Goal: Task Accomplishment & Management: Manage account settings

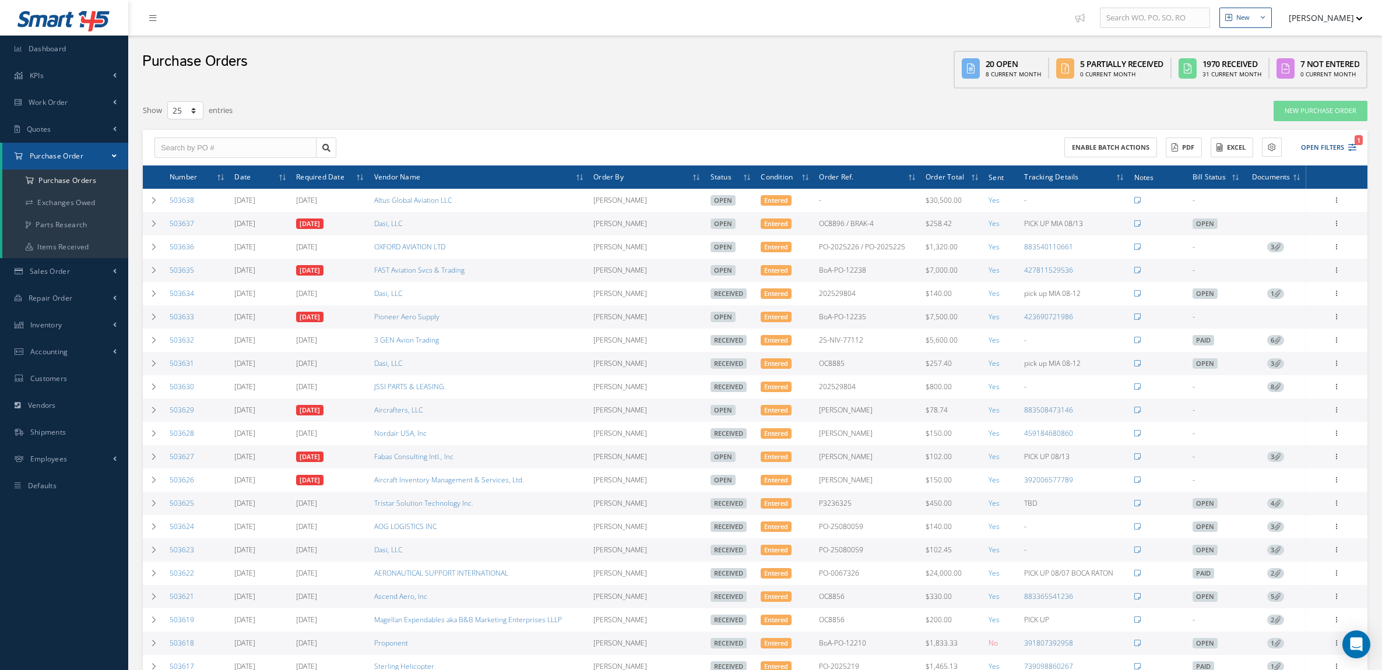
select select "25"
click at [74, 406] on link "Vendors" at bounding box center [64, 405] width 128 height 27
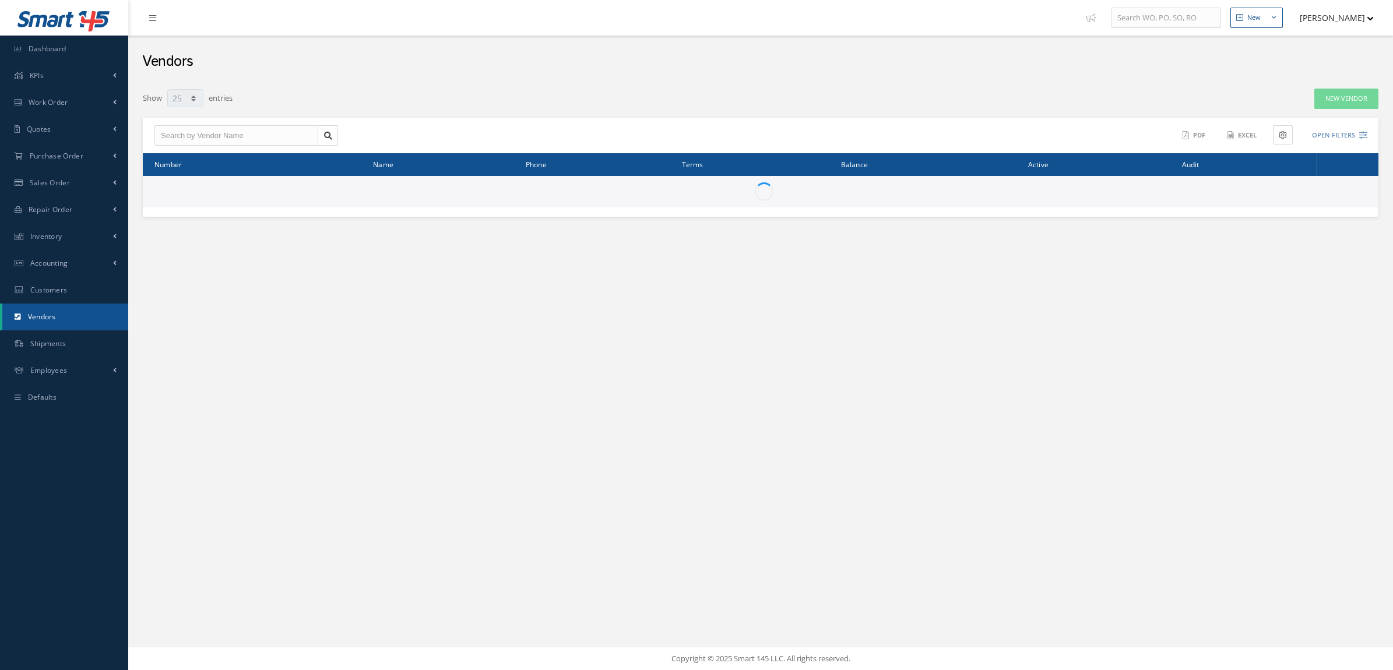
select select "25"
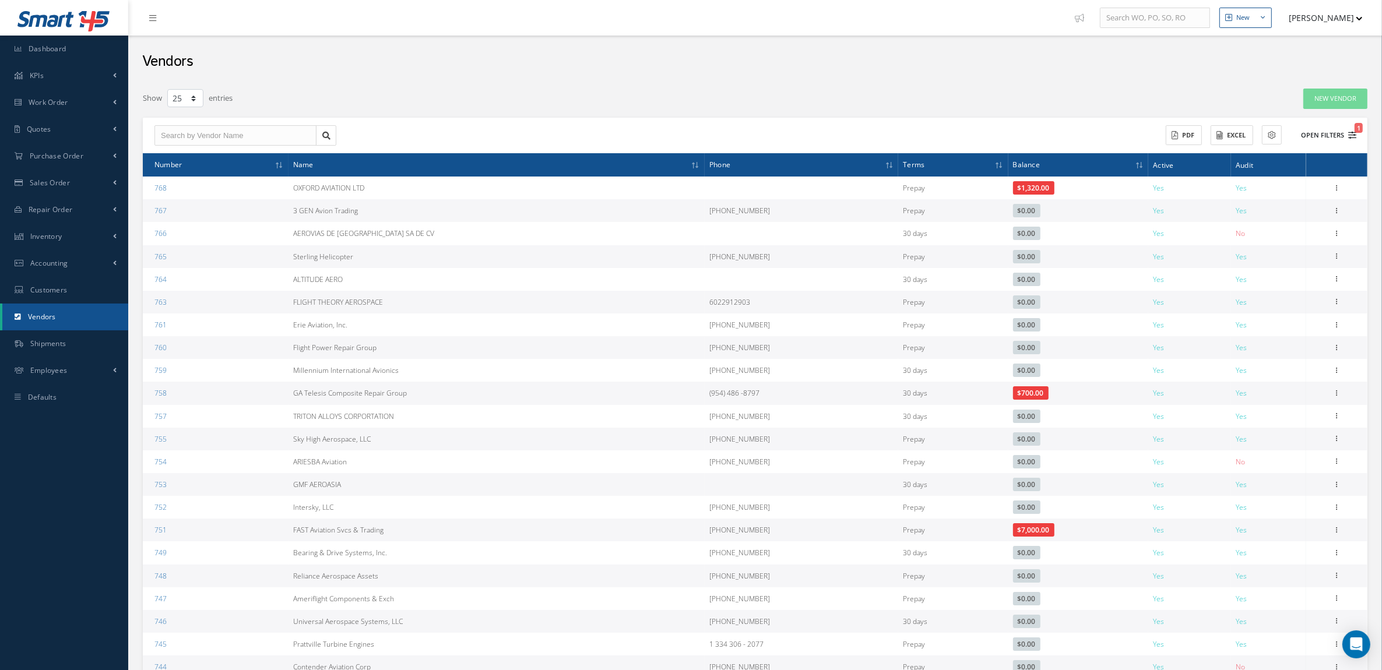
click at [1320, 135] on button "Open Filters 1" at bounding box center [1323, 135] width 66 height 19
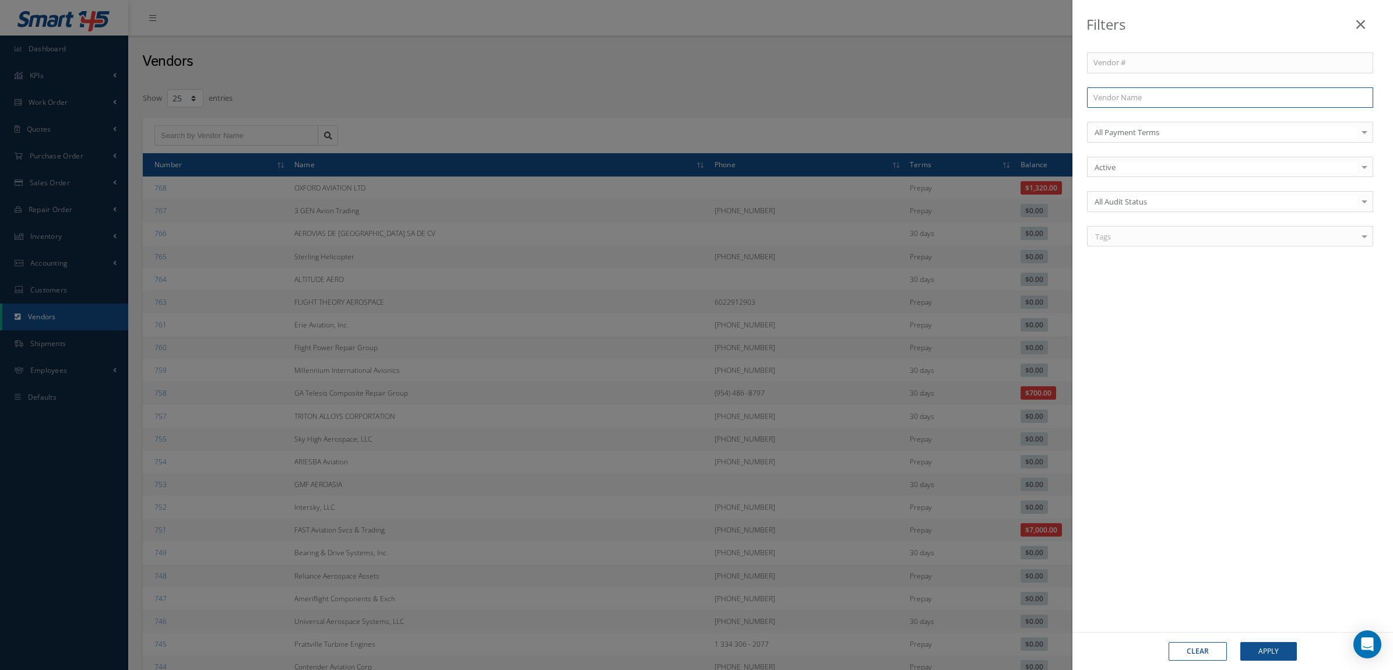
click at [1130, 93] on input "text" at bounding box center [1230, 97] width 286 height 21
type input "a"
type input "ai"
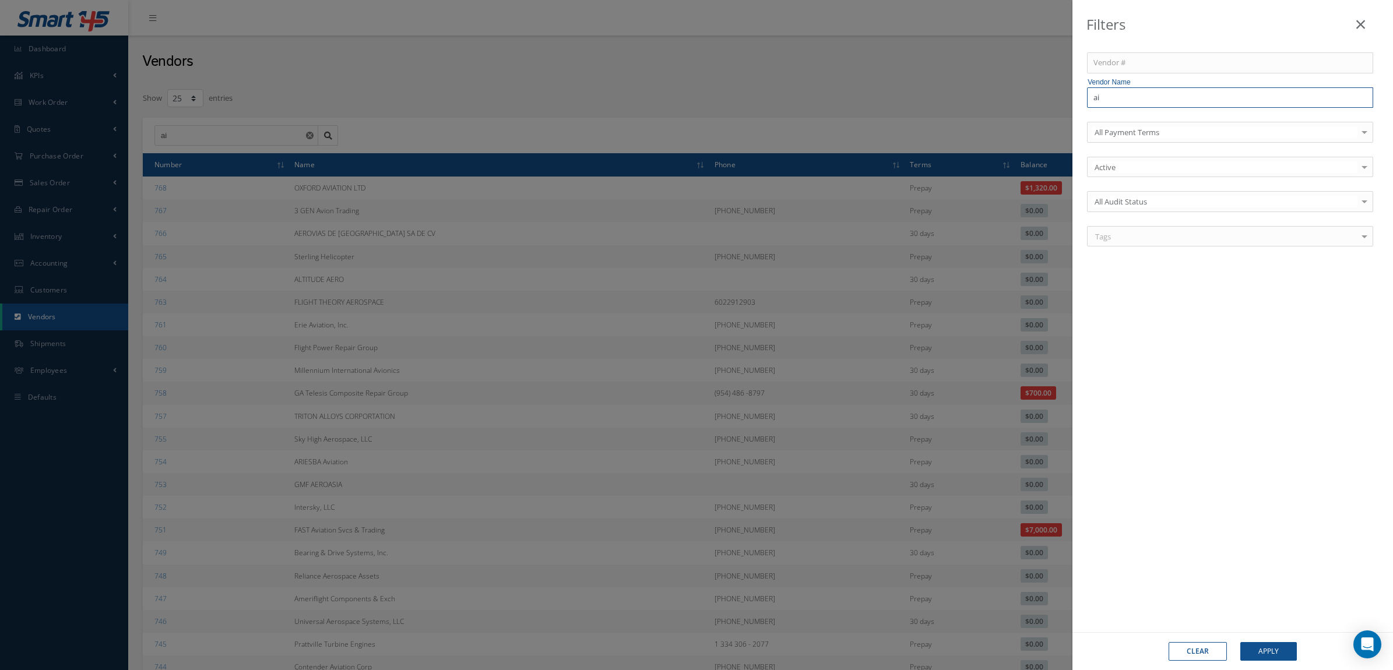
type input "air"
type input "airc"
type input "aircr"
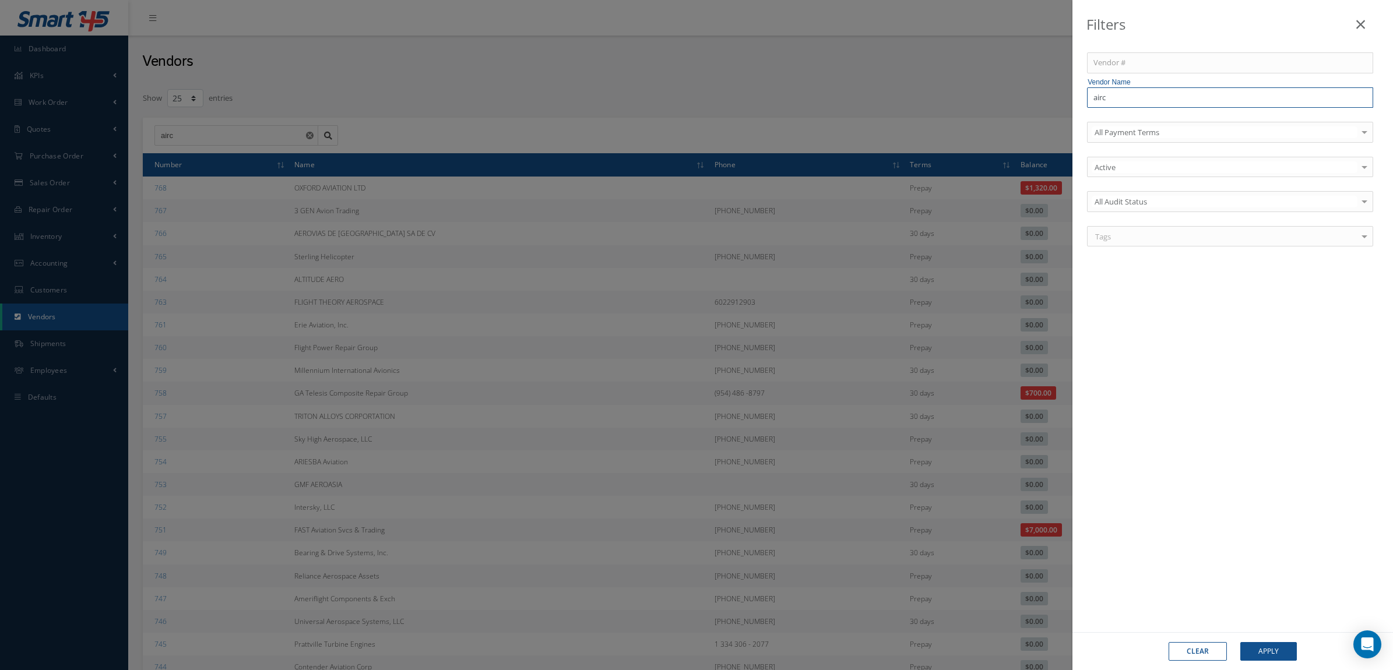
type input "aircr"
type input "aircra"
type input "aircraf"
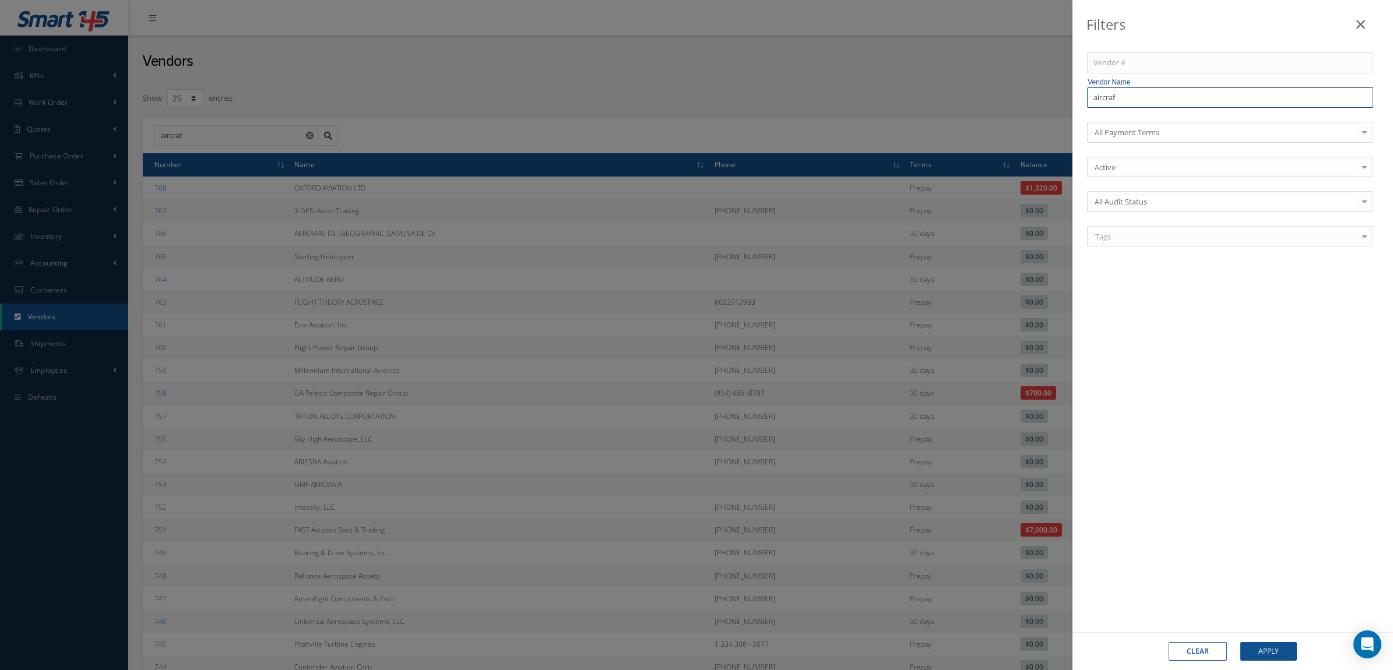
type input "aircraft"
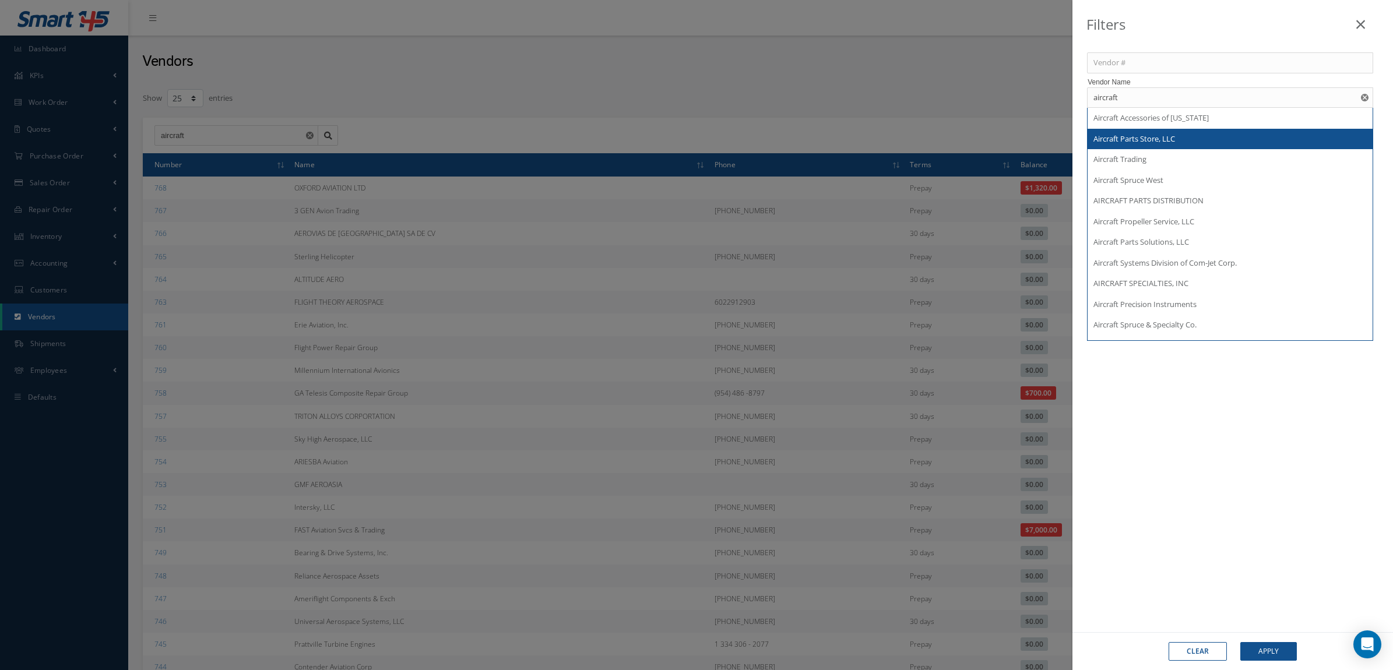
click at [1175, 134] on span "Aircraft Parts Store, LLC" at bounding box center [1134, 138] width 82 height 10
type input "Aircraft Parts Store, LLC"
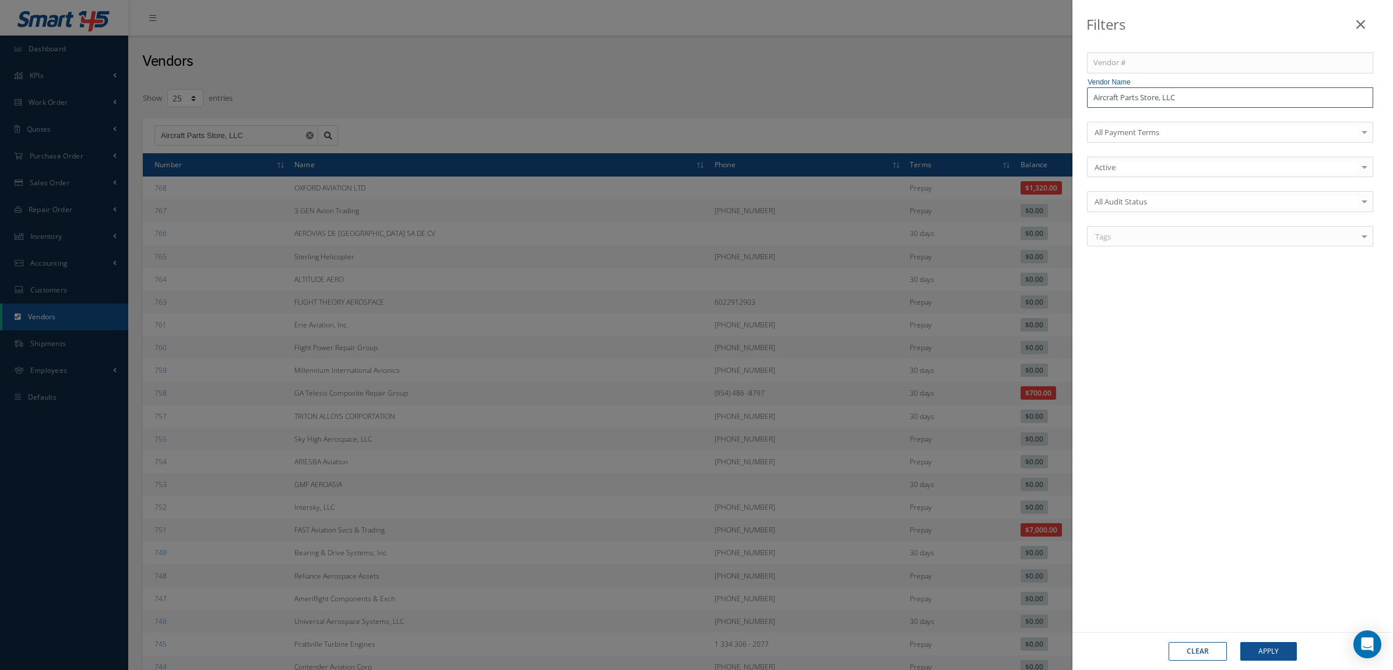
drag, startPoint x: 1218, startPoint y: 100, endPoint x: 1143, endPoint y: 98, distance: 75.2
click at [1143, 98] on input "Aircraft Parts Store, LLC" at bounding box center [1230, 97] width 286 height 21
type input "Aircraft Parts"
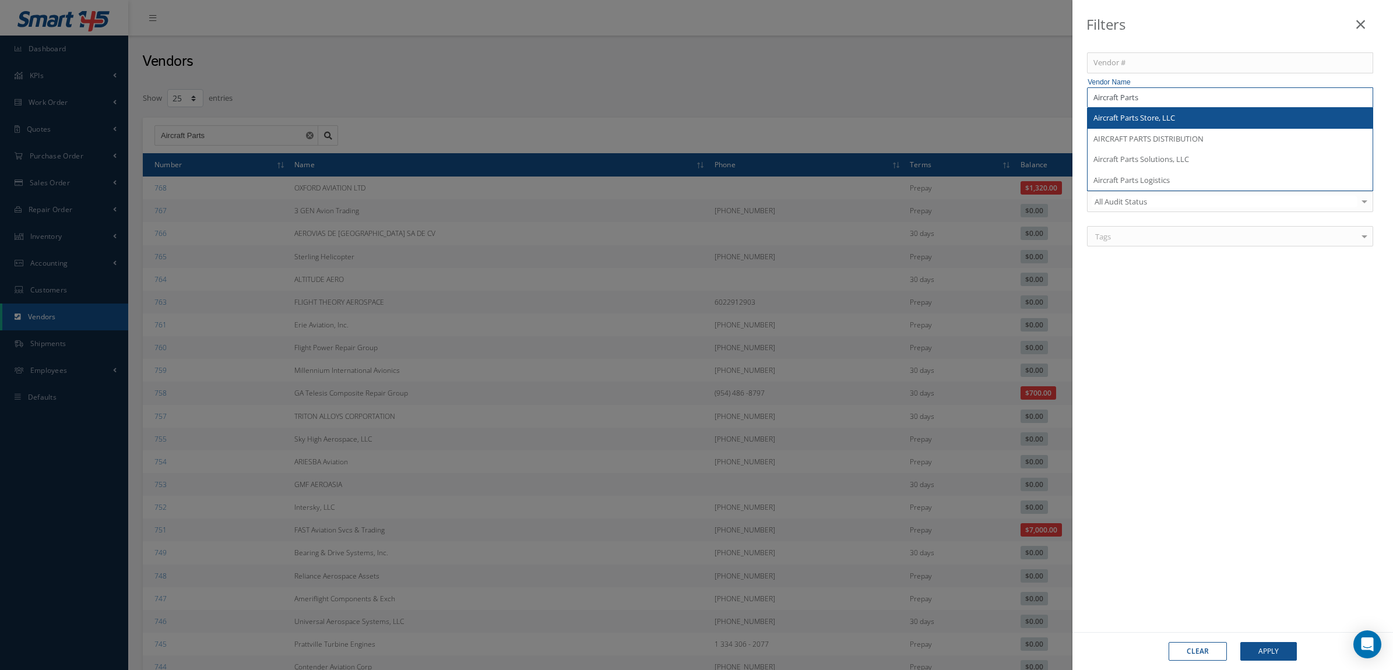
type input "Aircraft Parts"
type input "Aircraft Part"
type input "Aircraft Par"
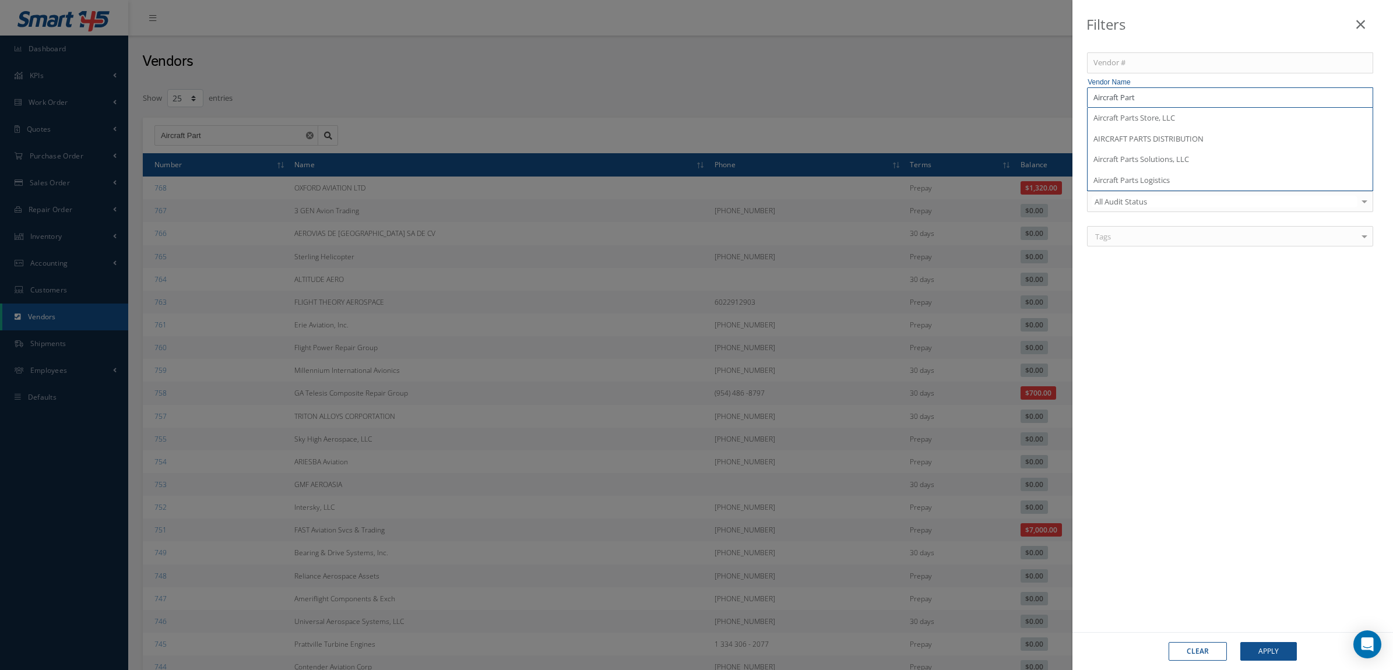
type input "Aircraft Par"
type input "Aircraft Pa"
type input "Aircraft P"
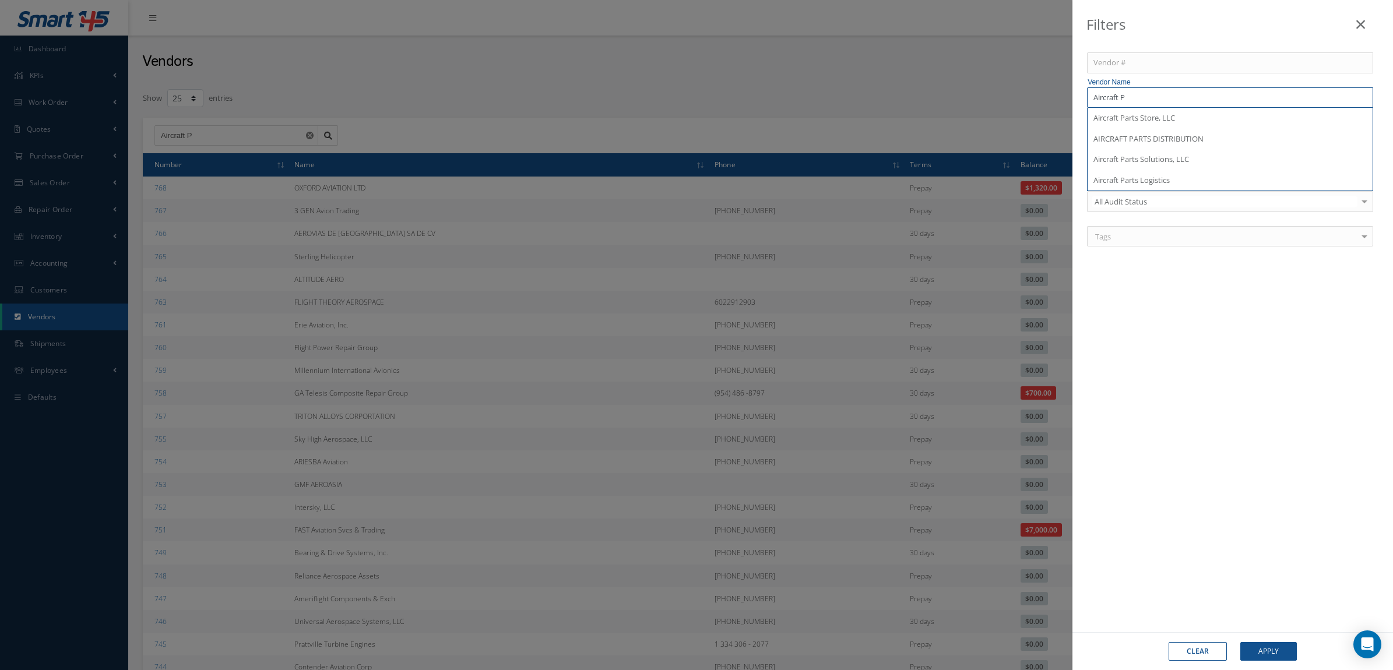
type input "Aircraft"
type input "Aircraf"
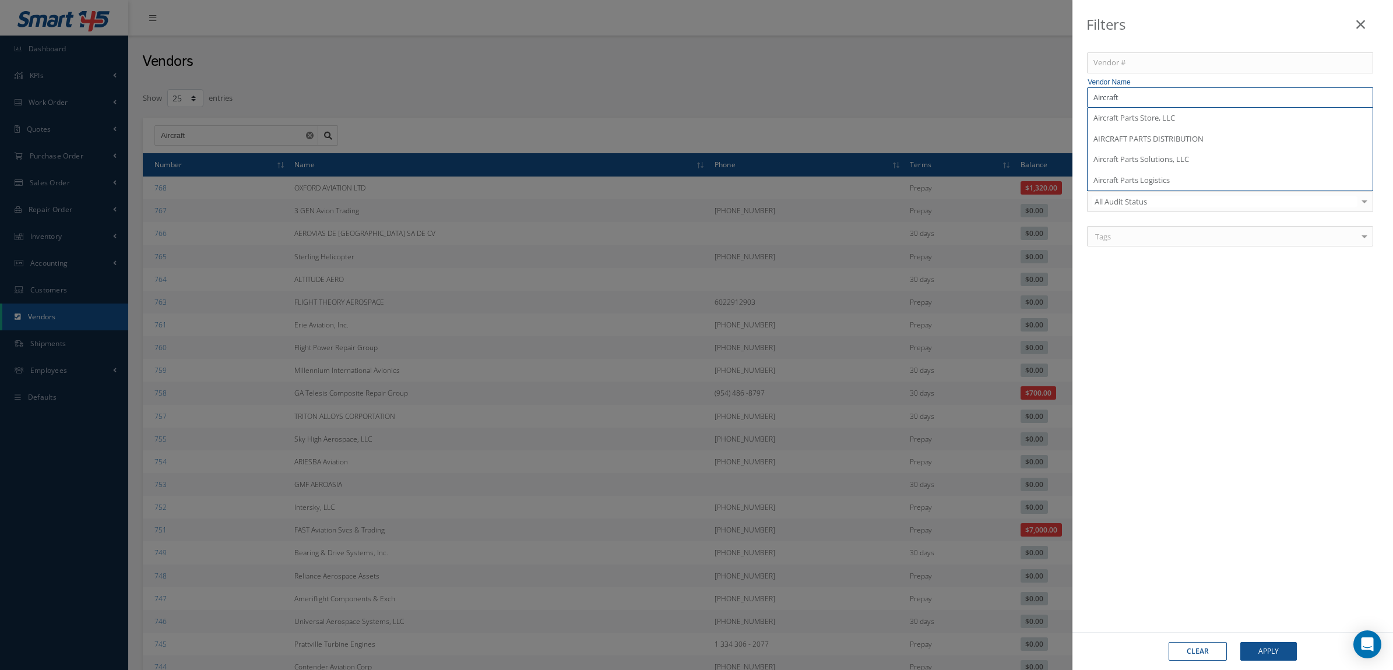
type input "Aircraf"
type input "Aircra"
type input "Aircr"
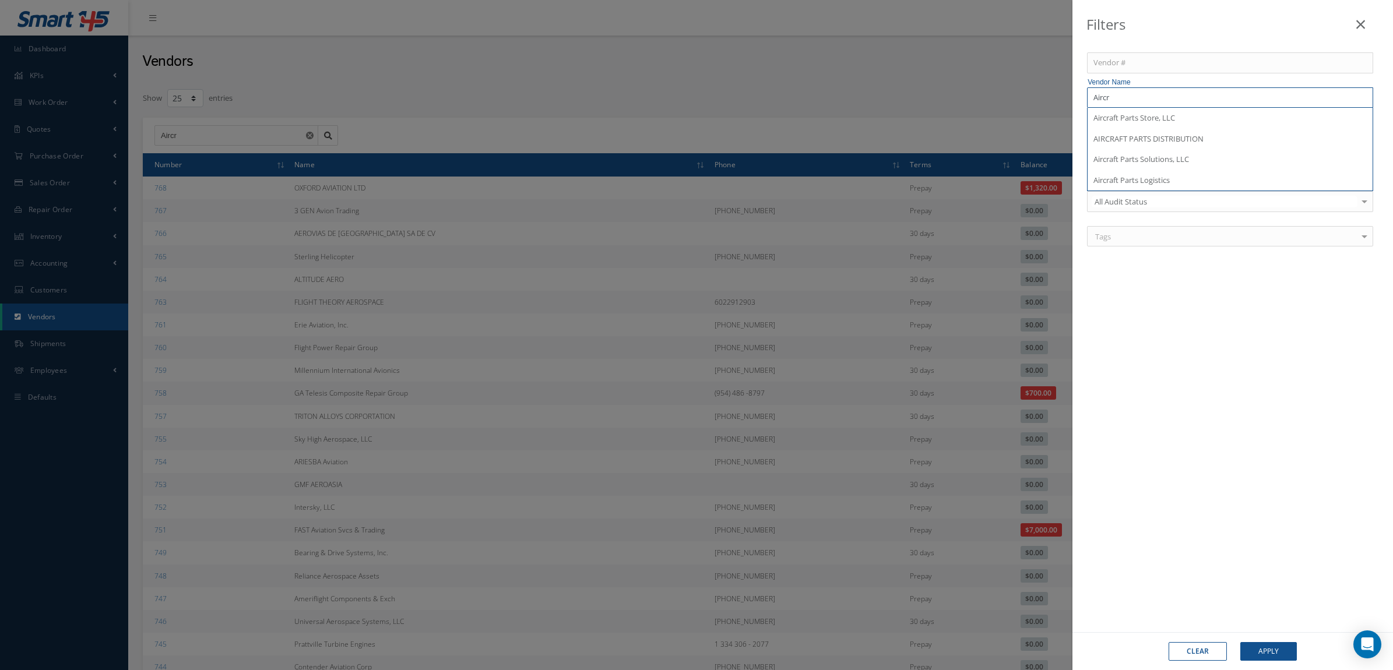
type input "Airc"
type input "Air"
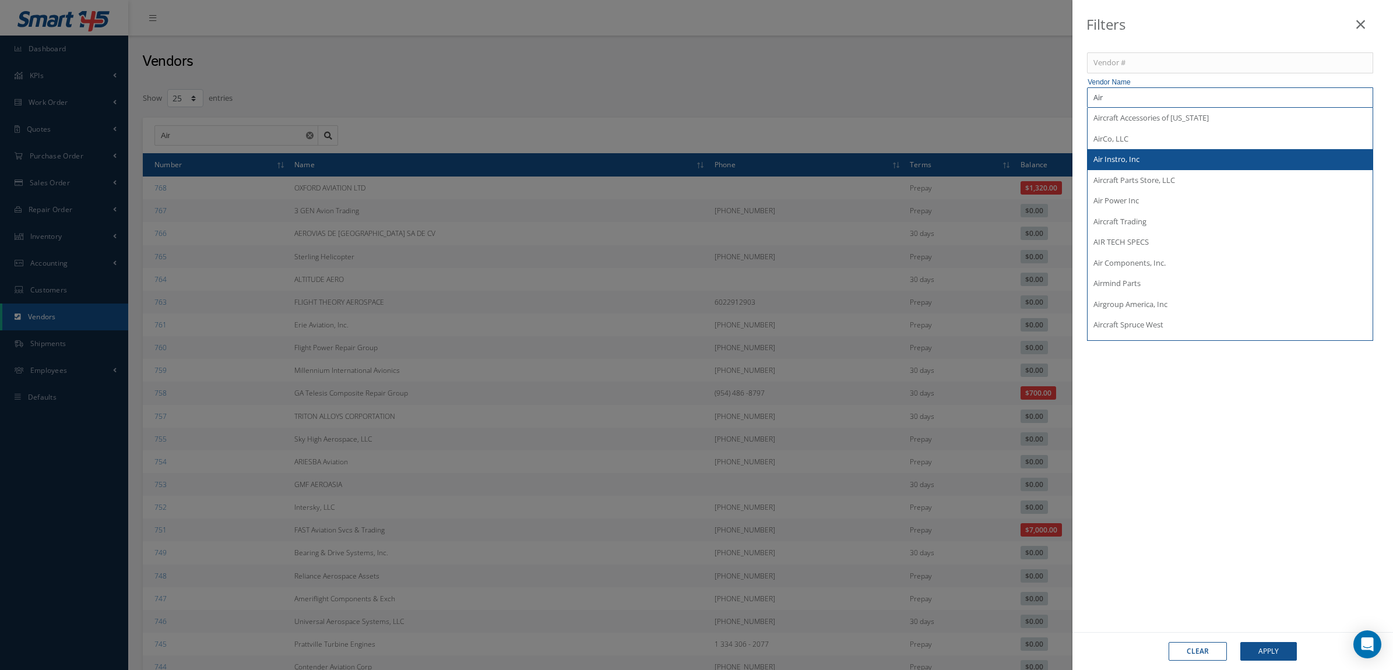
type input "Airp"
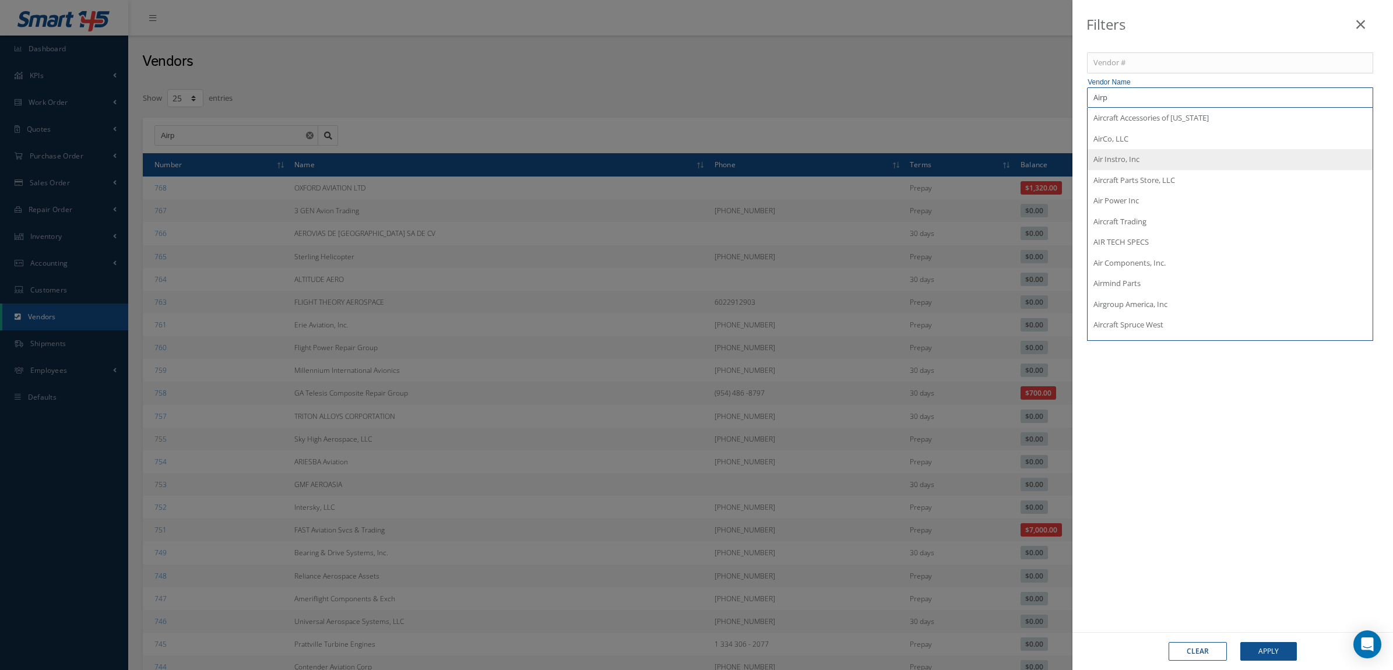
type input "Airpa"
type input "Airpar"
type input "Airpart"
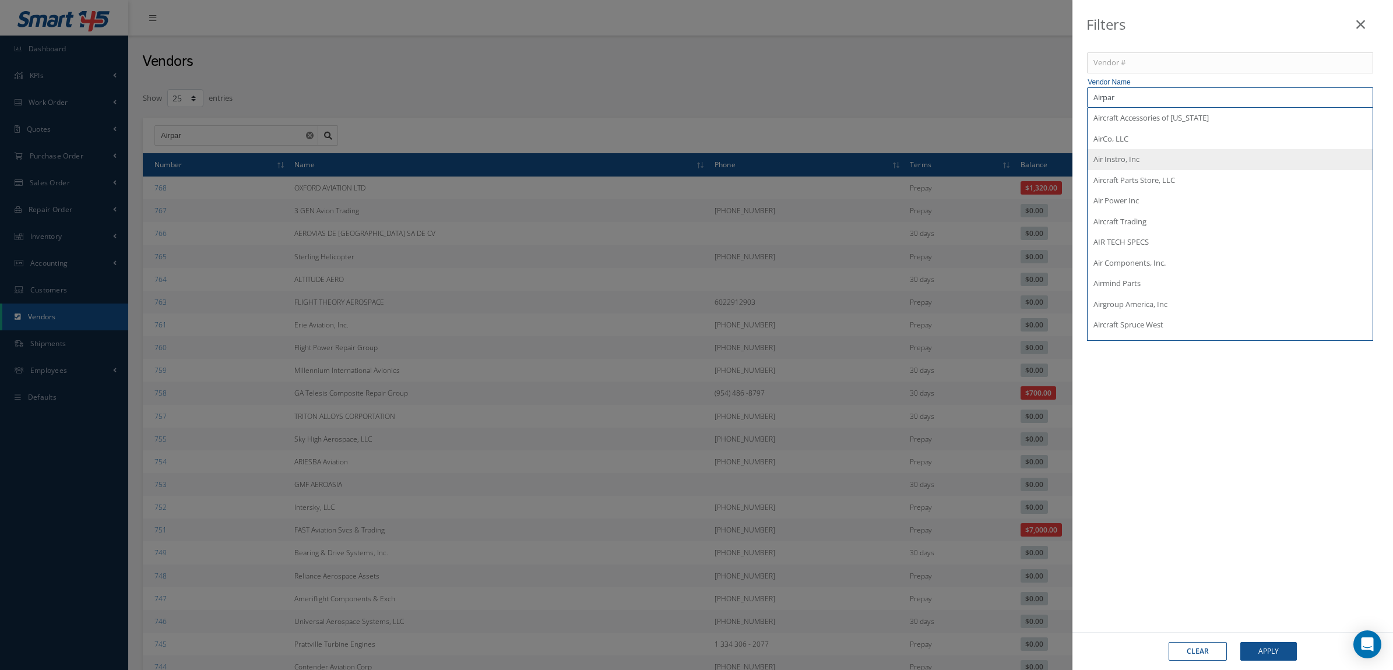
type input "Airpart"
type input "Airparts"
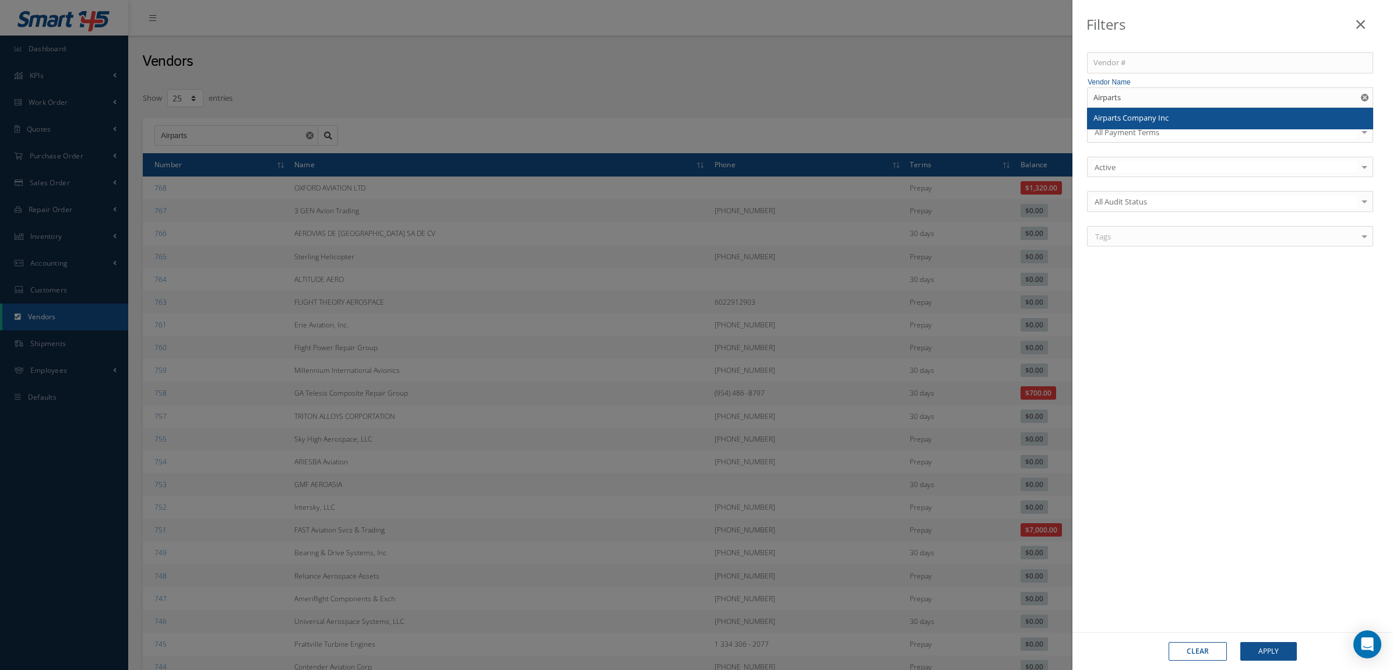
click at [1179, 115] on div "Airparts Company Inc" at bounding box center [1229, 118] width 273 height 12
type input "Airparts Company Inc"
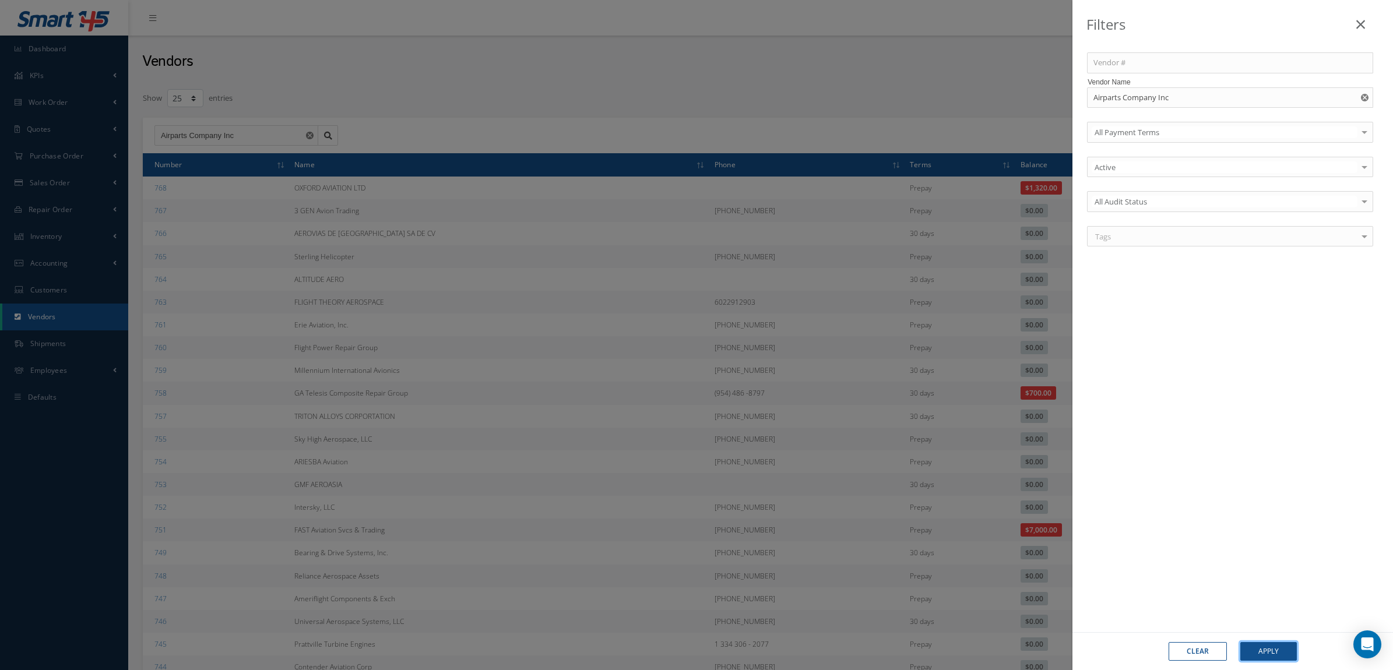
click at [1263, 654] on button "Apply" at bounding box center [1268, 651] width 57 height 19
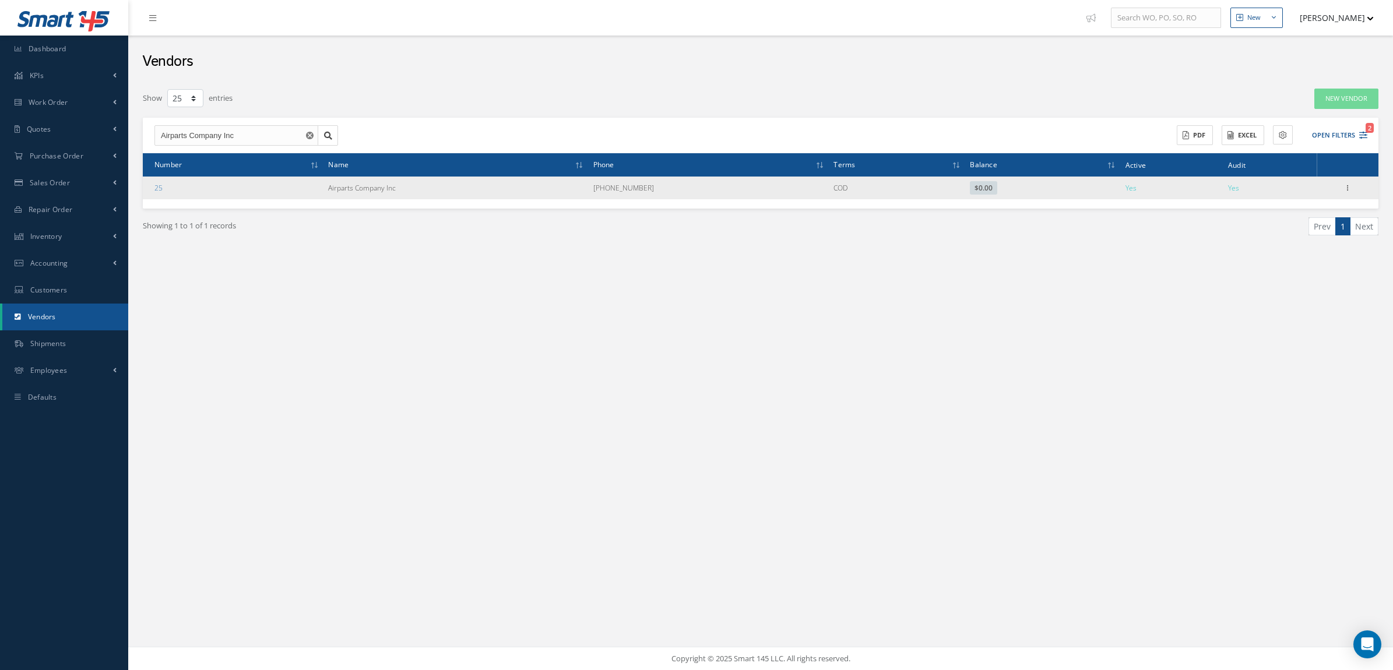
drag, startPoint x: 327, startPoint y: 187, endPoint x: 421, endPoint y: 192, distance: 94.0
click at [421, 192] on tr "25 Airparts Company Inc (954) 739-3575 COD $0.00 Yes Yes Show Edit Addresses Do…" at bounding box center [760, 188] width 1235 height 23
copy tr "Airparts Company Inc"
click at [1344, 187] on icon at bounding box center [1347, 186] width 12 height 9
click at [1285, 193] on link "Show" at bounding box center [1294, 195] width 92 height 15
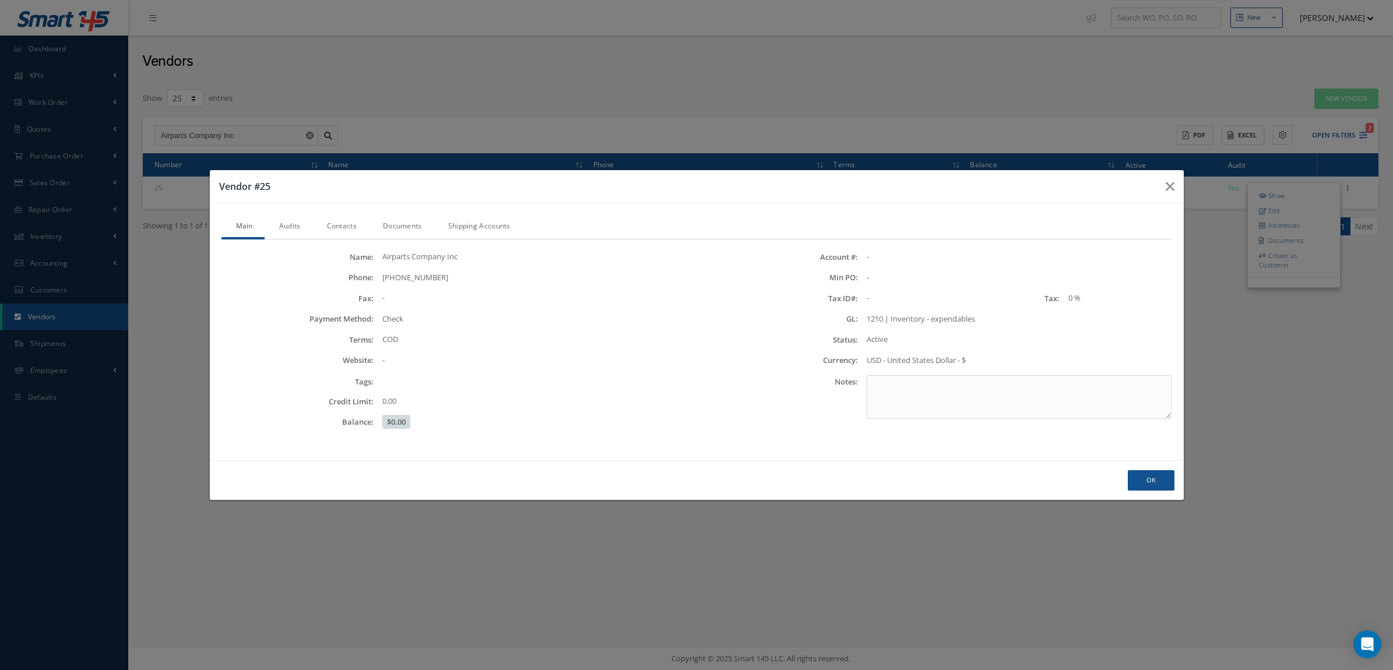
drag, startPoint x: 379, startPoint y: 280, endPoint x: 438, endPoint y: 283, distance: 58.9
click at [438, 283] on div "(954) 739-3575" at bounding box center [534, 278] width 323 height 12
copy div "(954) 739-3575"
click at [291, 231] on link "Audits" at bounding box center [289, 227] width 48 height 24
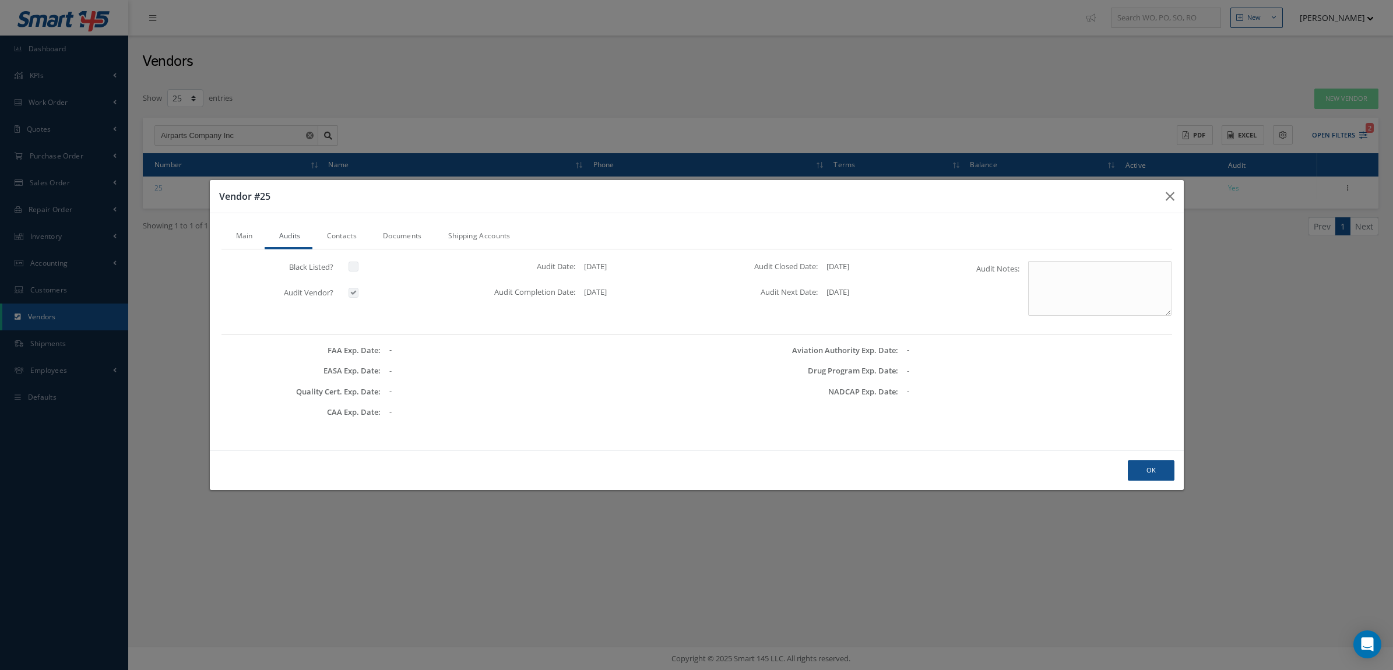
click at [354, 234] on link "Contacts" at bounding box center [340, 237] width 56 height 24
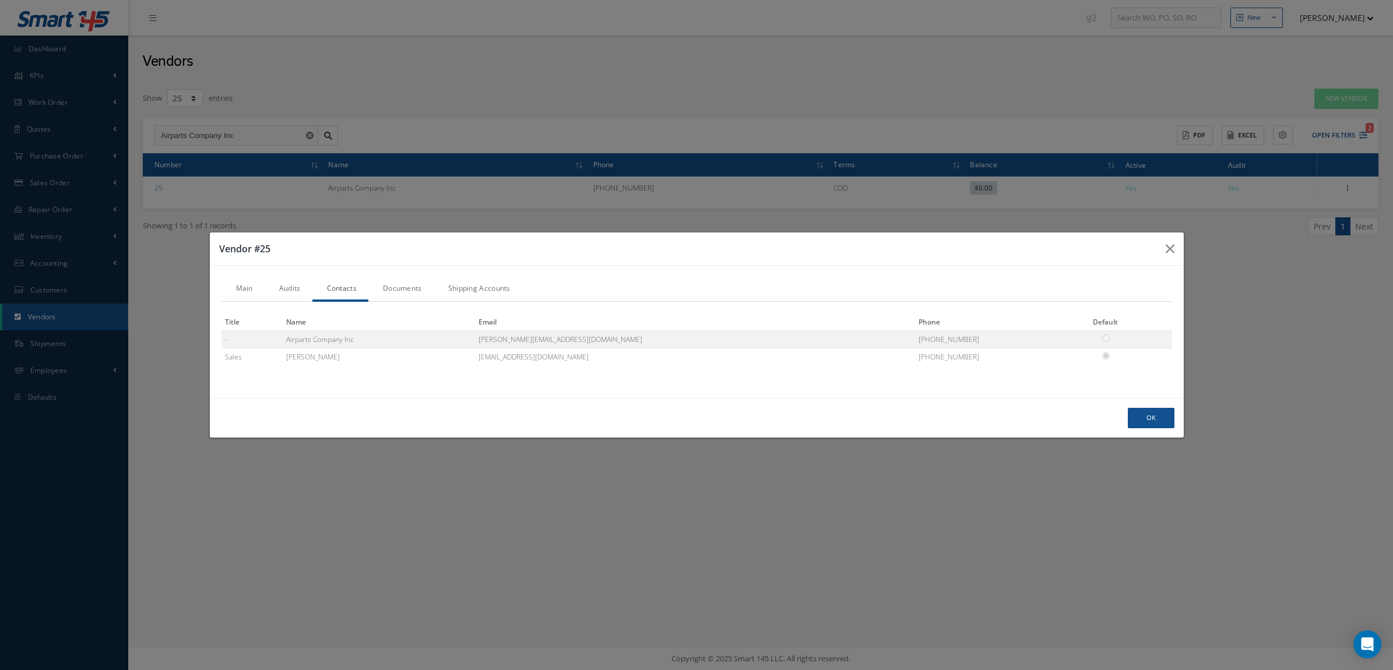
click at [415, 289] on link "Documents" at bounding box center [400, 289] width 65 height 24
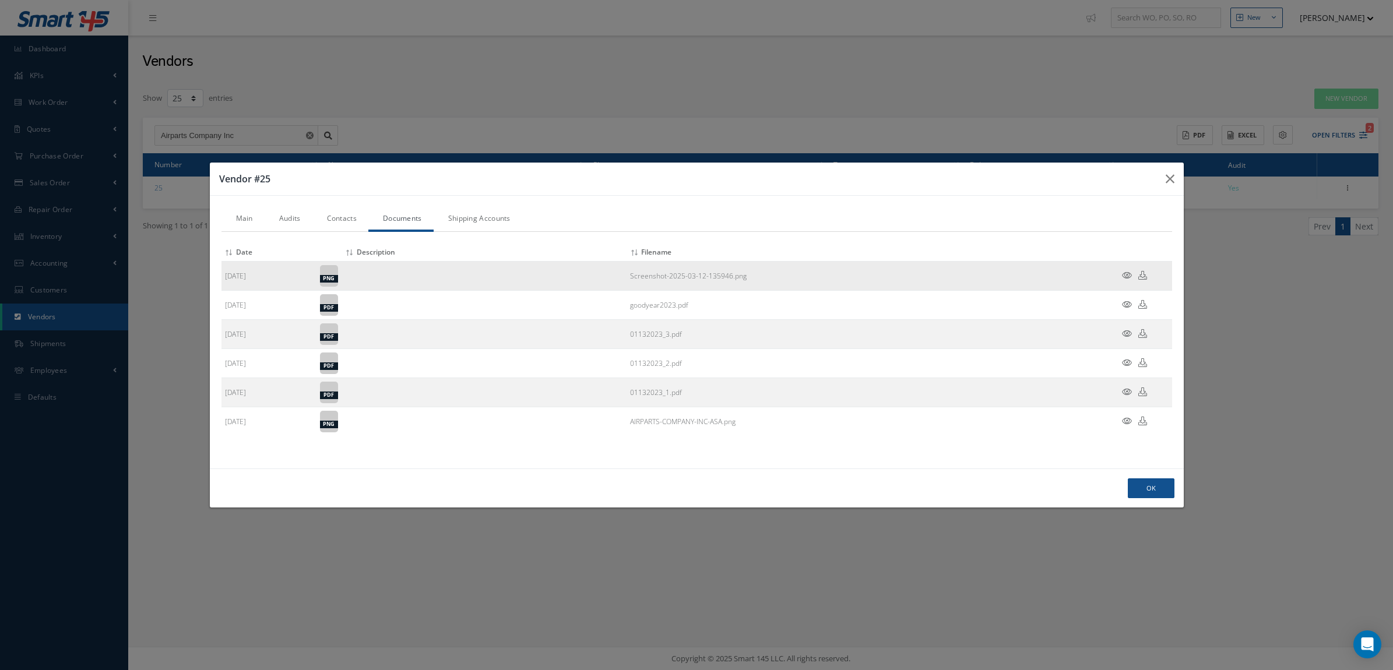
click at [1123, 275] on icon at bounding box center [1127, 275] width 10 height 9
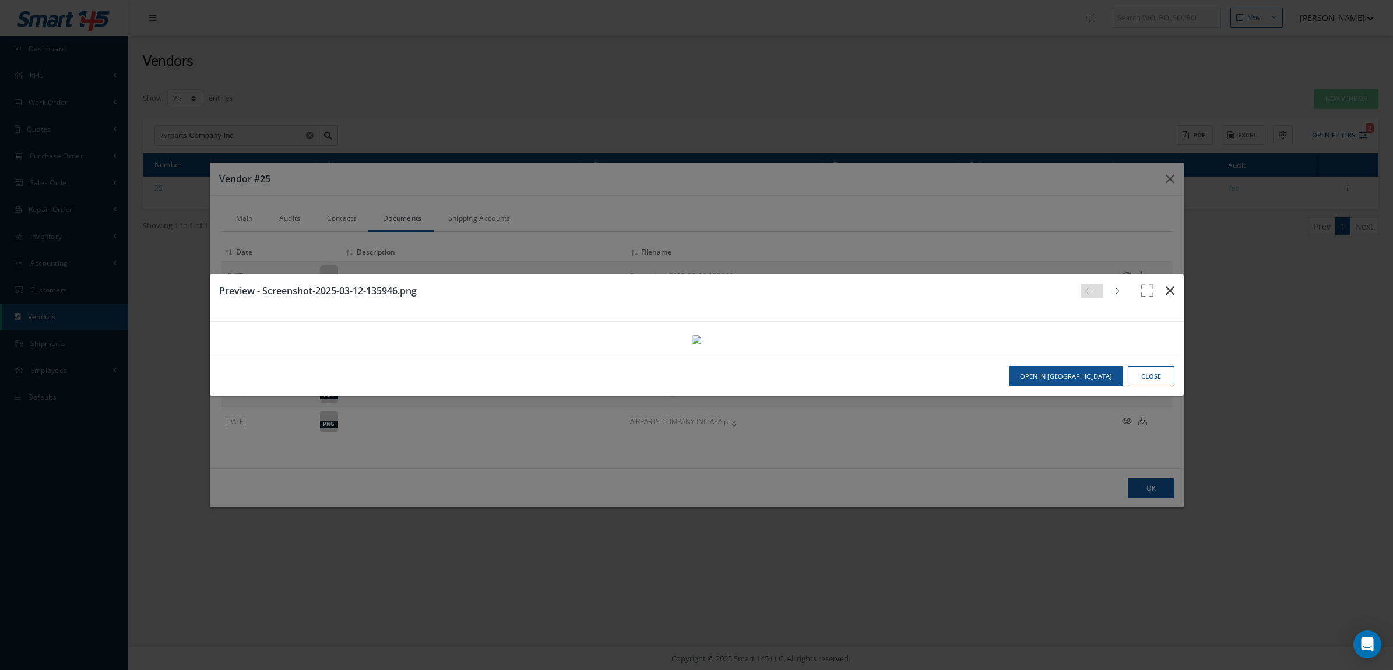
click at [1166, 284] on icon "button" at bounding box center [1169, 291] width 9 height 14
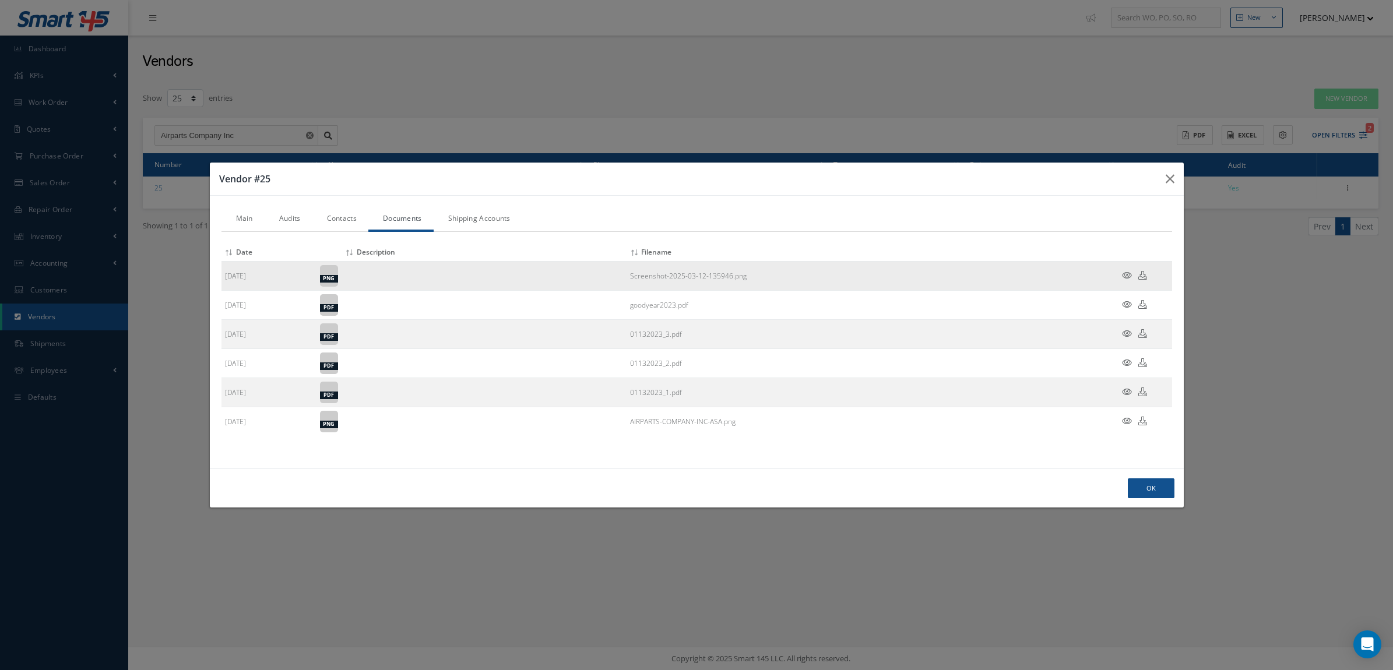
click at [1144, 277] on icon at bounding box center [1142, 275] width 9 height 9
click at [348, 223] on link "Contacts" at bounding box center [340, 219] width 56 height 24
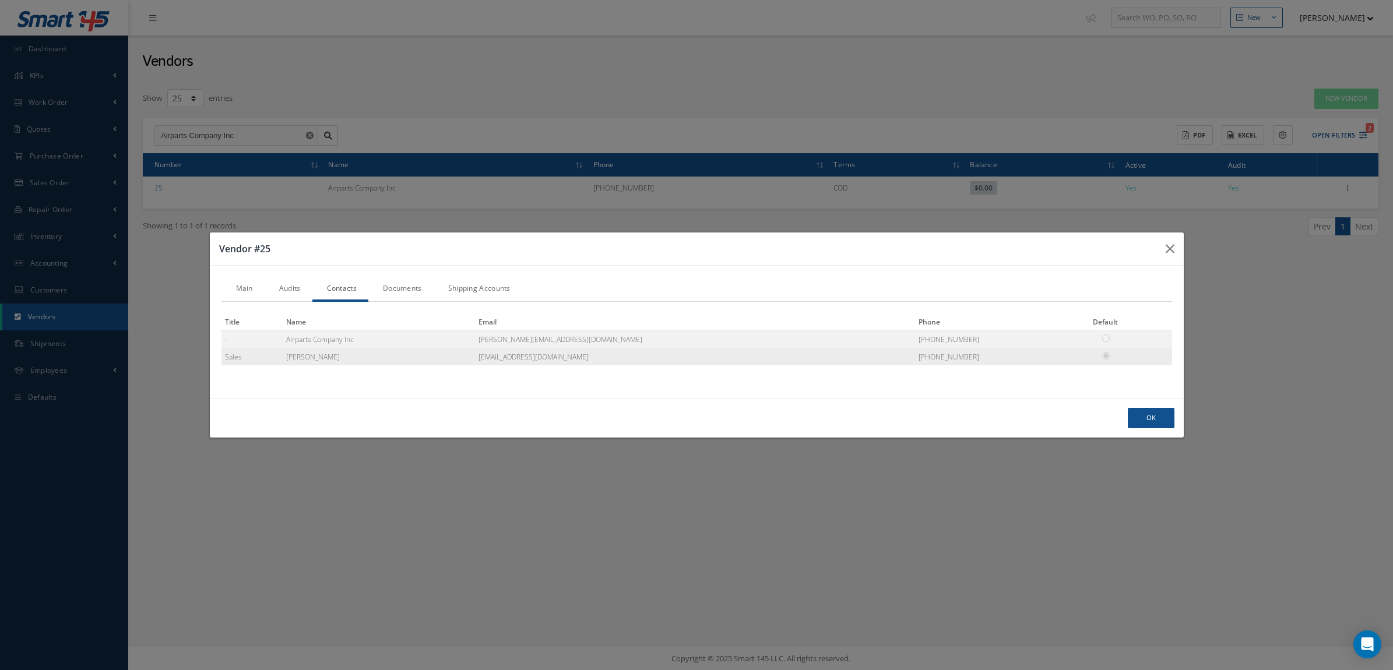
drag, startPoint x: 651, startPoint y: 360, endPoint x: 551, endPoint y: 360, distance: 100.2
click at [551, 360] on tr "Sales Jonathan Martinez jmartinez@airpartsco.com (954)-308-1991" at bounding box center [696, 356] width 950 height 17
copy tr "jmartinez@airpartsco.com"
drag, startPoint x: 936, startPoint y: 355, endPoint x: 864, endPoint y: 363, distance: 72.1
click at [864, 363] on tr "Sales Jonathan Martinez jmartinez@airpartsco.com (954)-308-1991" at bounding box center [696, 356] width 950 height 17
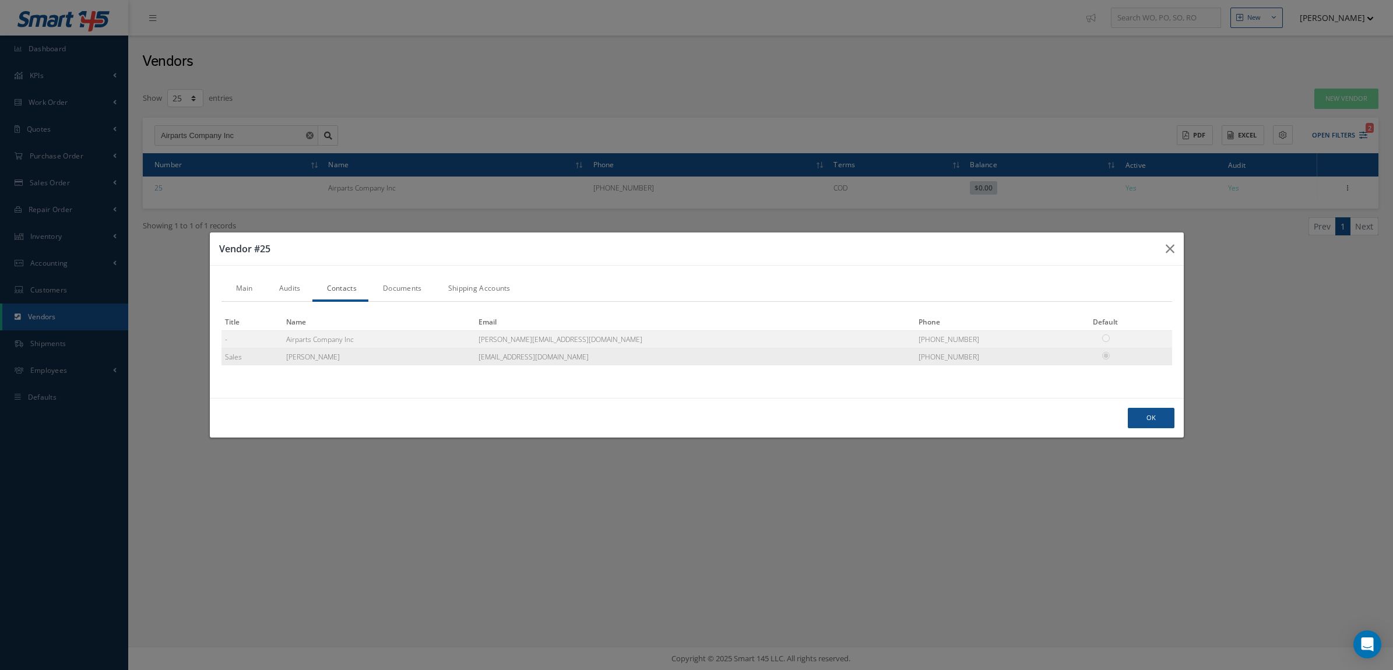
copy tr "(954)-308-1991"
click at [475, 286] on link "Shipping Accounts" at bounding box center [478, 289] width 89 height 24
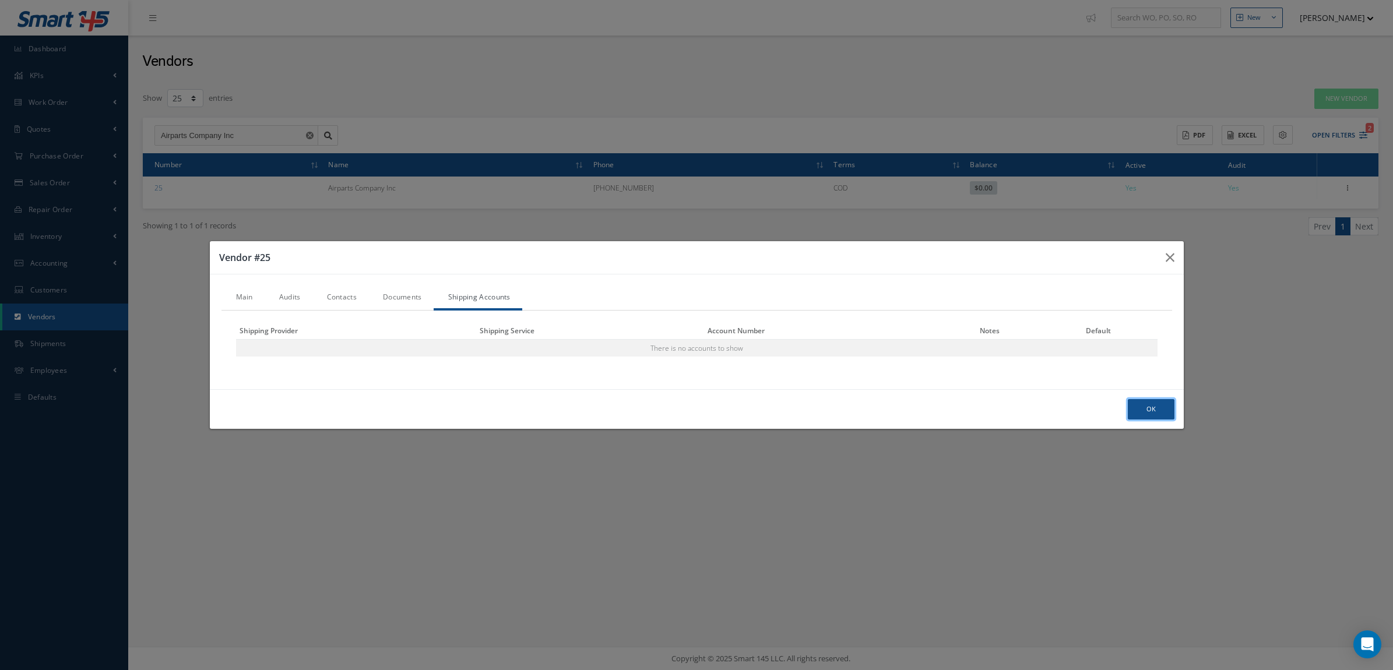
click at [1145, 403] on button "Ok" at bounding box center [1150, 409] width 47 height 20
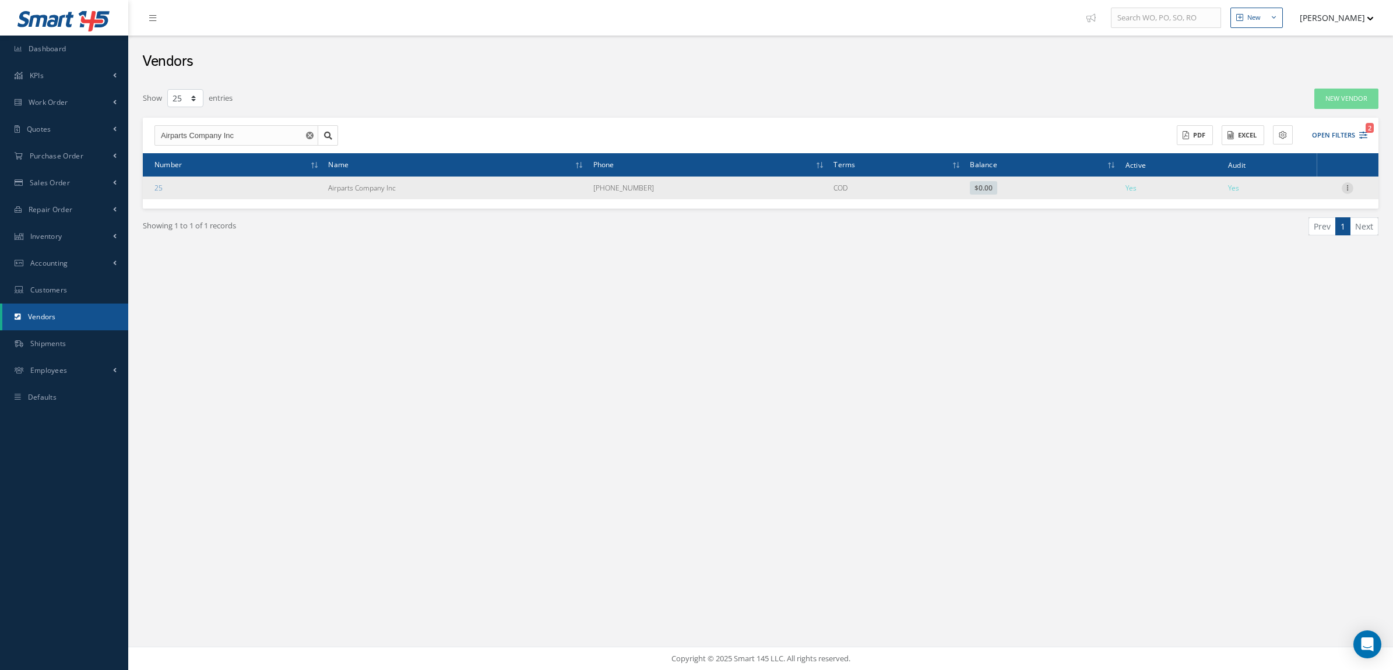
click at [1349, 185] on icon at bounding box center [1347, 186] width 12 height 9
click at [1301, 226] on link "Addresses" at bounding box center [1294, 225] width 92 height 15
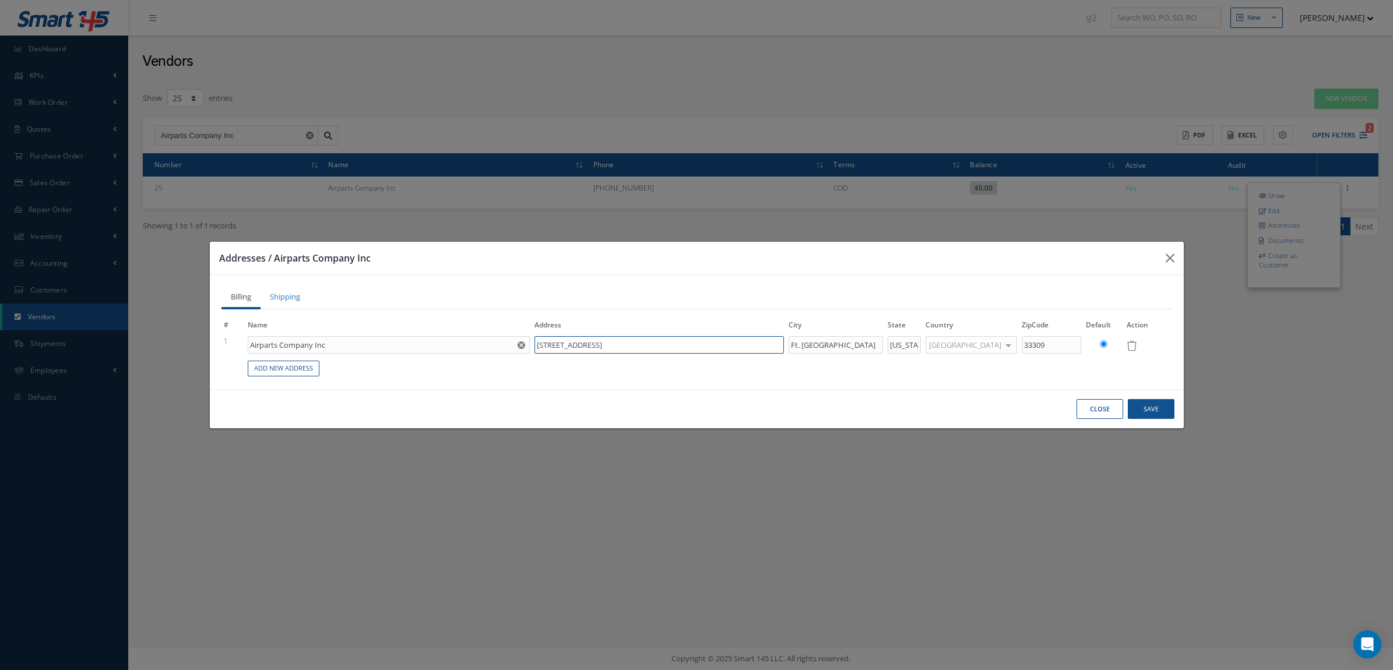
drag, startPoint x: 649, startPoint y: 337, endPoint x: 497, endPoint y: 347, distance: 151.8
click at [497, 347] on tr "1 Airparts Company Inc 2310 NW 55th Court Ft. Lauderdale Florida United States …" at bounding box center [696, 345] width 950 height 20
drag, startPoint x: 1056, startPoint y: 347, endPoint x: 1006, endPoint y: 353, distance: 49.9
click at [1006, 353] on tr "1 Airparts Company Inc 2310 NW 55th Court Ft. Lauderdale Florida United States …" at bounding box center [696, 345] width 950 height 20
click at [1148, 398] on div "Close Save" at bounding box center [697, 409] width 974 height 40
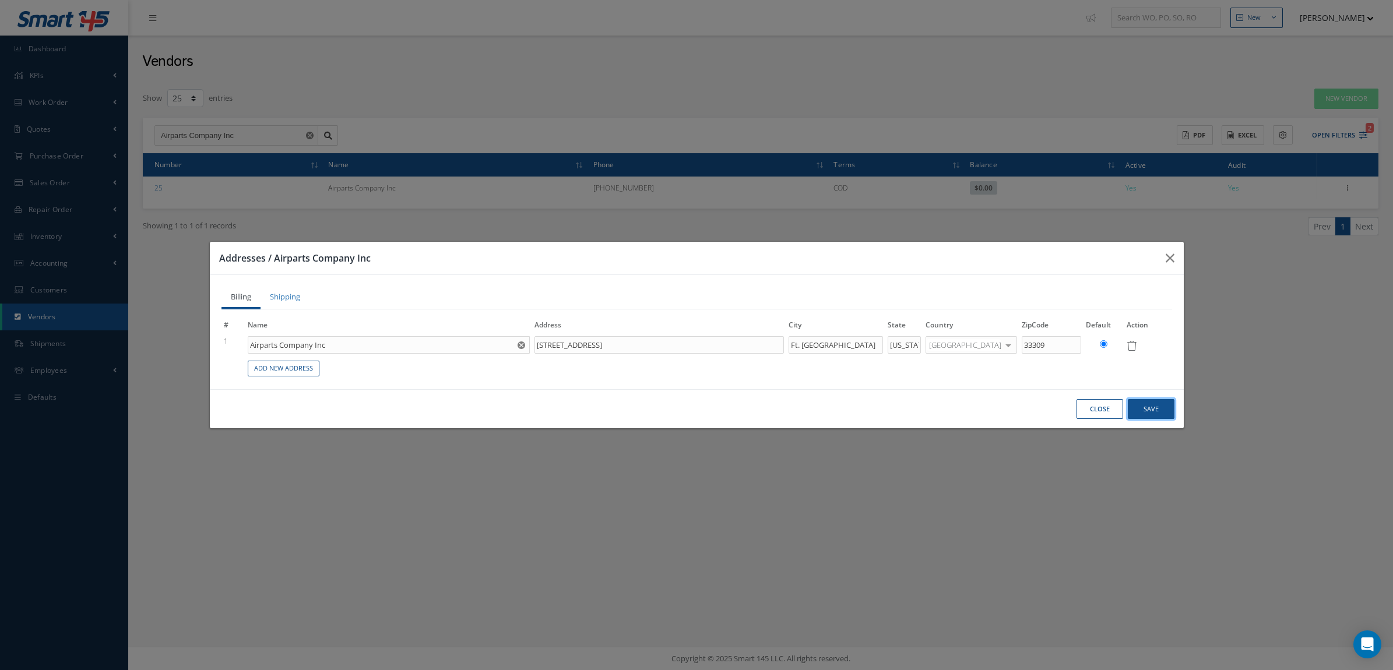
click at [1153, 415] on button "Save" at bounding box center [1150, 409] width 47 height 20
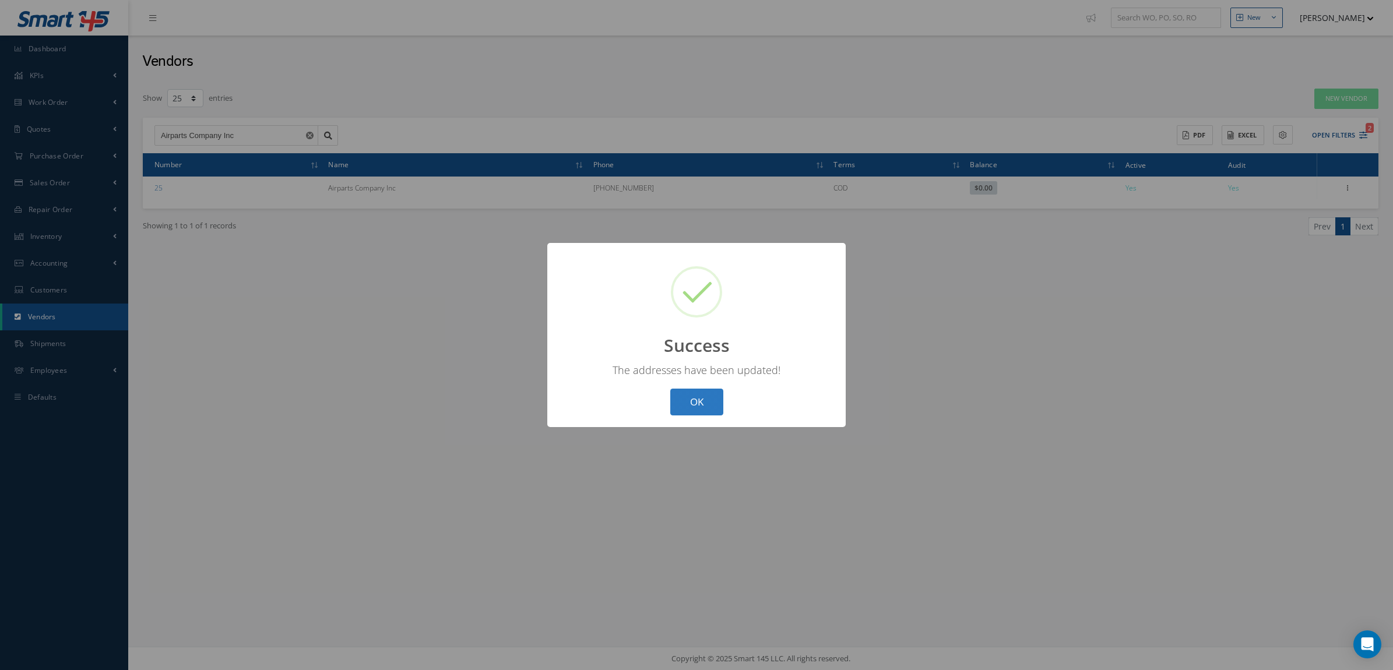
click at [692, 400] on button "OK" at bounding box center [696, 402] width 53 height 27
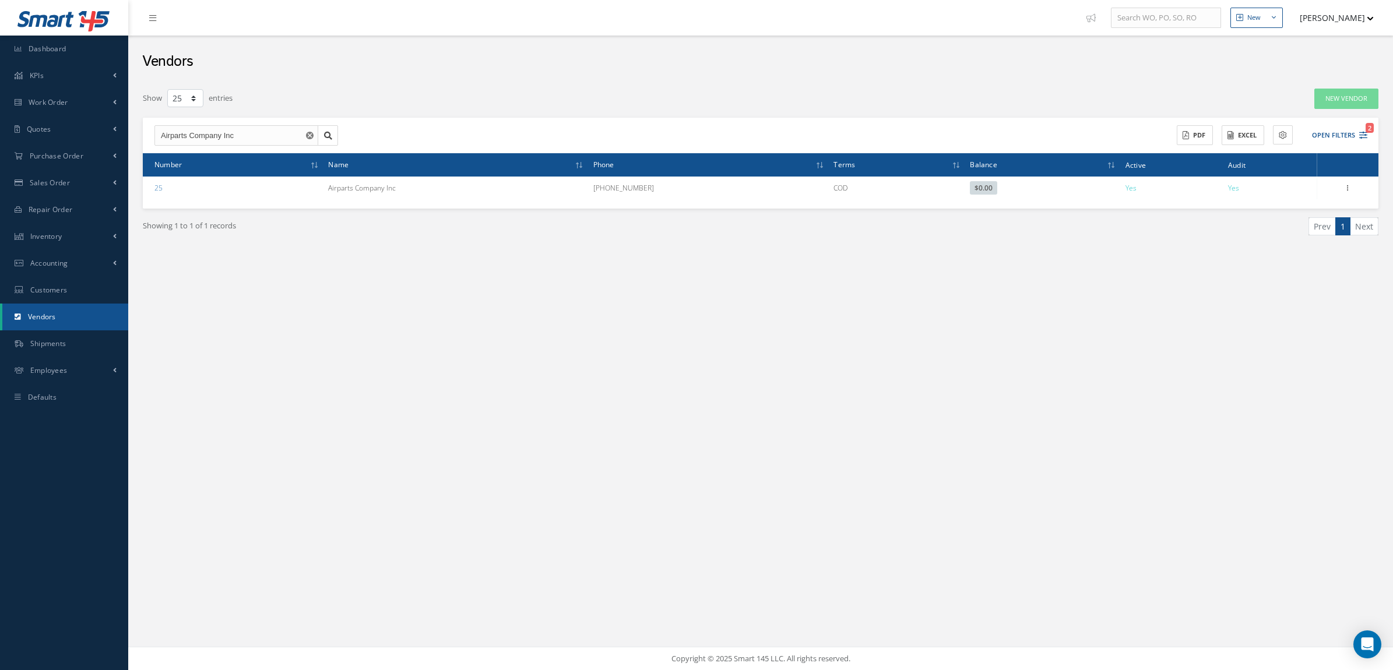
click at [66, 311] on link "Vendors" at bounding box center [65, 317] width 126 height 27
select select "25"
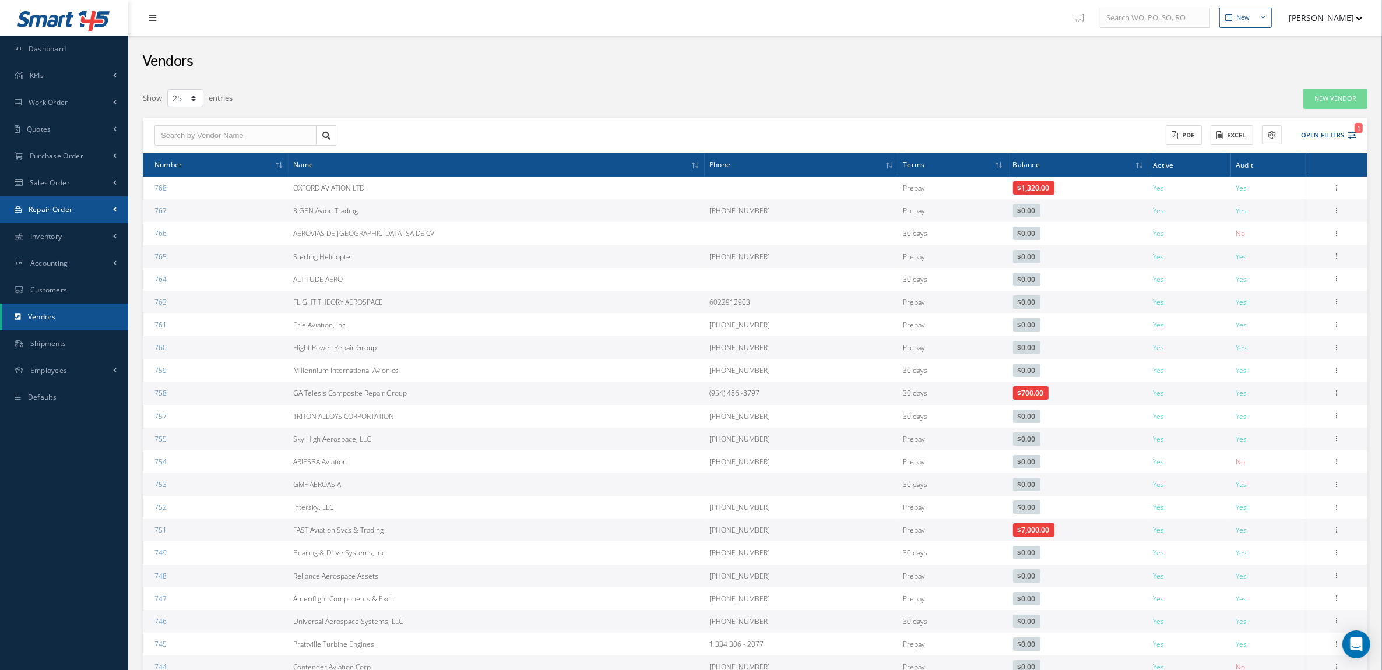
click at [51, 211] on span "Repair Order" at bounding box center [51, 210] width 44 height 10
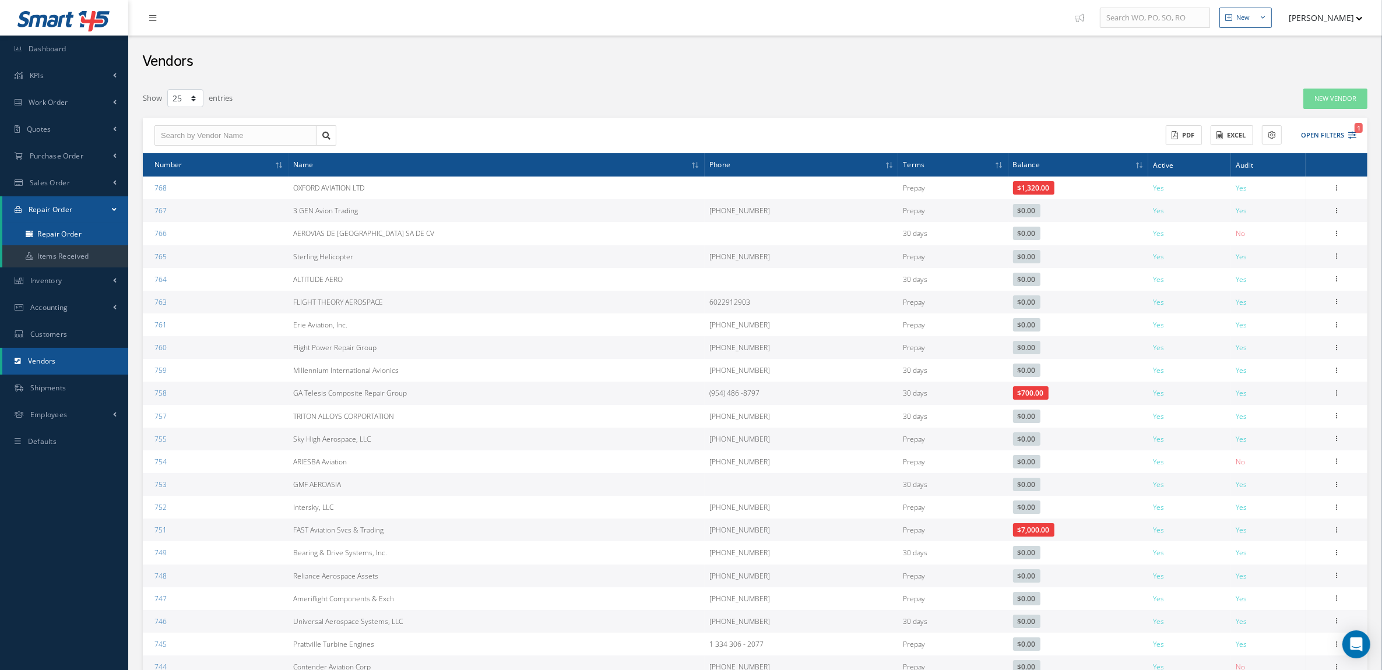
click at [59, 234] on link "Repair Order" at bounding box center [65, 234] width 126 height 22
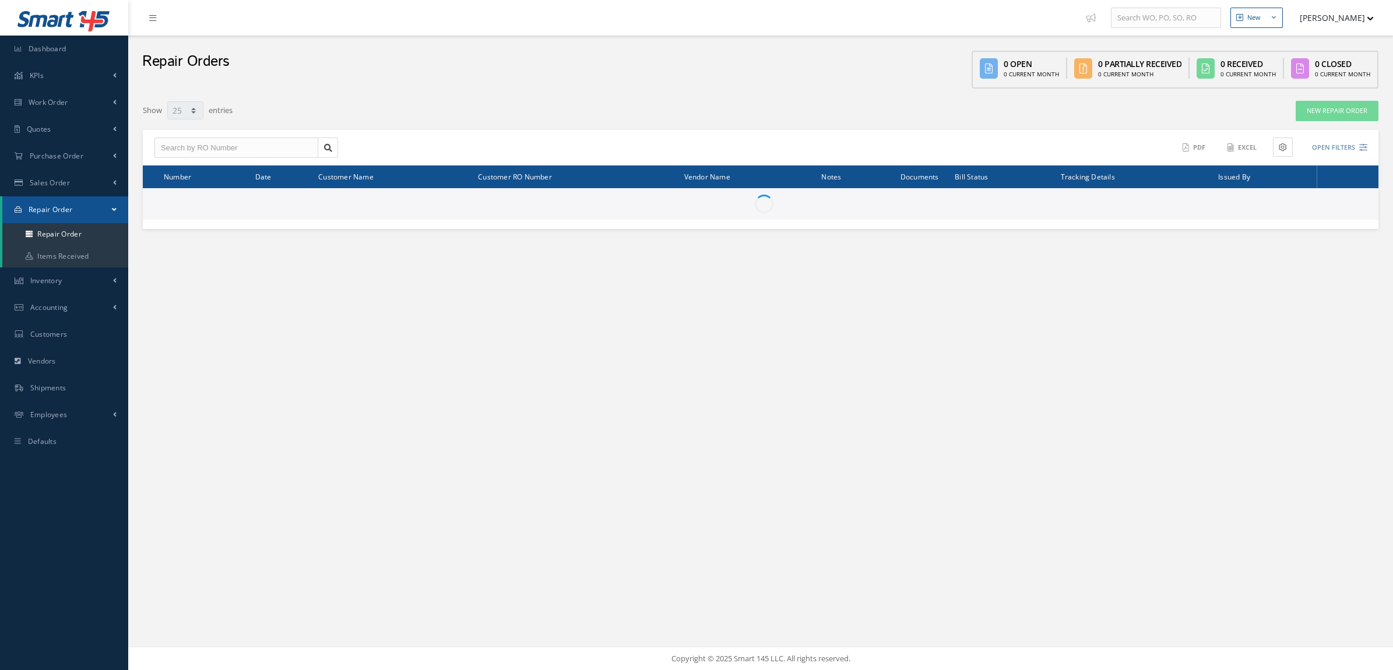
select select "25"
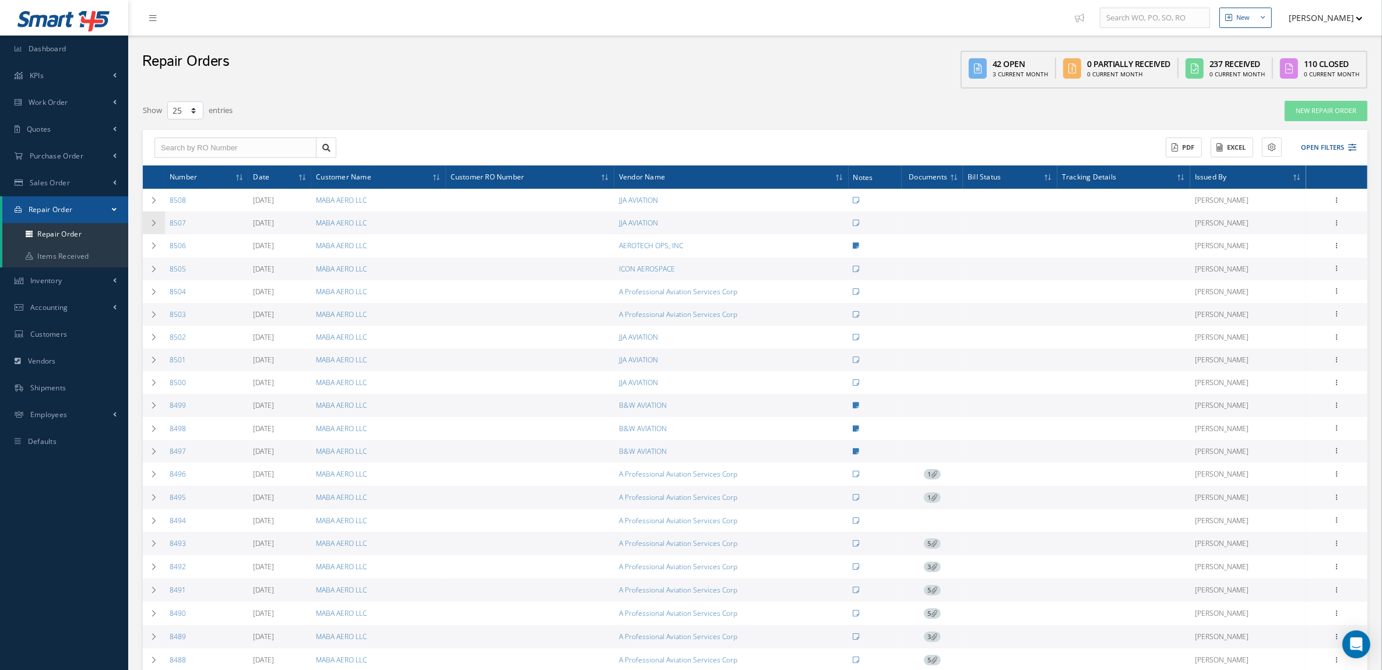
click at [157, 221] on icon at bounding box center [154, 223] width 8 height 7
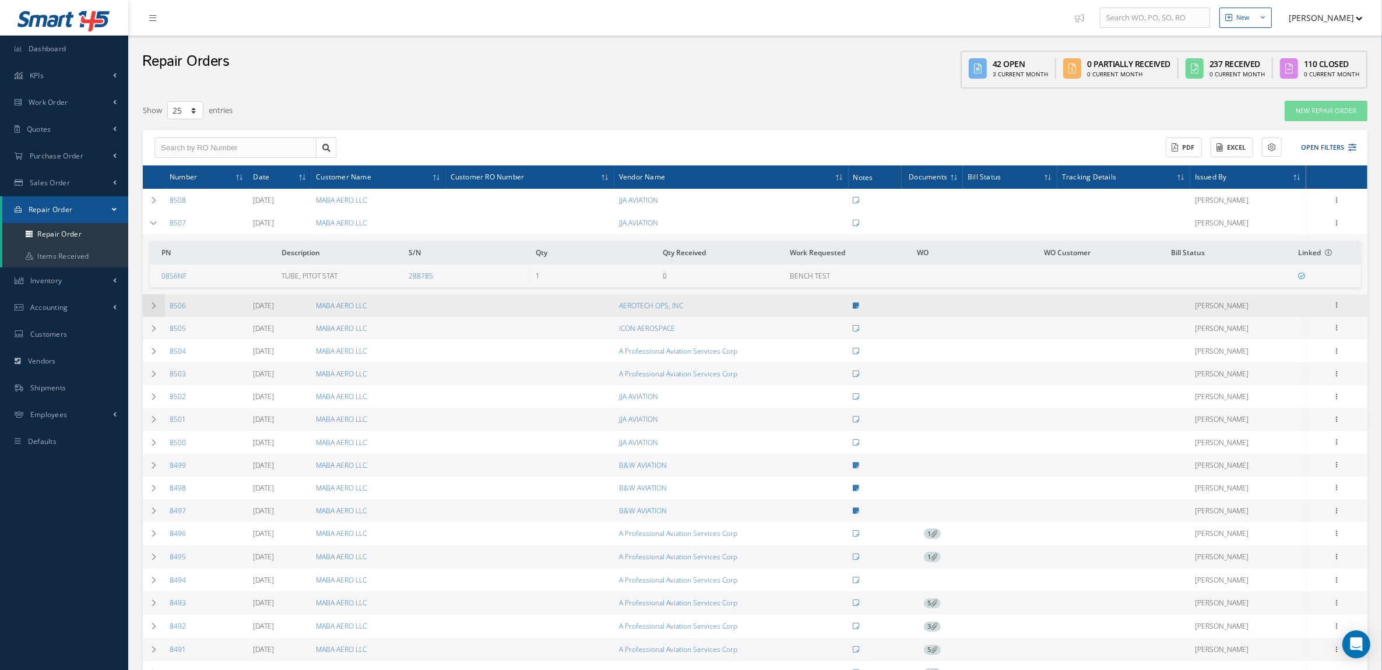
click at [147, 309] on td at bounding box center [154, 305] width 22 height 23
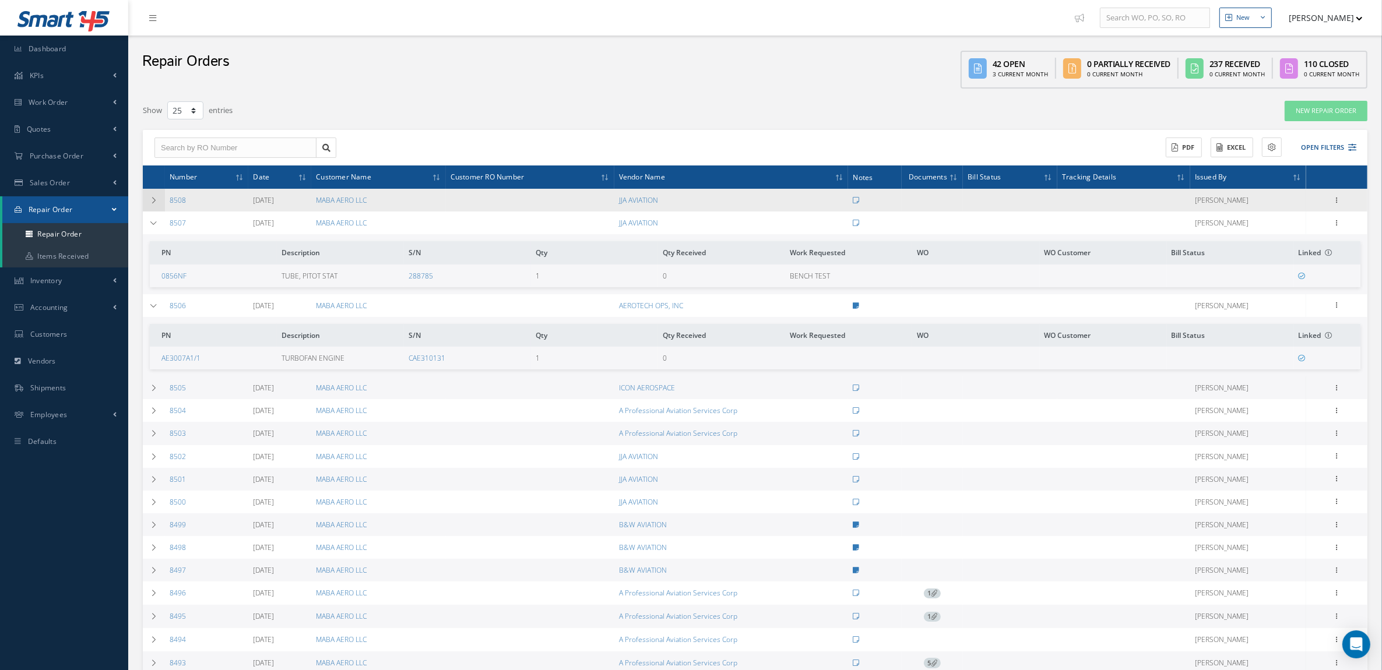
click at [150, 201] on icon at bounding box center [154, 200] width 8 height 7
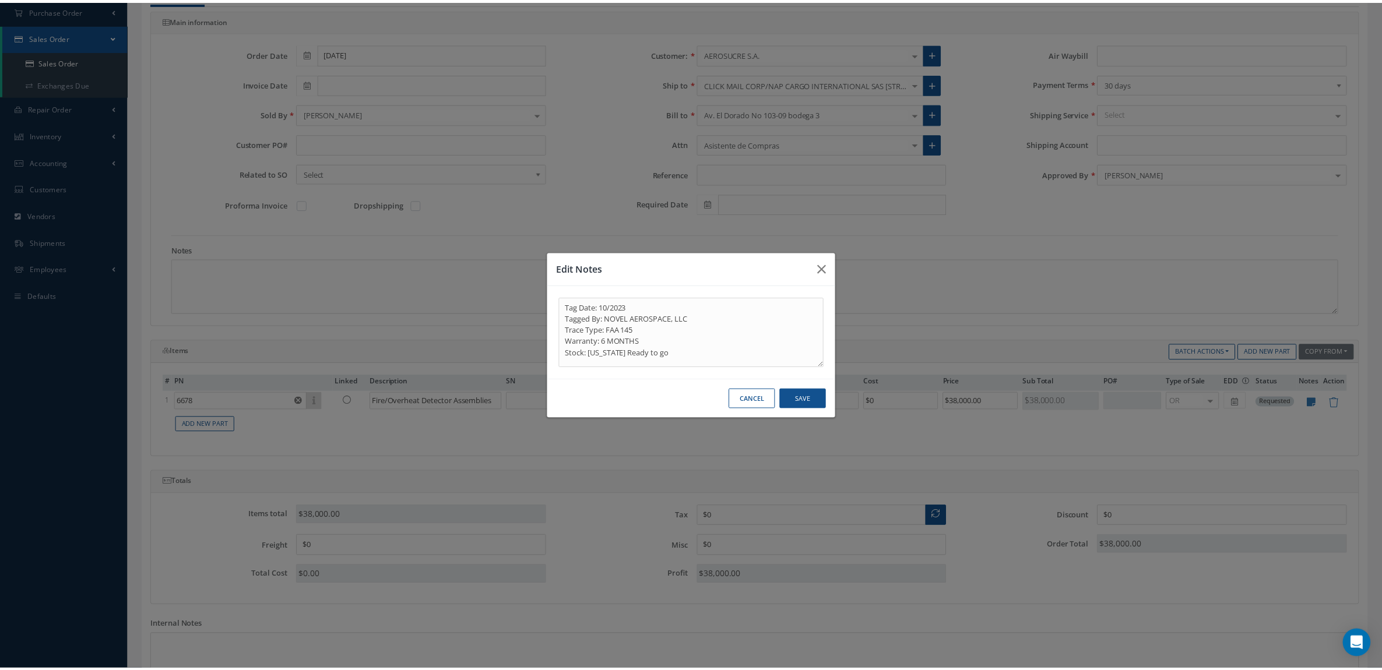
scroll to position [146, 0]
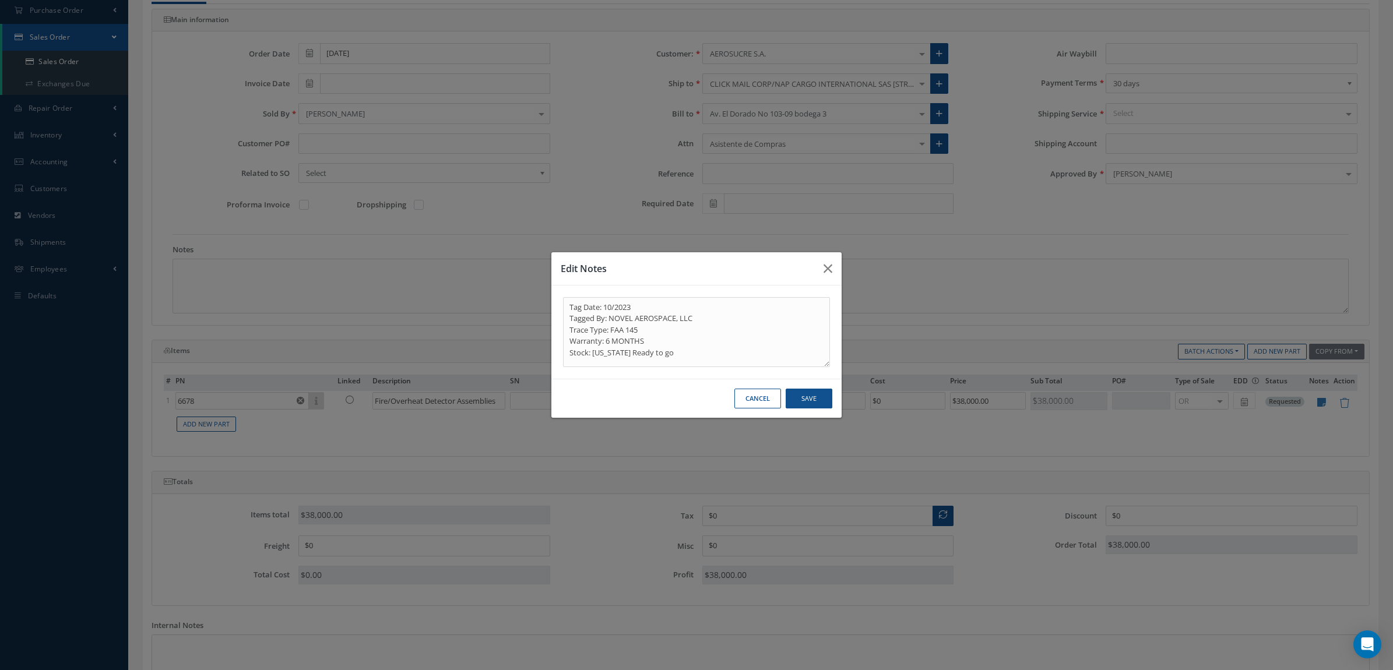
click at [770, 390] on button "Cancel" at bounding box center [757, 399] width 47 height 20
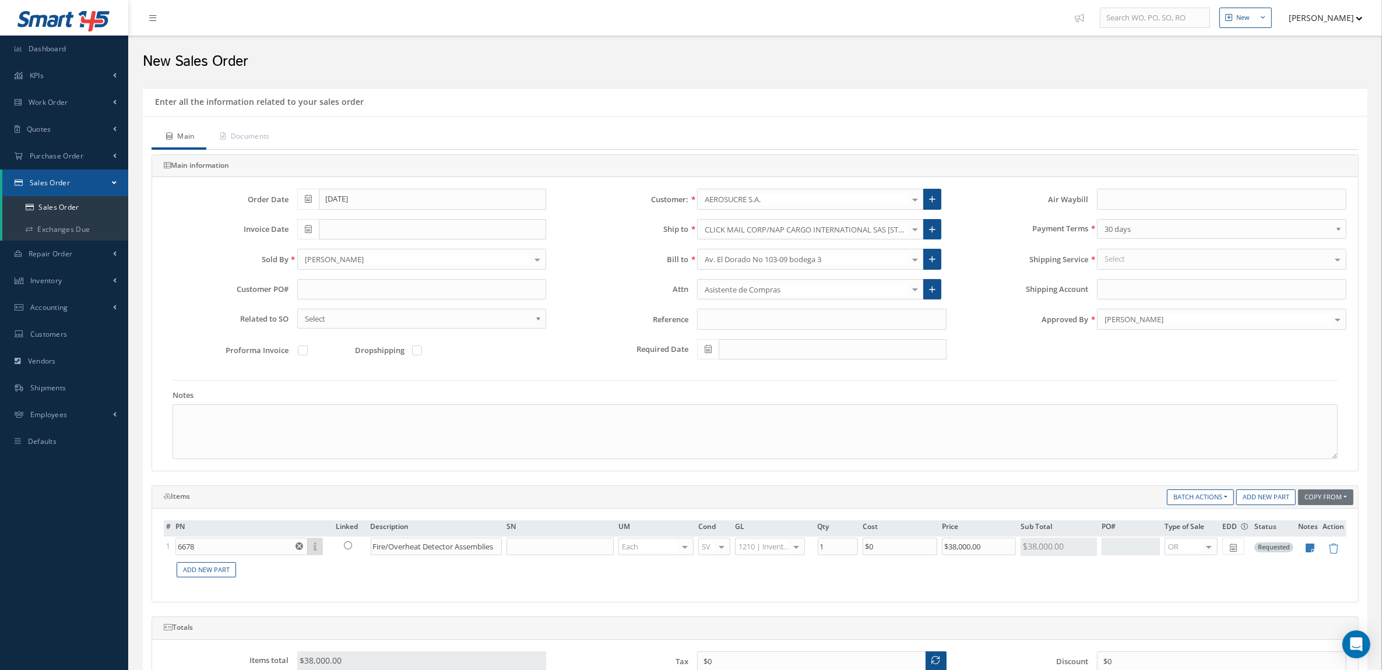
scroll to position [73, 0]
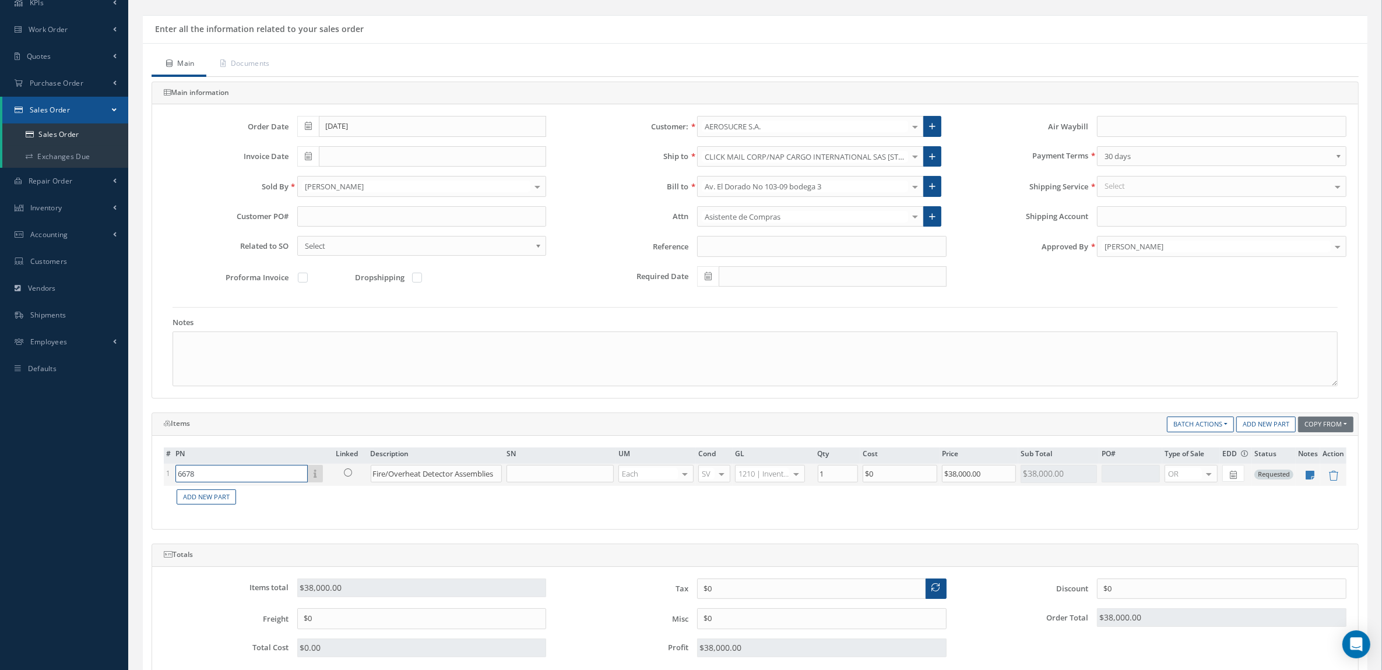
click at [210, 473] on input "6678" at bounding box center [241, 473] width 132 height 17
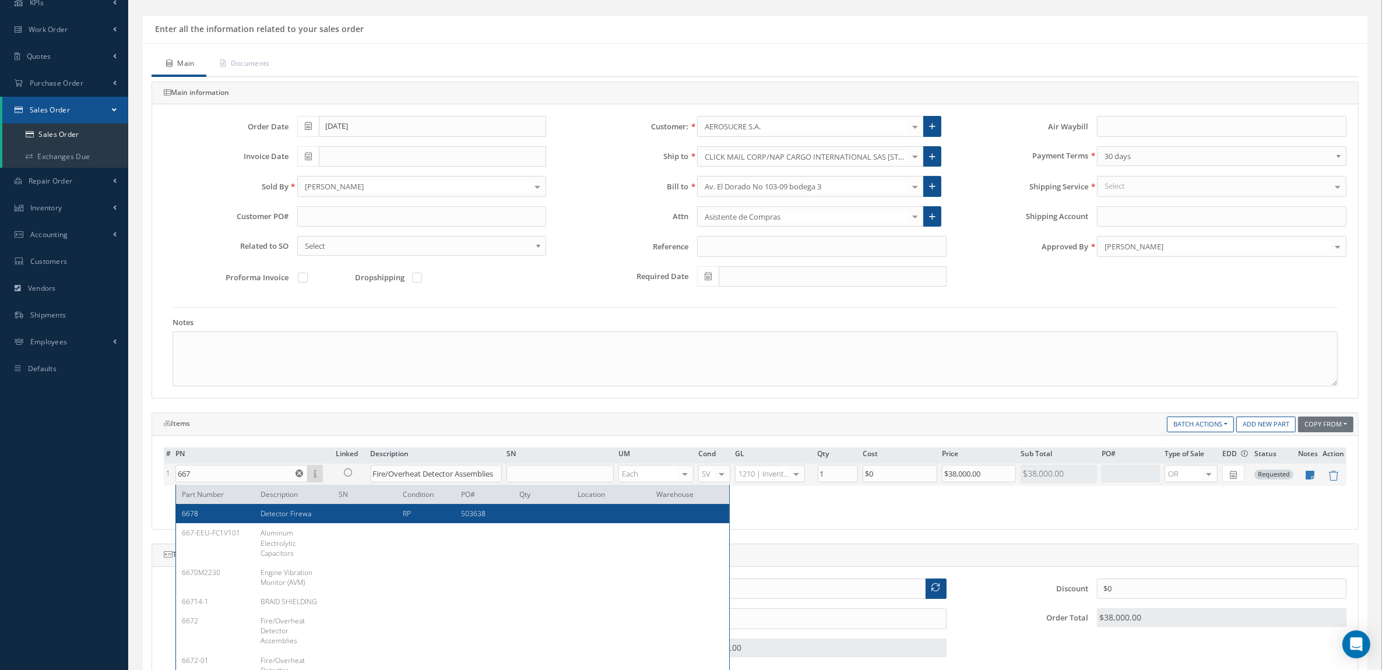
click at [230, 510] on div "6678" at bounding box center [217, 514] width 70 height 10
type input "6678"
type input "Detector Firewa"
type input "$30,500"
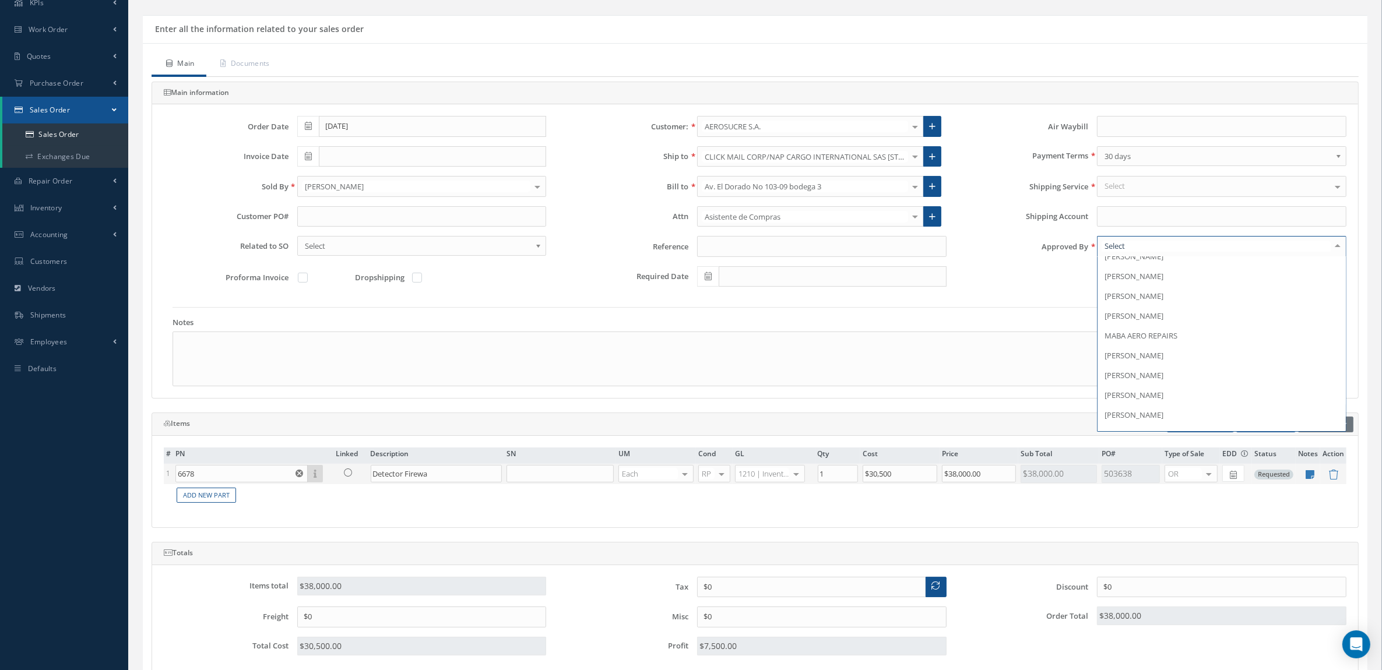
scroll to position [182, 0]
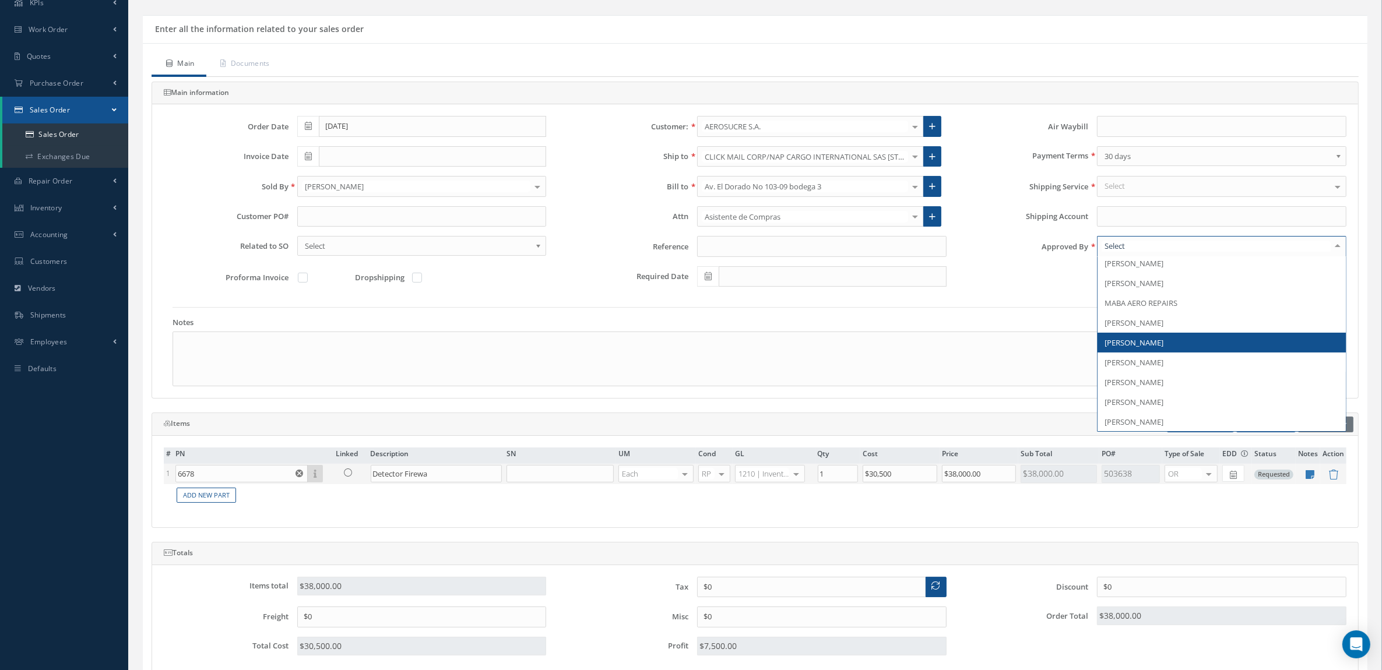
click at [1155, 345] on span "[PERSON_NAME]" at bounding box center [1133, 342] width 59 height 10
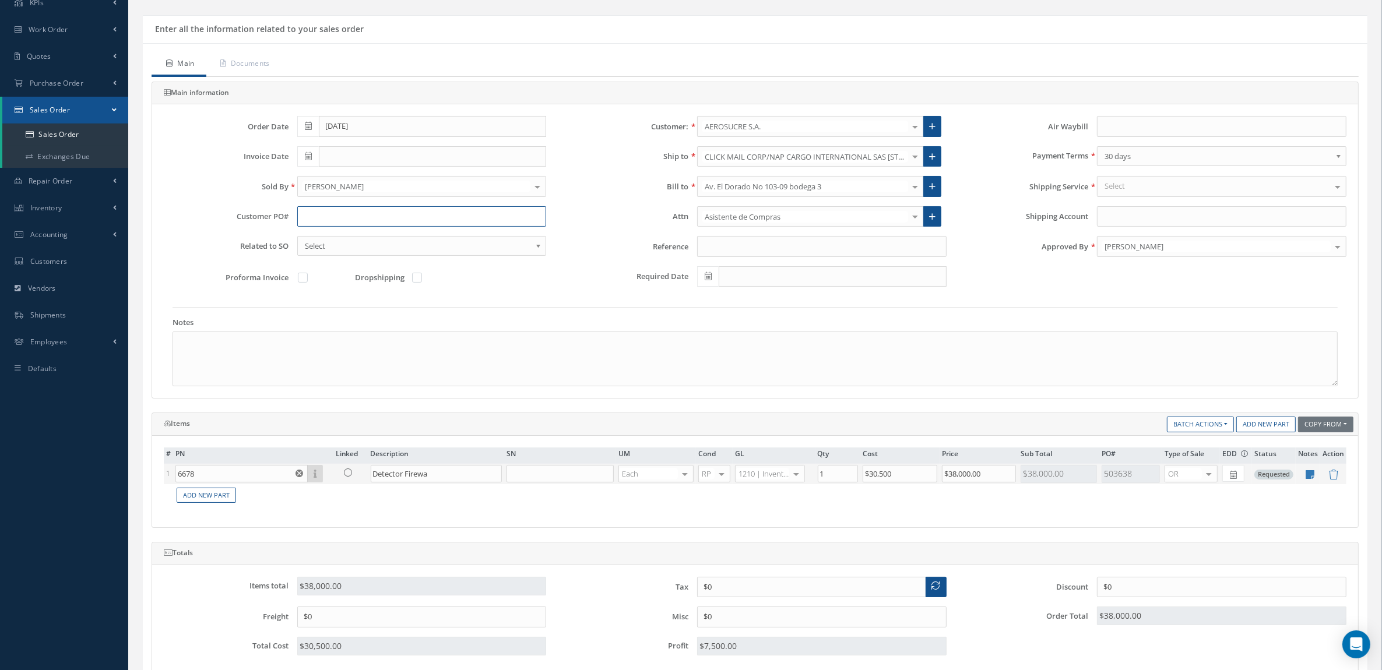
click at [339, 214] on input "text" at bounding box center [421, 216] width 249 height 21
type input "o"
type input "OC8901"
click at [271, 61] on link "Documents" at bounding box center [243, 64] width 75 height 24
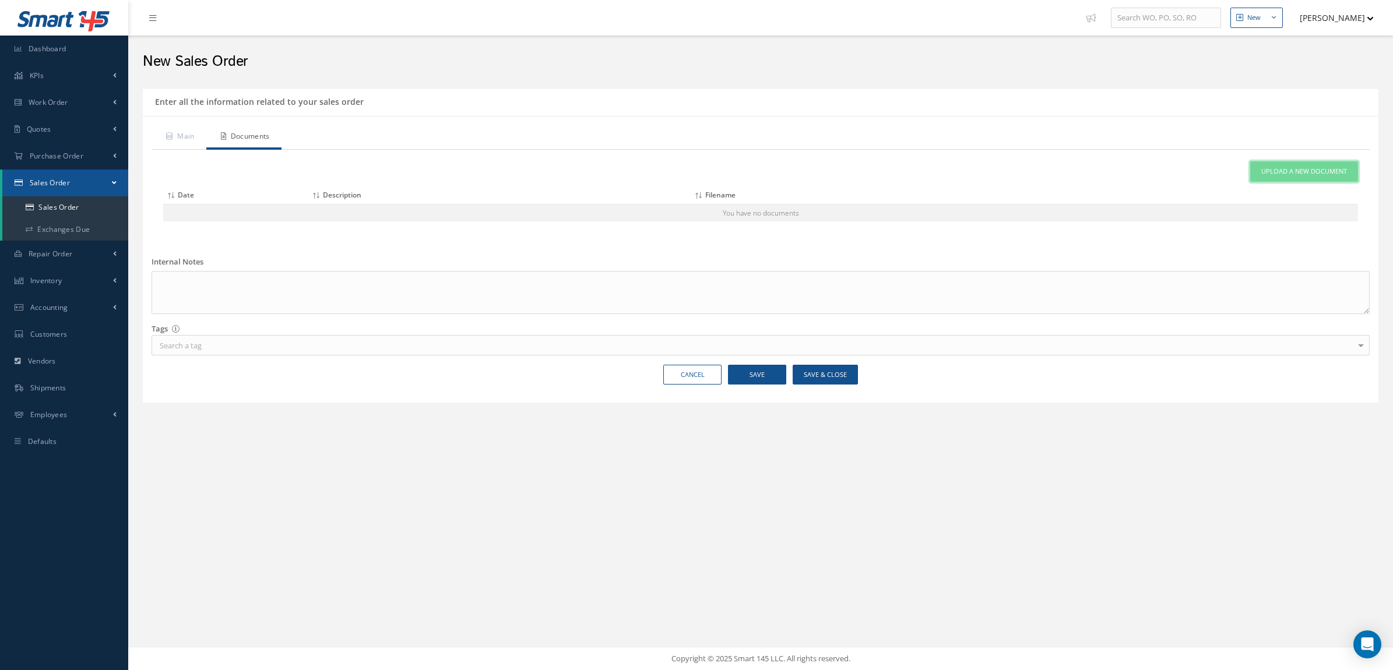
click at [1312, 167] on span "Upload a New Document" at bounding box center [1304, 172] width 86 height 10
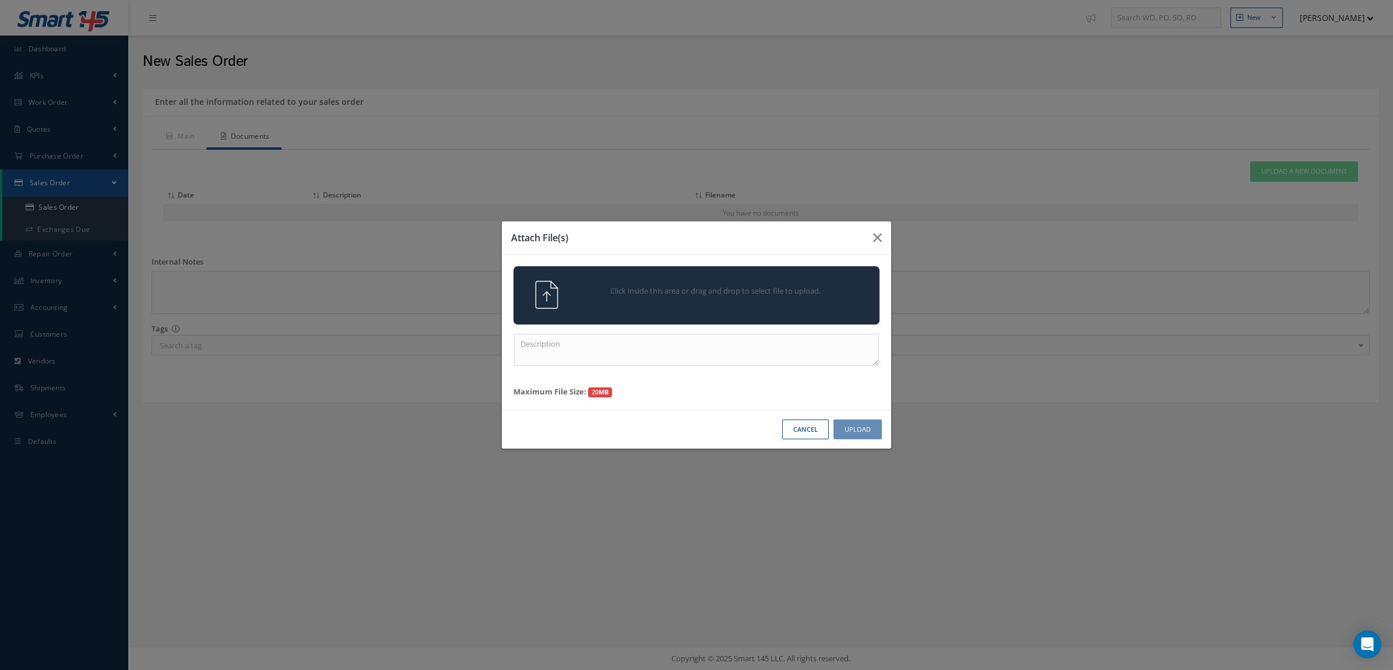
click at [790, 287] on span "Click inside this area or drag and drop to select file to upload." at bounding box center [715, 292] width 265 height 12
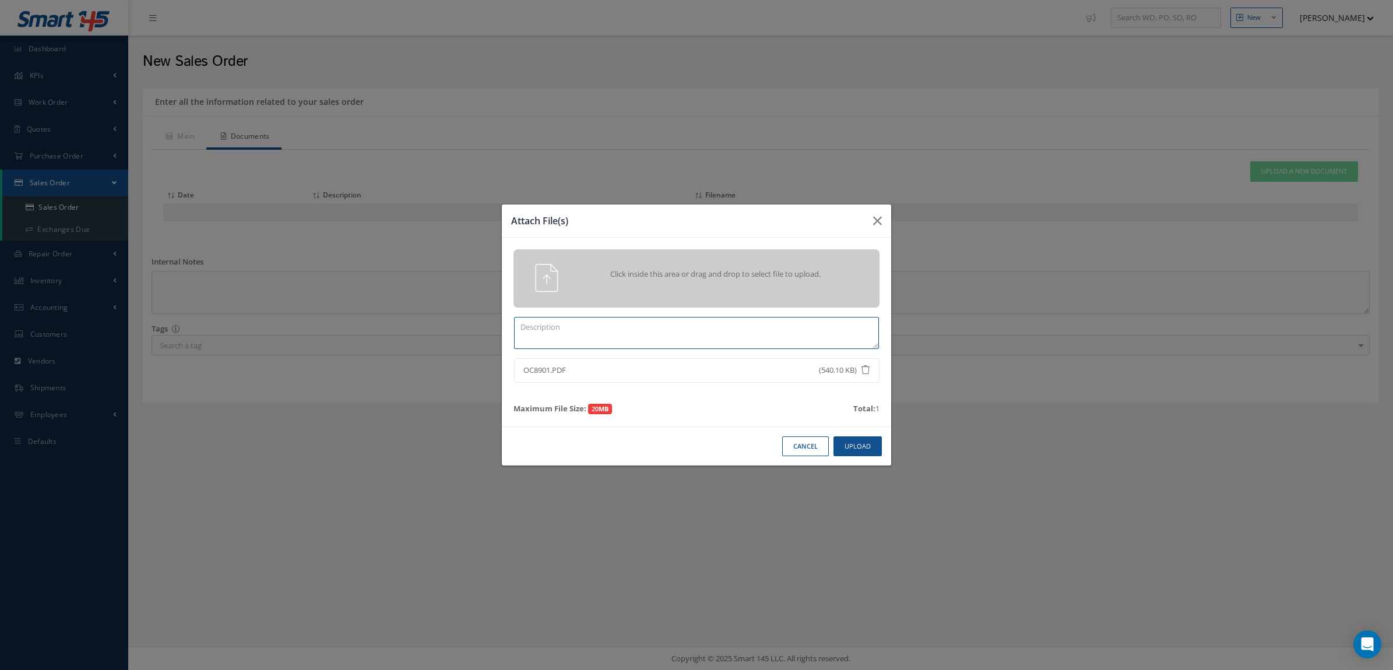
click at [653, 336] on textarea at bounding box center [696, 333] width 365 height 32
click at [842, 446] on button "Upload" at bounding box center [857, 446] width 48 height 20
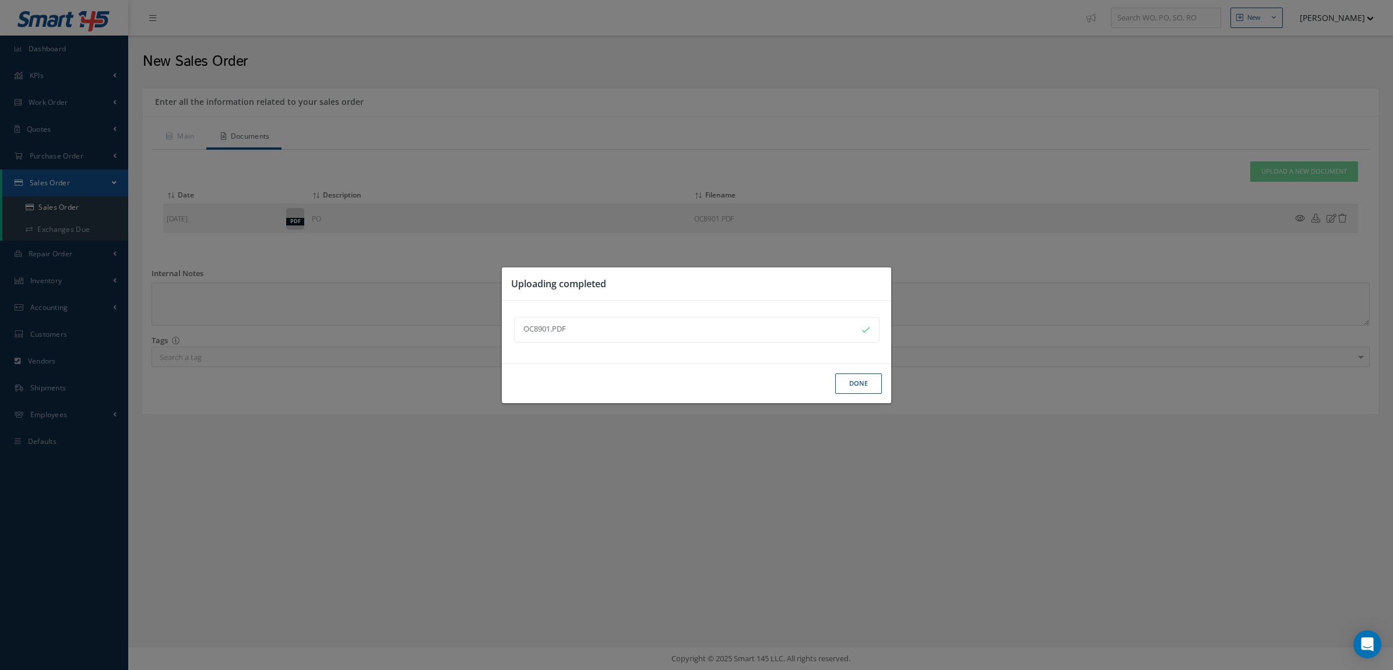
click at [849, 388] on button "Done" at bounding box center [858, 383] width 47 height 20
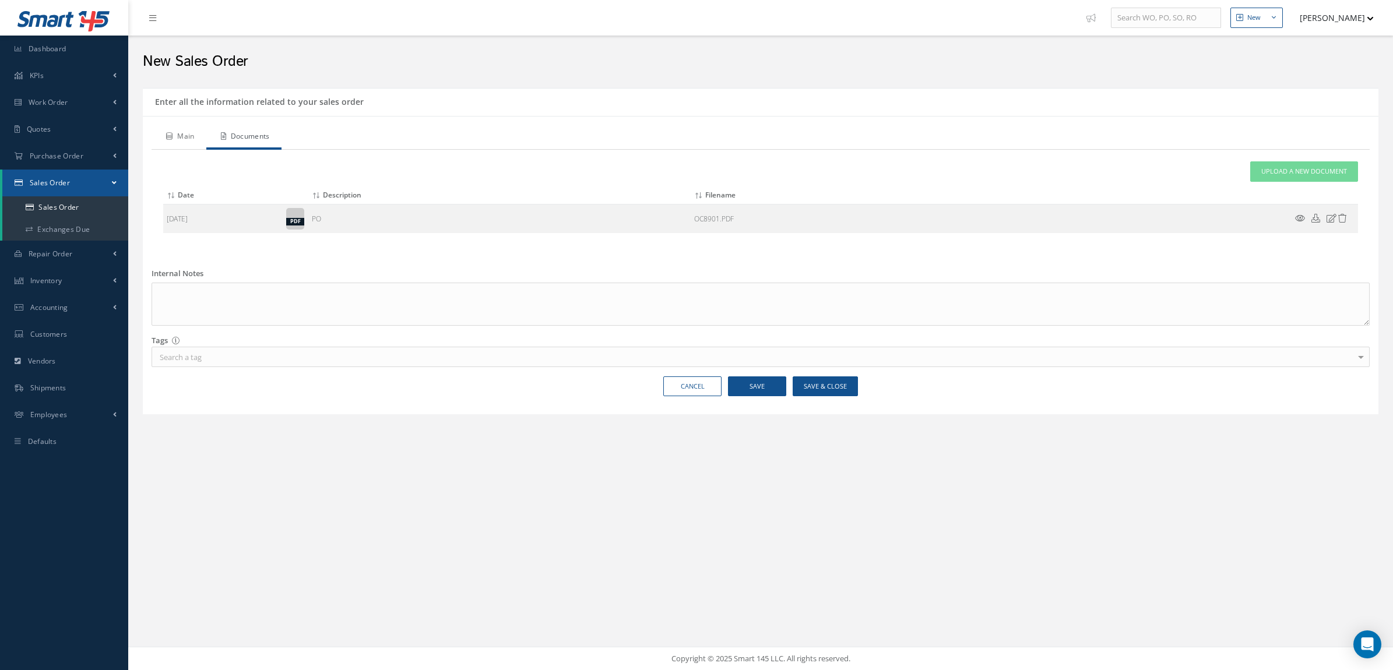
click at [182, 138] on link "Main" at bounding box center [178, 137] width 55 height 24
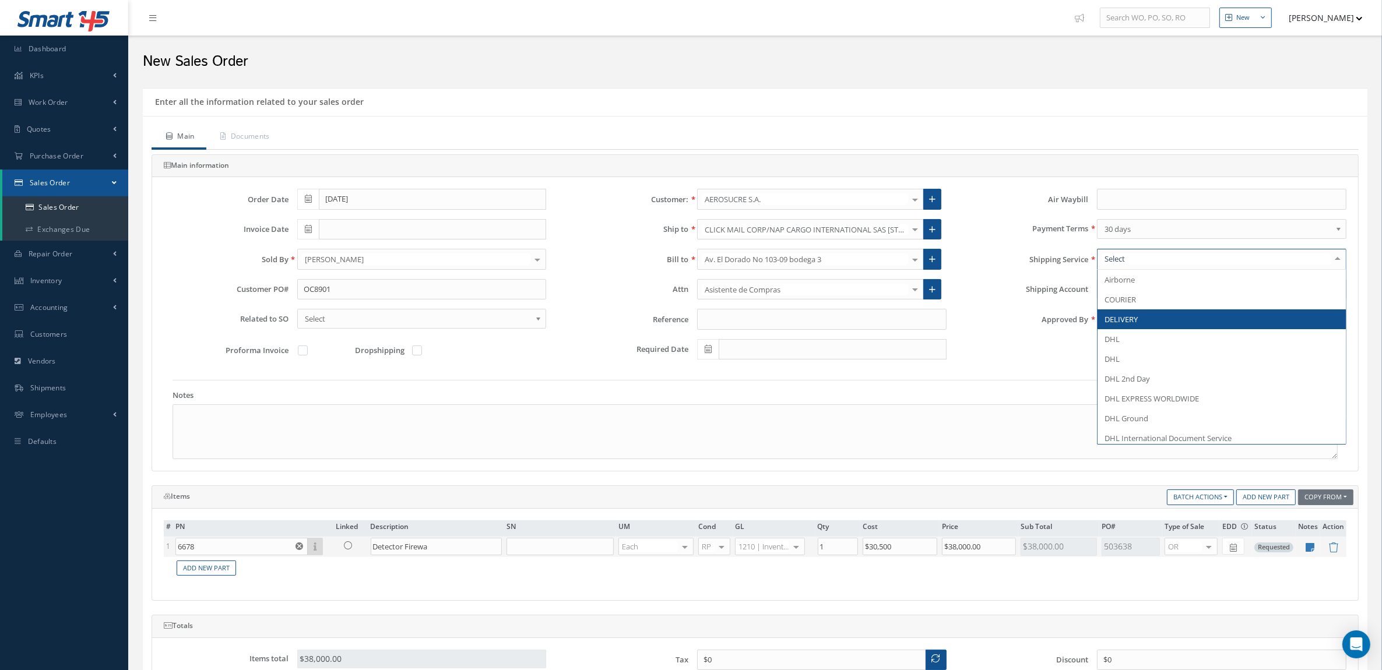
click at [1140, 318] on span "DELIVERY" at bounding box center [1221, 319] width 248 height 20
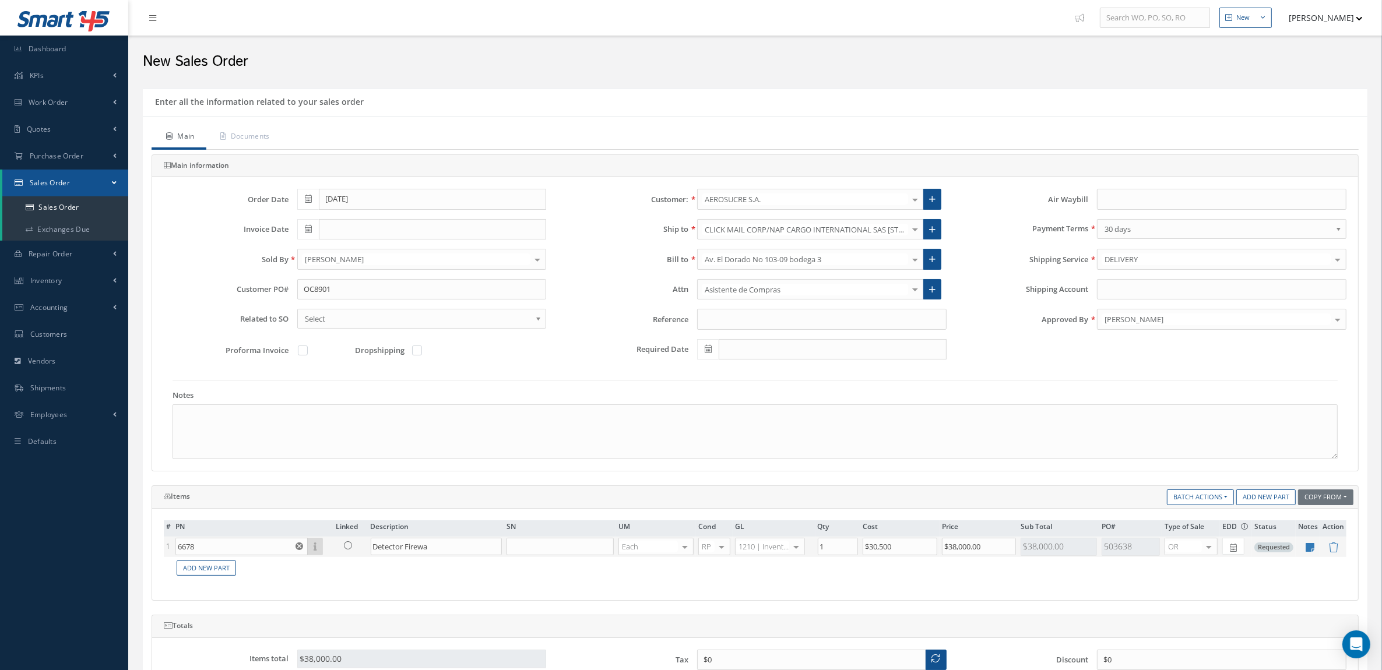
click at [212, 118] on div "Main Documents Main information Order Date 08/14/2025 Customer: AEROSUCRE S.A. …" at bounding box center [755, 513] width 1224 height 794
click at [234, 139] on link "Documents" at bounding box center [243, 137] width 75 height 24
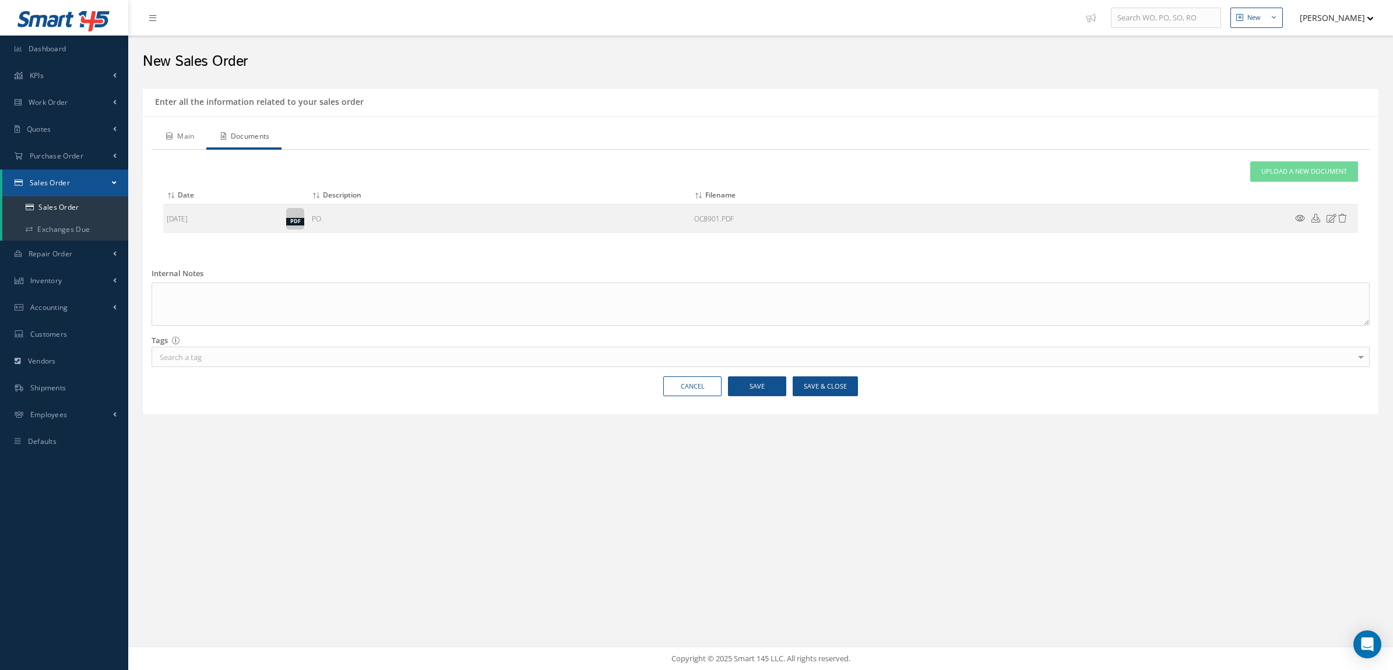
click at [182, 133] on link "Main" at bounding box center [178, 137] width 55 height 24
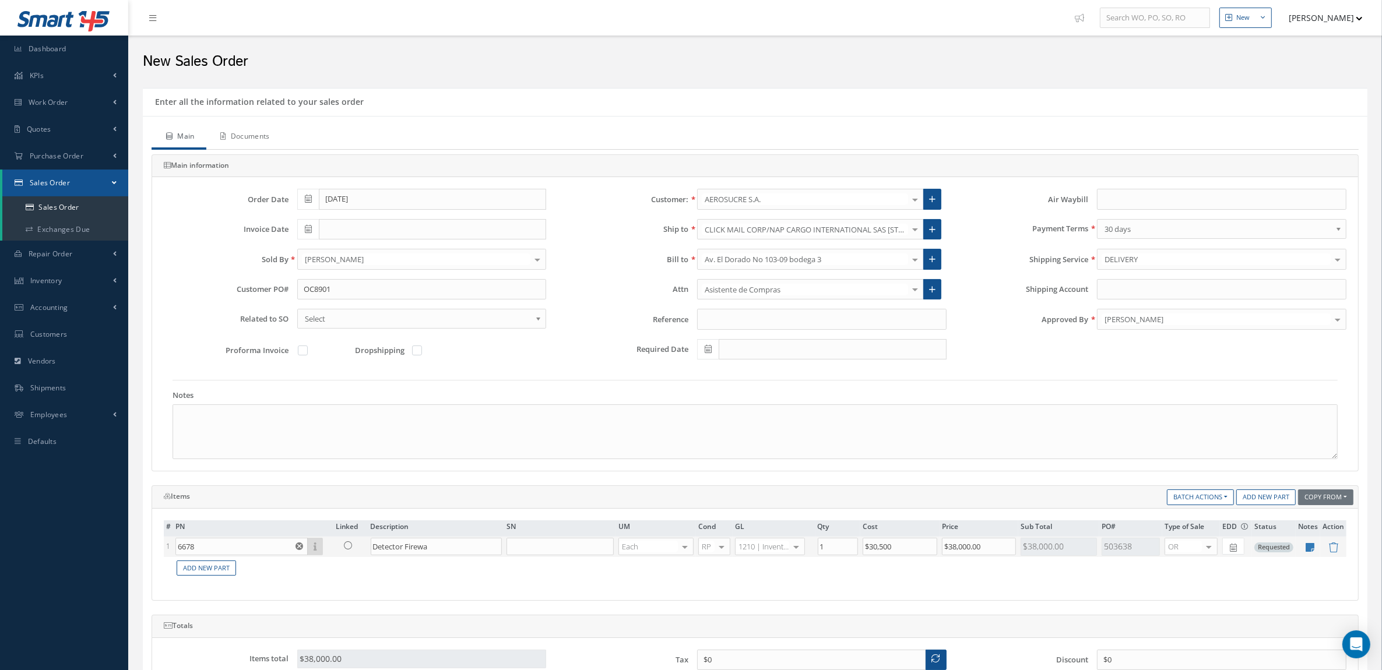
click at [256, 144] on link "Documents" at bounding box center [243, 137] width 75 height 24
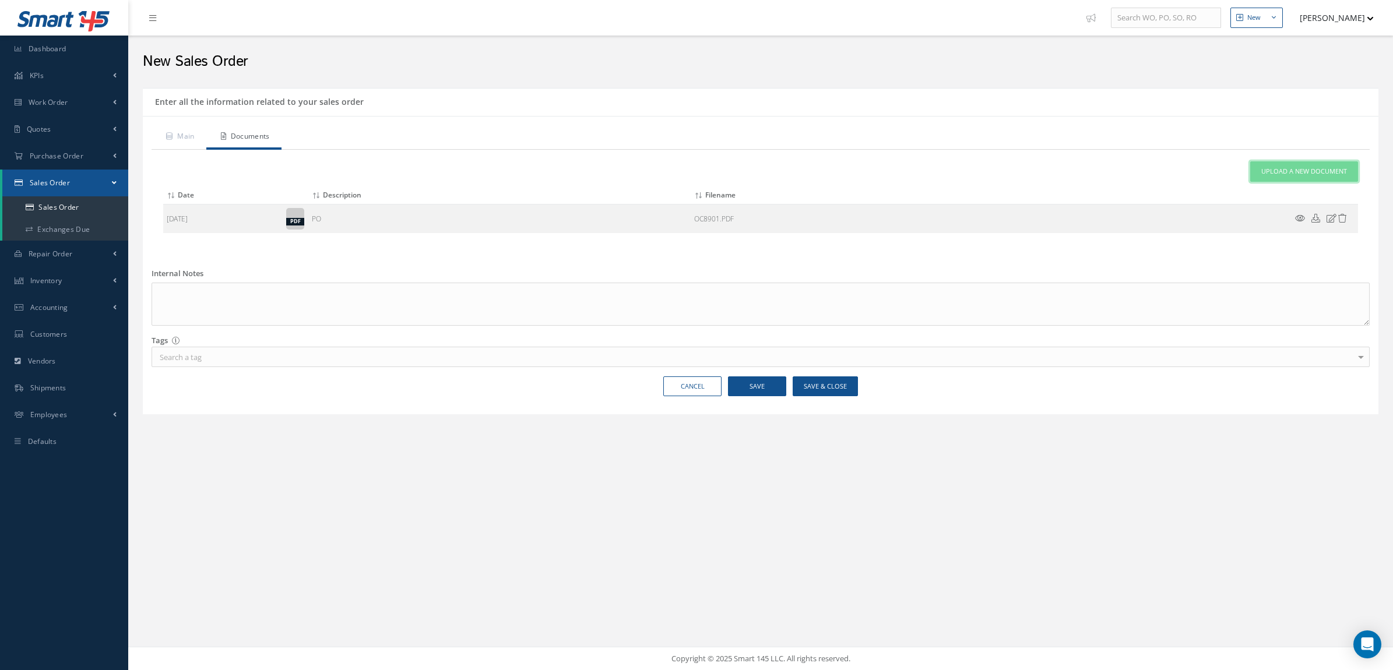
click at [1269, 173] on span "Upload a New Document" at bounding box center [1304, 172] width 86 height 10
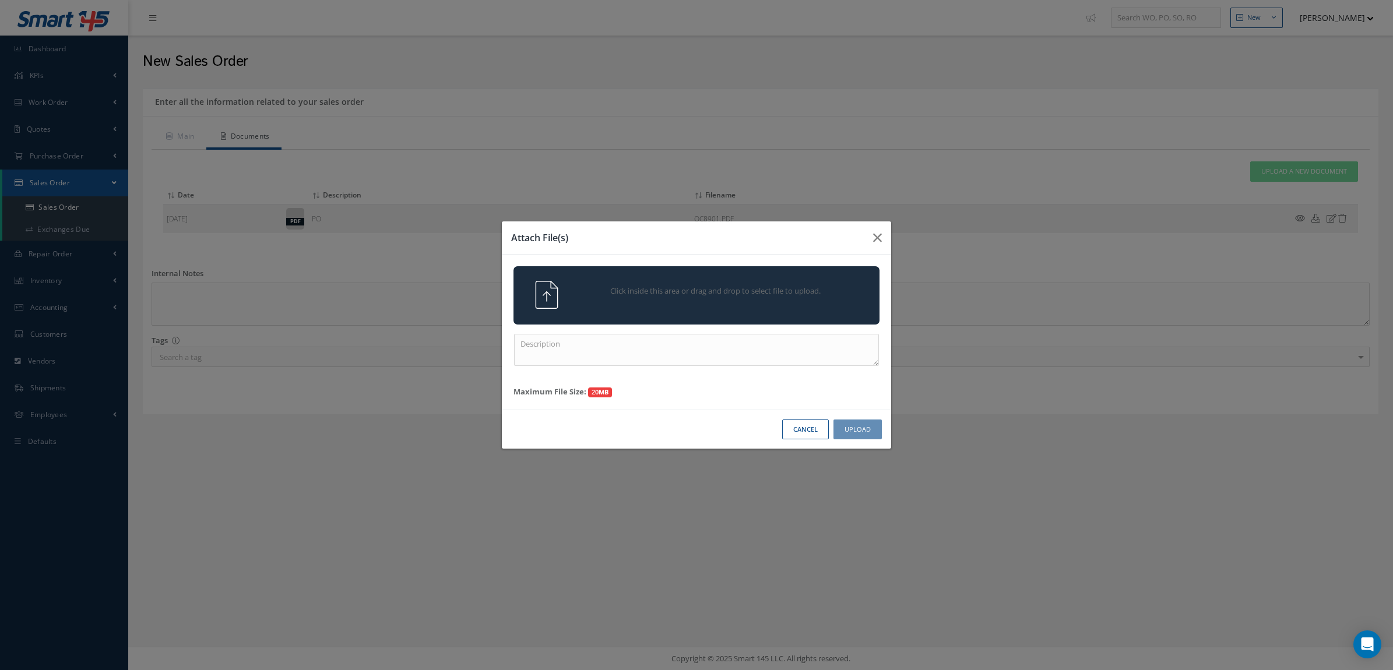
click at [734, 286] on span "Click inside this area or drag and drop to select file to upload." at bounding box center [715, 292] width 265 height 12
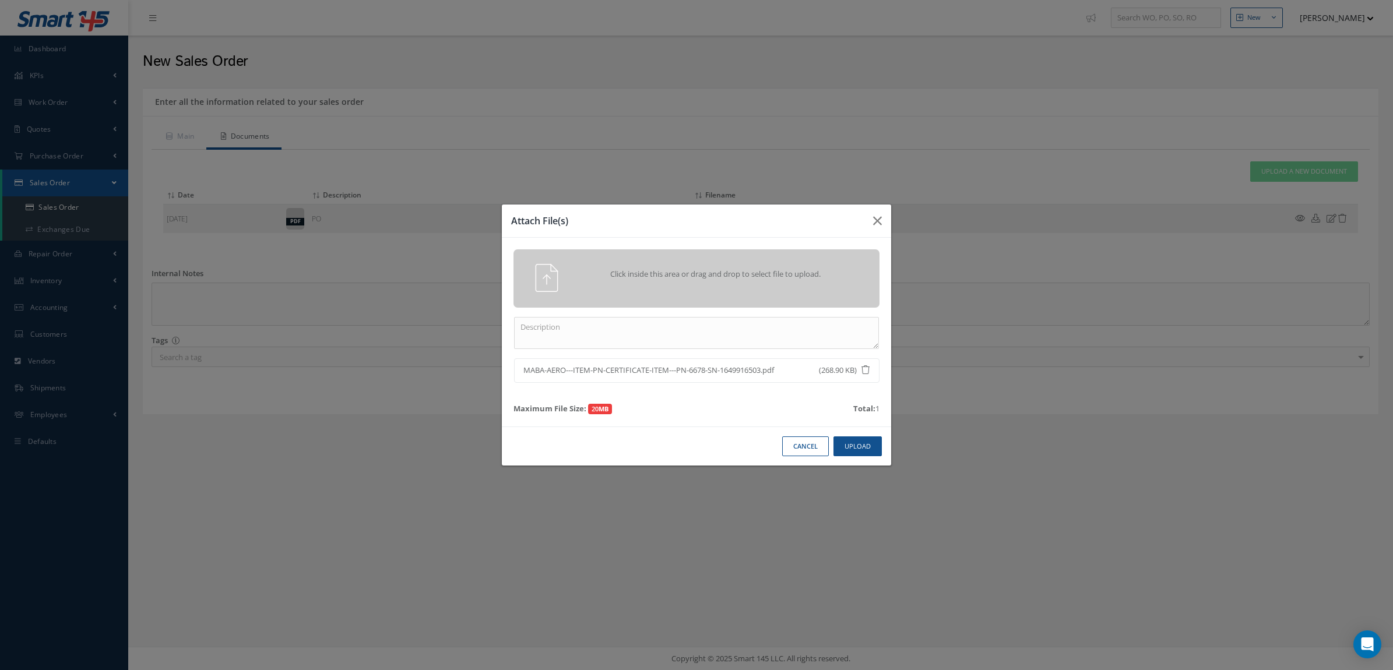
drag, startPoint x: 703, startPoint y: 350, endPoint x: 699, endPoint y: 342, distance: 8.3
click at [703, 348] on div "Click inside this area or drag and drop to select file to upload. MABA-AERO---I…" at bounding box center [696, 332] width 389 height 189
click at [697, 340] on textarea at bounding box center [696, 333] width 365 height 32
type textarea "CERT USO"
click at [846, 441] on button "Upload" at bounding box center [857, 446] width 48 height 20
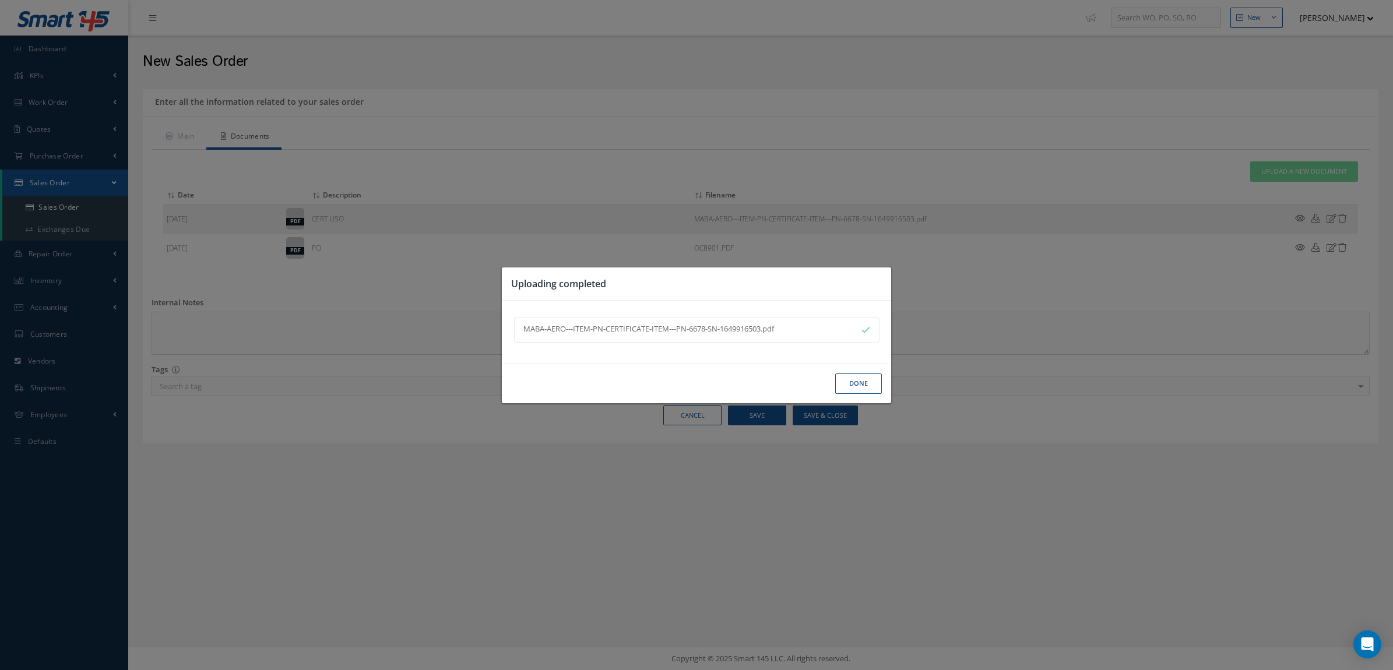
drag, startPoint x: 838, startPoint y: 387, endPoint x: 726, endPoint y: 336, distance: 123.3
click at [838, 386] on button "Done" at bounding box center [858, 383] width 47 height 20
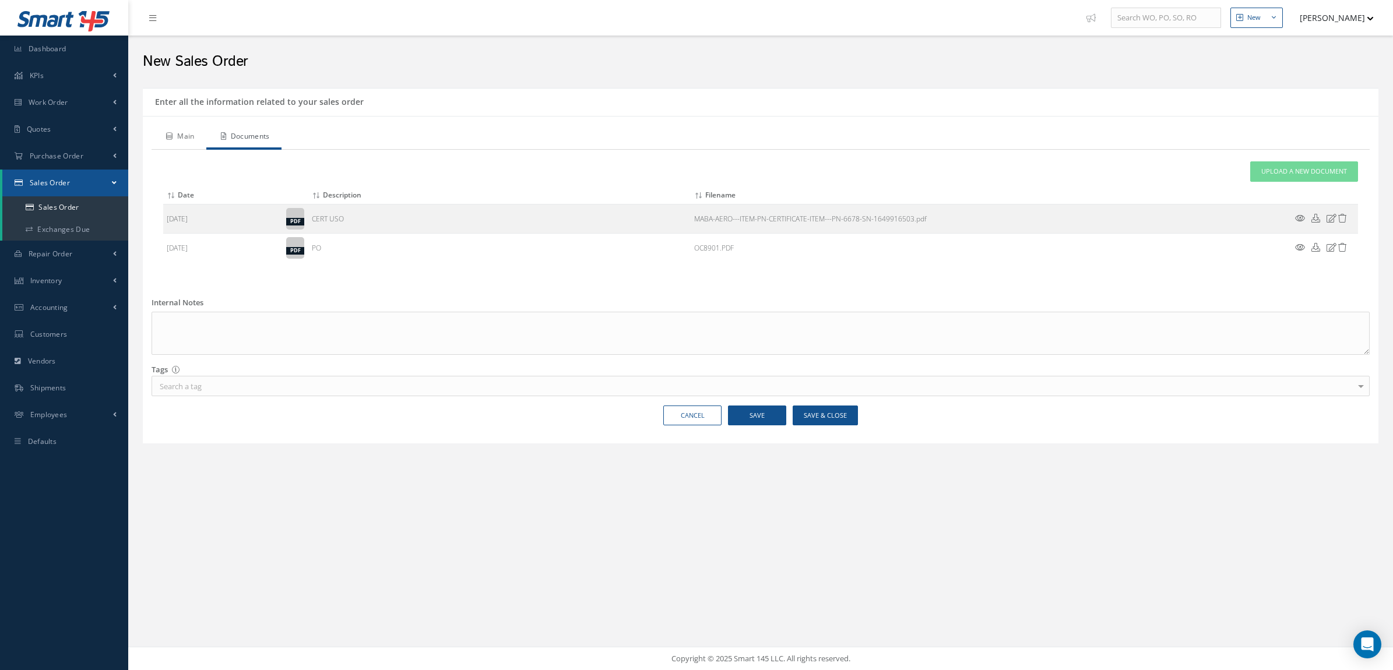
click at [158, 143] on link "Main" at bounding box center [178, 137] width 55 height 24
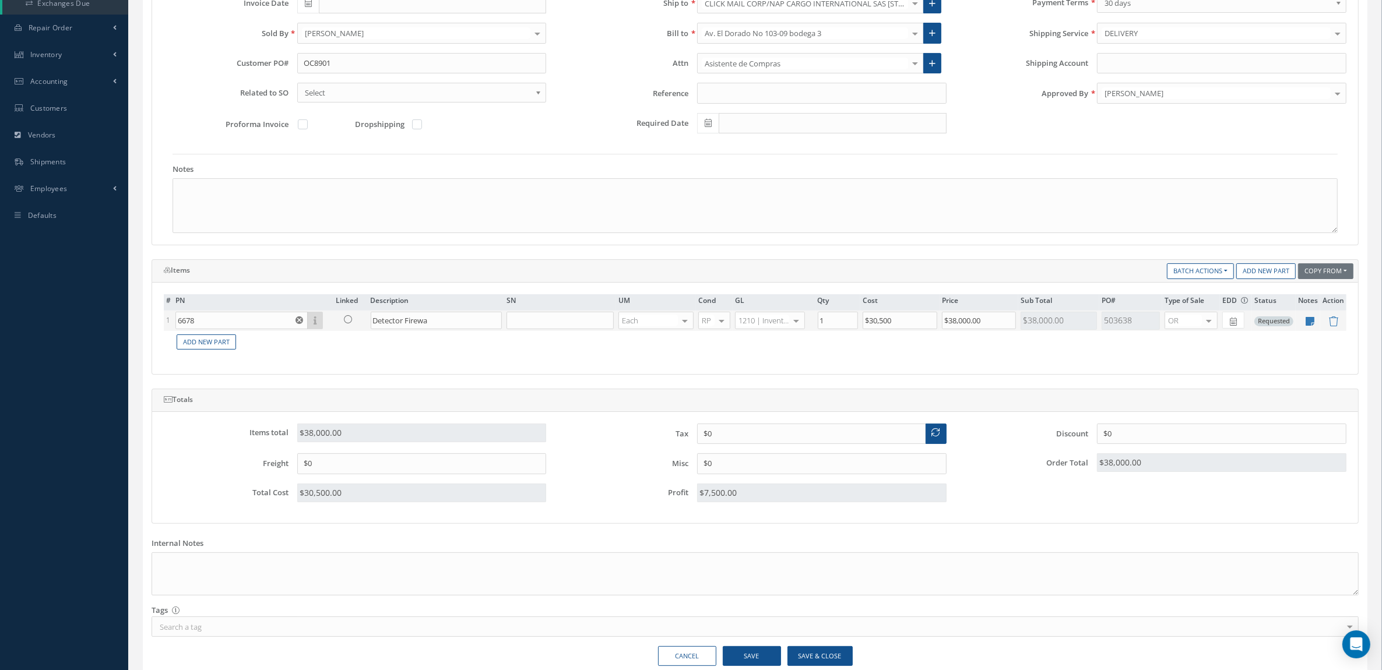
scroll to position [283, 0]
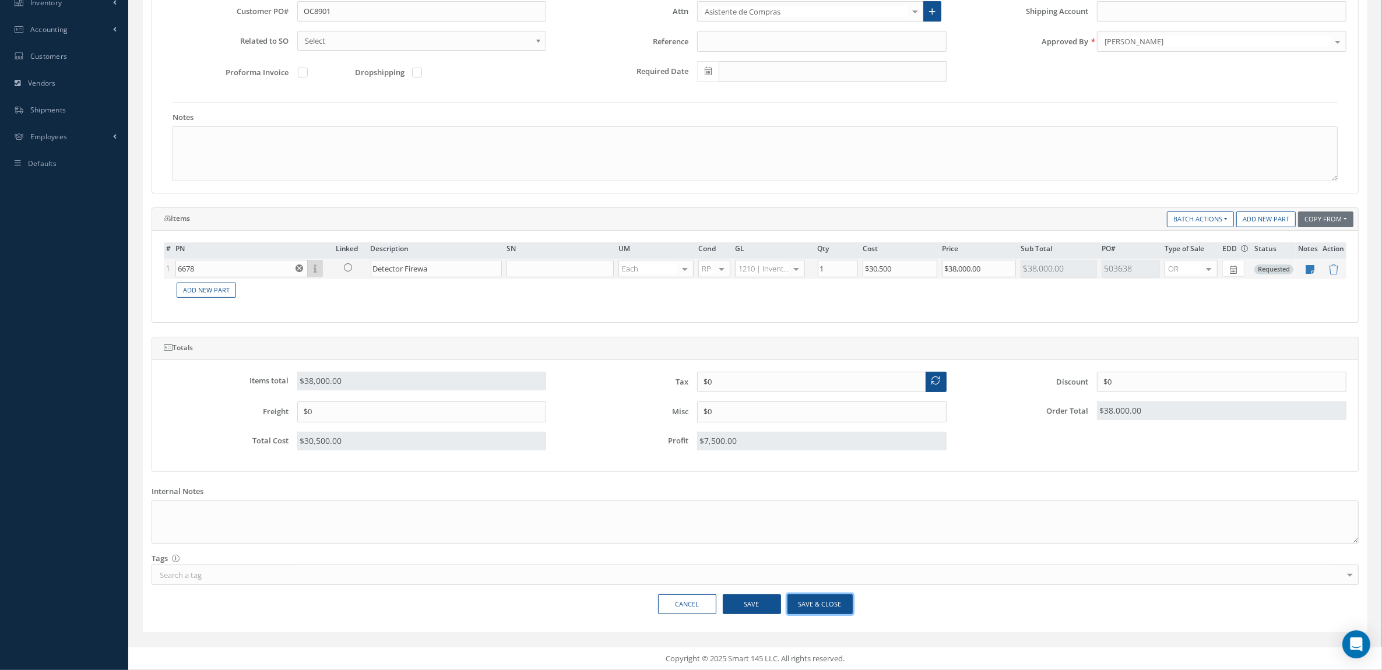
click at [810, 598] on button "Save & Close" at bounding box center [819, 604] width 65 height 20
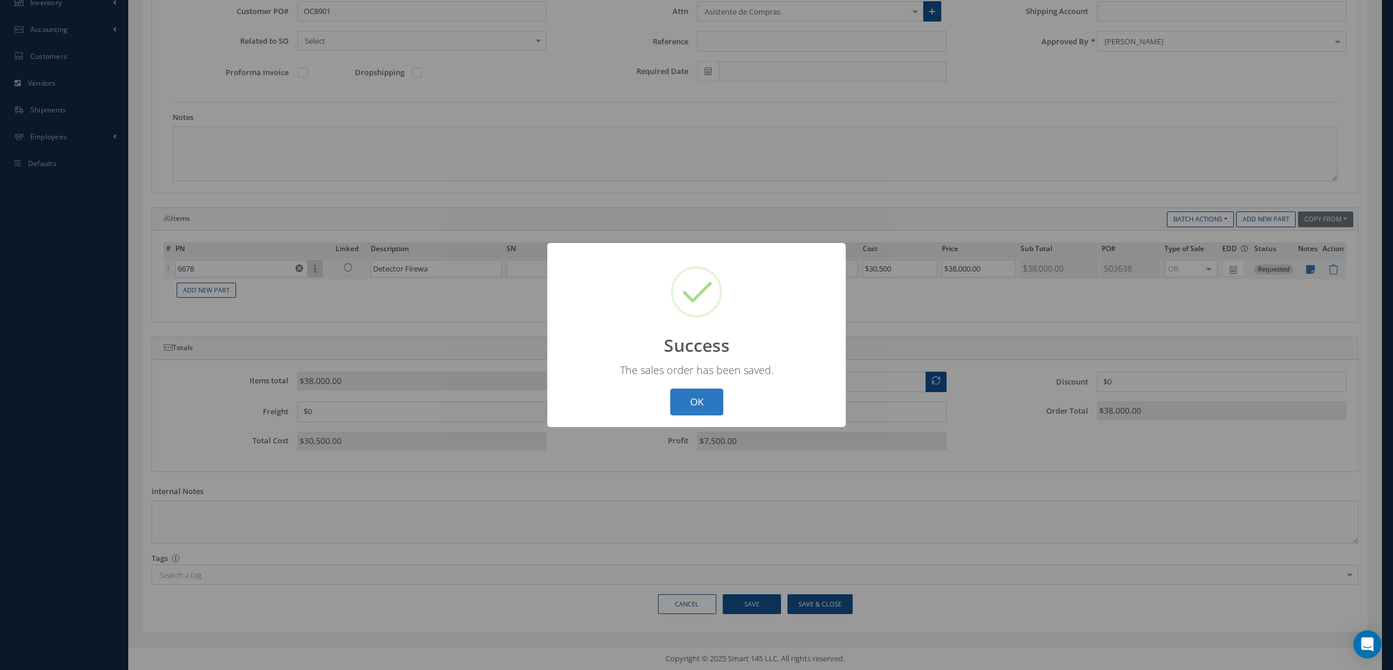
click at [686, 390] on button "OK" at bounding box center [696, 402] width 53 height 27
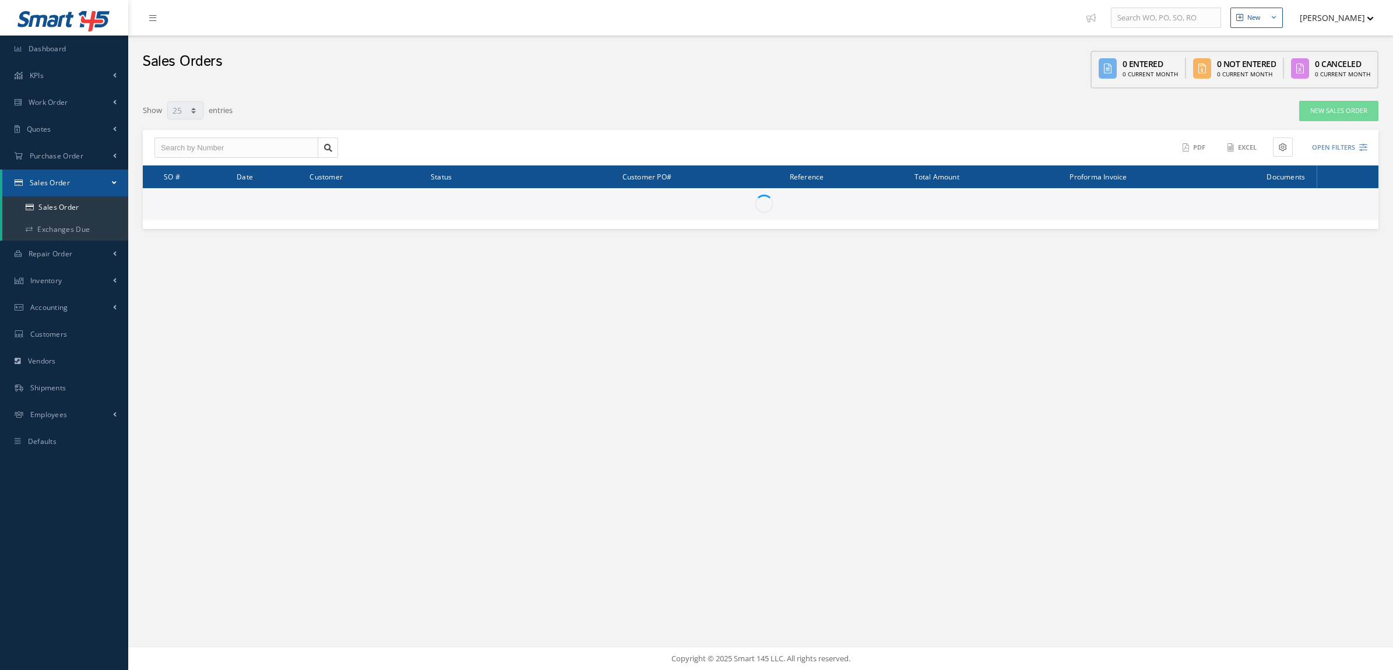
select select "25"
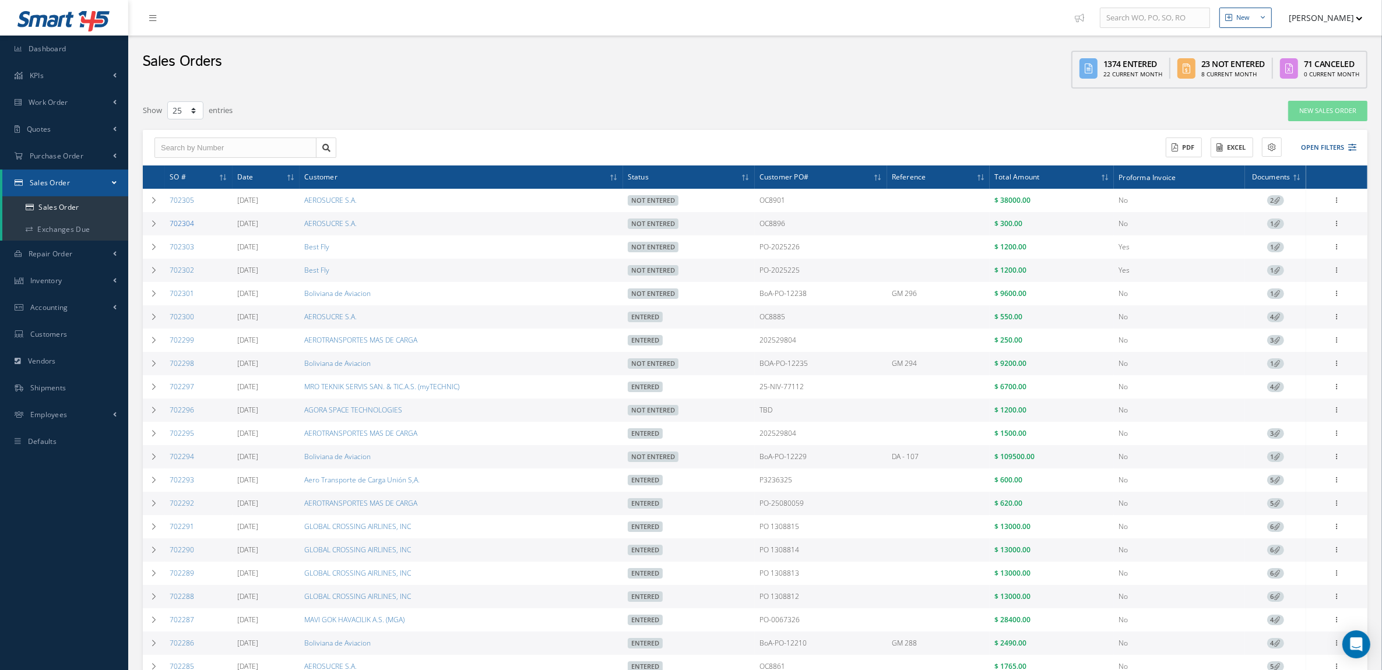
click at [188, 220] on link "702304" at bounding box center [182, 224] width 24 height 10
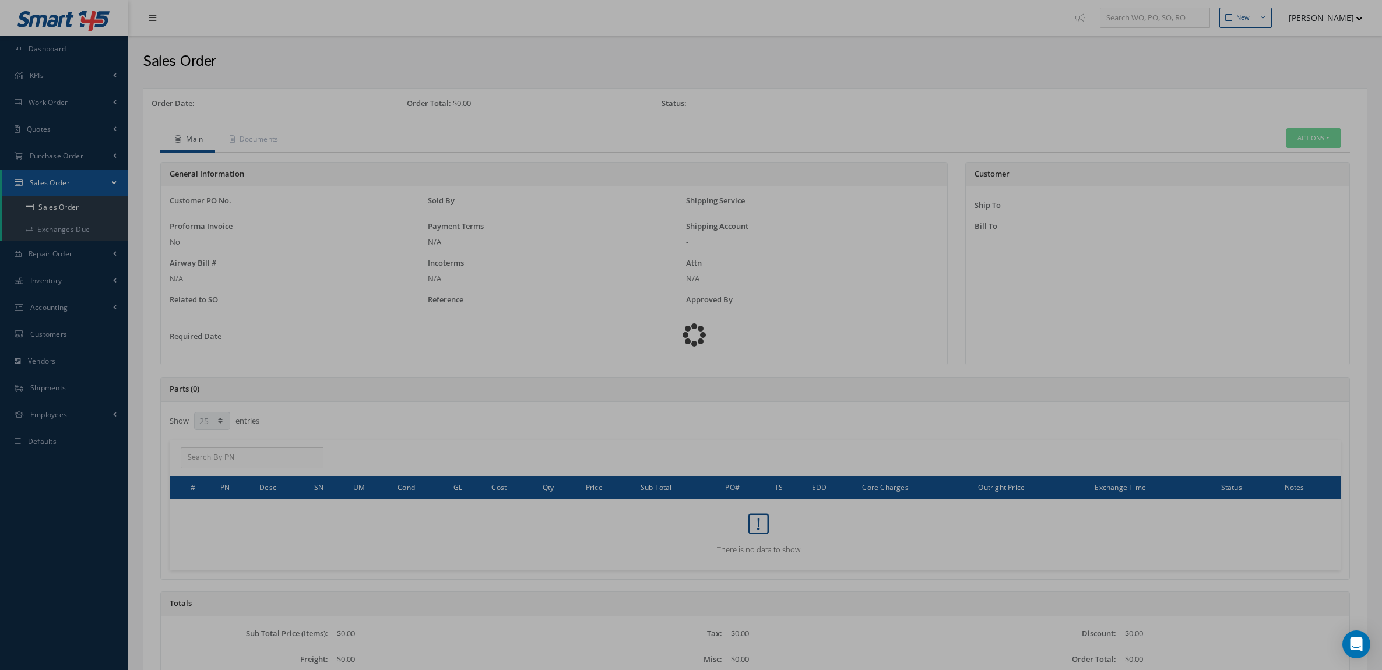
select select "25"
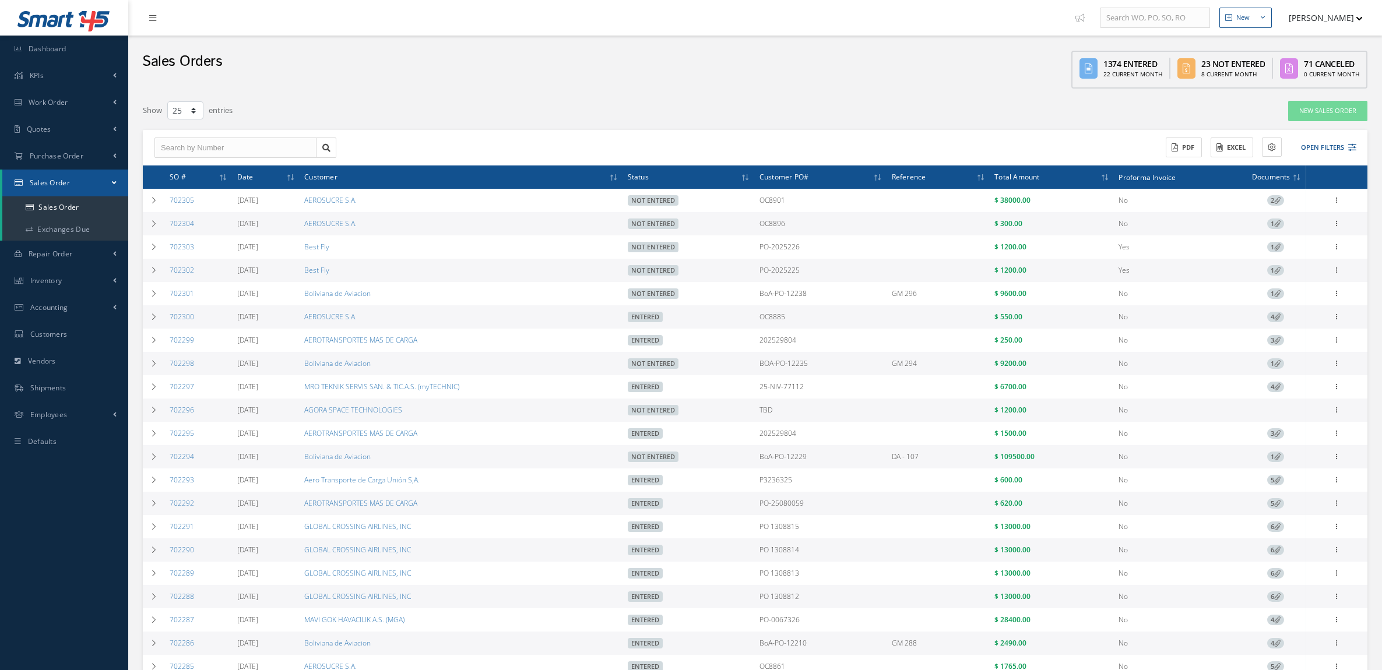
select select "25"
click at [179, 316] on link "702300" at bounding box center [182, 317] width 24 height 10
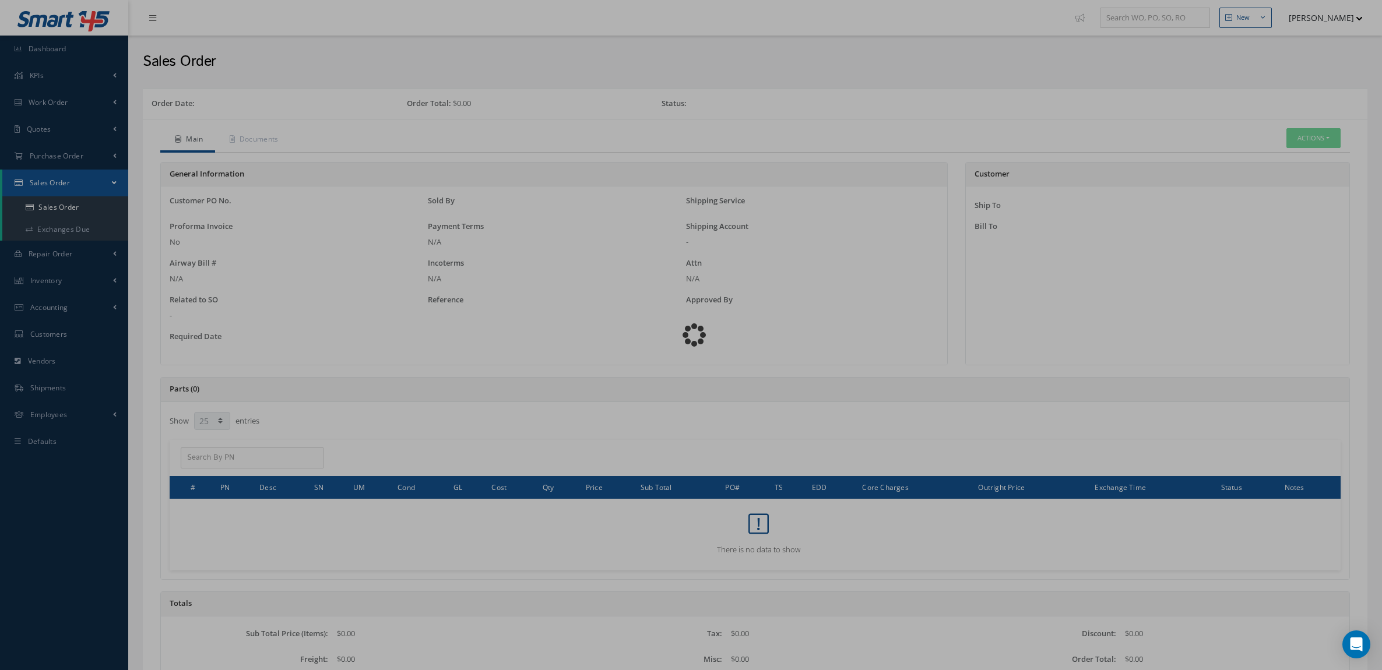
select select "25"
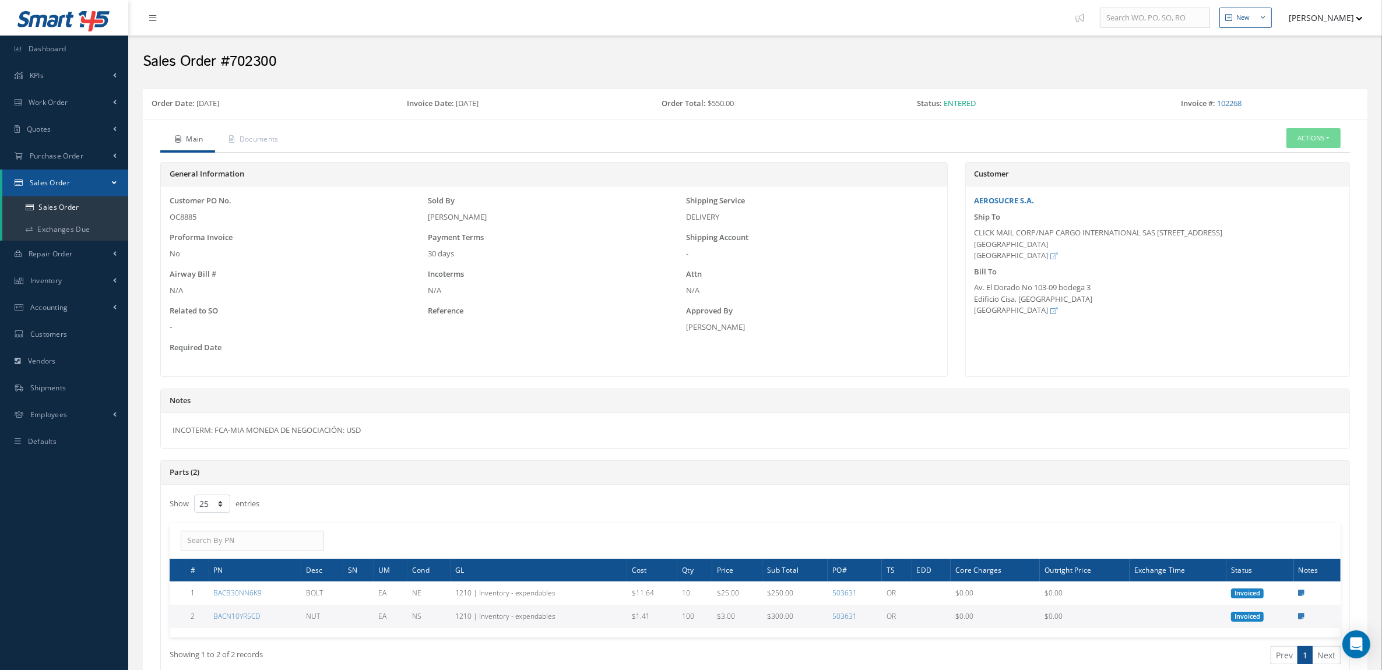
drag, startPoint x: 393, startPoint y: 445, endPoint x: 153, endPoint y: 428, distance: 240.6
click at [153, 428] on div "Notes INCOTERM: FCA-MIA MONEDA DE NEGOCIACIÓN: USD" at bounding box center [754, 425] width 1207 height 72
copy div "INCOTERM: FCA-MIA MONEDA DE NEGOCIACIÓN: USD"
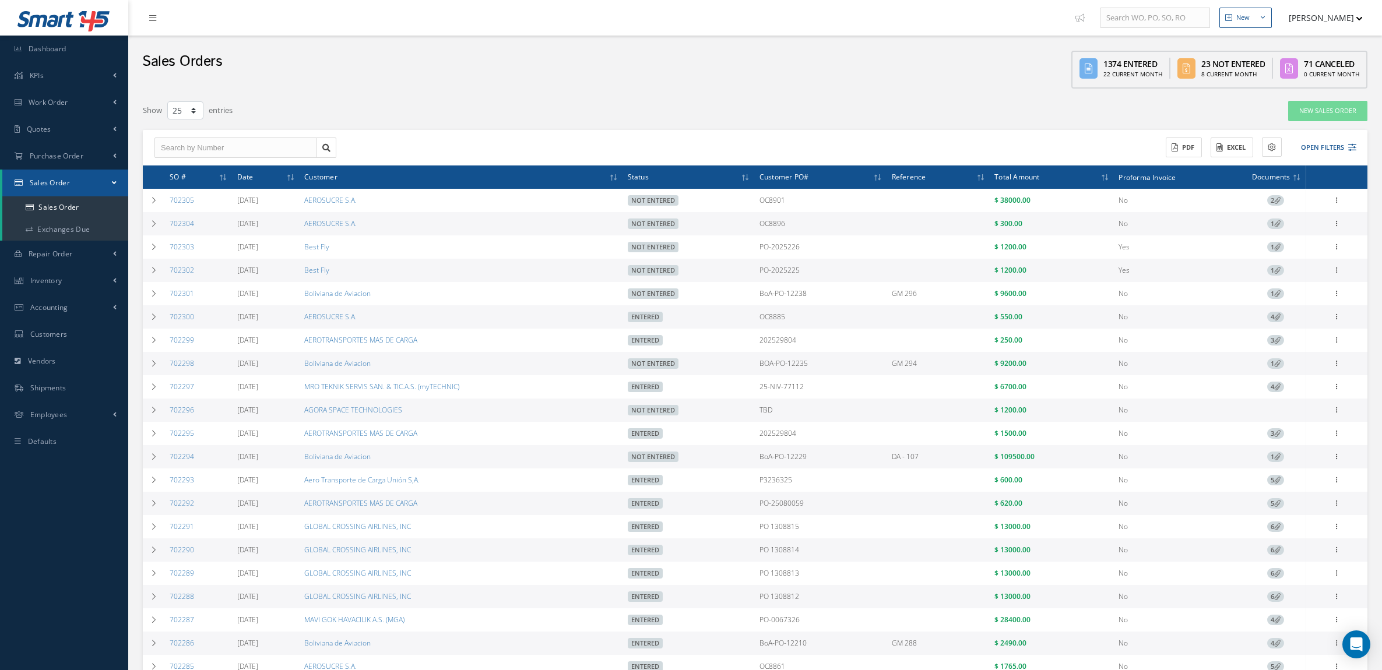
select select "25"
click at [1338, 204] on icon at bounding box center [1337, 199] width 12 height 9
click at [1263, 246] on link "Edit" at bounding box center [1283, 246] width 92 height 15
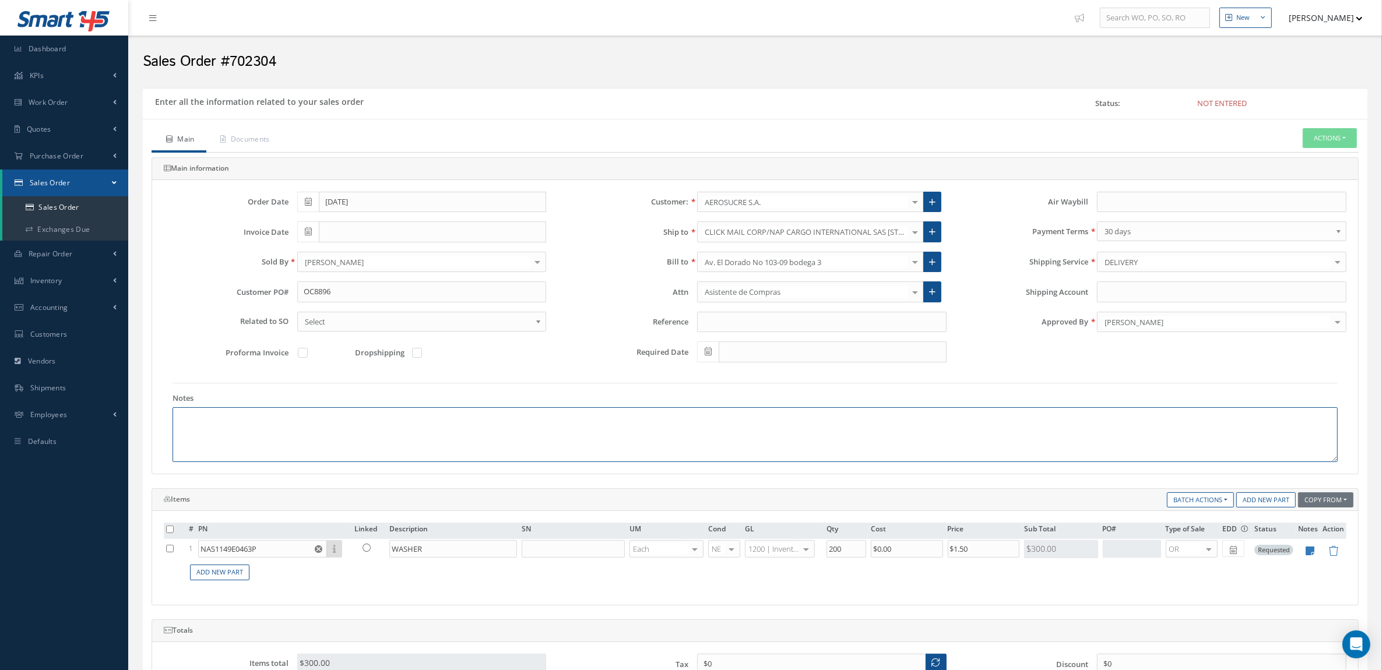
click at [368, 439] on textarea at bounding box center [754, 434] width 1165 height 55
paste textarea "INCOTERM: FCA-MIA MONEDA DE NEGOCIACIÓN: USD"
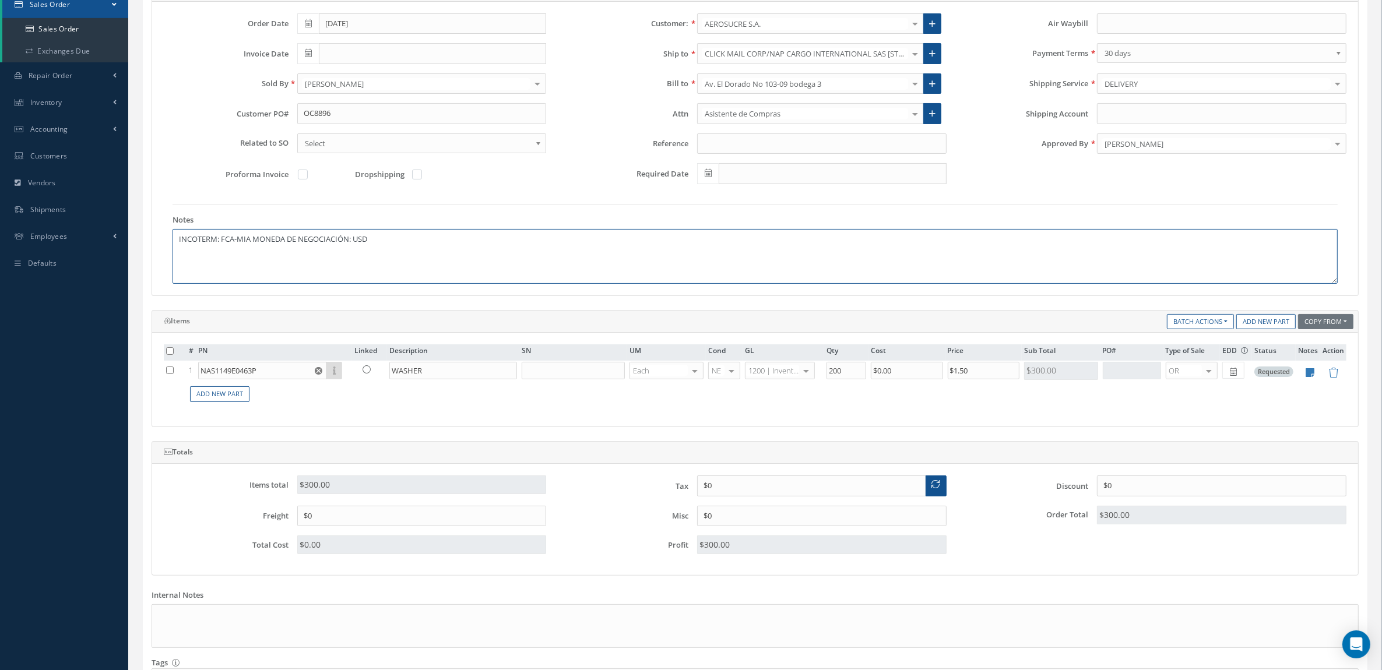
scroll to position [287, 0]
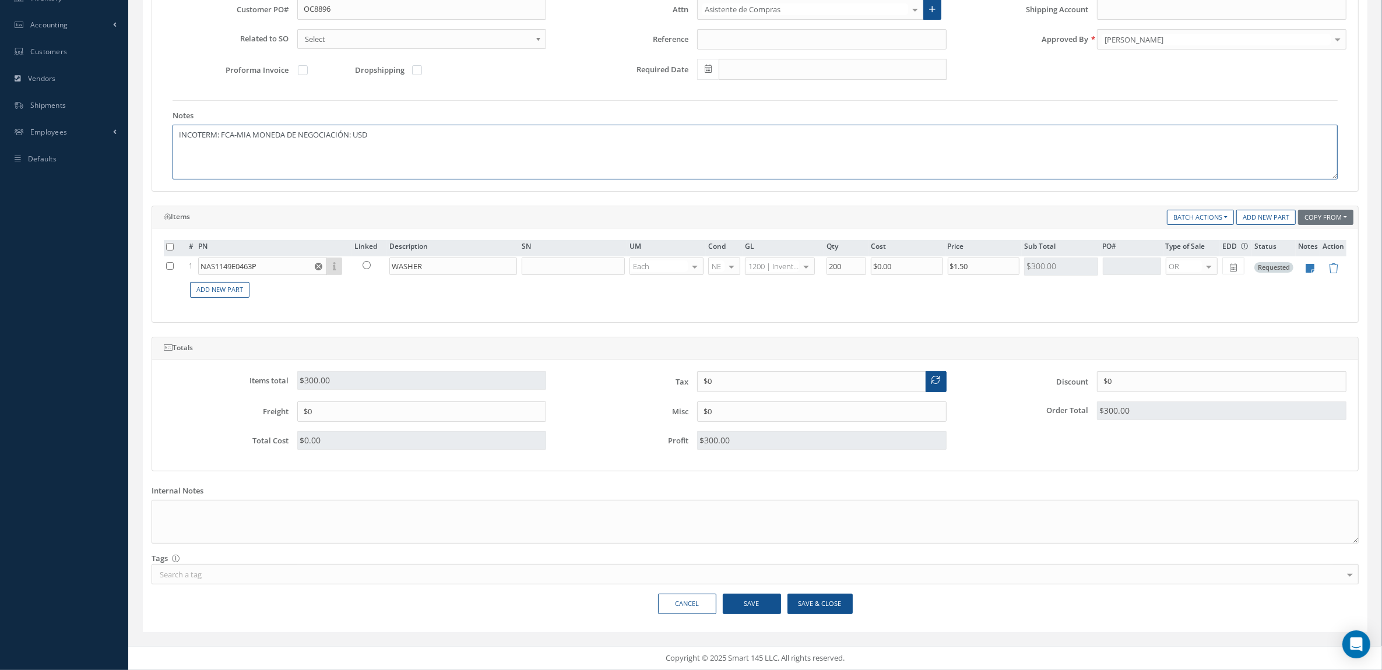
type textarea "INCOTERM: FCA-MIA MONEDA DE NEGOCIACIÓN: USD"
click at [804, 613] on button "Save & Close" at bounding box center [819, 604] width 65 height 20
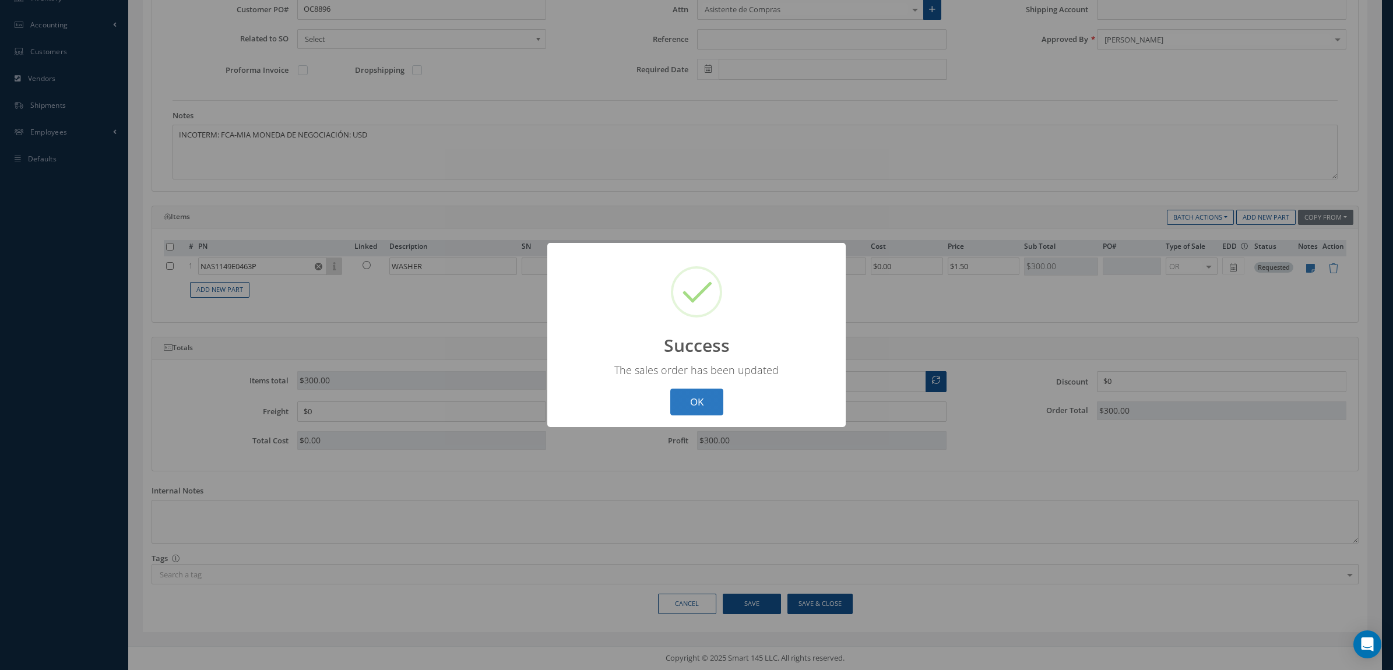
click at [685, 400] on button "OK" at bounding box center [696, 402] width 53 height 27
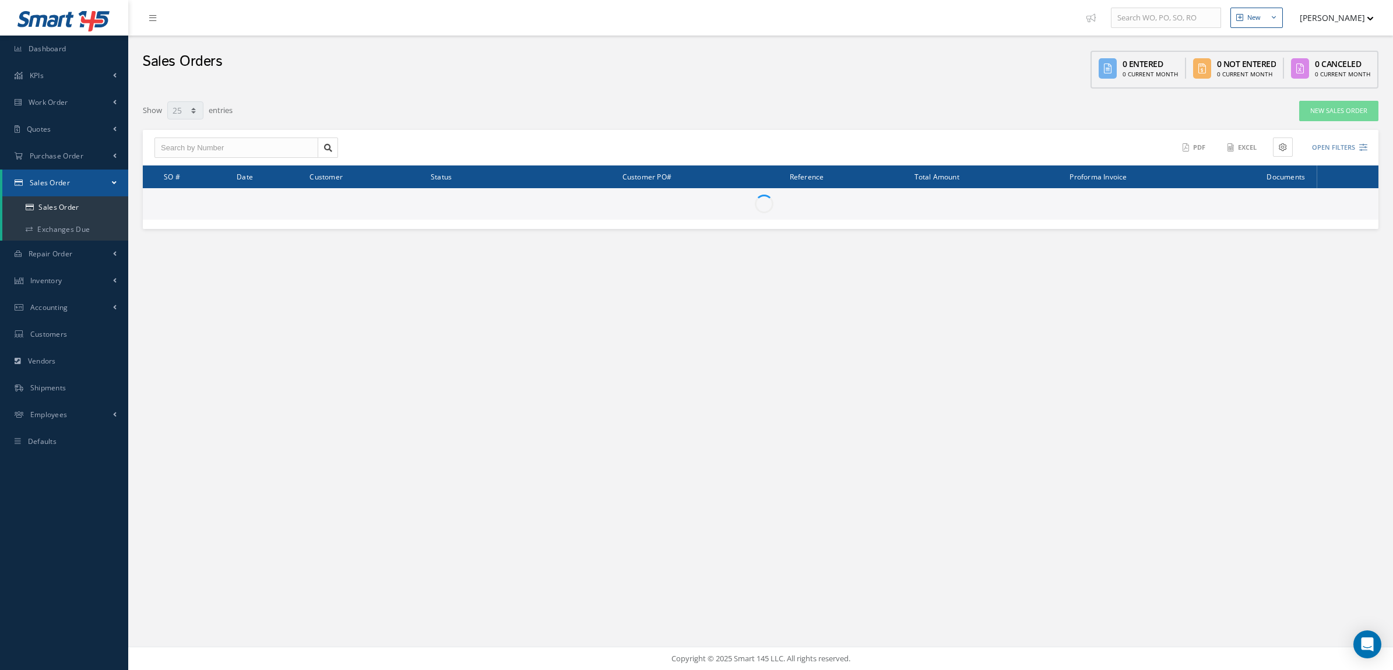
select select "25"
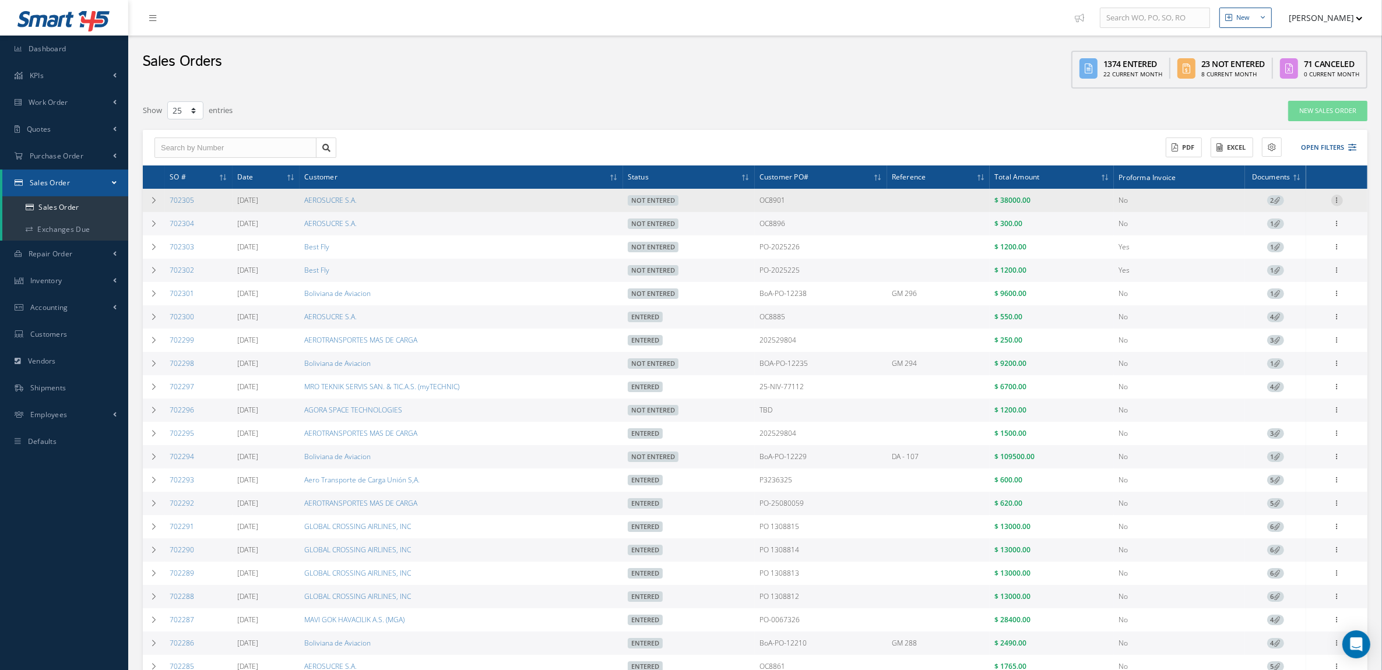
click at [1338, 201] on icon at bounding box center [1337, 199] width 12 height 9
click at [1280, 223] on link "Edit" at bounding box center [1283, 223] width 92 height 15
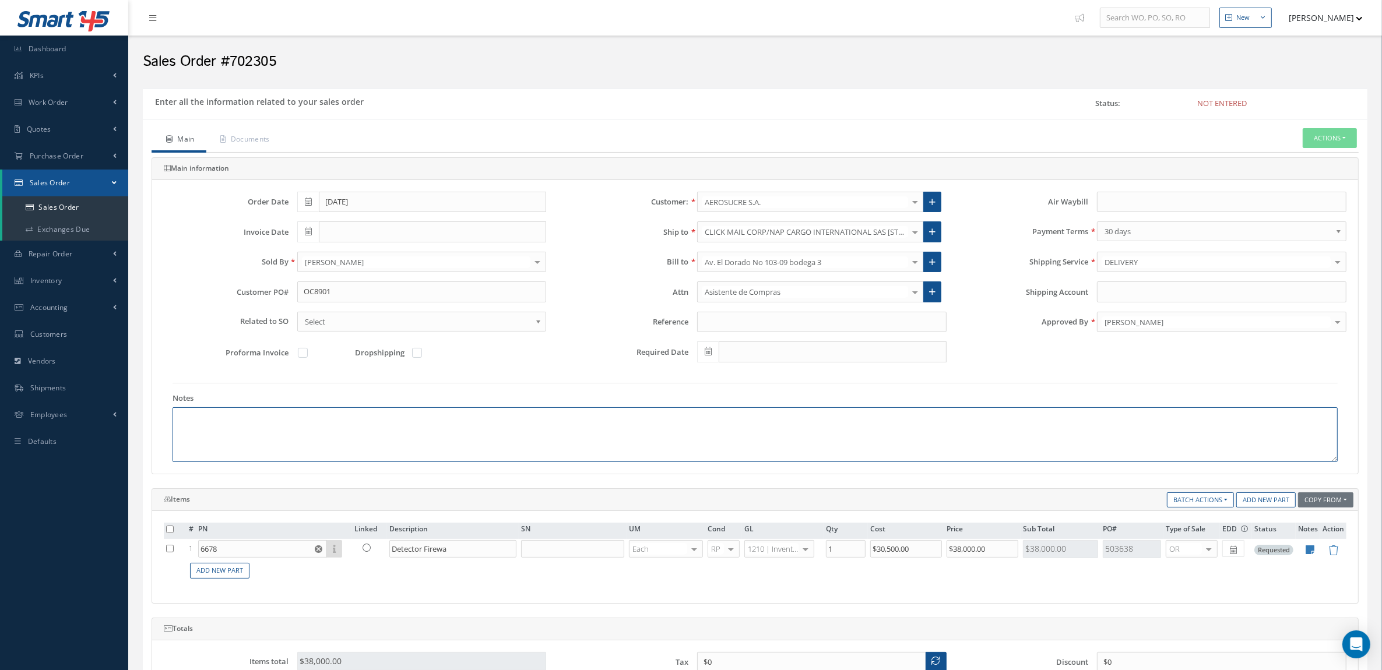
click at [291, 423] on textarea at bounding box center [754, 434] width 1165 height 55
paste textarea "INCOTERM: FCA-MIA MONEDA DE NEGOCIACIÓN: USD"
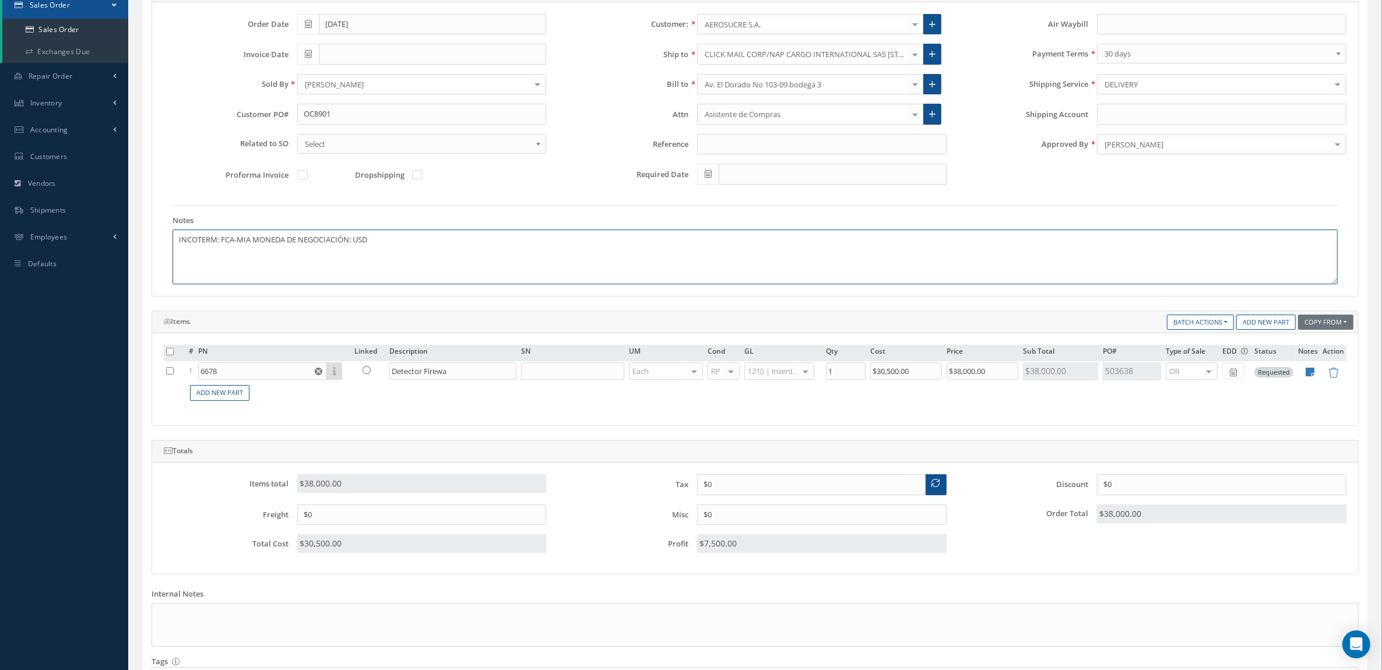
scroll to position [286, 0]
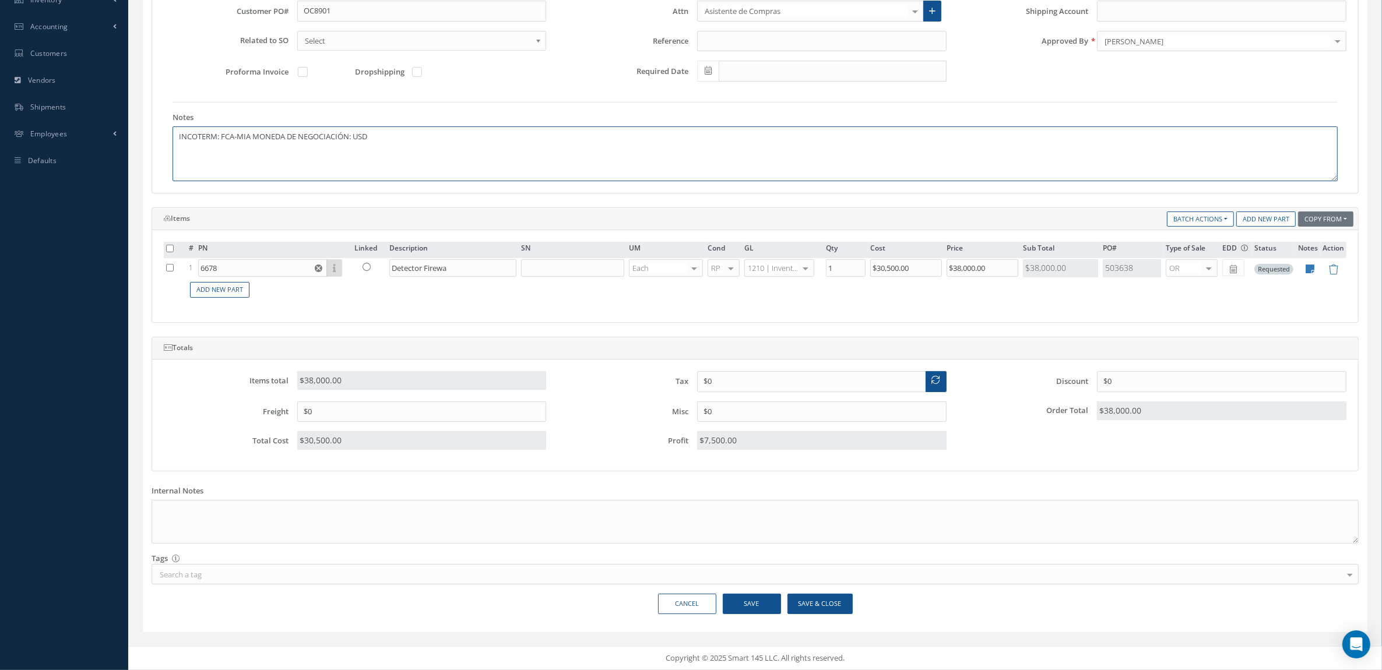
type textarea "INCOTERM: FCA-MIA MONEDA DE NEGOCIACIÓN: USD"
click at [804, 597] on button "Save & Close" at bounding box center [819, 604] width 65 height 20
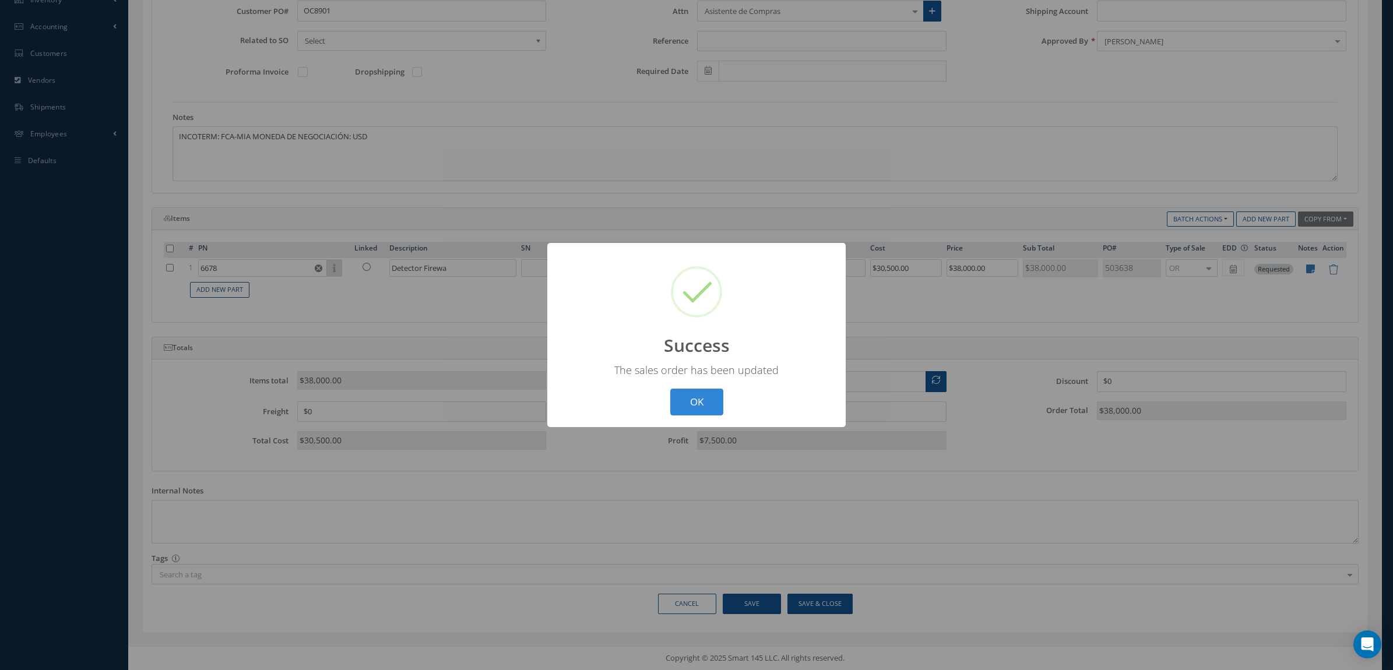
click at [724, 414] on div "OK Cancel" at bounding box center [696, 402] width 59 height 27
click at [718, 406] on button "OK" at bounding box center [696, 402] width 53 height 27
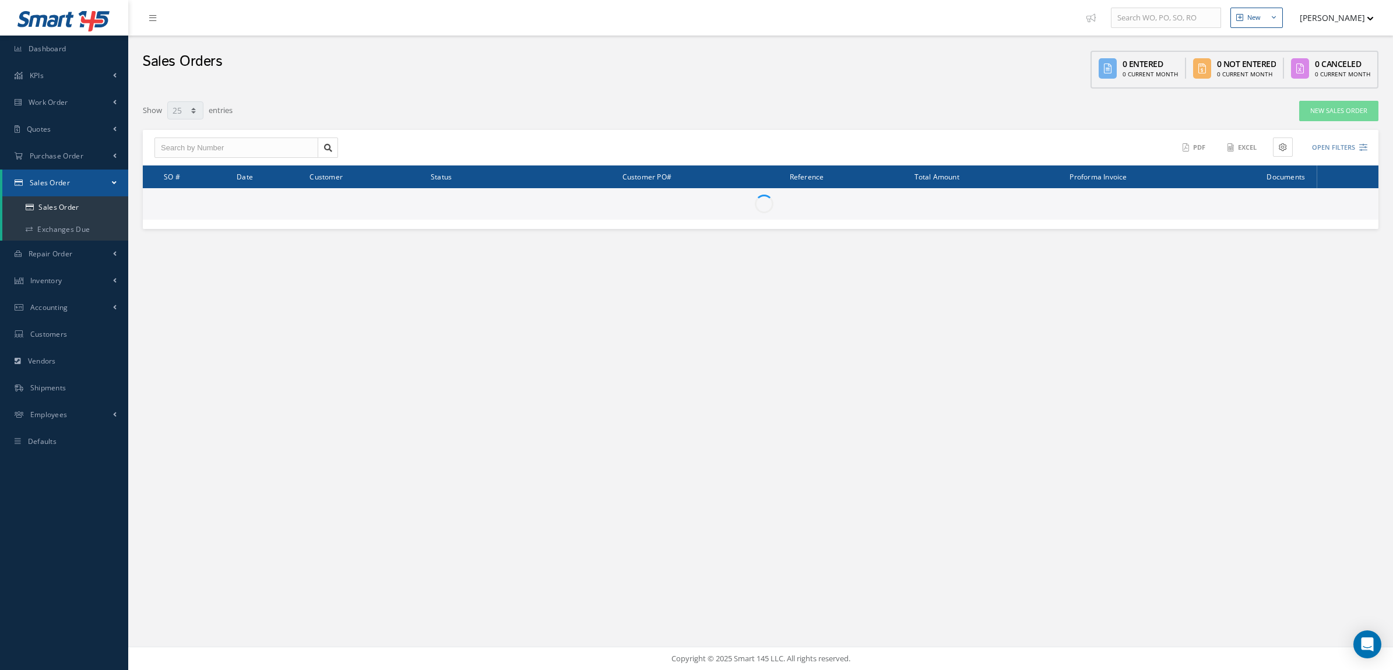
select select "25"
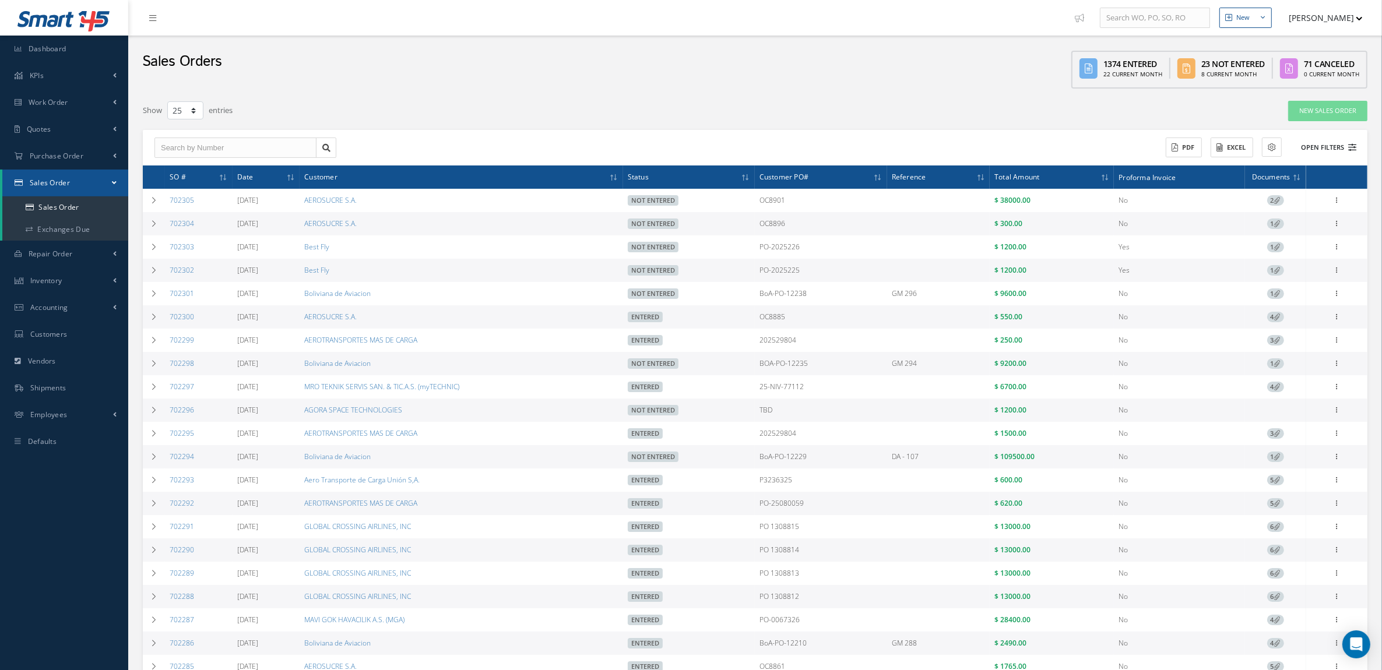
click at [1312, 138] on button "Open Filters" at bounding box center [1323, 147] width 66 height 19
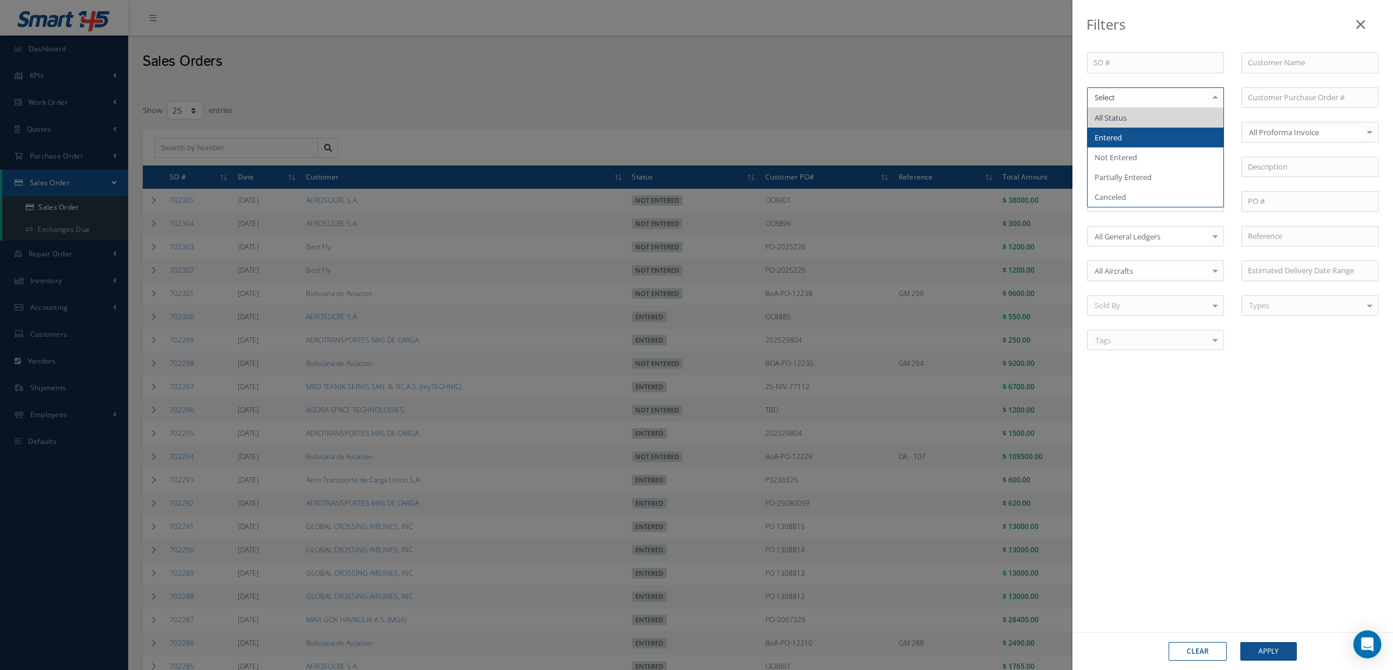
drag, startPoint x: 1164, startPoint y: 147, endPoint x: 1154, endPoint y: 134, distance: 16.7
click at [1154, 134] on ul "All Status Entered Not Entered Partially Entered Canceled No elements found. Li…" at bounding box center [1155, 157] width 136 height 99
click at [1154, 134] on span "Entered" at bounding box center [1155, 138] width 136 height 20
click at [1284, 66] on input "text" at bounding box center [1309, 62] width 137 height 21
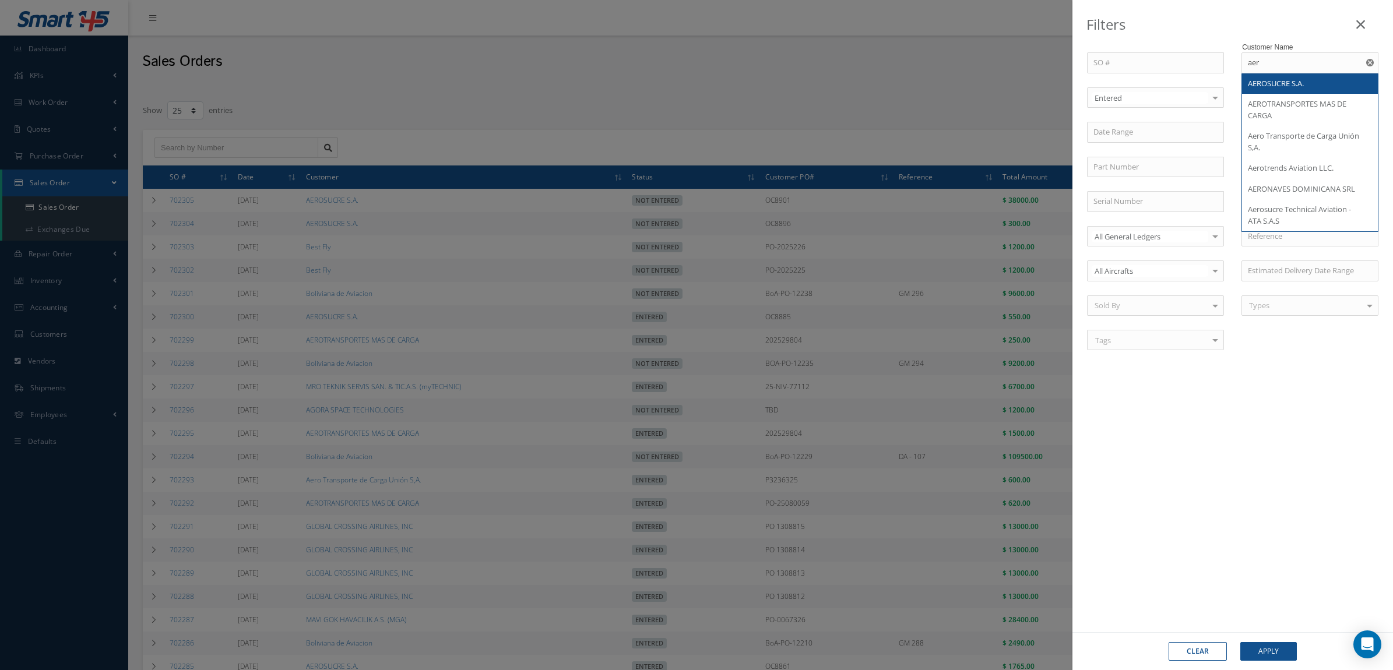
click at [1291, 86] on span "AEROSUCRE S.A." at bounding box center [1276, 83] width 56 height 10
type input "AEROSUCRE S.A."
click at [1263, 654] on button "Apply" at bounding box center [1268, 651] width 57 height 19
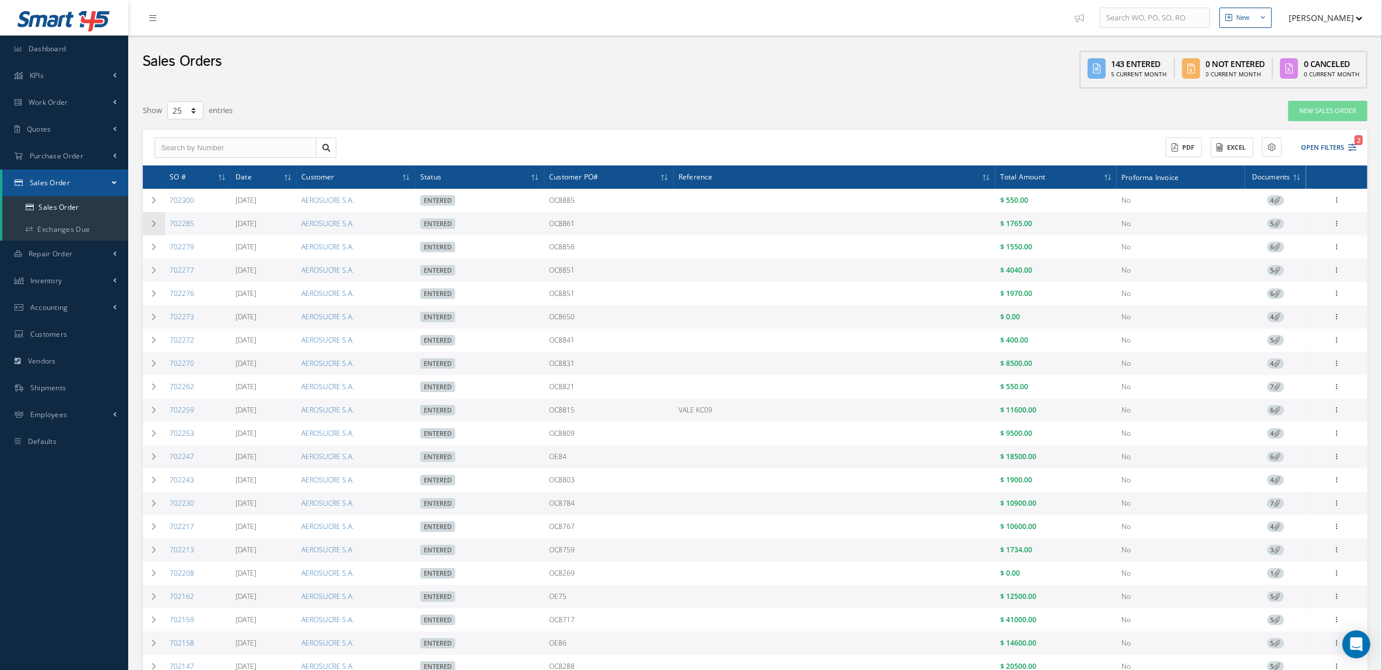
click at [161, 229] on td at bounding box center [154, 223] width 22 height 23
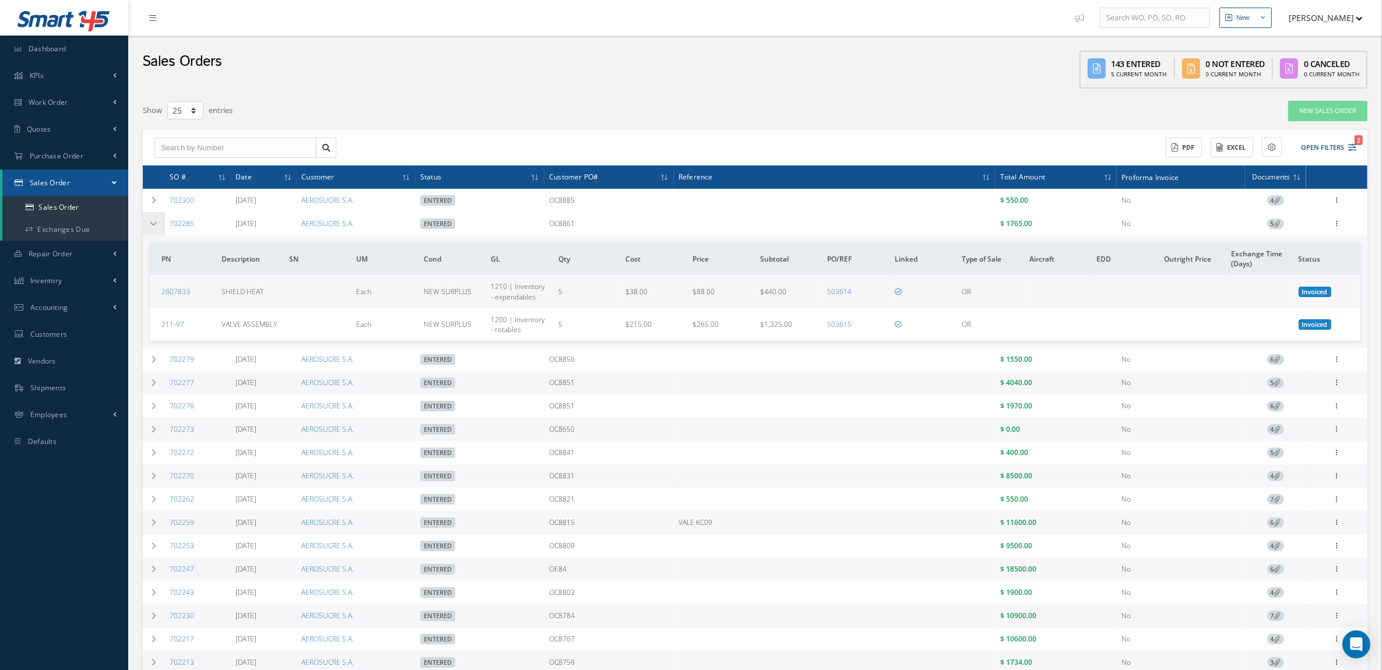
click at [160, 227] on td at bounding box center [154, 223] width 22 height 23
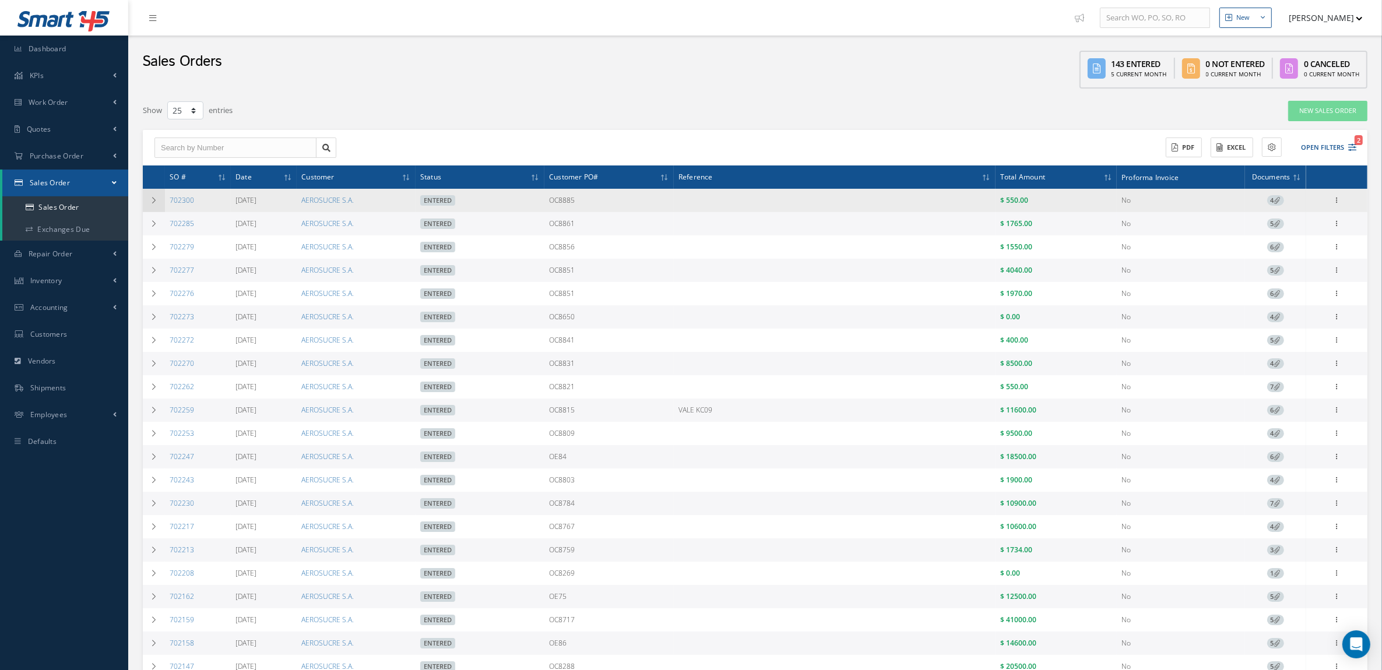
click at [159, 204] on td at bounding box center [154, 200] width 22 height 23
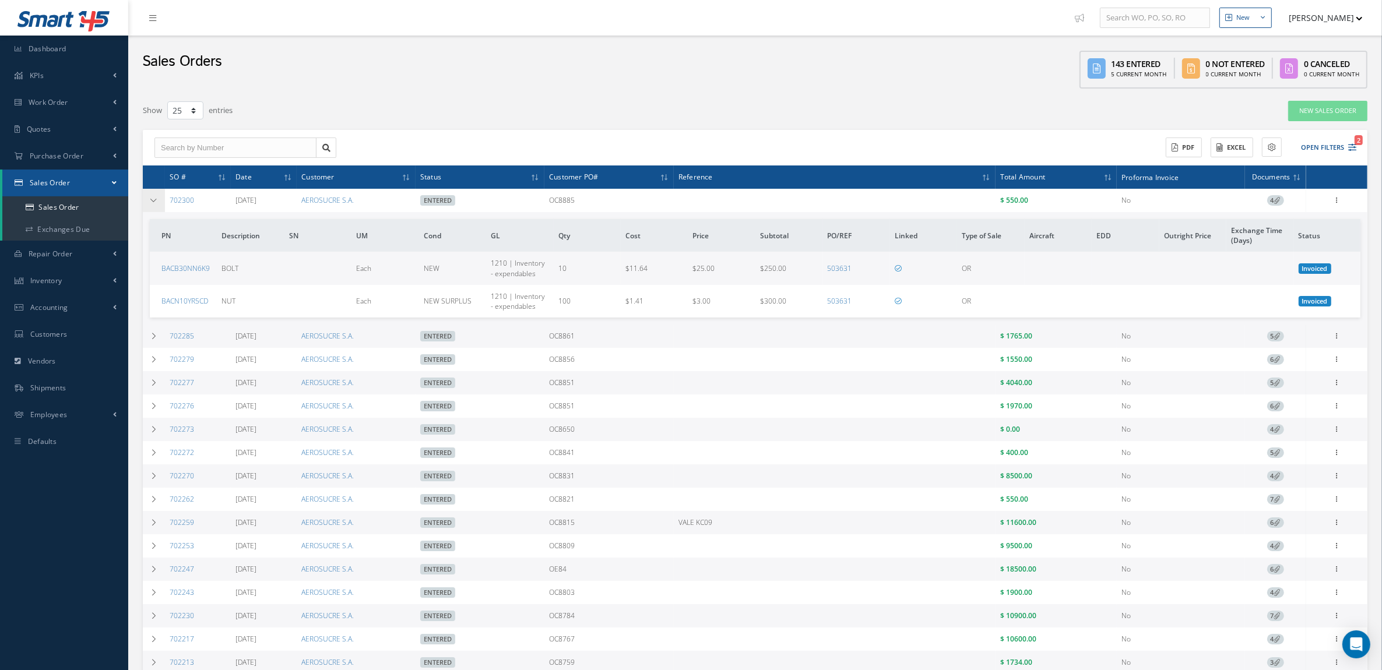
click at [159, 204] on td at bounding box center [154, 200] width 22 height 23
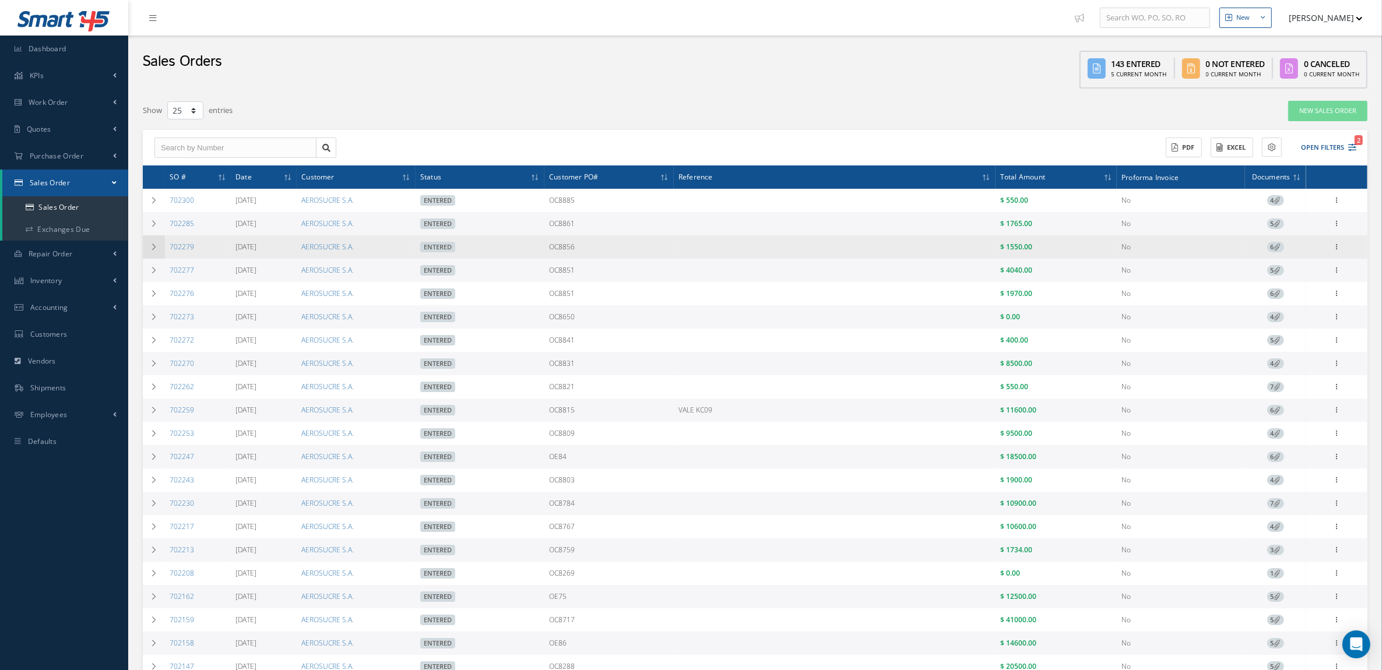
click at [156, 242] on td at bounding box center [154, 246] width 22 height 23
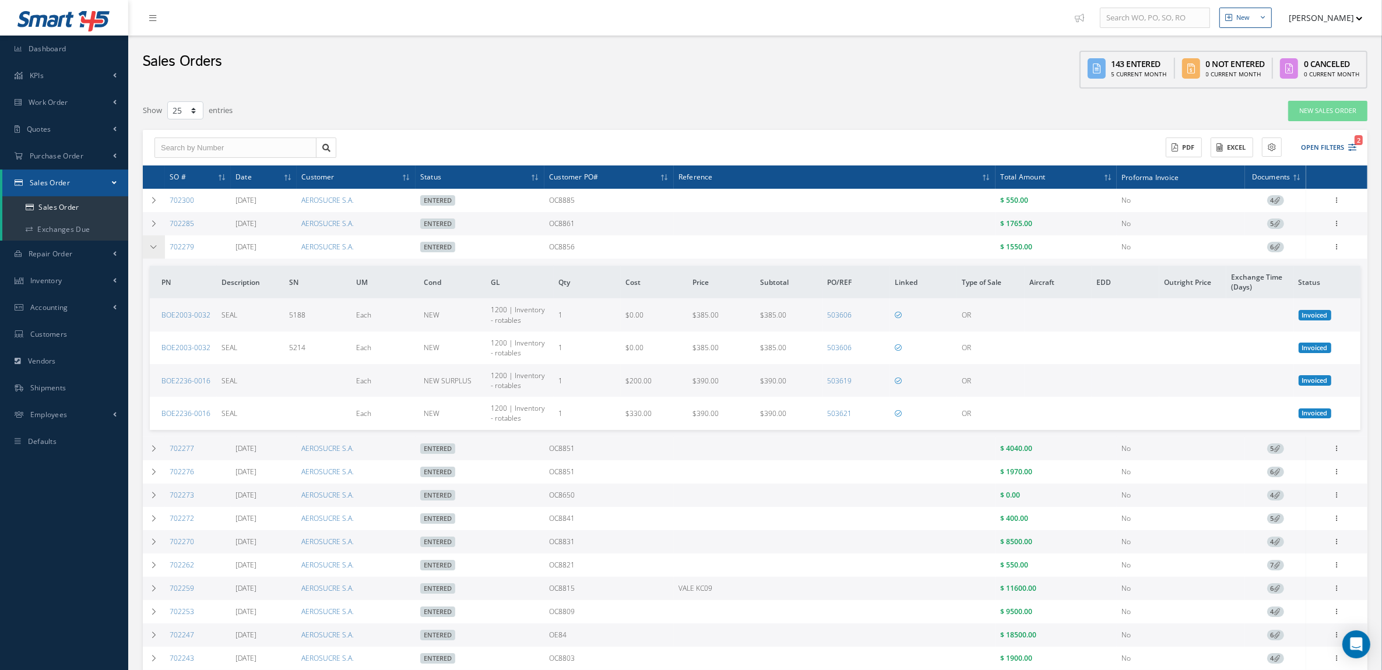
click at [156, 242] on td at bounding box center [154, 246] width 22 height 23
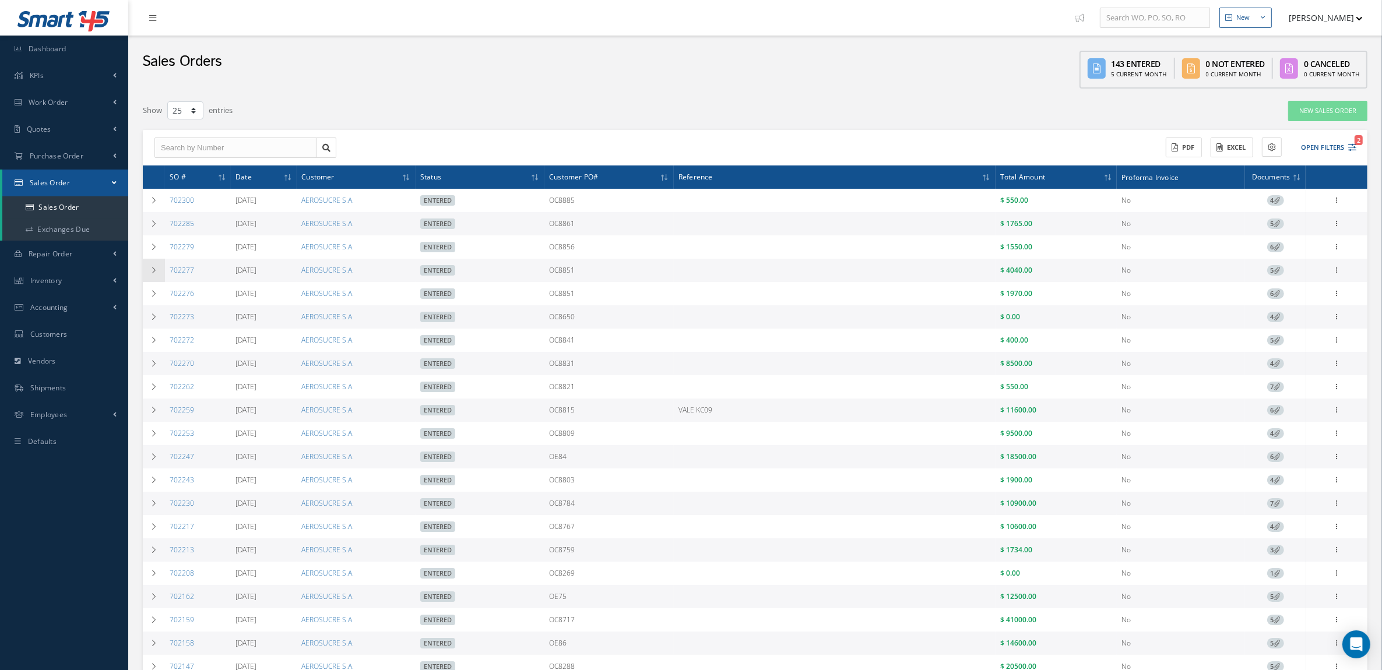
click at [153, 275] on td at bounding box center [154, 270] width 22 height 23
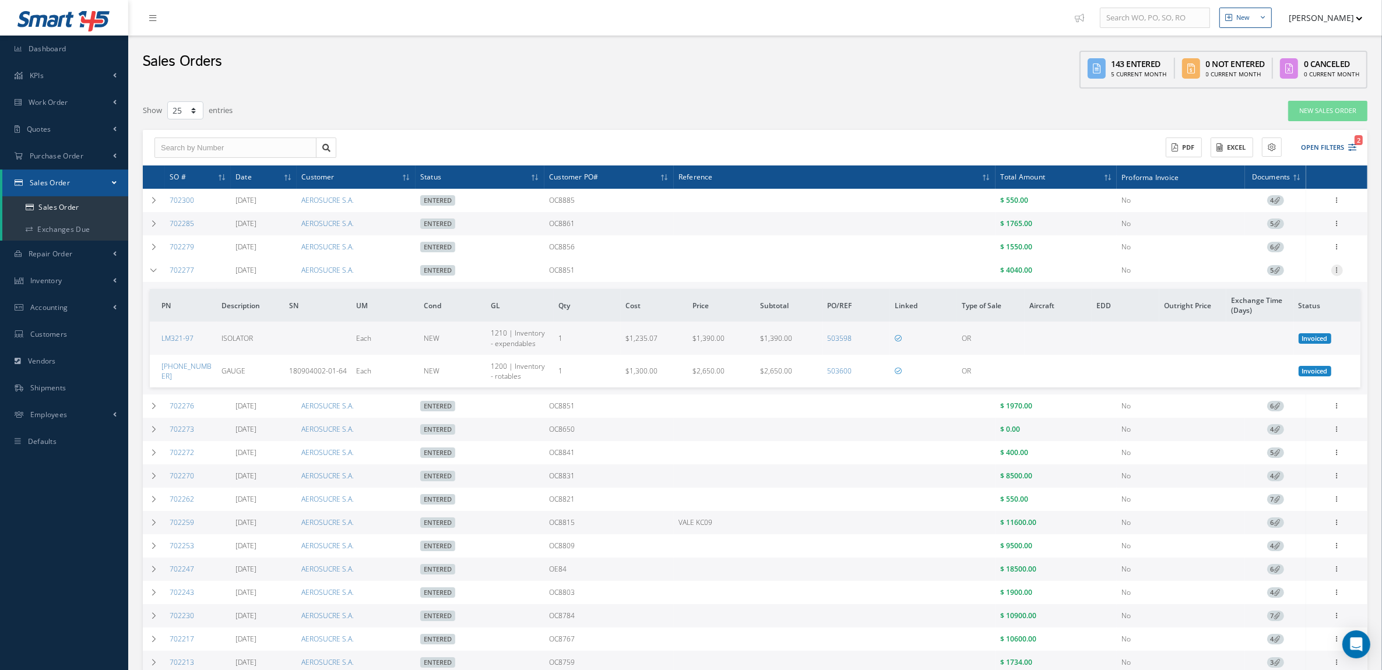
click at [1335, 268] on icon at bounding box center [1337, 269] width 12 height 9
click at [1281, 305] on link "Edit" at bounding box center [1283, 302] width 92 height 15
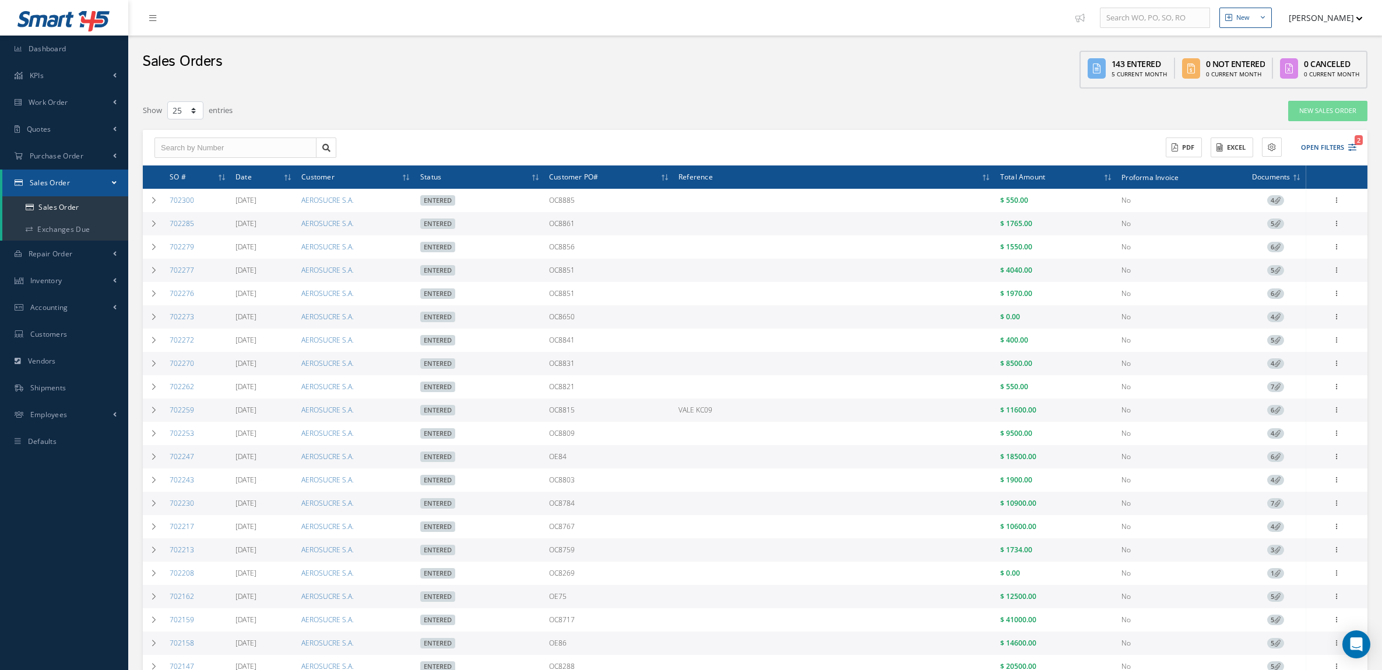
select select "25"
click at [1317, 114] on link "New Sales Order" at bounding box center [1327, 111] width 79 height 20
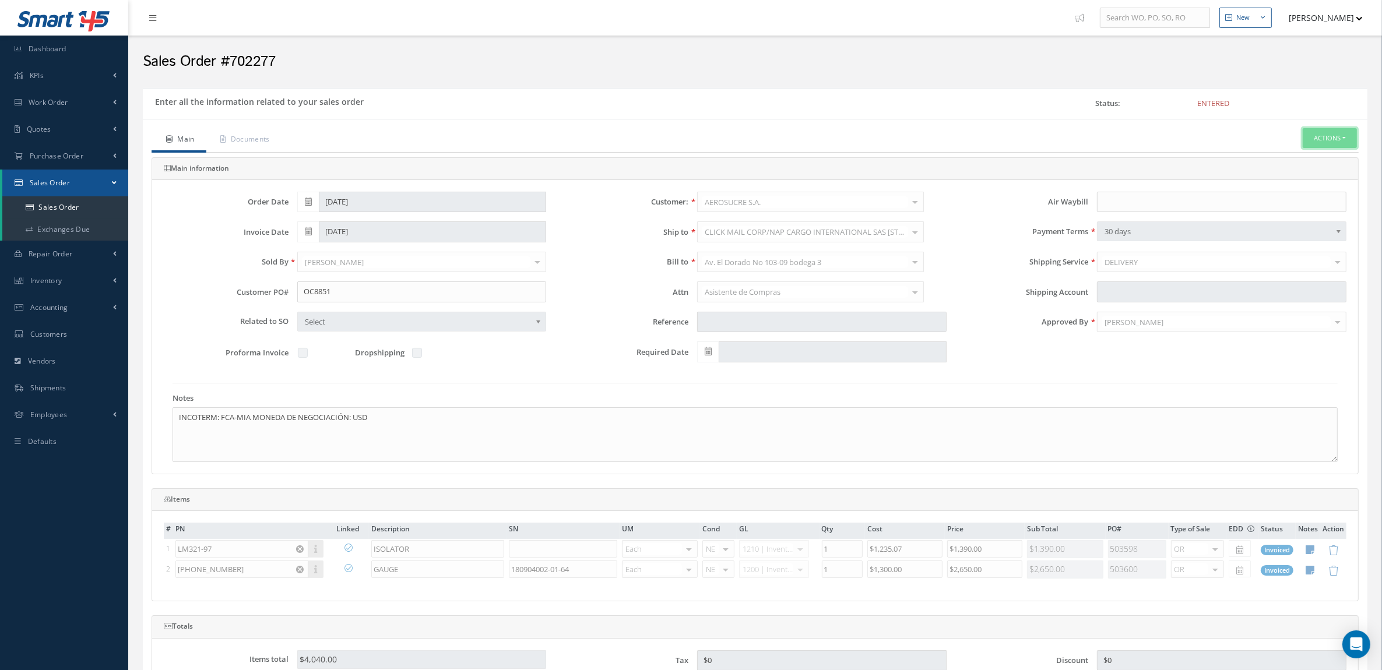
click at [1323, 135] on button "Actions" at bounding box center [1329, 138] width 54 height 20
click at [1307, 166] on link "Reverse Sales Order" at bounding box center [1311, 158] width 93 height 16
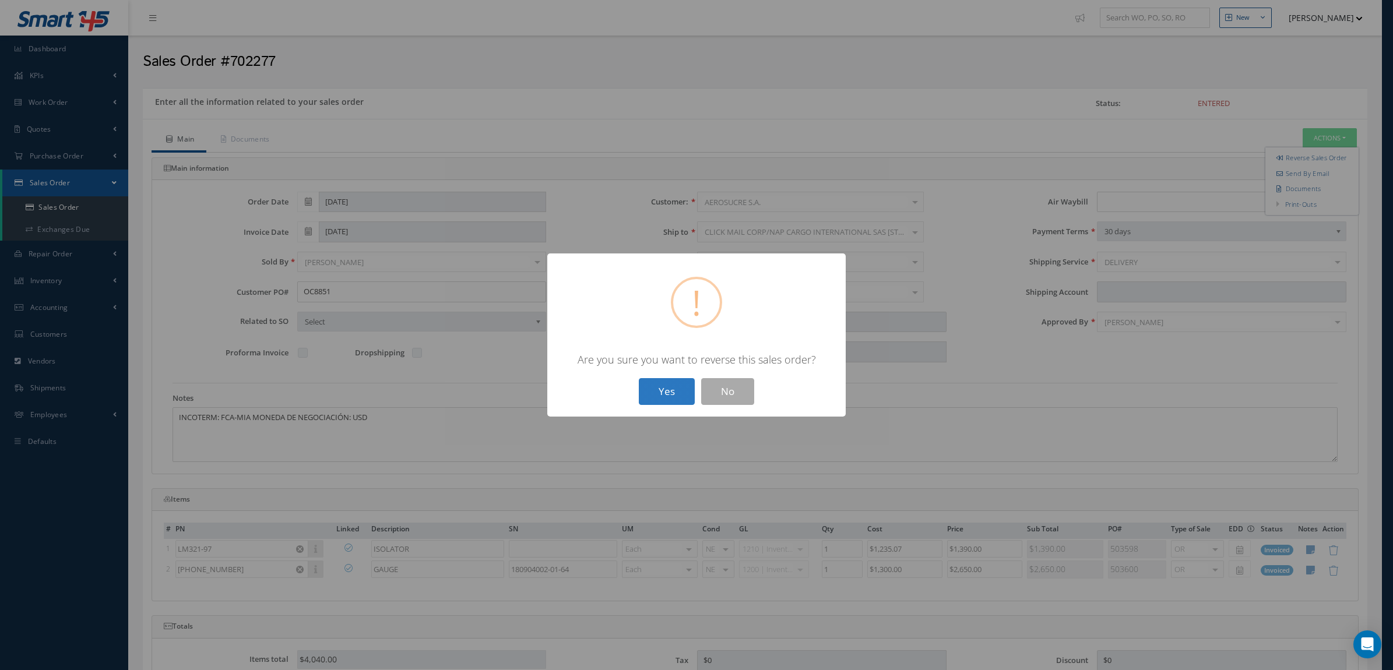
click at [660, 390] on button "Yes" at bounding box center [667, 391] width 56 height 27
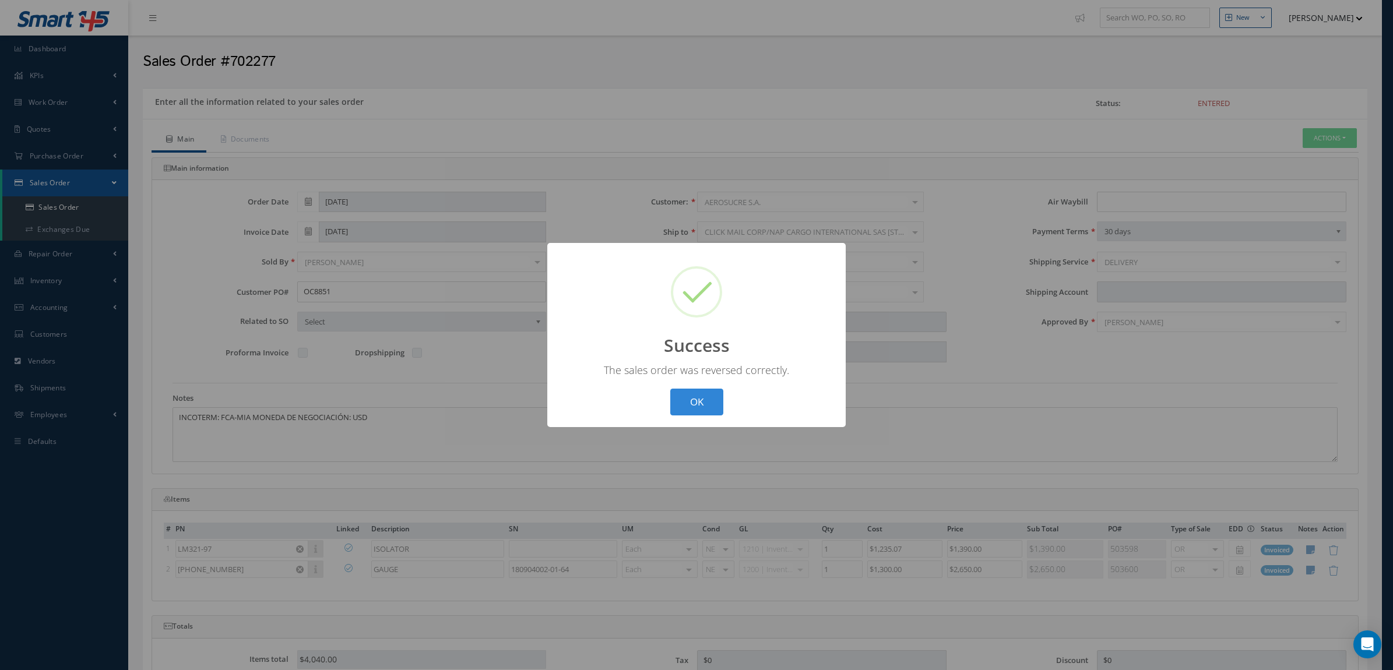
click at [670, 389] on button "OK" at bounding box center [696, 402] width 53 height 27
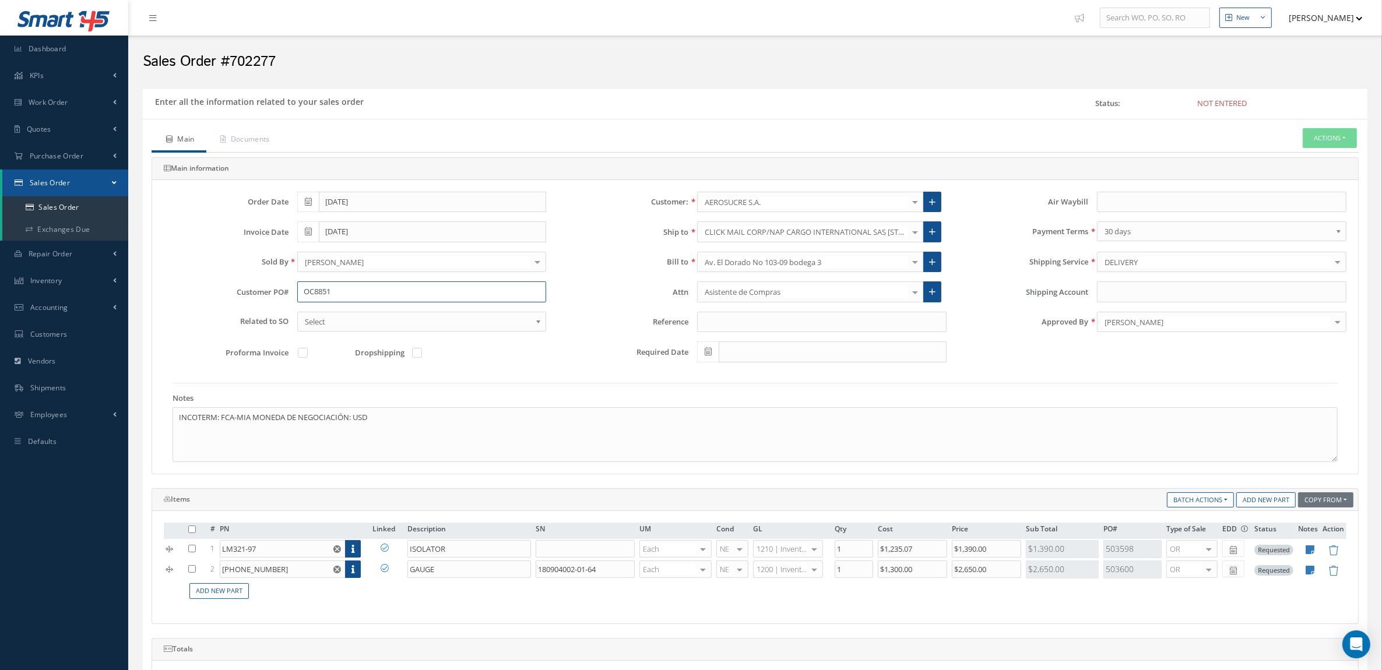
drag, startPoint x: 371, startPoint y: 290, endPoint x: 274, endPoint y: 287, distance: 97.4
click at [274, 287] on div "Customer PO# OC8851" at bounding box center [355, 291] width 400 height 21
drag, startPoint x: 364, startPoint y: 426, endPoint x: 3, endPoint y: 427, distance: 360.7
click at [3, 427] on div "Smart 145 Dashboard KPIs Accounting Work Order Work Order Preview" at bounding box center [691, 485] width 1382 height 971
drag, startPoint x: 308, startPoint y: 569, endPoint x: 158, endPoint y: 566, distance: 149.2
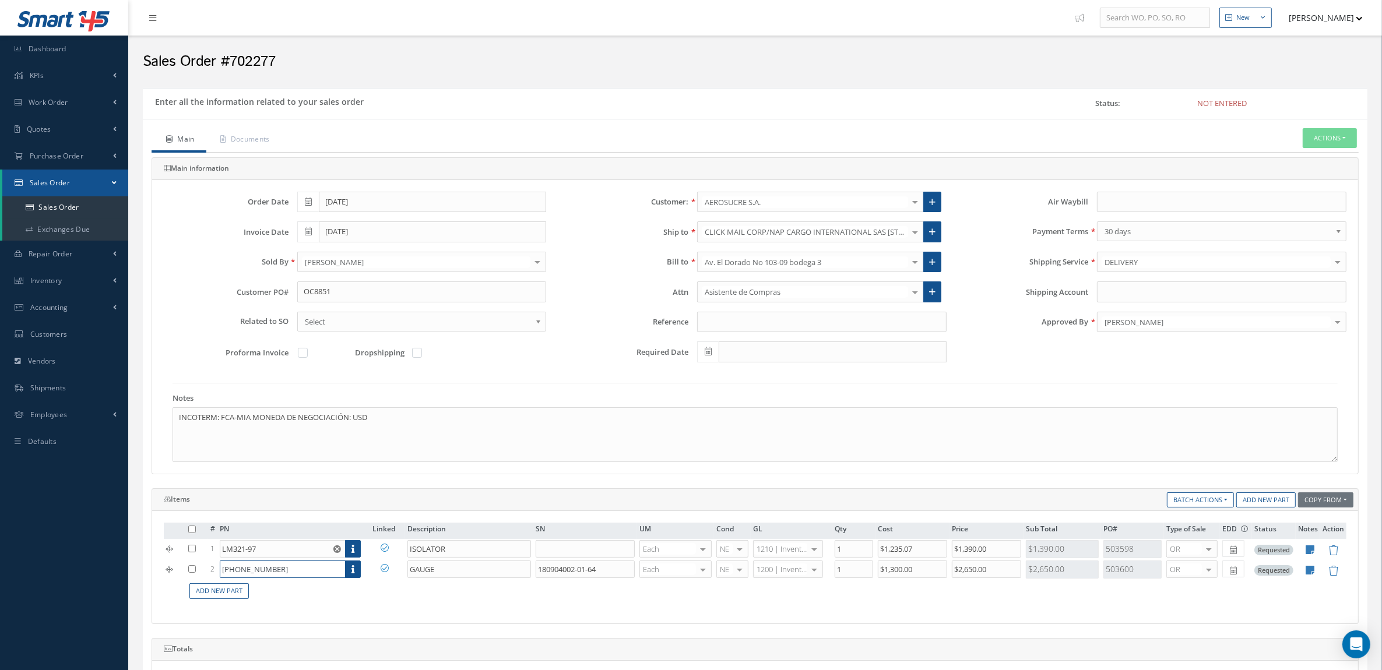
click at [158, 566] on div "# PN Linked Description SN UM Cond GL Qty Cost Price Sub Total PO# Type of Sale…" at bounding box center [755, 567] width 1206 height 112
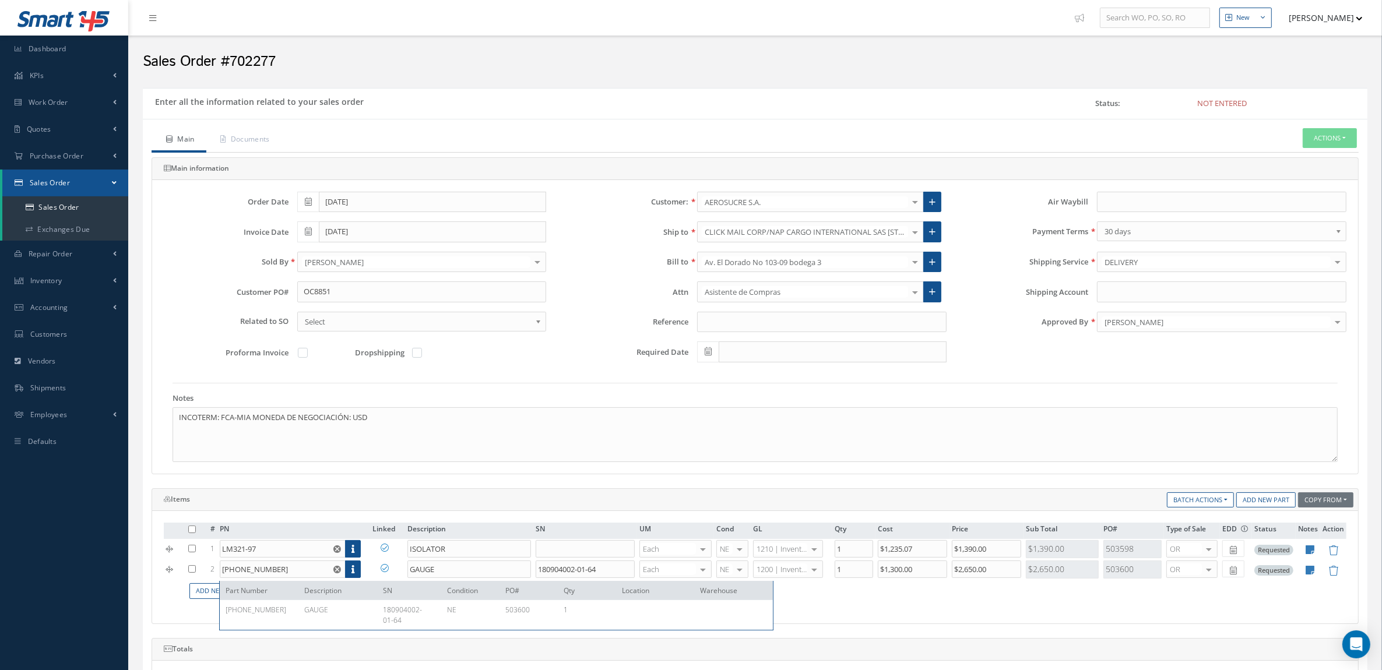
drag, startPoint x: 1311, startPoint y: 570, endPoint x: 1307, endPoint y: 565, distance: 6.2
click at [1310, 570] on icon at bounding box center [1310, 570] width 9 height 10
type textarea "OEM CERT Tag Type: FAA 8130-3 ALT PN G-3721 / [PHONE_NUMBER]"
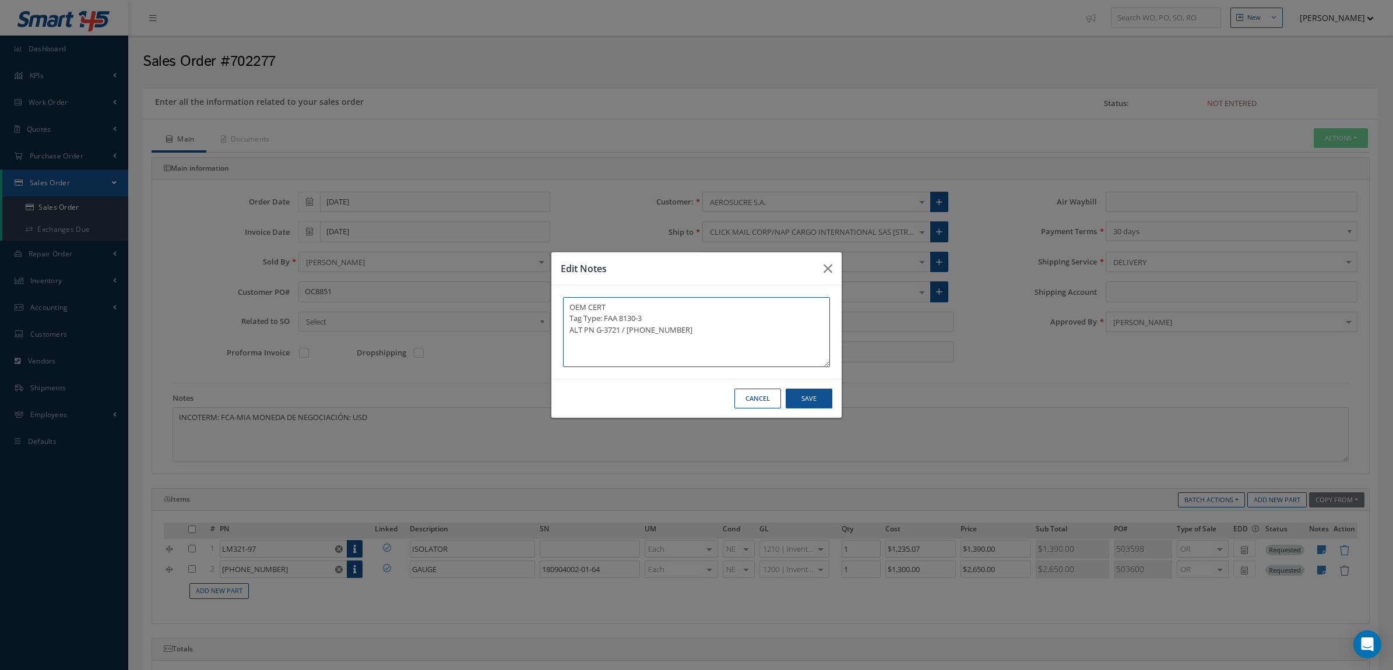
drag, startPoint x: 742, startPoint y: 337, endPoint x: 439, endPoint y: 274, distance: 309.3
click at [439, 274] on div "Edit Notes OEM CERT Tag Type: FAA 8130-3 ALT PN G-3721 / 90-900-1032 Cancel Save" at bounding box center [696, 335] width 1393 height 670
drag, startPoint x: 760, startPoint y: 397, endPoint x: 523, endPoint y: 179, distance: 322.9
click at [759, 395] on button "Cancel" at bounding box center [757, 399] width 47 height 20
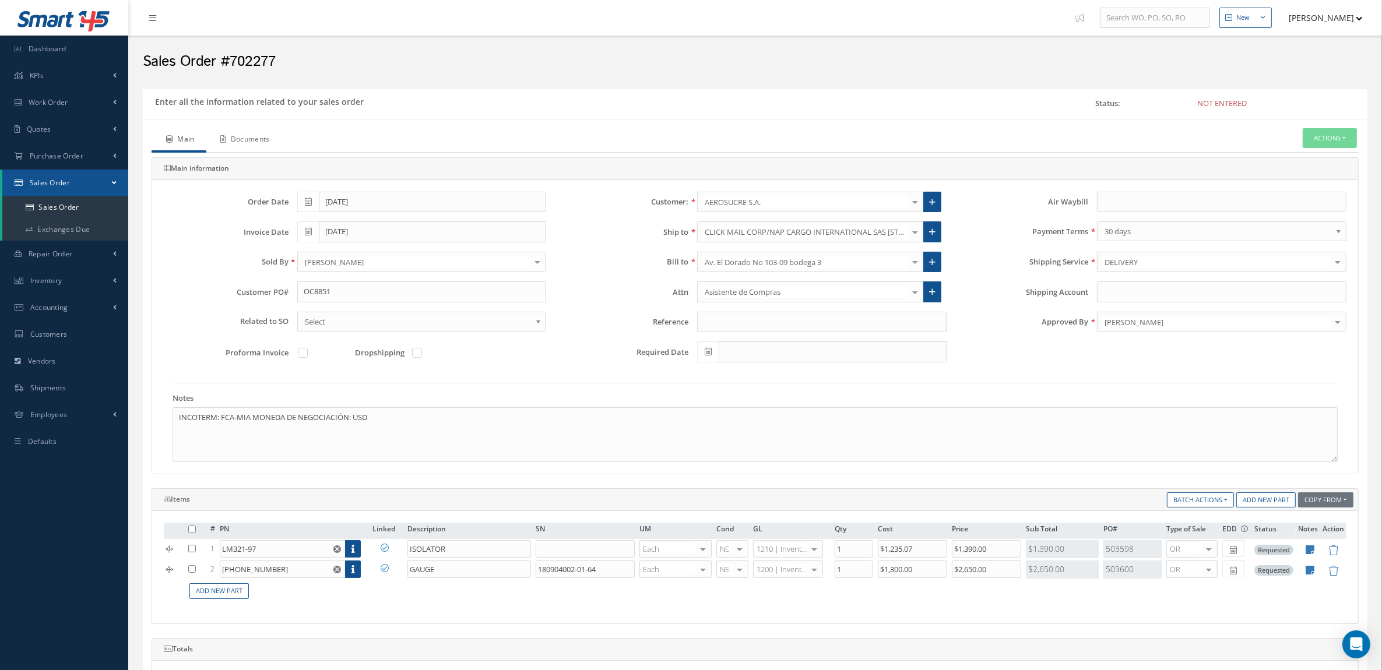
click at [258, 140] on link "Documents" at bounding box center [243, 140] width 75 height 24
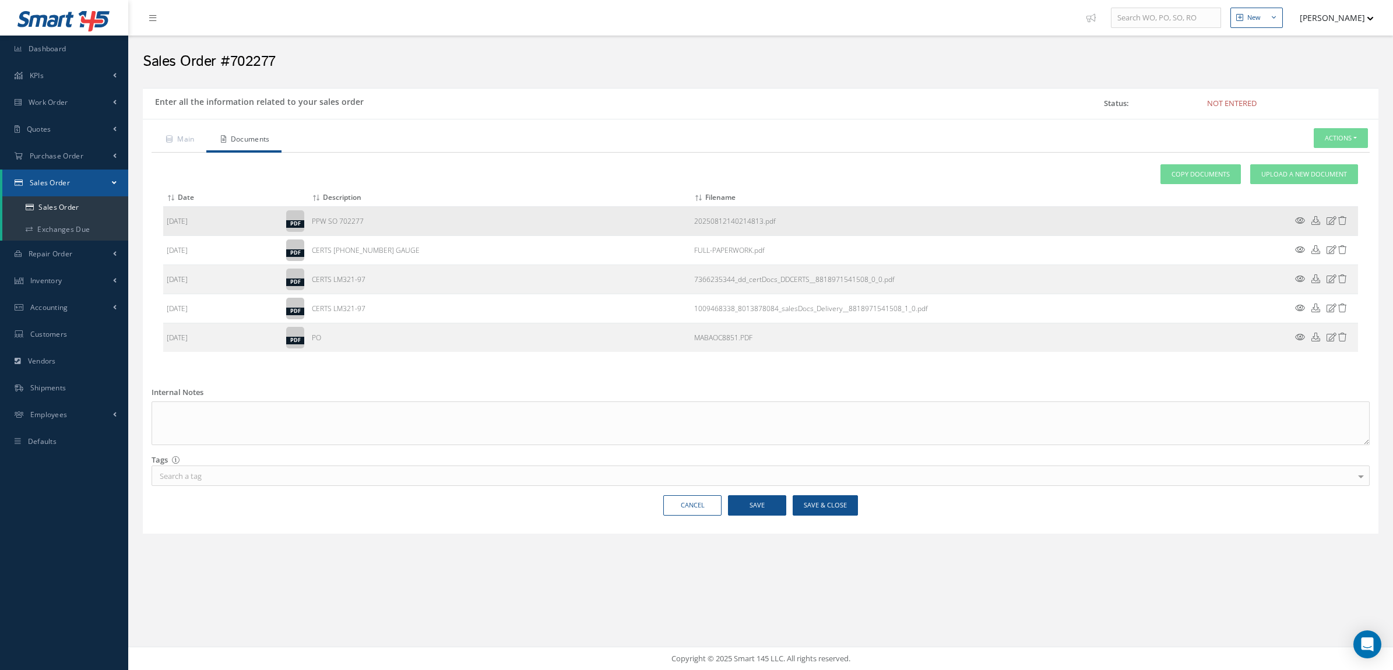
click at [1312, 220] on icon at bounding box center [1315, 220] width 9 height 9
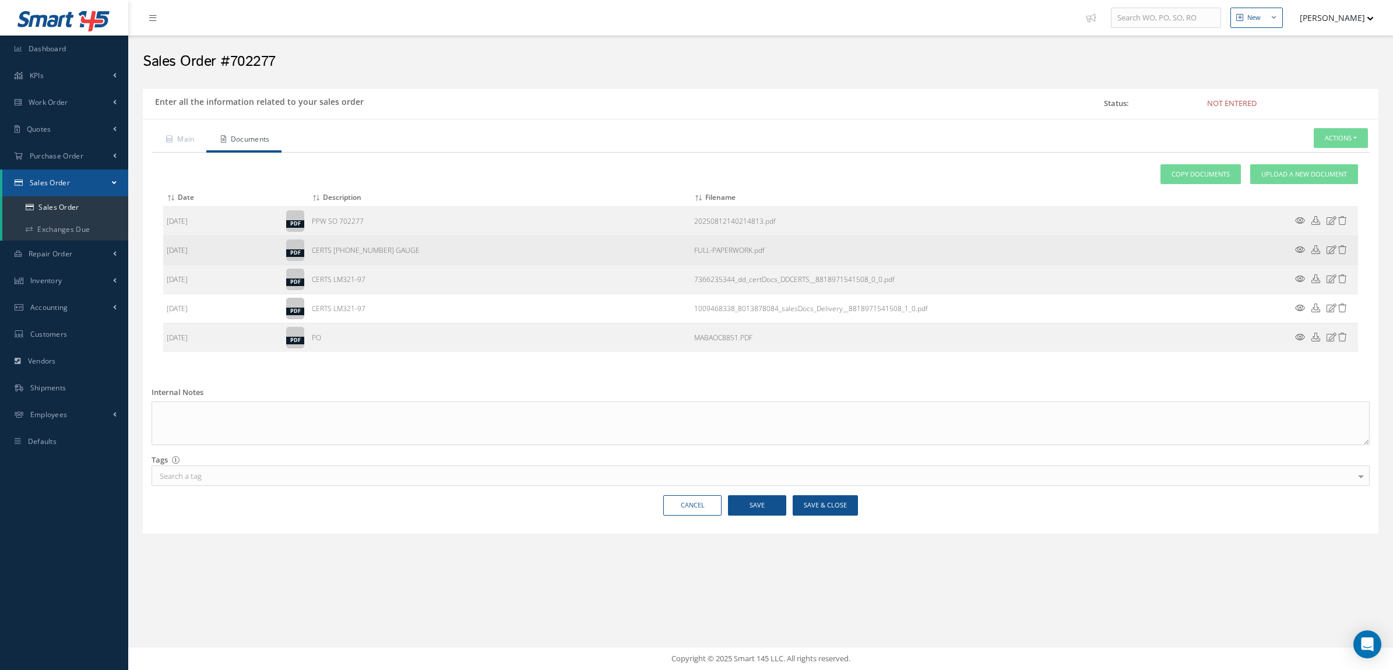
click at [1315, 249] on icon at bounding box center [1315, 249] width 9 height 9
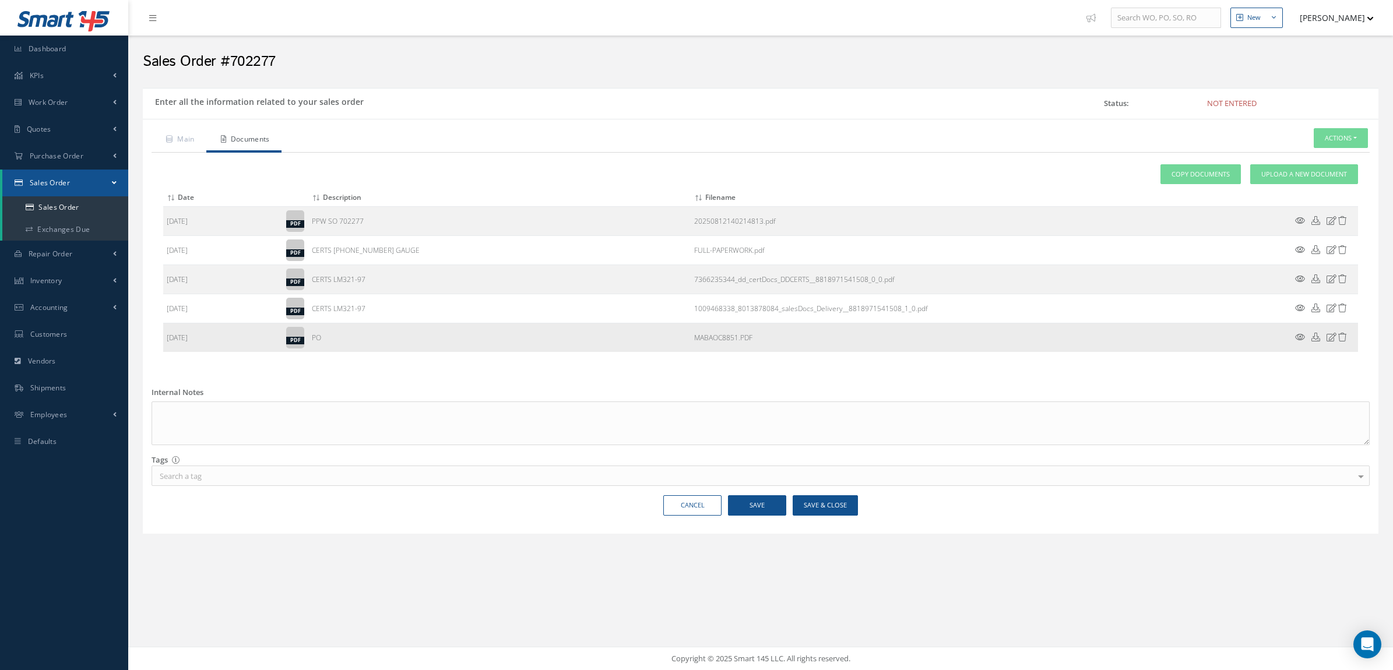
click at [1313, 339] on icon at bounding box center [1315, 337] width 9 height 9
click at [175, 137] on link "Main" at bounding box center [178, 140] width 55 height 24
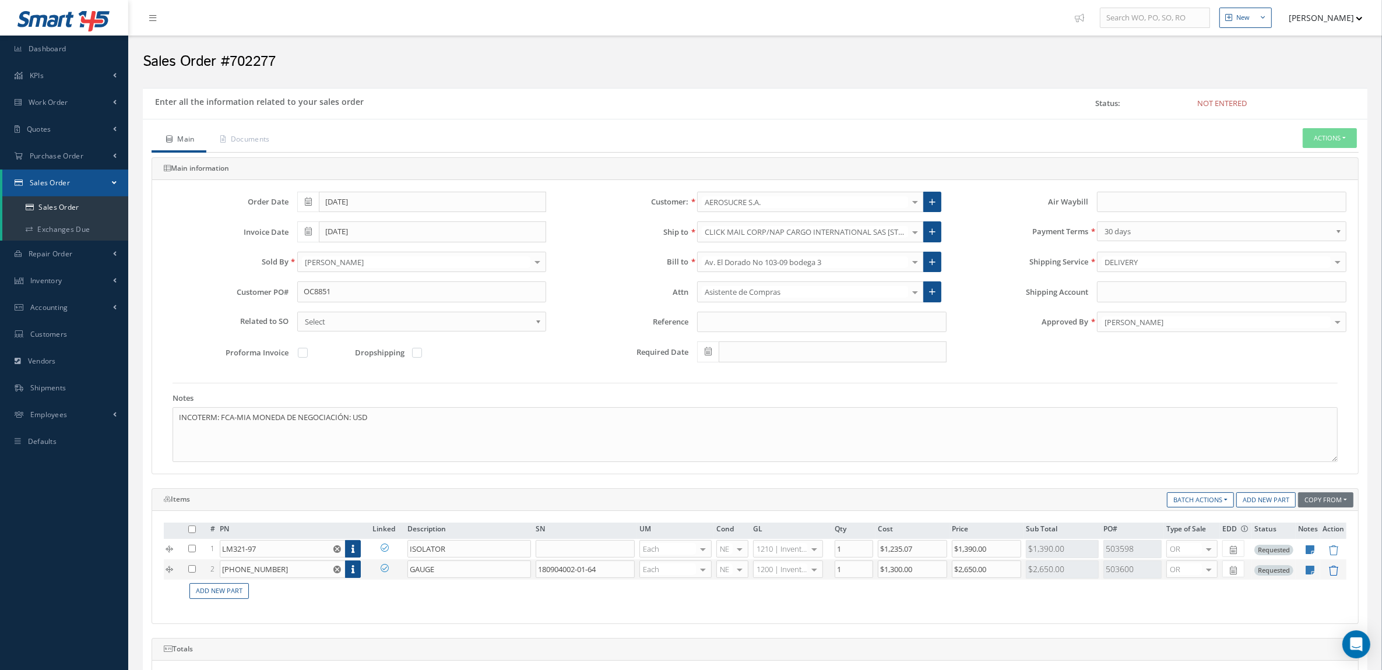
click at [1334, 576] on icon at bounding box center [1333, 571] width 10 height 10
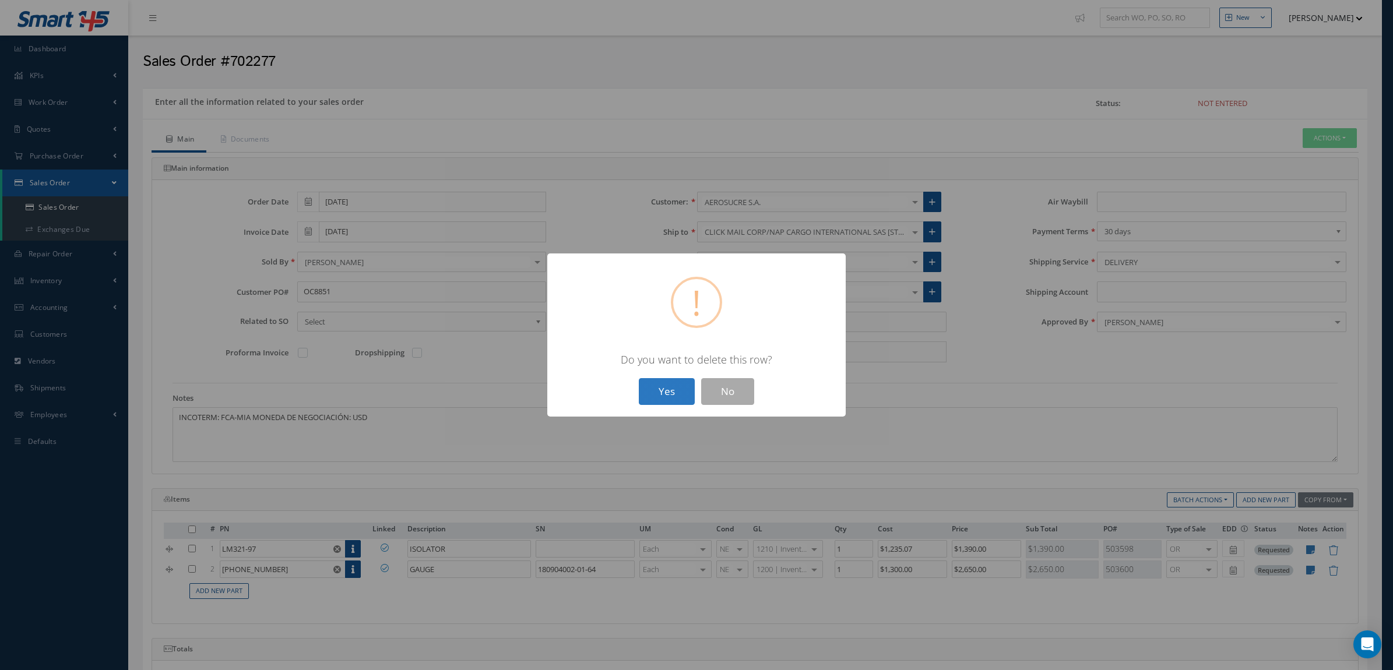
click at [644, 392] on button "Yes" at bounding box center [667, 391] width 56 height 27
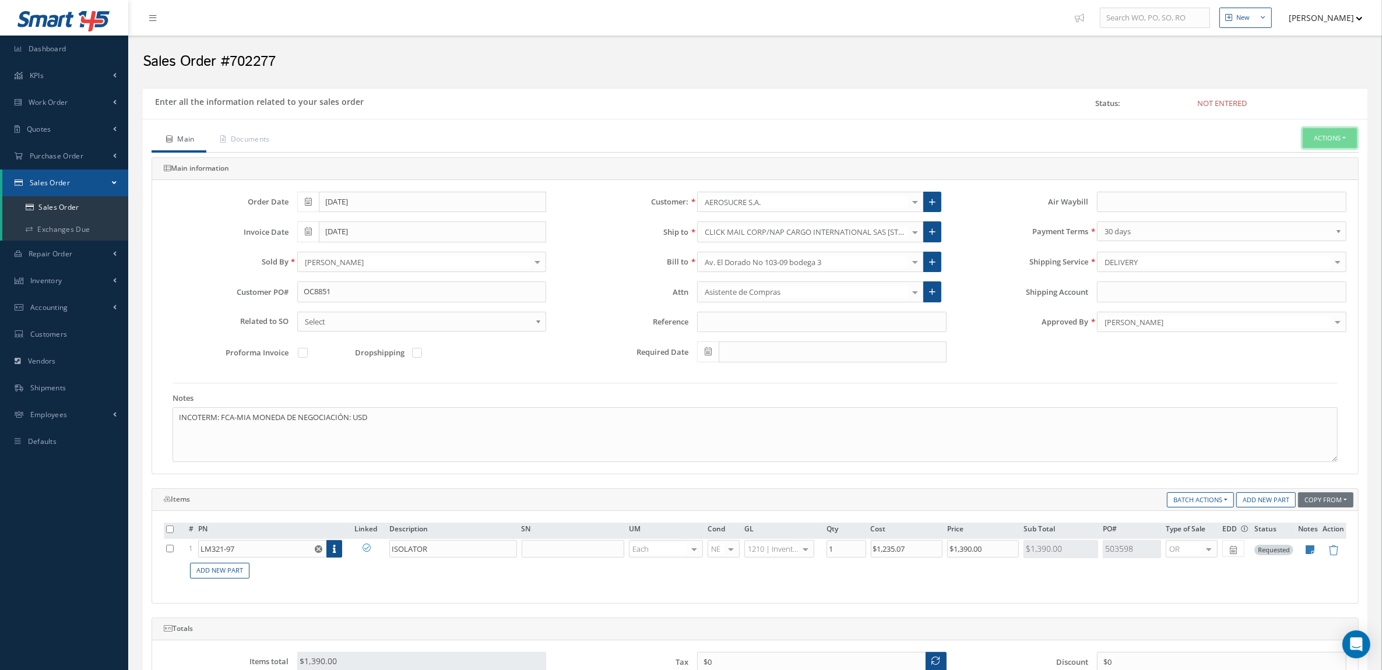
click at [1332, 145] on button "Actions" at bounding box center [1329, 138] width 54 height 20
click at [1295, 159] on link "Enter/Update" at bounding box center [1311, 158] width 93 height 16
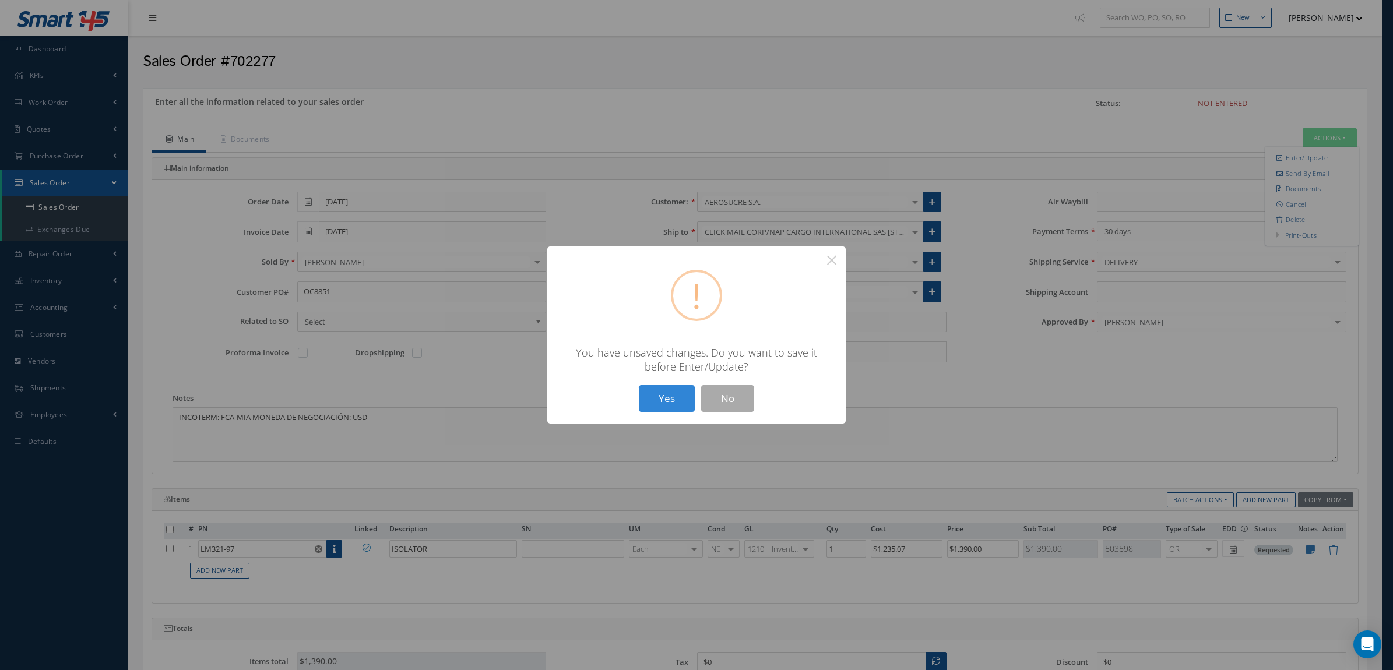
click at [646, 413] on div "? ! i × You have unsaved changes. Do you want to save it before Enter/Update? Y…" at bounding box center [696, 335] width 298 height 178
click at [653, 406] on button "Yes" at bounding box center [667, 398] width 56 height 27
click at [662, 396] on button "Yes" at bounding box center [667, 398] width 56 height 27
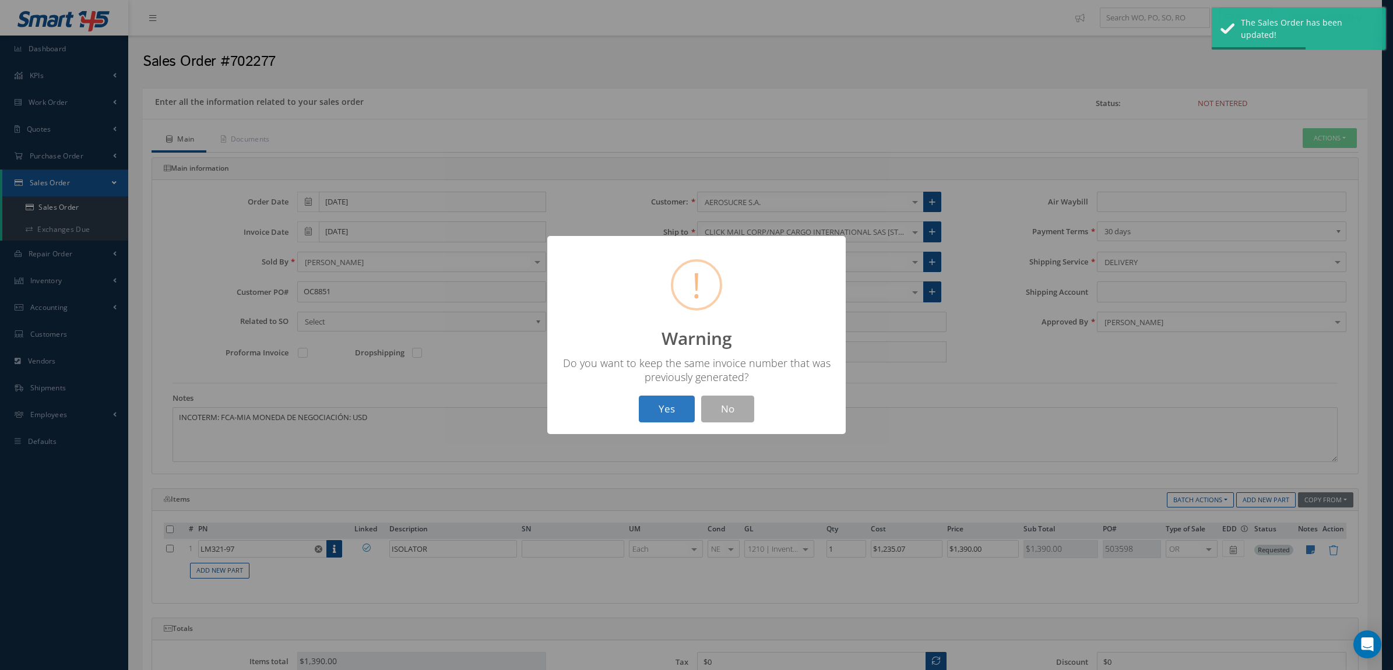
click at [664, 400] on button "Yes" at bounding box center [667, 409] width 56 height 27
click at [702, 404] on button "OK" at bounding box center [696, 409] width 53 height 27
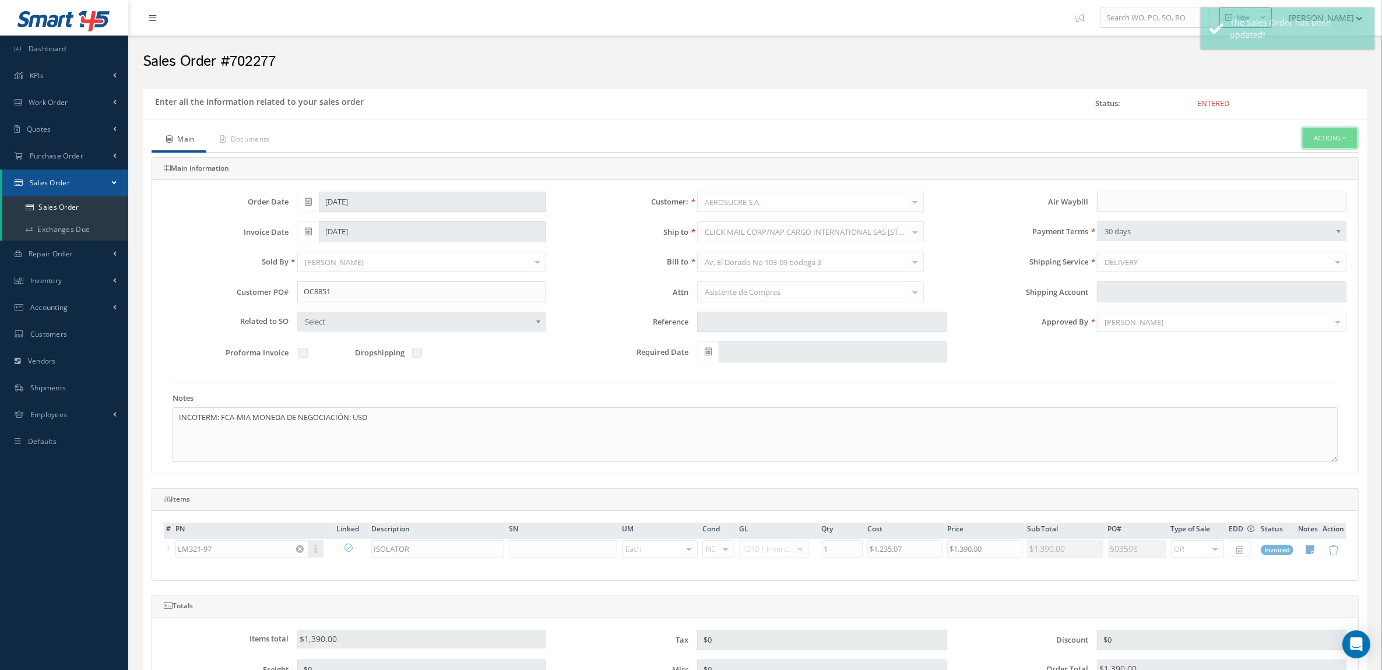
click at [1329, 136] on button "Actions" at bounding box center [1329, 138] width 54 height 20
click at [1288, 156] on link "Reverse Sales Order" at bounding box center [1311, 158] width 93 height 16
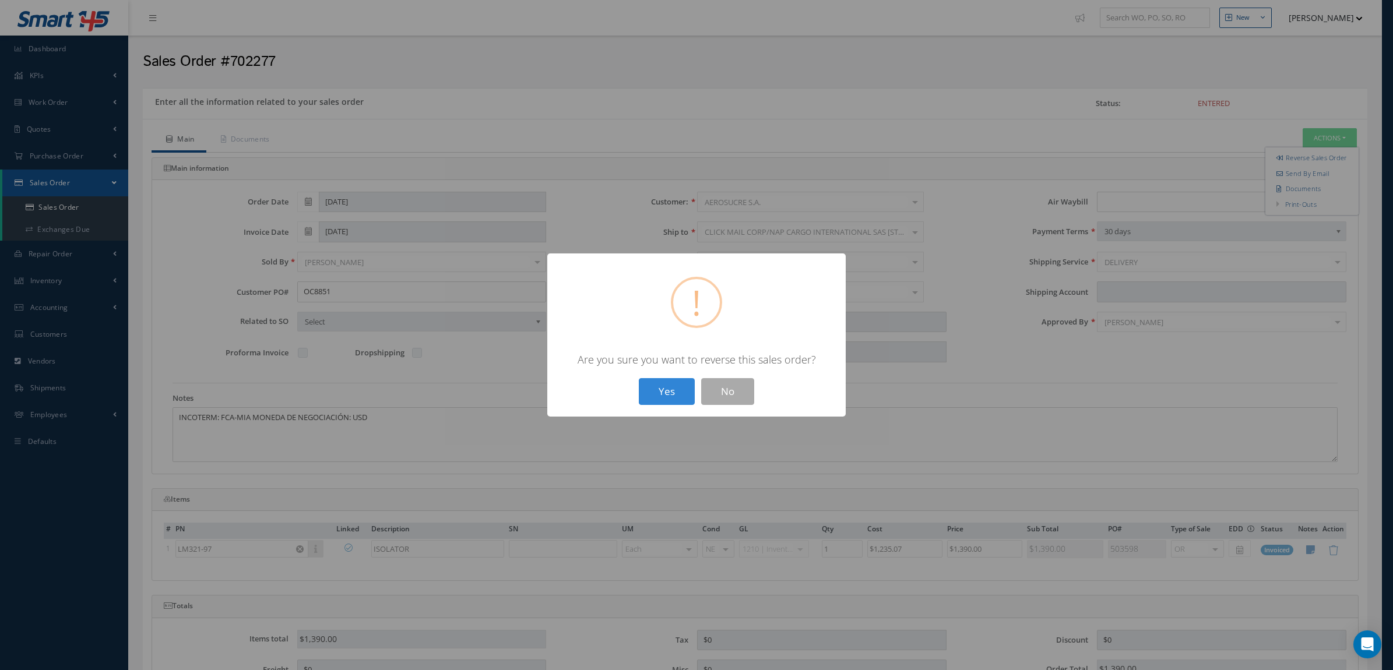
drag, startPoint x: 679, startPoint y: 386, endPoint x: 738, endPoint y: 357, distance: 65.4
click at [677, 385] on button "Yes" at bounding box center [667, 391] width 56 height 27
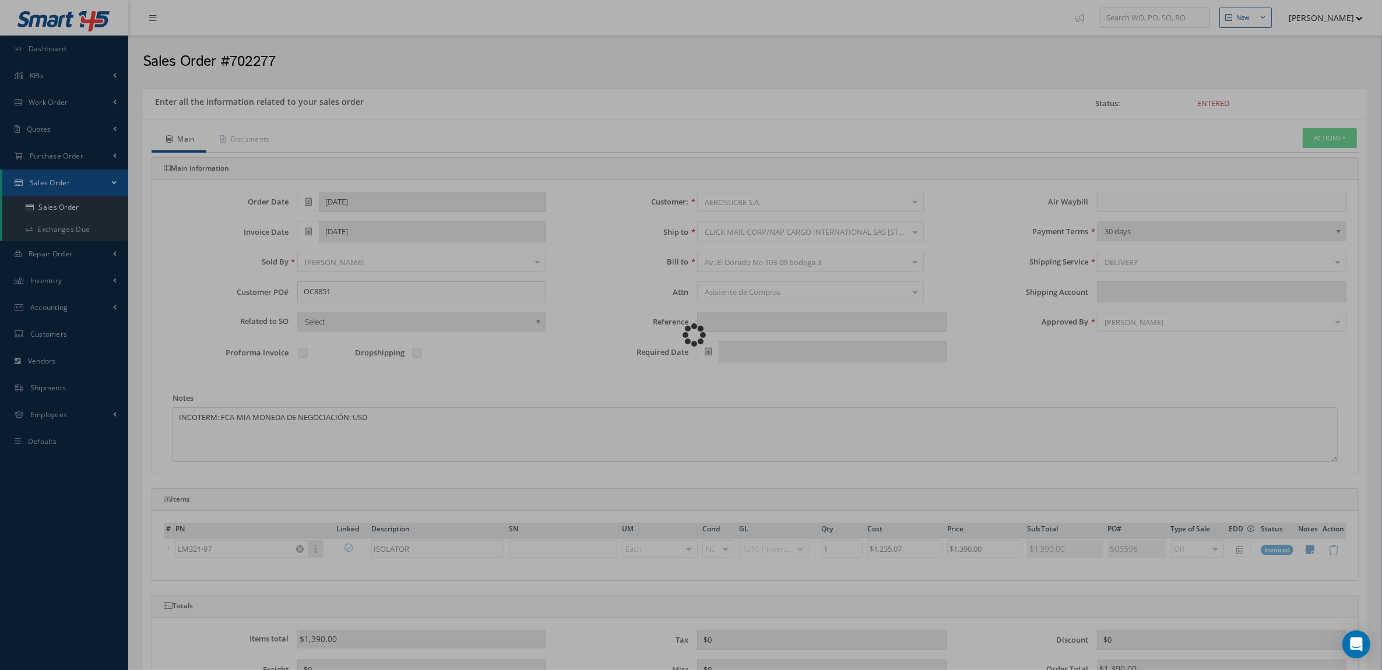
click at [691, 335] on div "Loading…" at bounding box center [691, 335] width 0 height 0
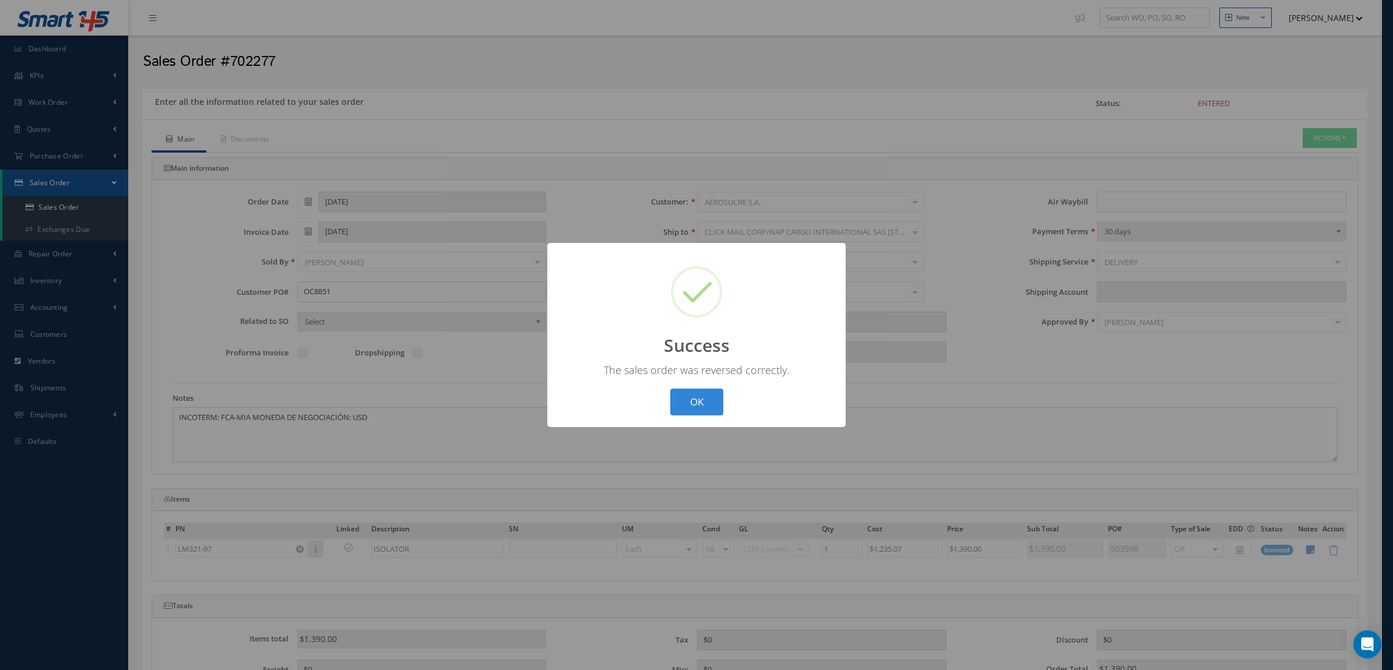
click at [1126, 325] on div "? ! i Success × The sales order was reversed correctly. OK Cancel" at bounding box center [696, 335] width 1393 height 670
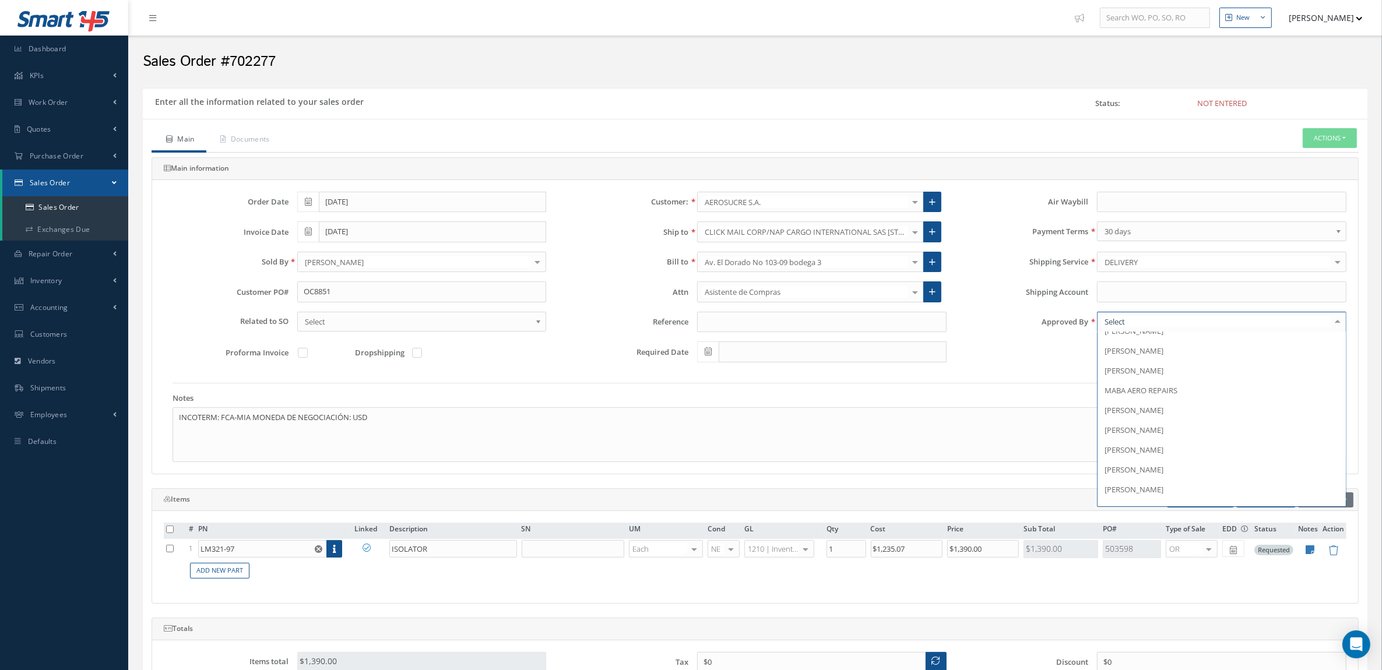
scroll to position [182, 0]
drag, startPoint x: 1148, startPoint y: 425, endPoint x: 1151, endPoint y: 420, distance: 6.5
click at [1148, 424] on span "[PERSON_NAME]" at bounding box center [1221, 418] width 248 height 20
click at [1309, 143] on button "Actions" at bounding box center [1329, 138] width 54 height 20
click at [1315, 156] on link "Enter/Update" at bounding box center [1311, 158] width 93 height 16
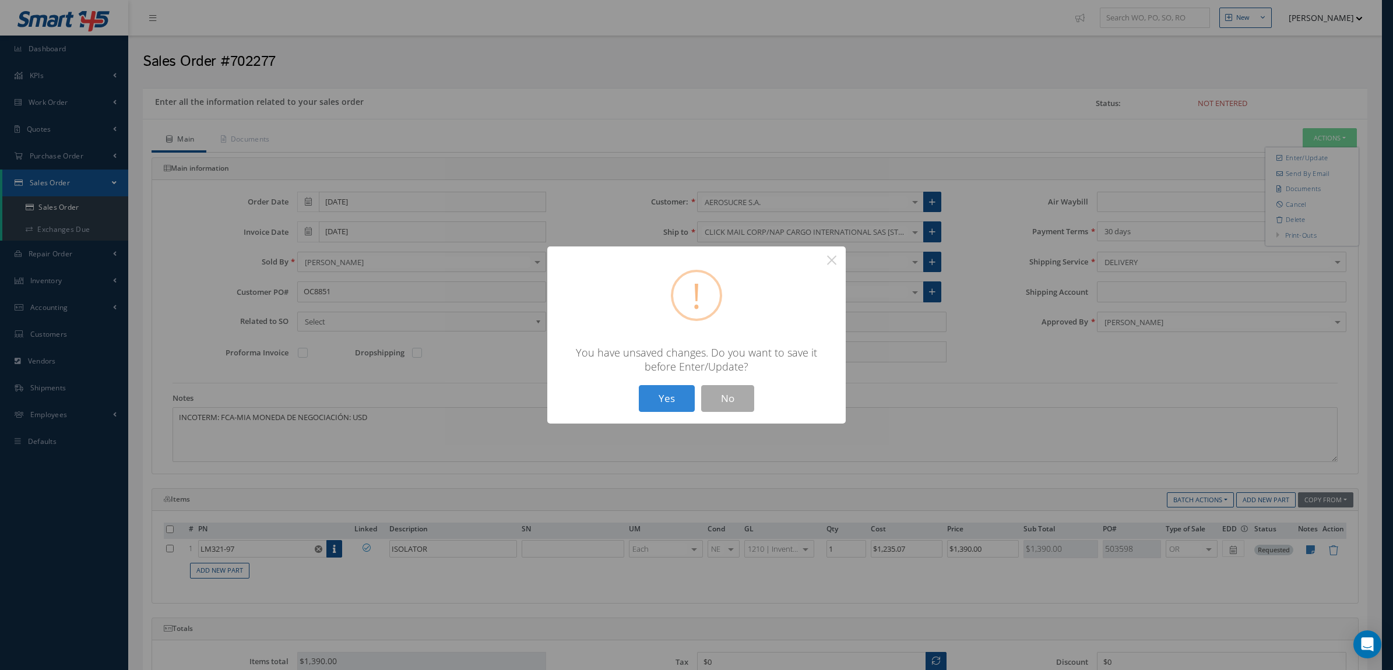
click at [676, 399] on button "Yes" at bounding box center [667, 398] width 56 height 27
click at [676, 398] on button "Yes" at bounding box center [667, 398] width 56 height 27
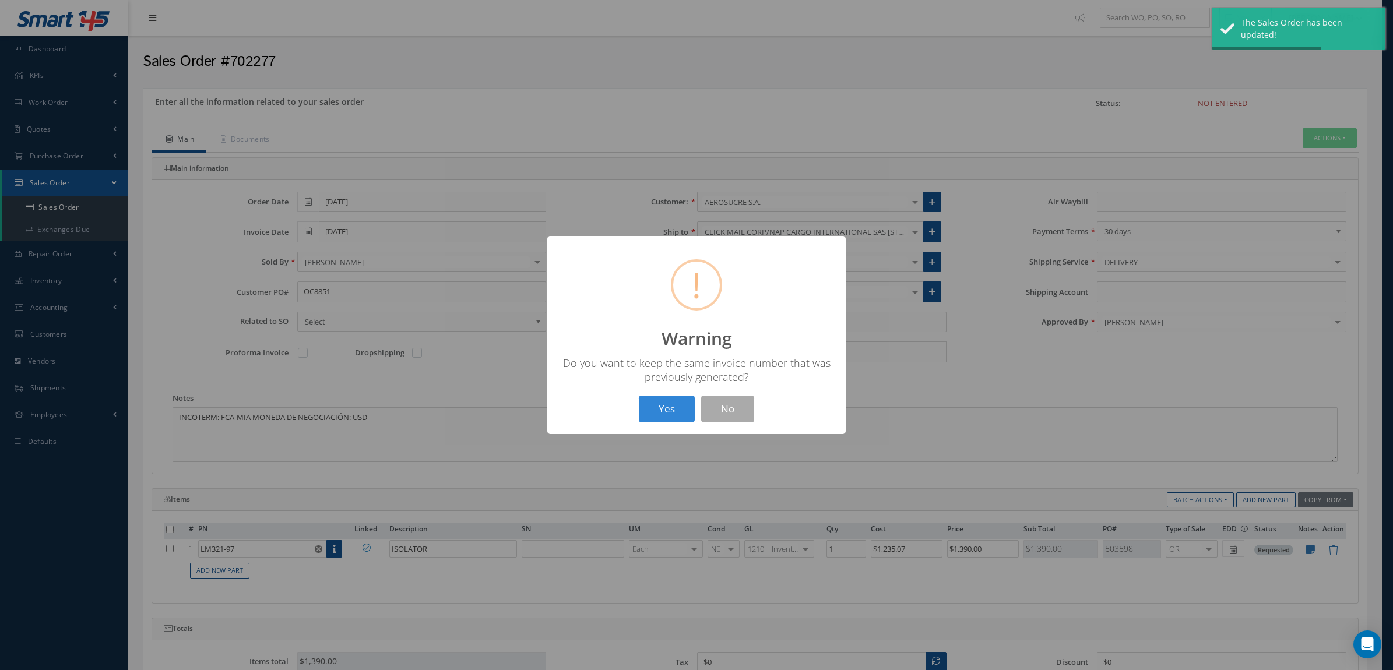
click at [676, 398] on button "Yes" at bounding box center [667, 409] width 56 height 27
drag, startPoint x: 683, startPoint y: 405, endPoint x: 700, endPoint y: 395, distance: 20.1
click at [683, 405] on button "OK" at bounding box center [696, 409] width 53 height 27
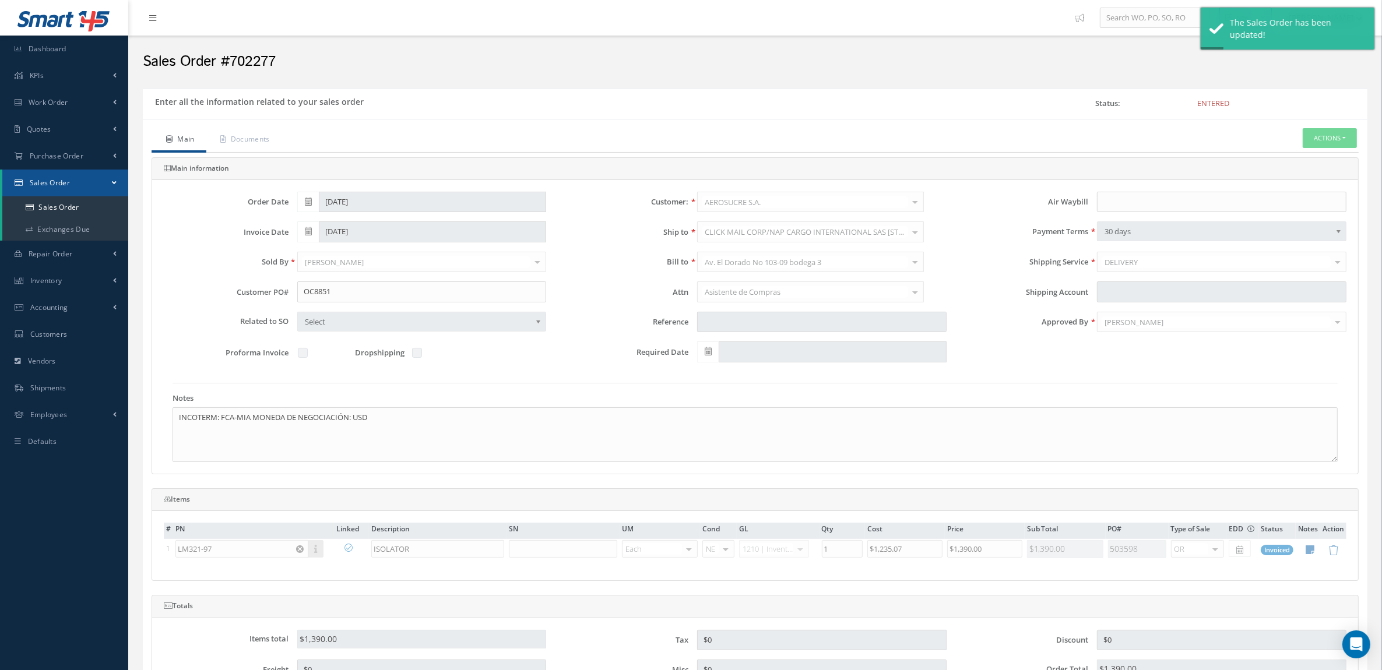
click at [1353, 126] on div "Main Documents Actions Reverse Sales Order Send By Email Documents Print-Outs S…" at bounding box center [755, 505] width 1224 height 772
click at [1344, 132] on button "Actions" at bounding box center [1329, 138] width 54 height 20
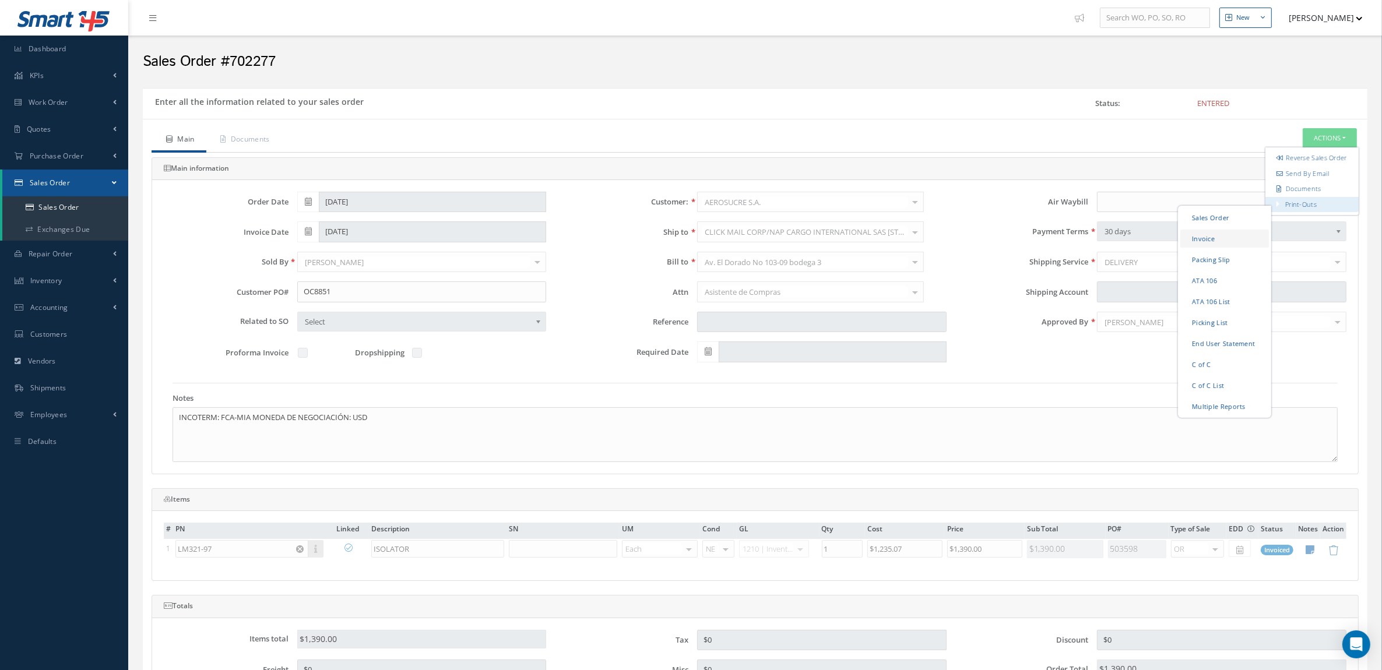
click at [1222, 244] on link "Invoice" at bounding box center [1224, 238] width 89 height 18
click at [68, 205] on link "Sales Order" at bounding box center [65, 207] width 126 height 22
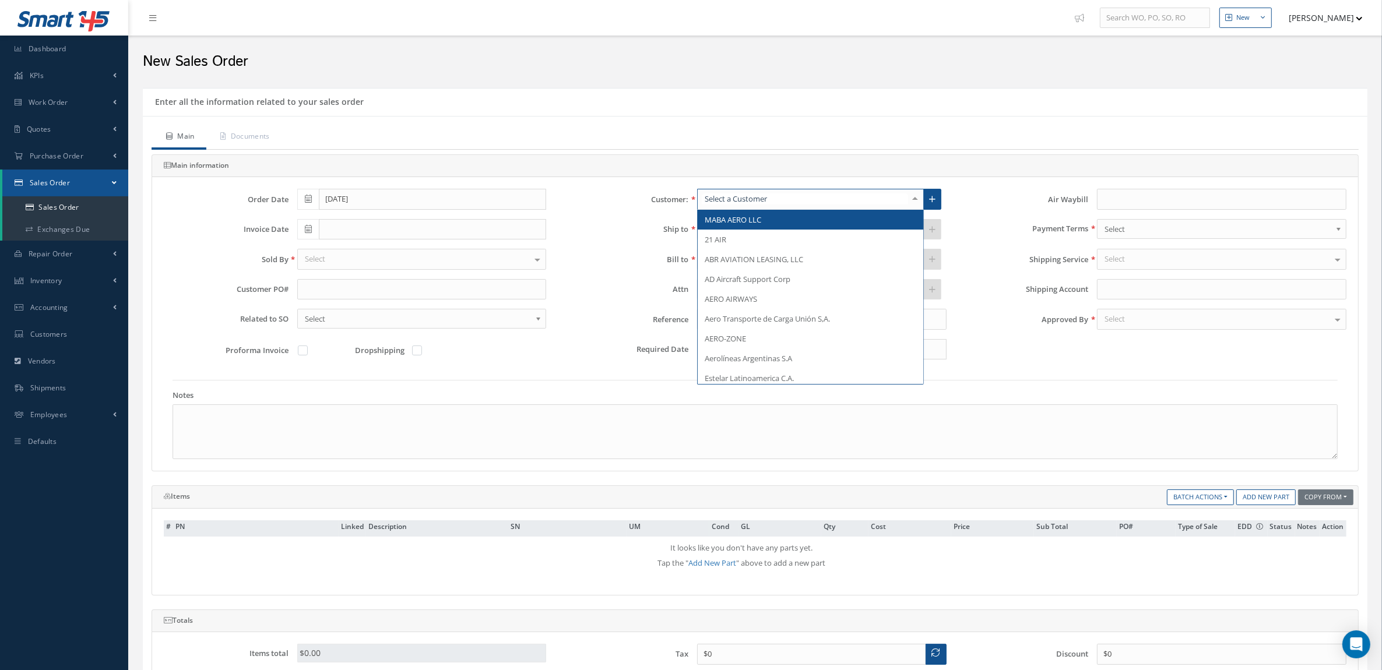
click at [806, 200] on div at bounding box center [810, 199] width 227 height 21
type input "aerosu"
click at [800, 223] on span "AEROSUCRE S.A." at bounding box center [809, 220] width 225 height 20
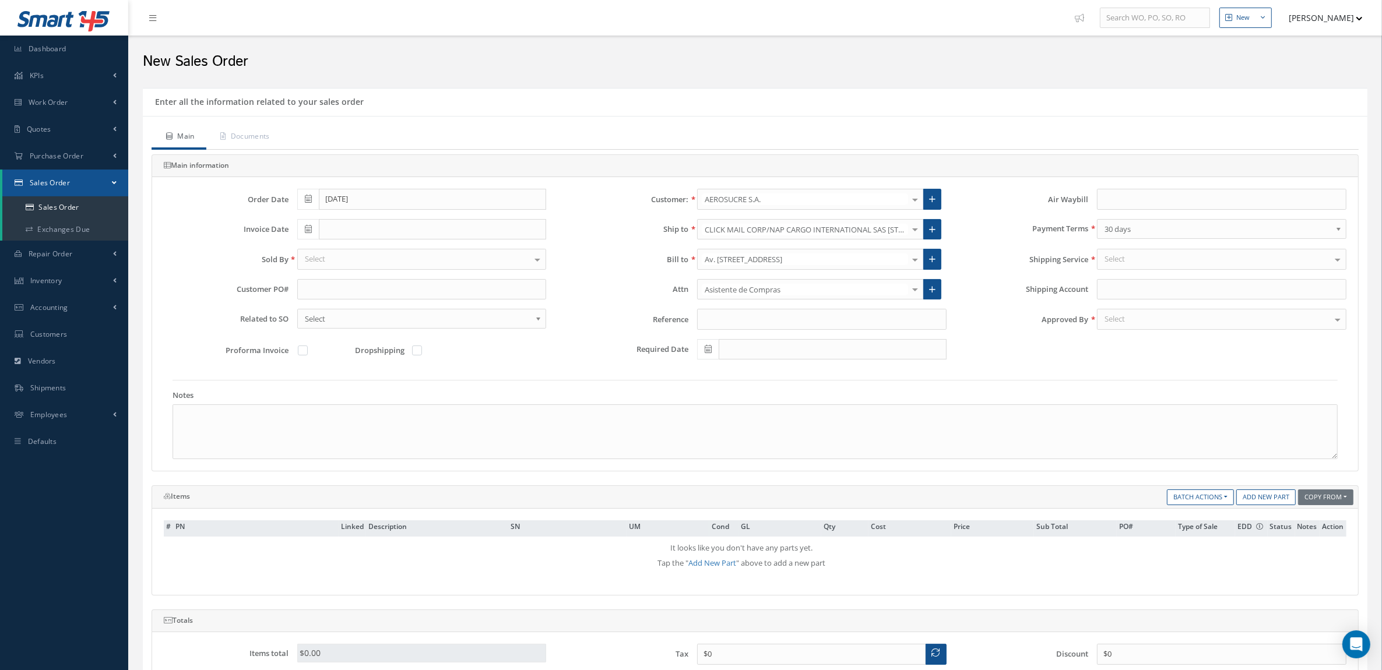
click at [351, 255] on div "Select" at bounding box center [421, 259] width 249 height 21
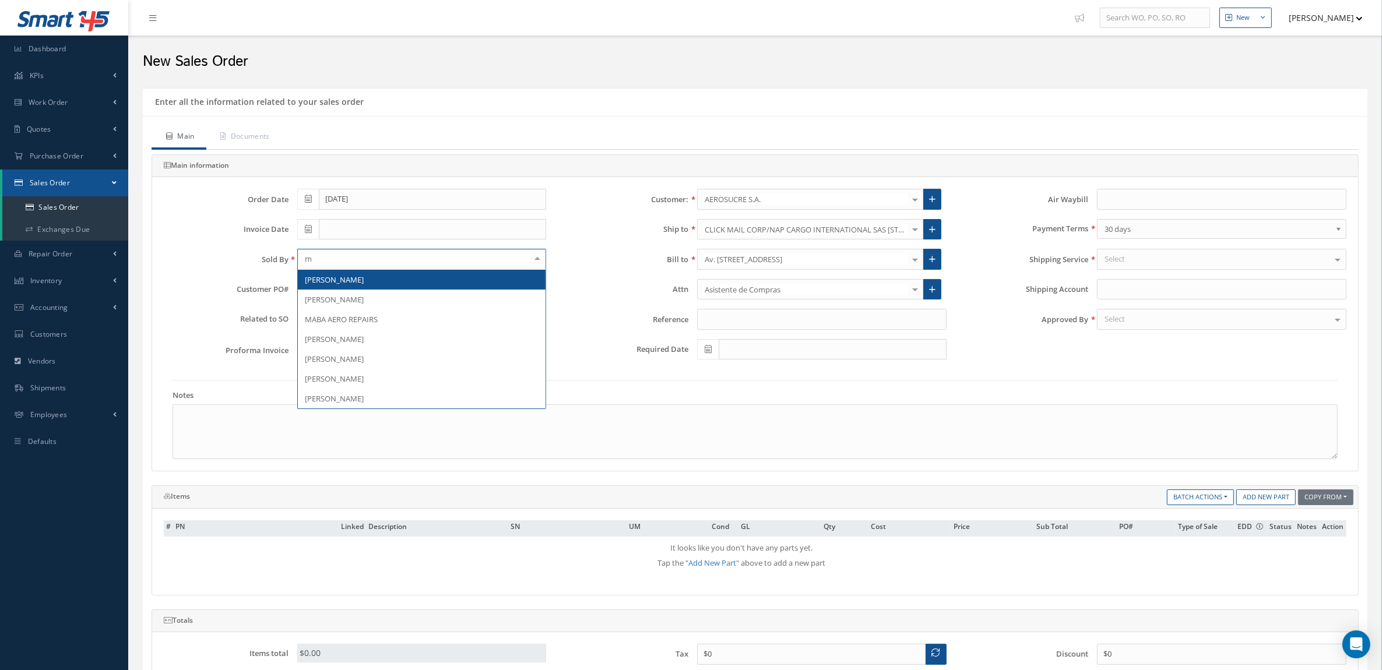
type input "ma"
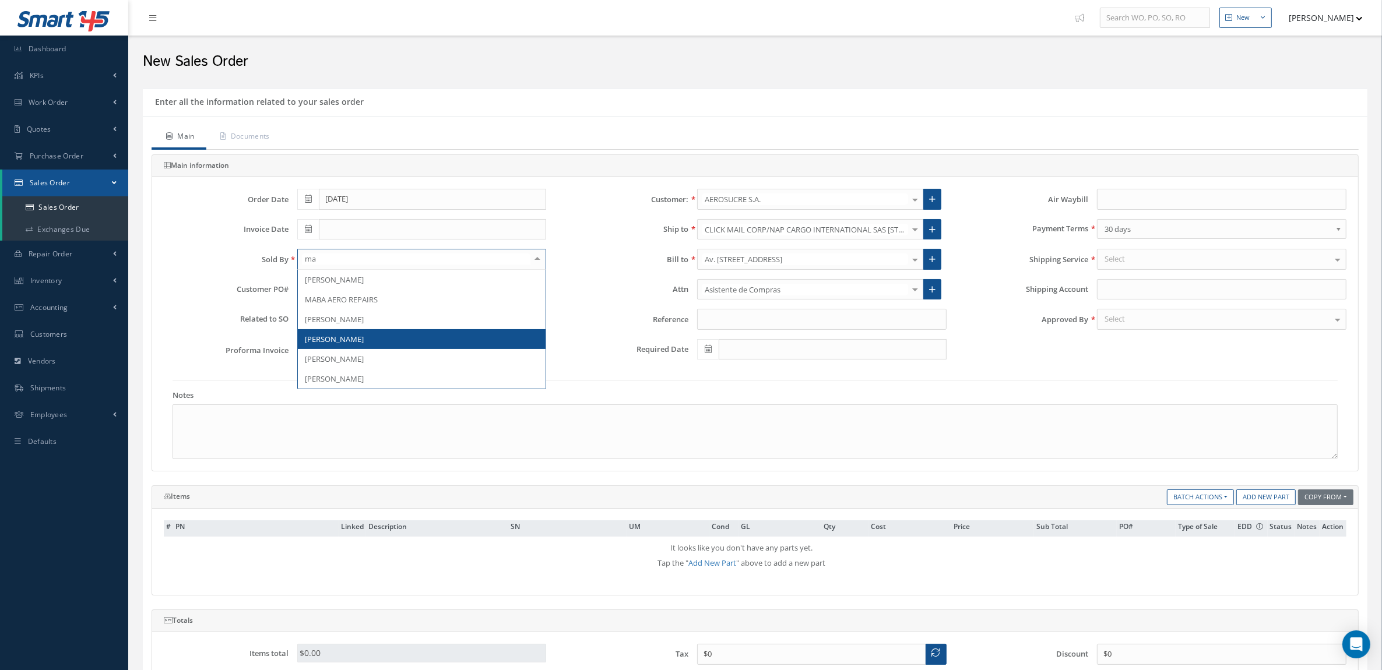
click at [361, 344] on span "[PERSON_NAME]" at bounding box center [334, 339] width 59 height 10
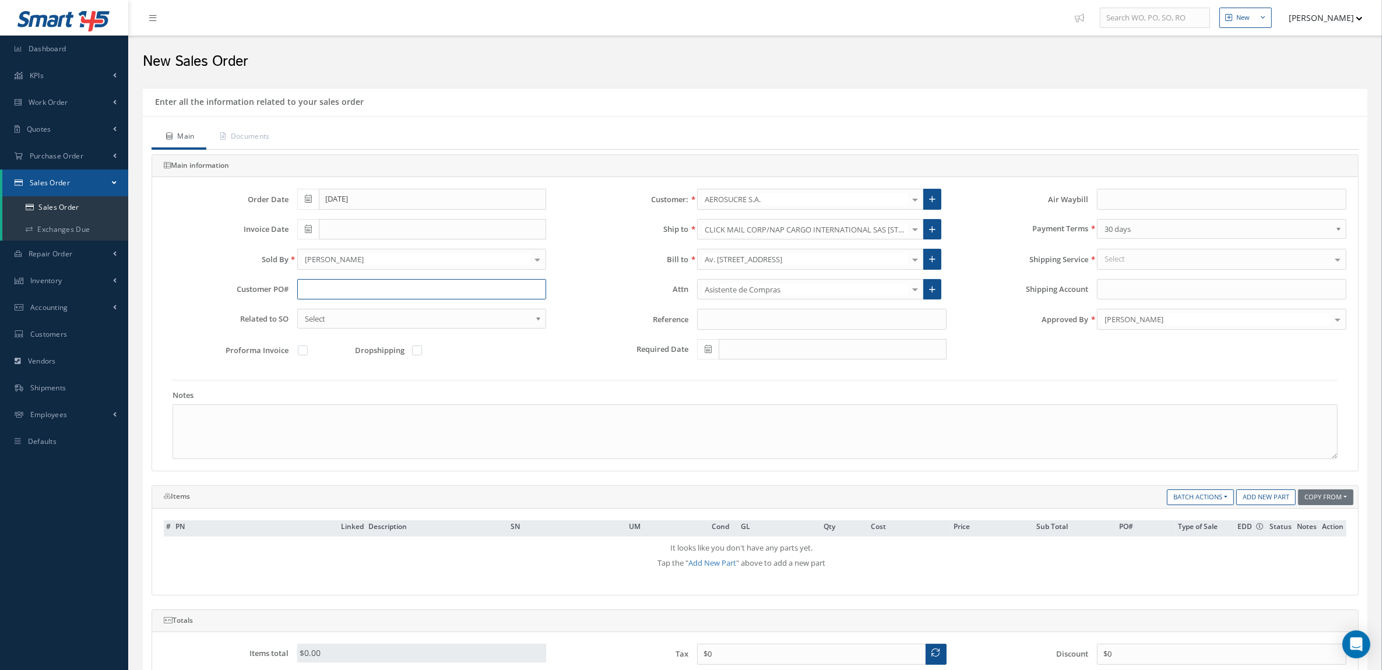
click at [310, 294] on input "text" at bounding box center [421, 289] width 249 height 21
paste input "OC8851"
type input "OC8851"
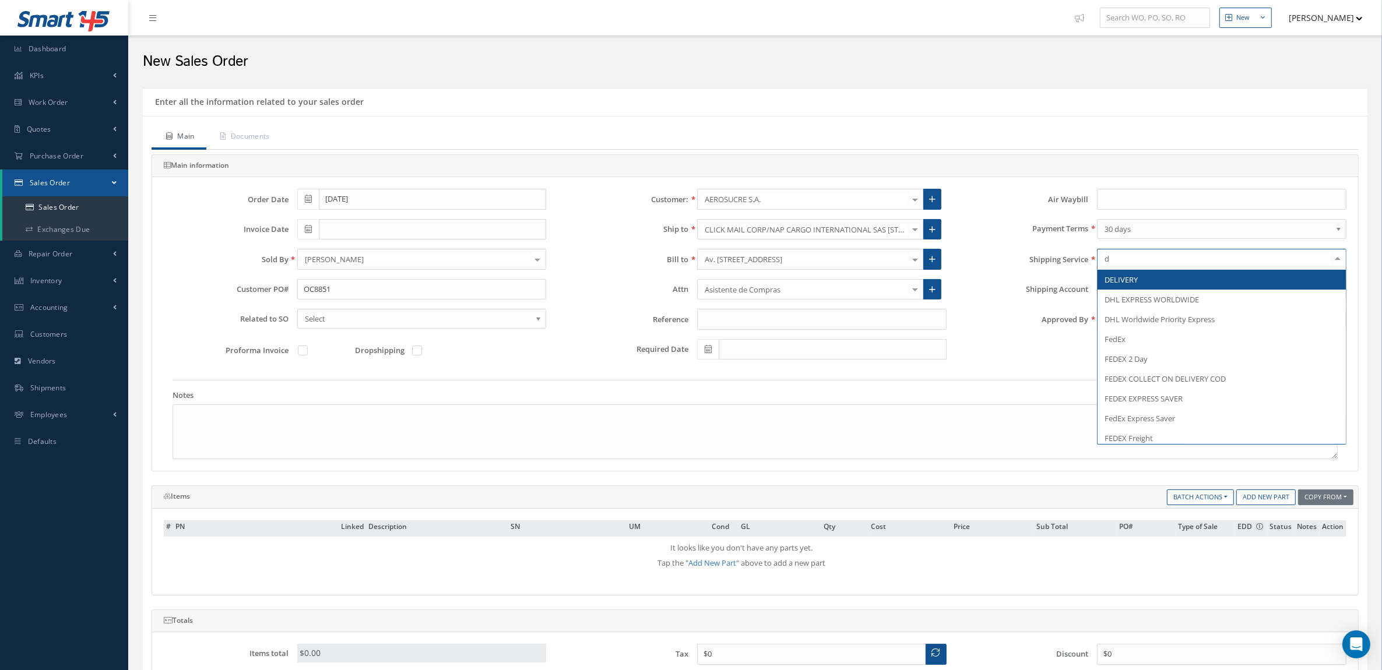
type input "de"
click at [1133, 284] on span "DELIVERY" at bounding box center [1120, 279] width 33 height 10
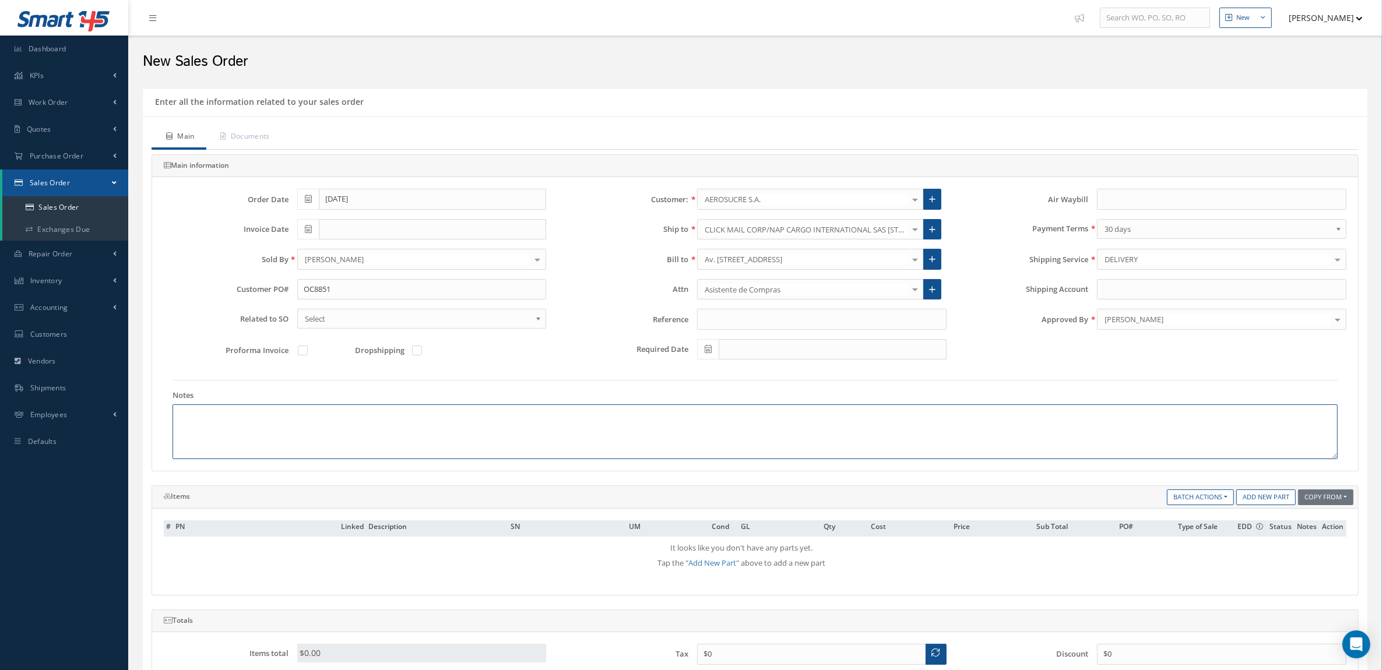
click at [290, 435] on textarea at bounding box center [754, 431] width 1165 height 55
paste textarea "INCOTERM: FCA-MIA MONEDA DE NEGOCIACIÓN: USD"
type textarea "INCOTERM: FCA-MIA MONEDA DE NEGOCIACIÓN: USD"
drag, startPoint x: 1256, startPoint y: 503, endPoint x: 1169, endPoint y: 495, distance: 87.7
click at [1256, 502] on link "Add New Part" at bounding box center [1265, 497] width 59 height 16
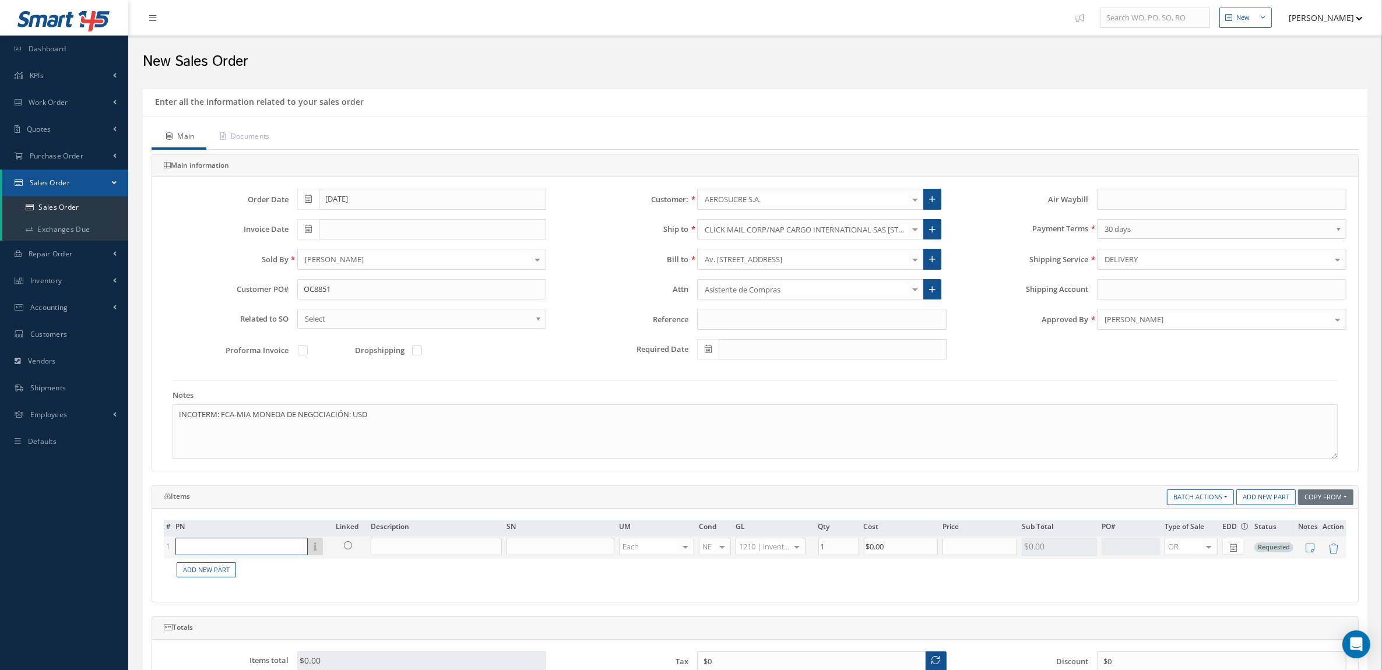
click at [239, 555] on input "text" at bounding box center [241, 546] width 132 height 17
paste input "90-900-1052"
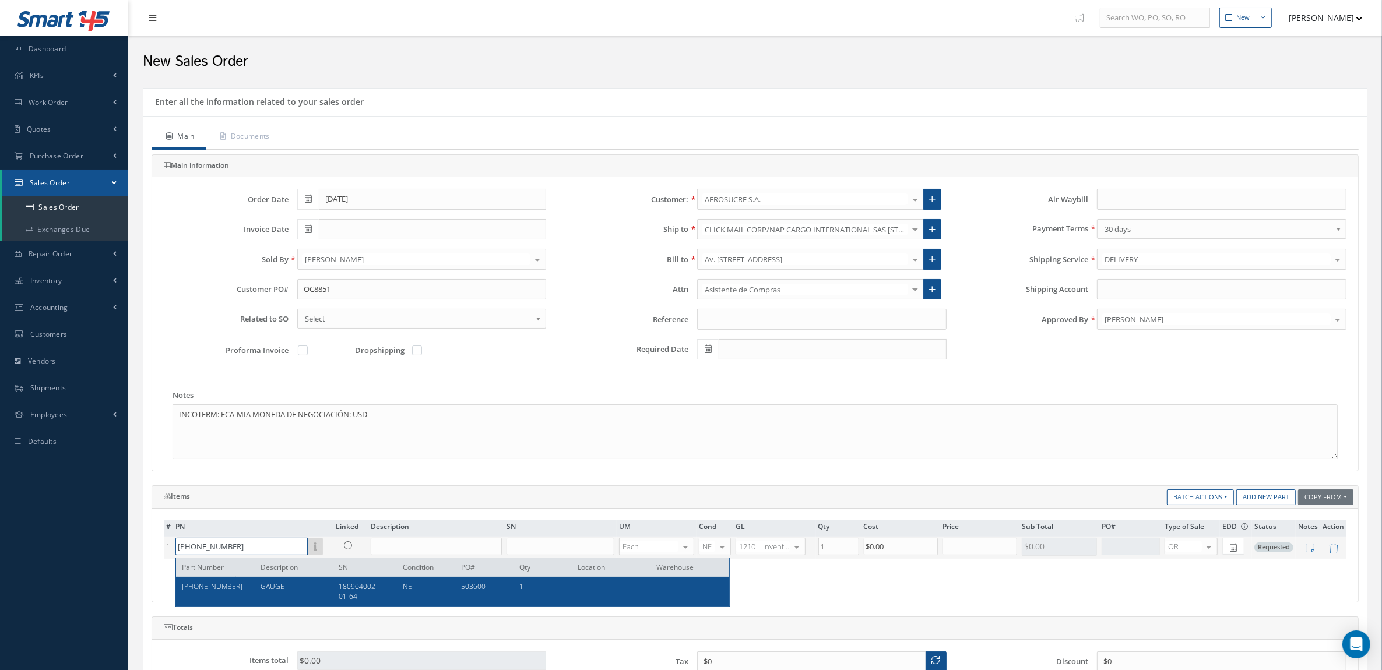
type input "90-900-1052"
click at [280, 592] on div "GAUGE" at bounding box center [291, 592] width 79 height 20
type input "GAUGE"
type input "180904002-01-64"
type input "$1,300"
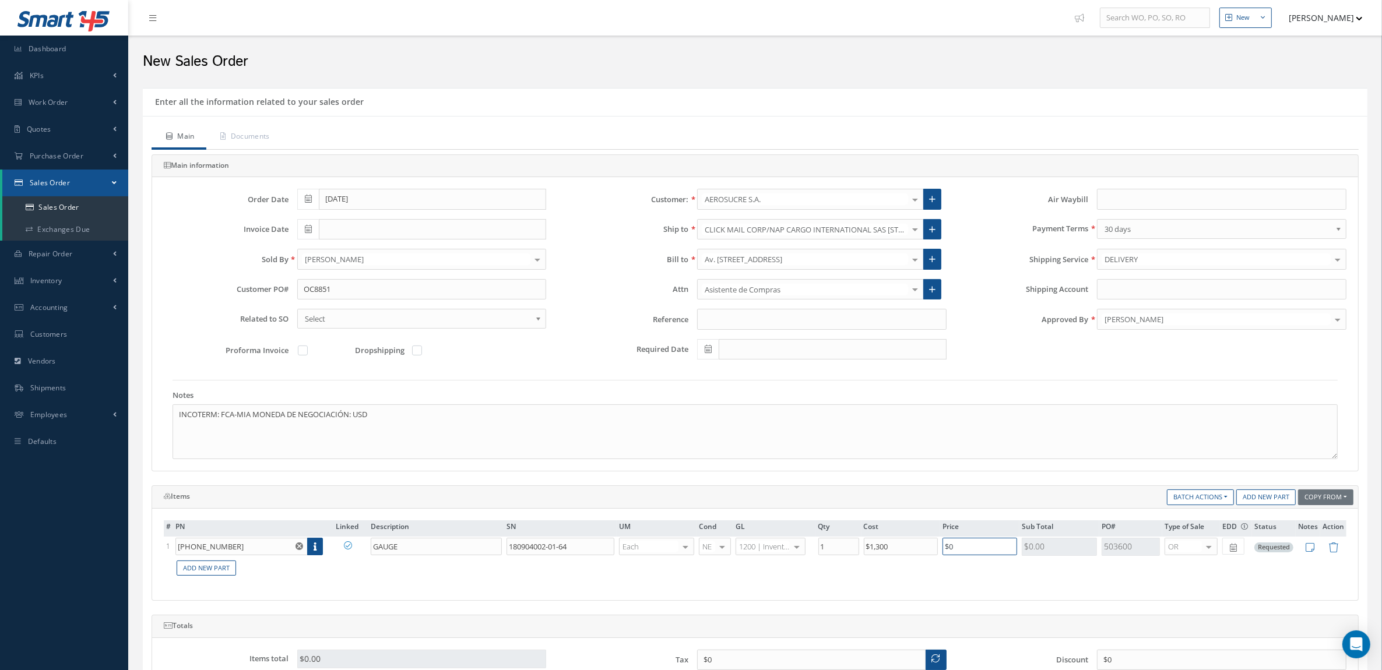
drag, startPoint x: 975, startPoint y: 546, endPoint x: 878, endPoint y: 538, distance: 97.6
click at [878, 538] on table "# PN Linked Description SN UM Cond GL Qty Cost Price Sub Total PO# Type of Sale…" at bounding box center [755, 549] width 1182 height 59
type input "$2,650"
click at [1310, 557] on td at bounding box center [1307, 547] width 24 height 20
drag, startPoint x: 1311, startPoint y: 552, endPoint x: 1242, endPoint y: 507, distance: 82.4
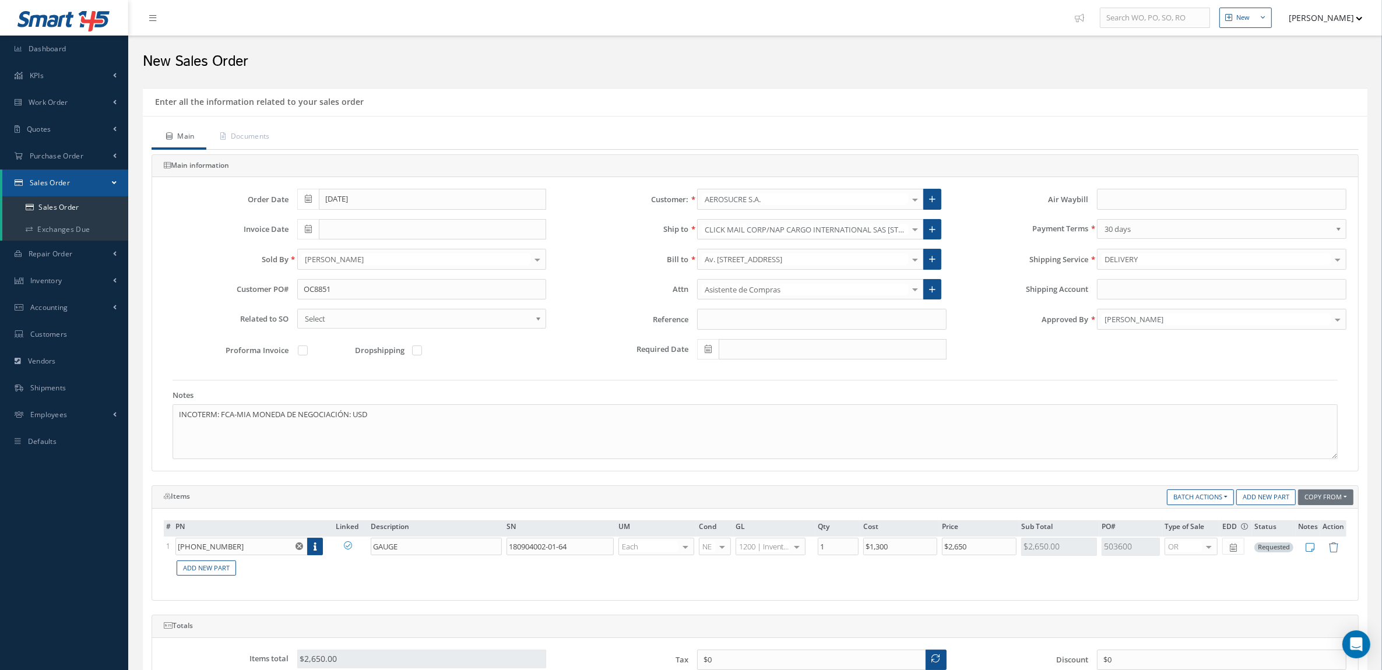
click at [1309, 552] on icon at bounding box center [1310, 547] width 9 height 10
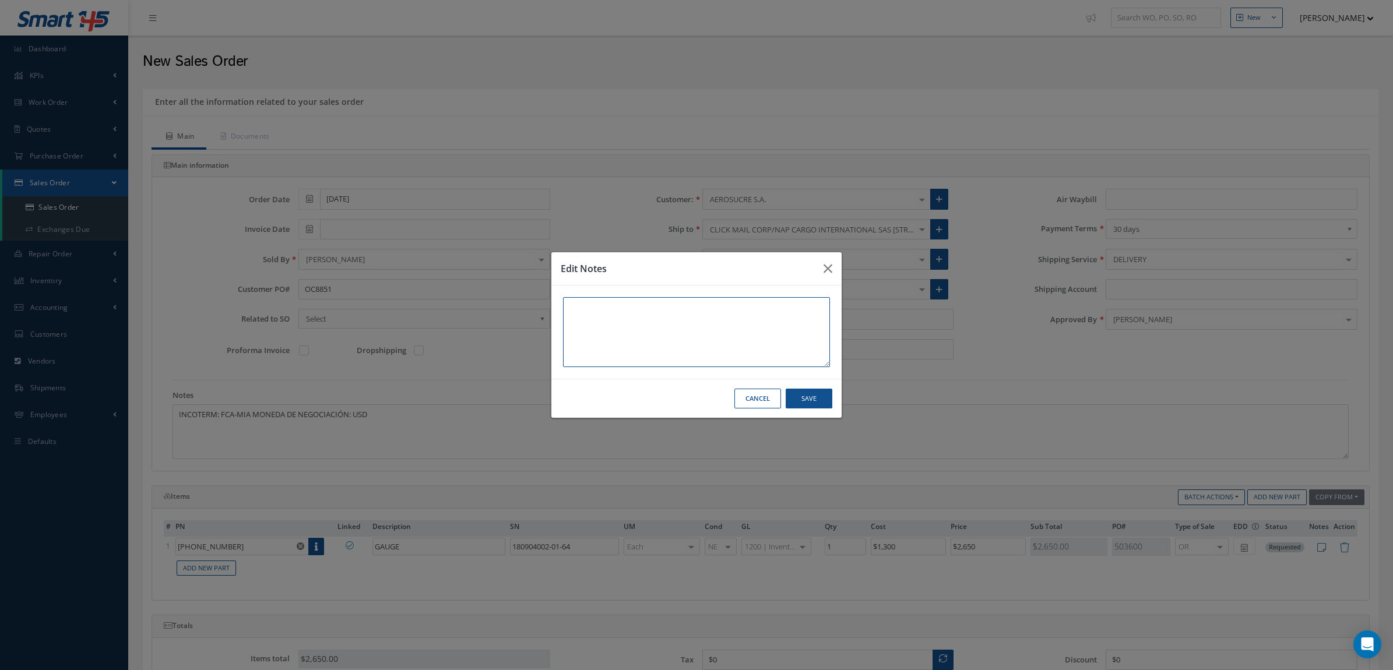
paste textarea "OEM CERT Tag Type: FAA 8130-3 ALT PN G-3721 / 90-900-1032"
type textarea "OEM CERT Tag Type: FAA 8130-3 ALT PN G-3721 / 90-900-1032"
click at [825, 392] on button "Save" at bounding box center [808, 399] width 47 height 20
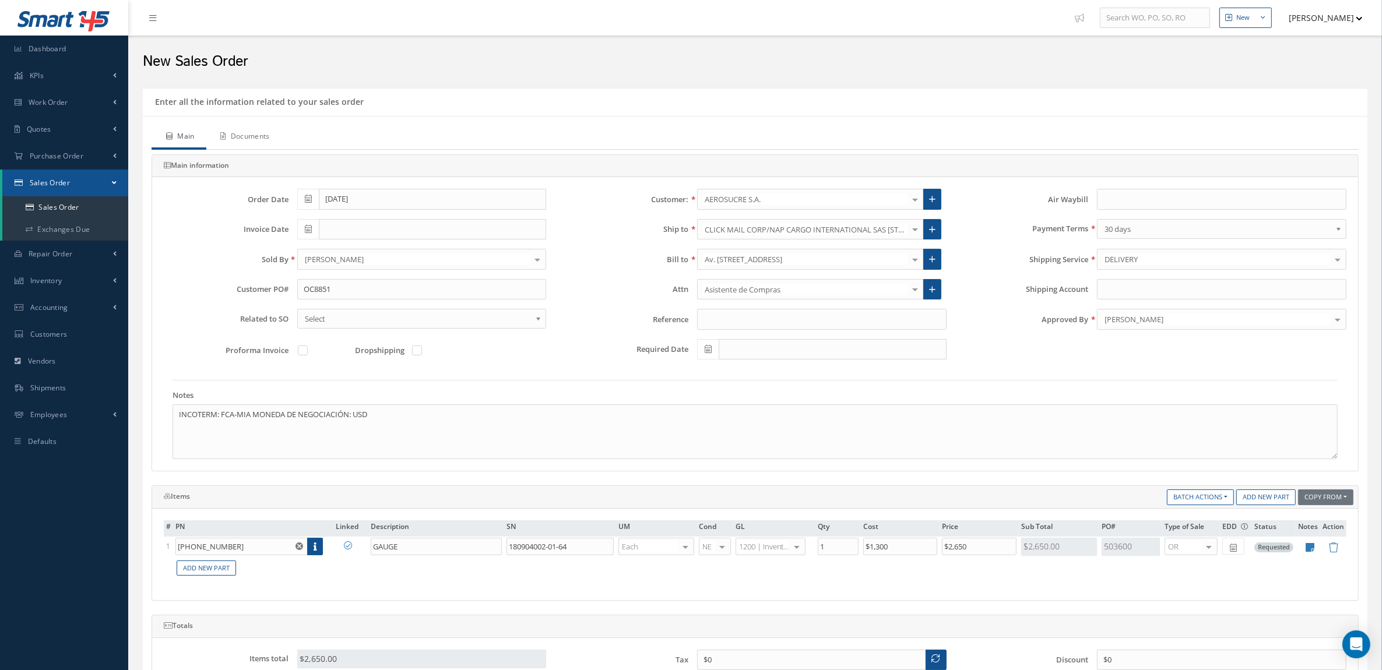
click at [255, 139] on link "Documents" at bounding box center [243, 137] width 75 height 24
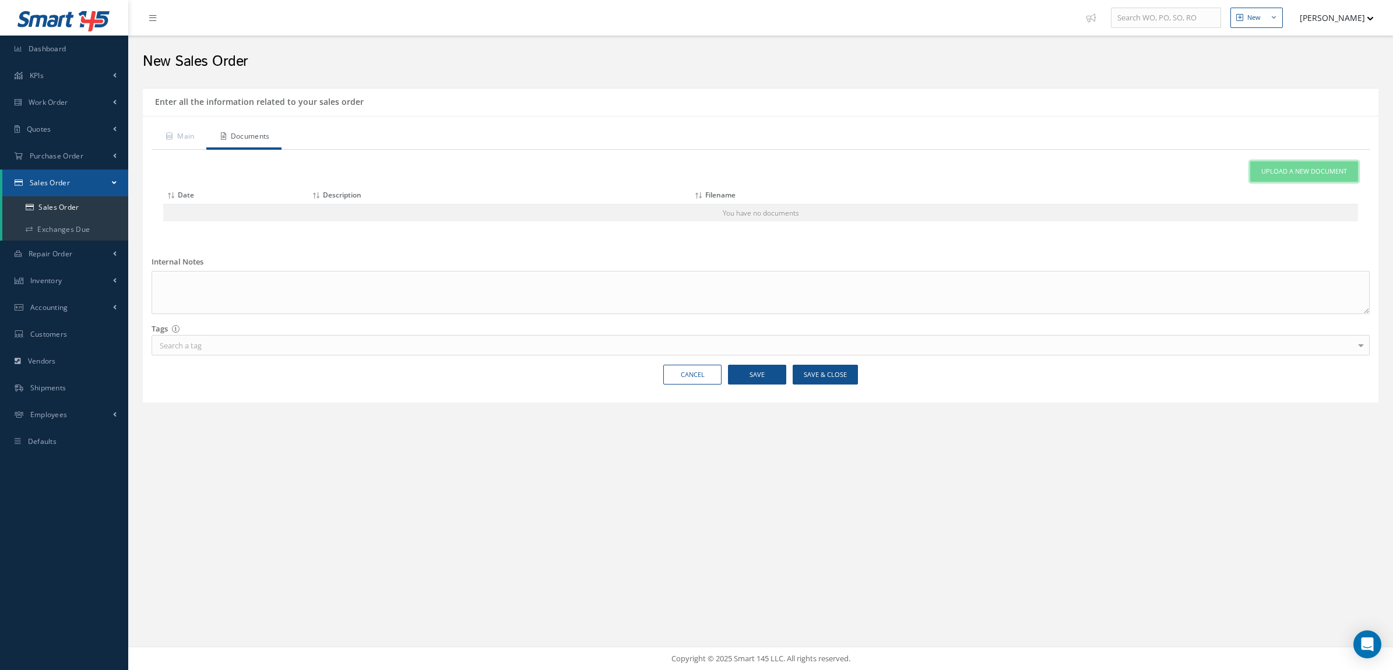
click at [1276, 162] on link "Upload a New Document" at bounding box center [1304, 171] width 108 height 20
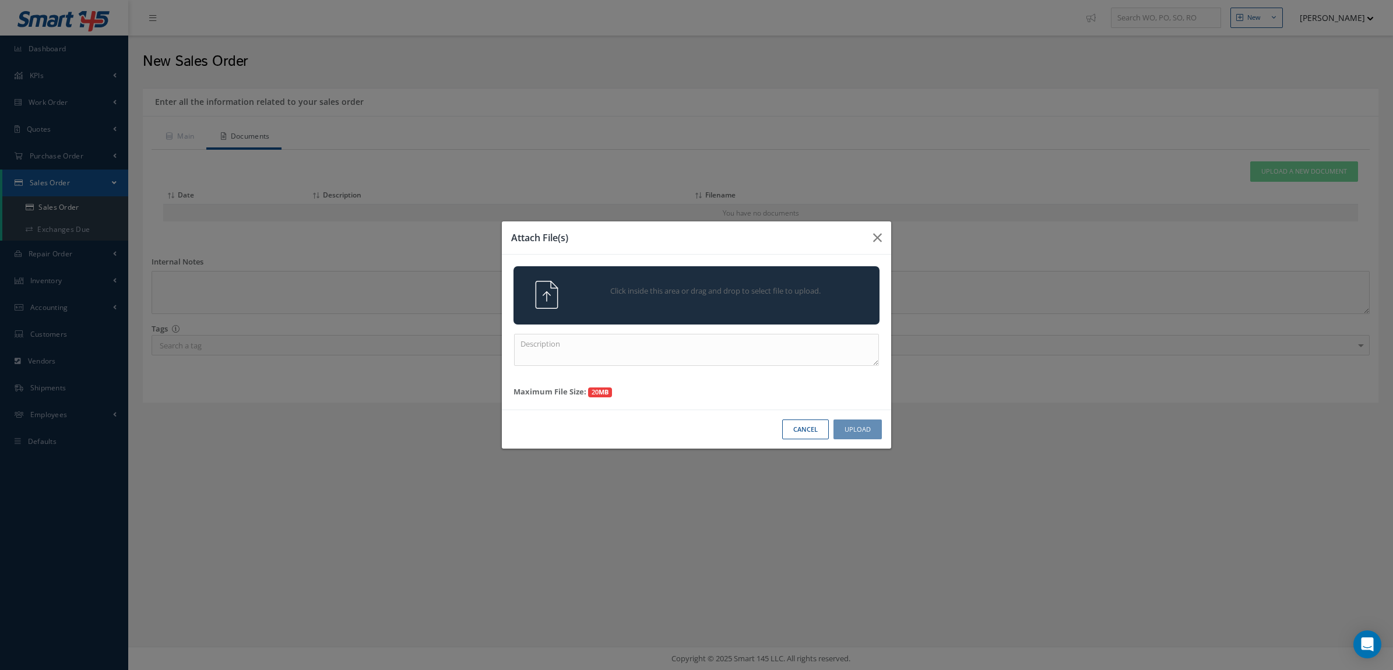
click at [826, 271] on div "Click inside this area or drag and drop to select file to upload." at bounding box center [696, 295] width 366 height 58
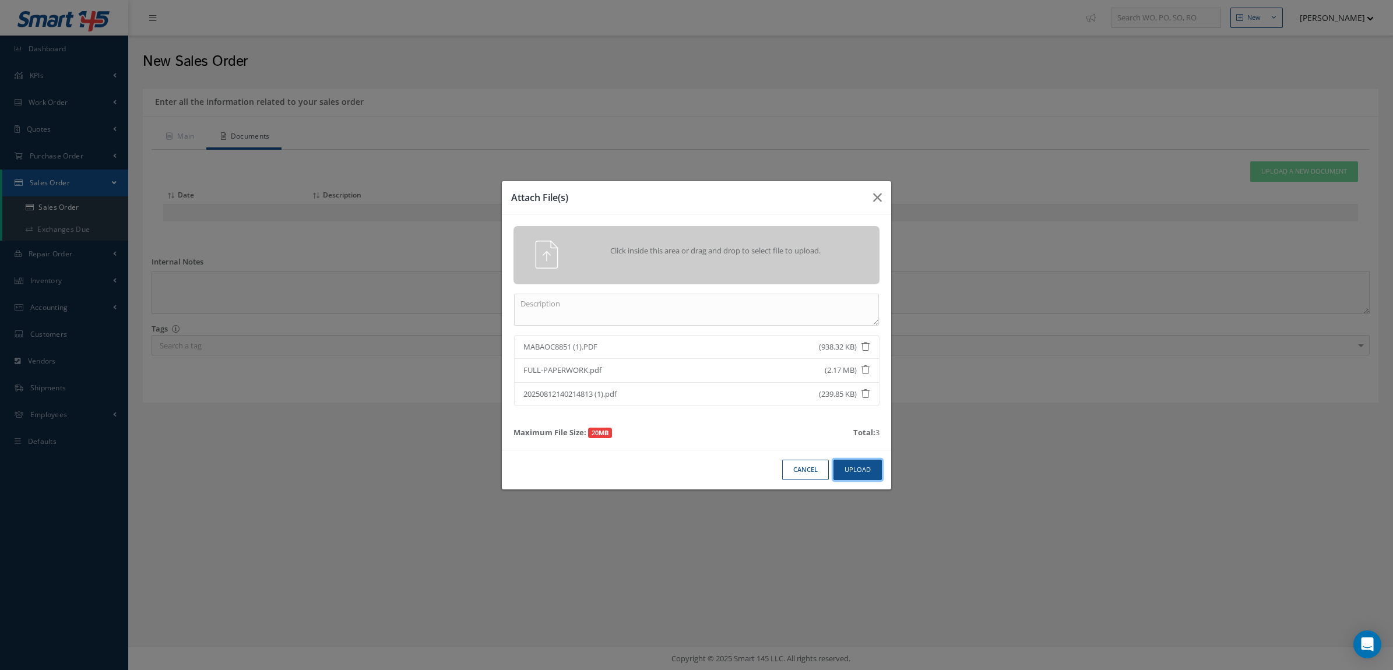
click at [858, 473] on button "Upload" at bounding box center [857, 470] width 48 height 20
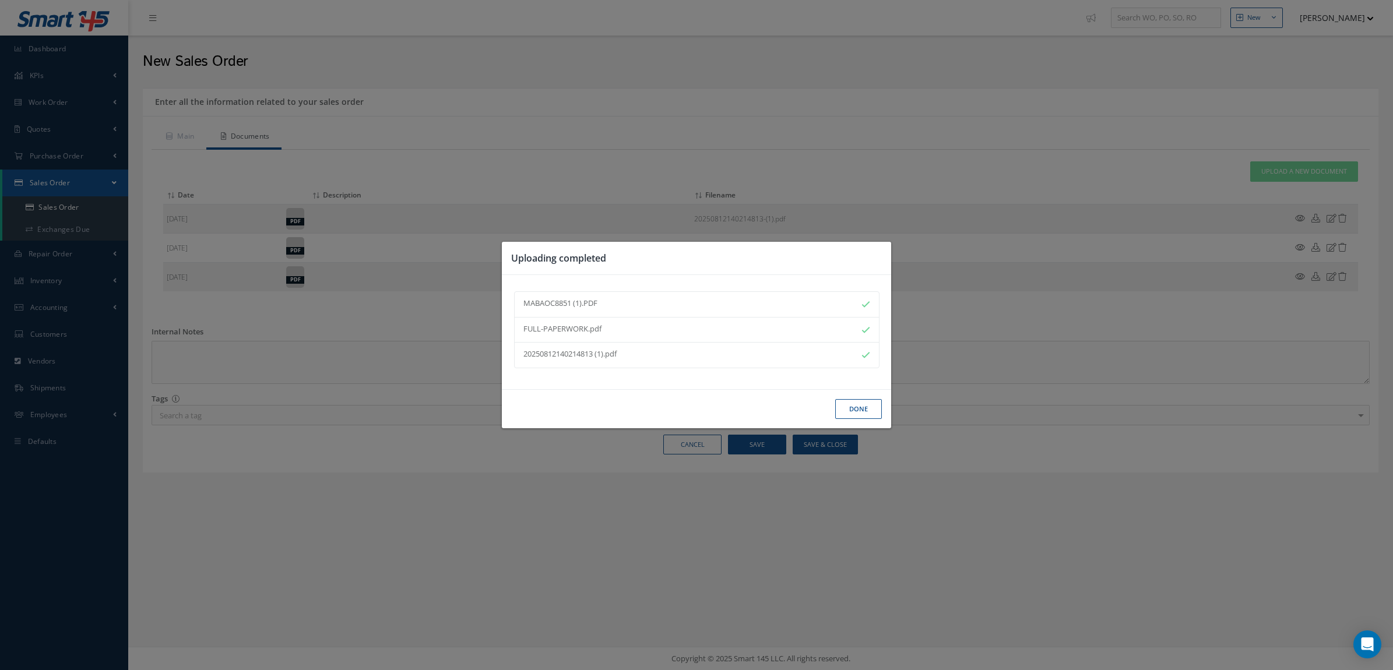
click at [858, 408] on button "Done" at bounding box center [858, 409] width 47 height 20
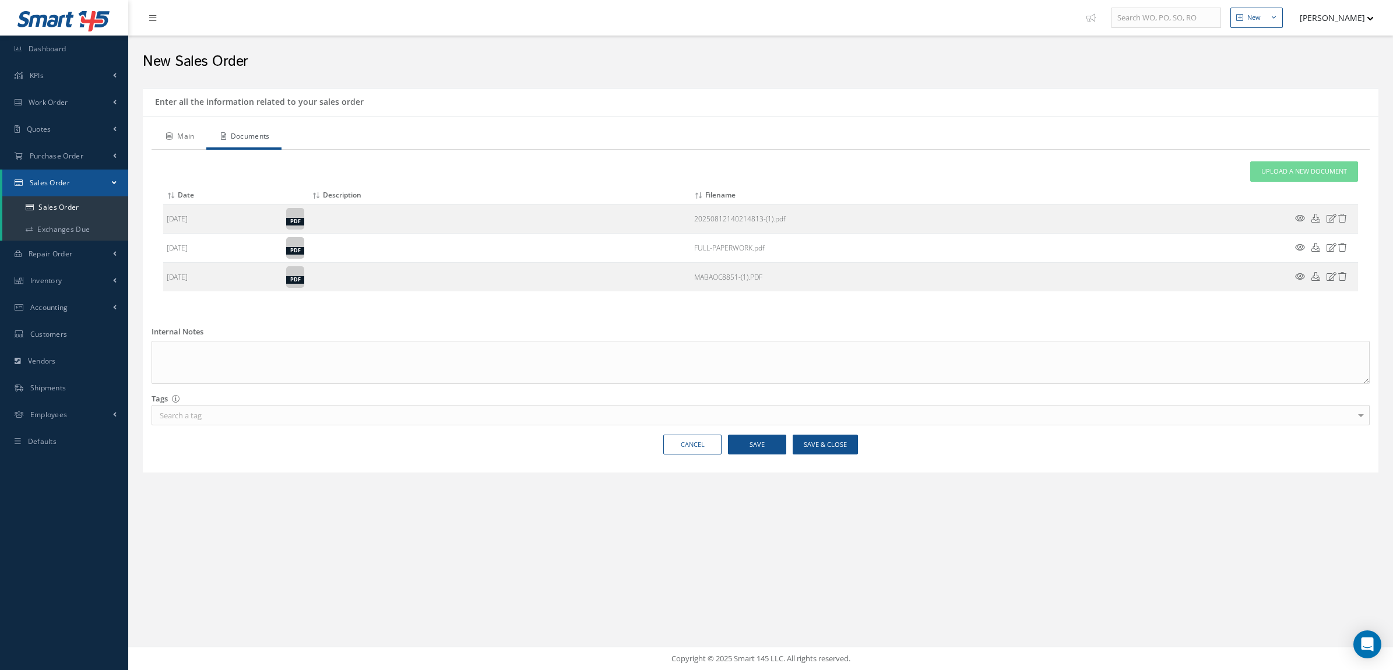
click at [186, 133] on link "Main" at bounding box center [178, 137] width 55 height 24
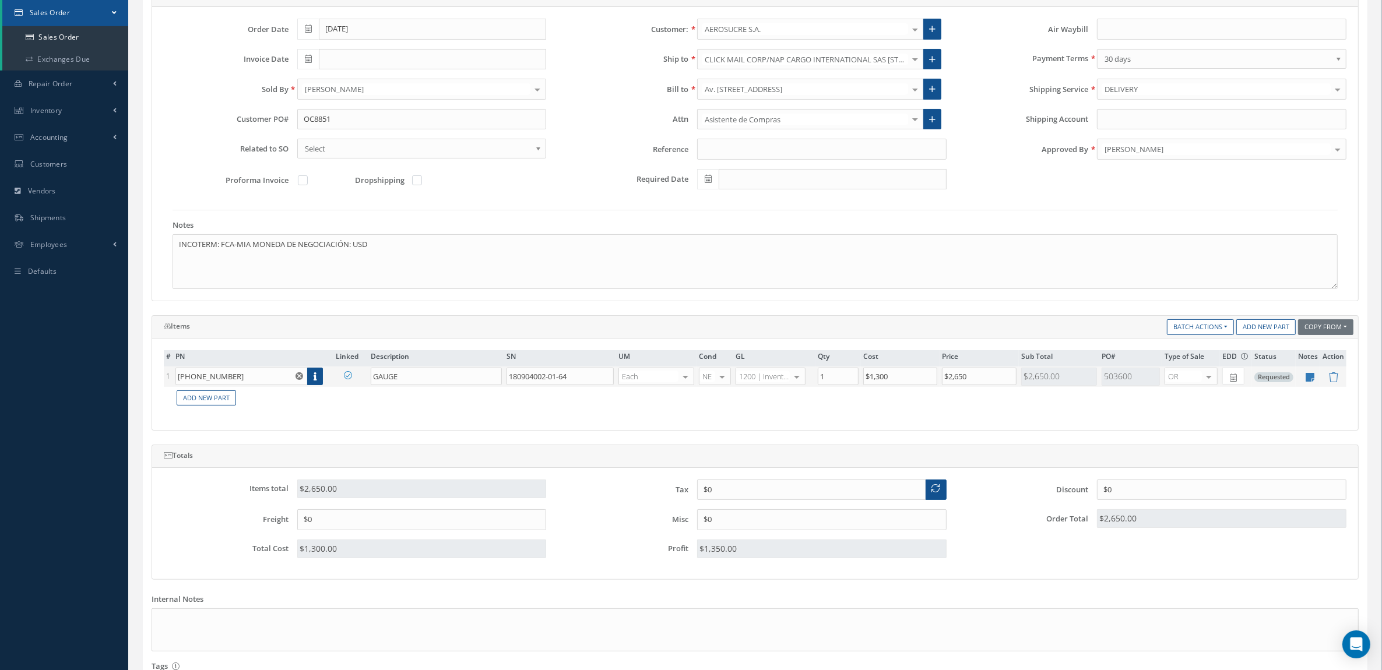
scroll to position [283, 0]
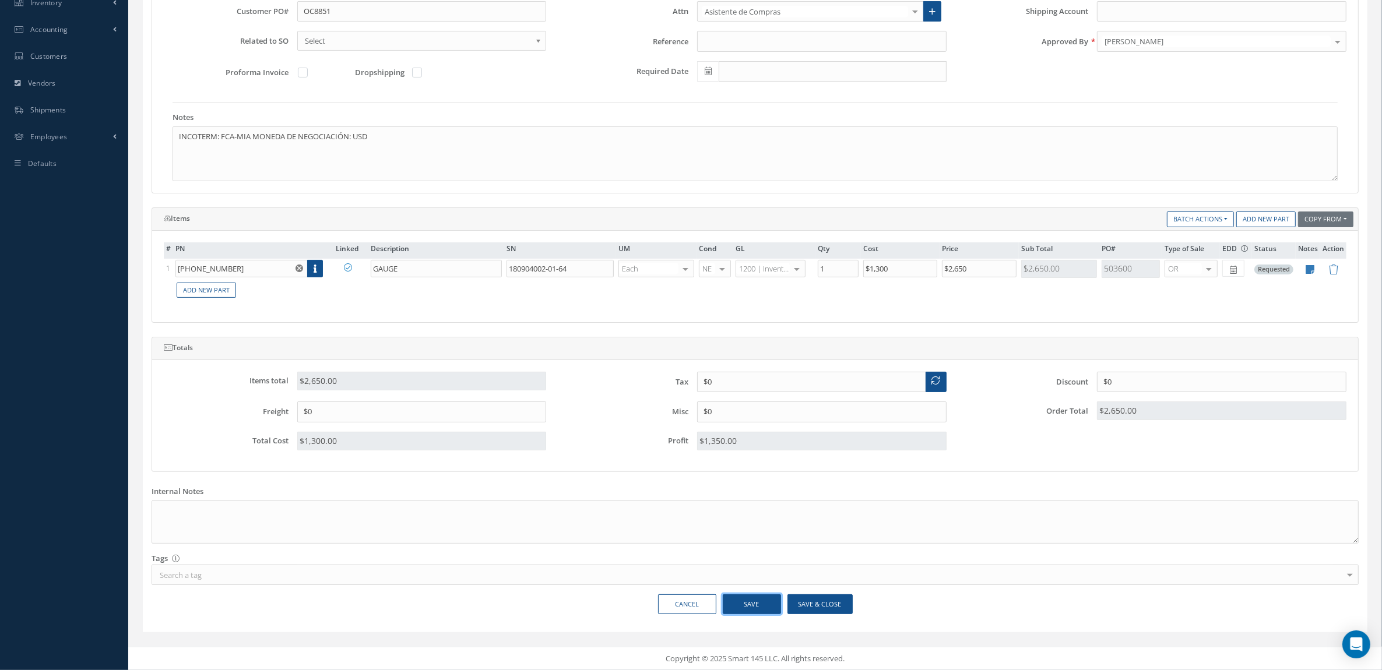
click at [764, 601] on button "Save" at bounding box center [752, 604] width 58 height 20
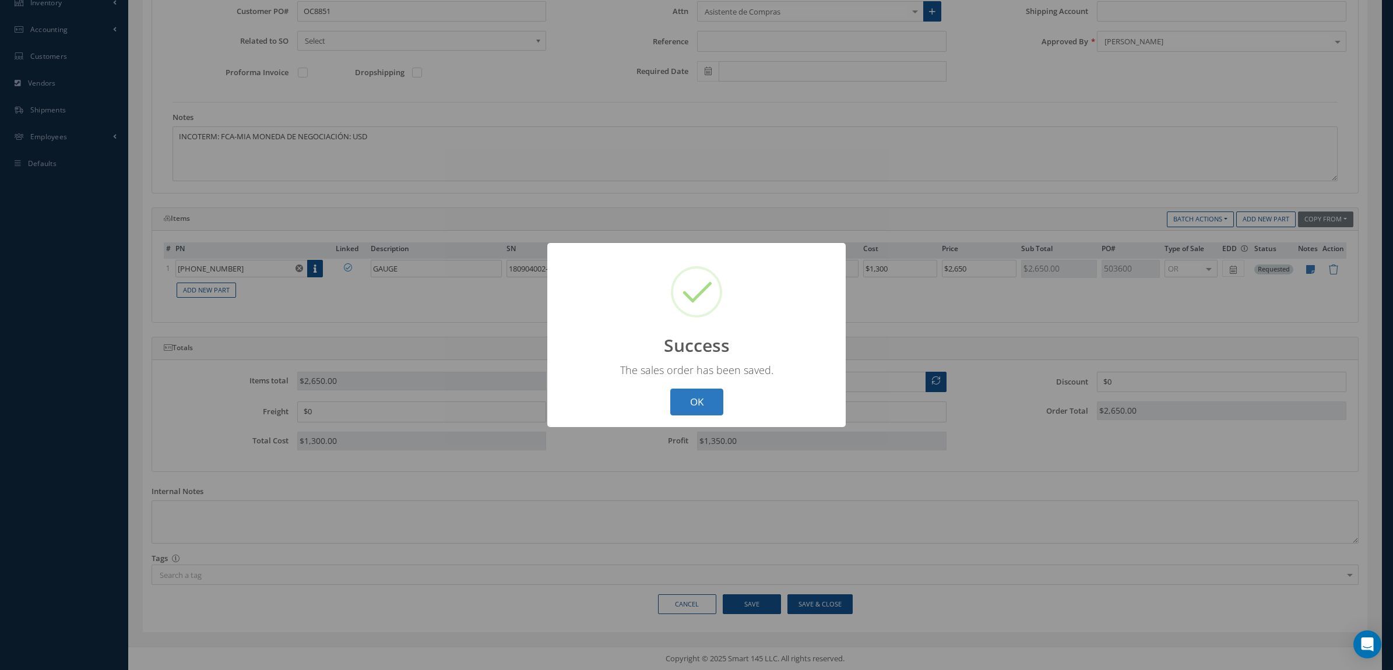
click at [698, 404] on button "OK" at bounding box center [696, 402] width 53 height 27
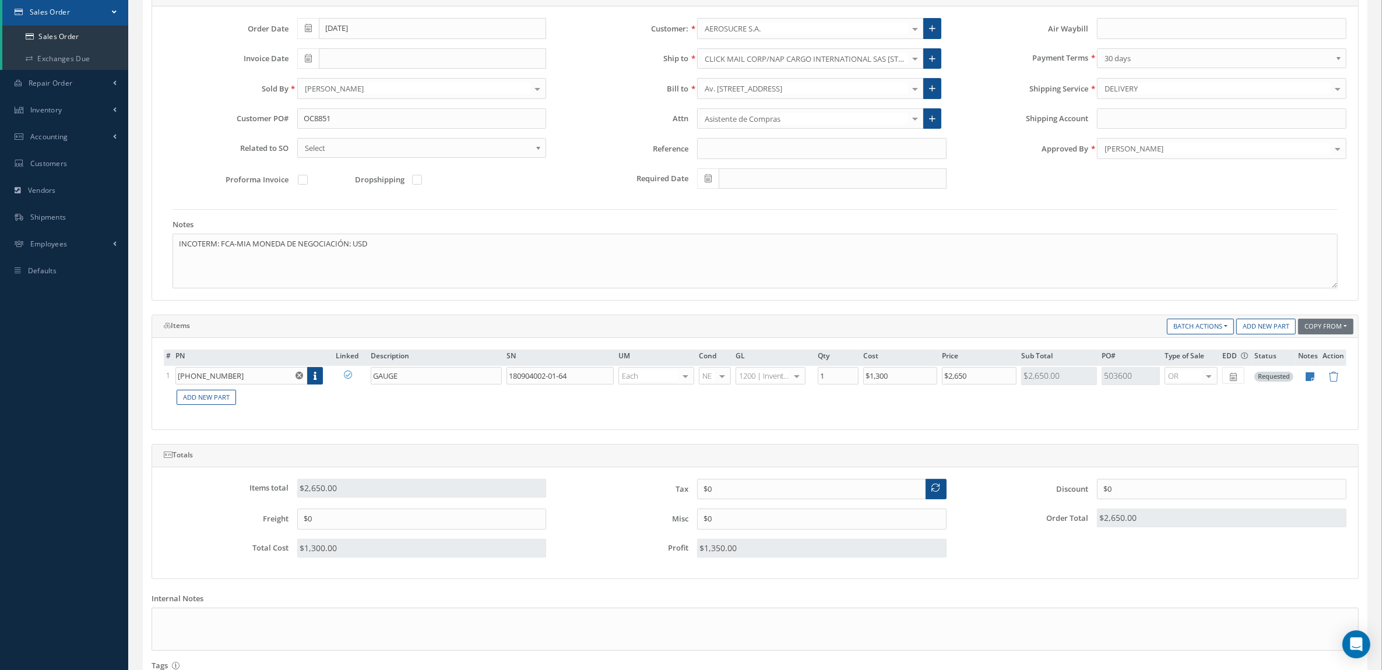
scroll to position [0, 0]
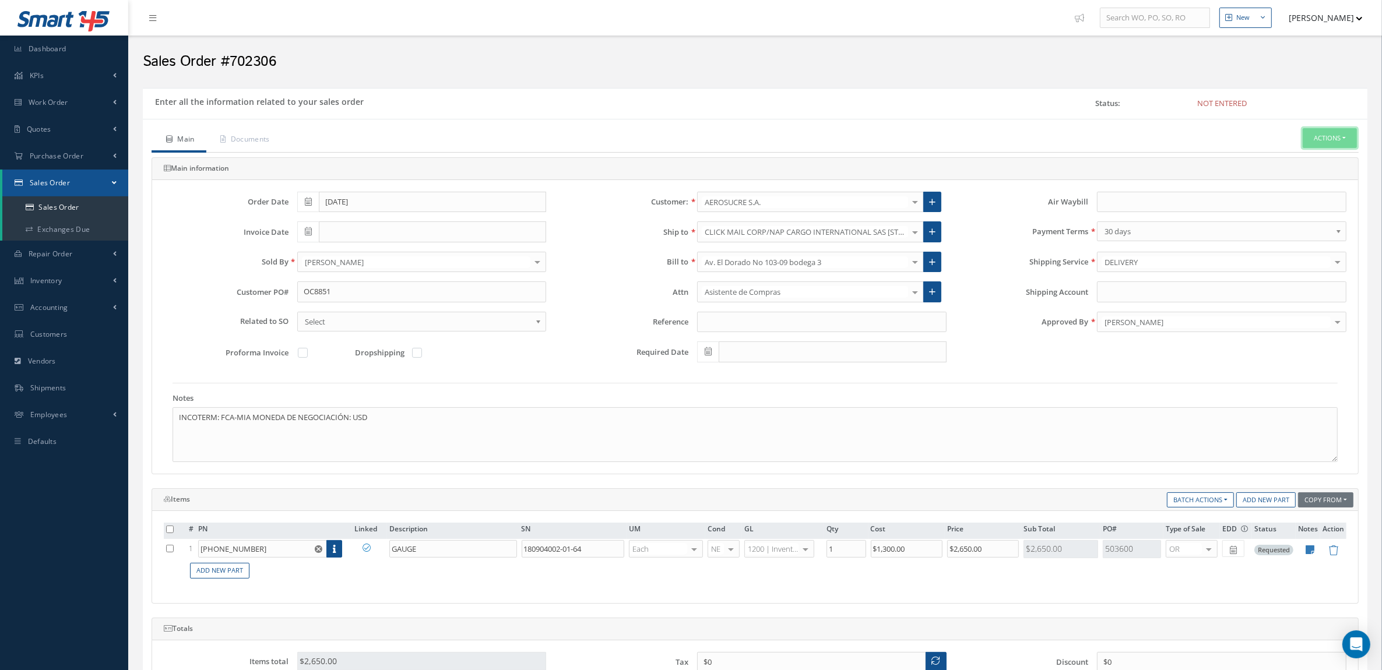
click at [1326, 140] on button "Actions" at bounding box center [1329, 138] width 54 height 20
click at [1320, 157] on link "Enter/Update" at bounding box center [1311, 158] width 93 height 16
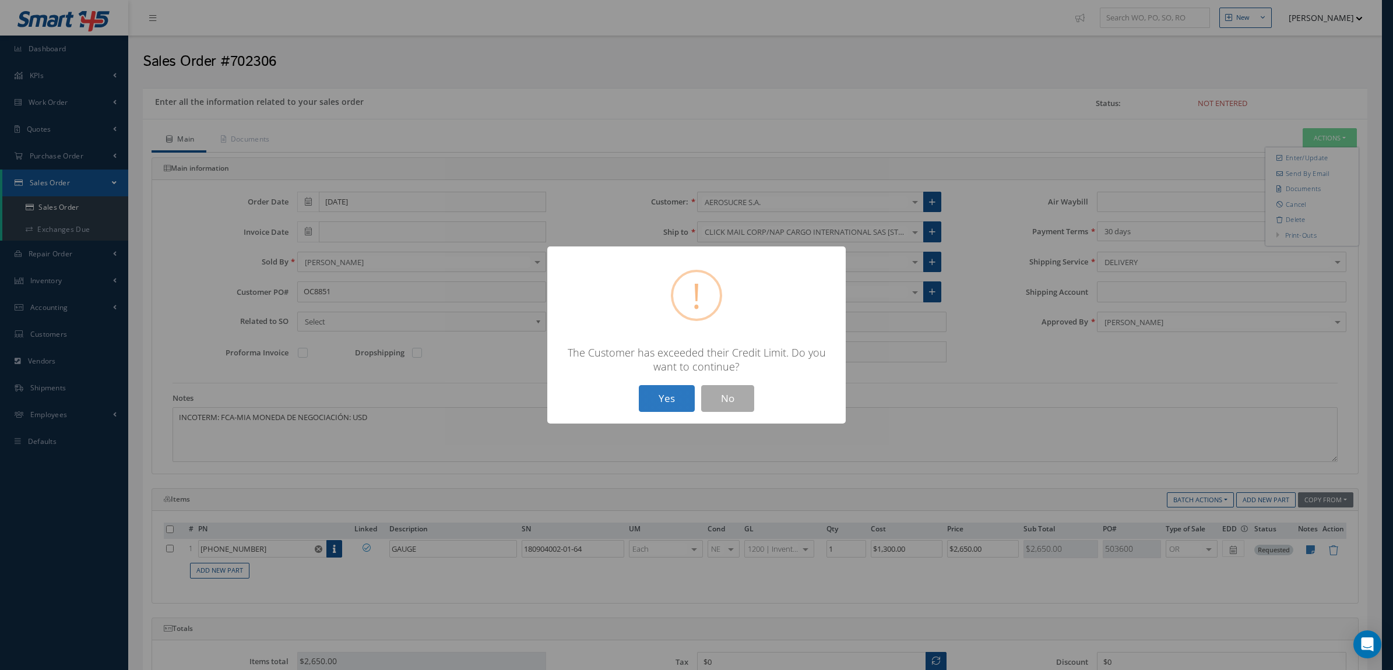
click at [669, 394] on button "Yes" at bounding box center [667, 398] width 56 height 27
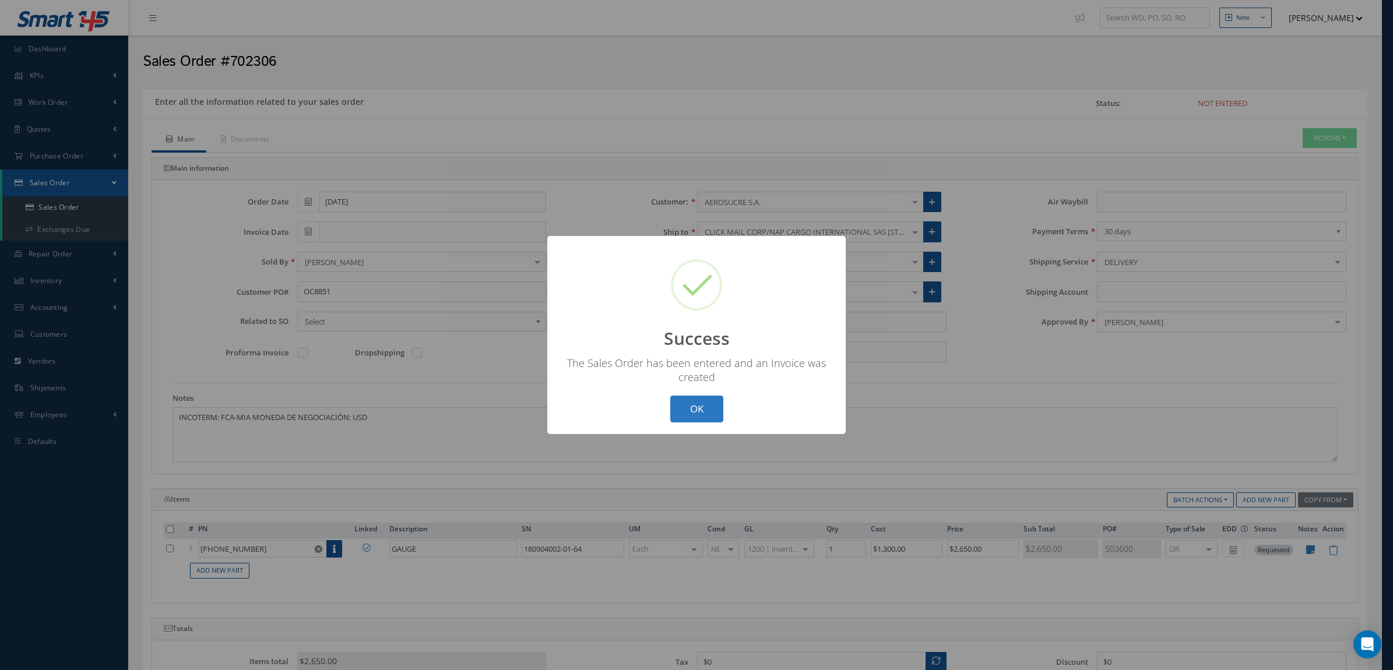
click at [696, 406] on button "OK" at bounding box center [696, 409] width 53 height 27
type input "[DATE]"
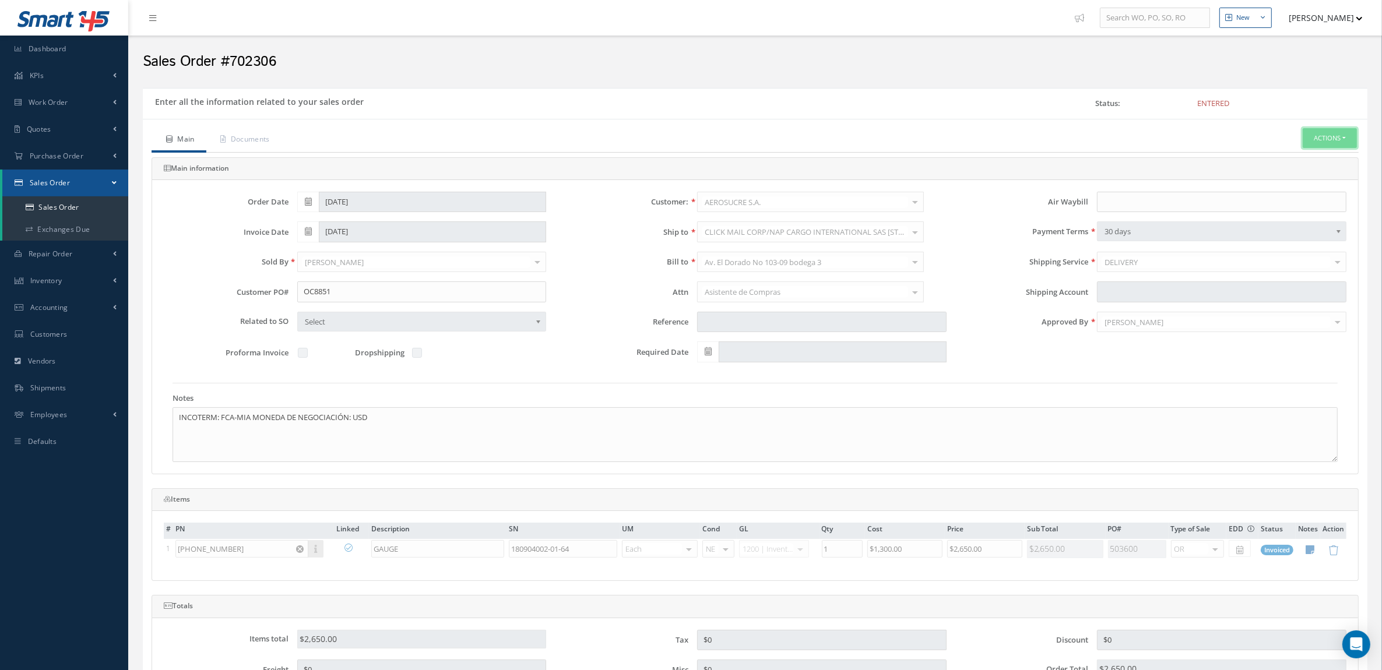
click at [1326, 132] on button "Actions" at bounding box center [1329, 138] width 54 height 20
click at [1227, 246] on link "Invoice" at bounding box center [1224, 238] width 89 height 18
click at [73, 209] on link "Sales Order" at bounding box center [65, 207] width 126 height 22
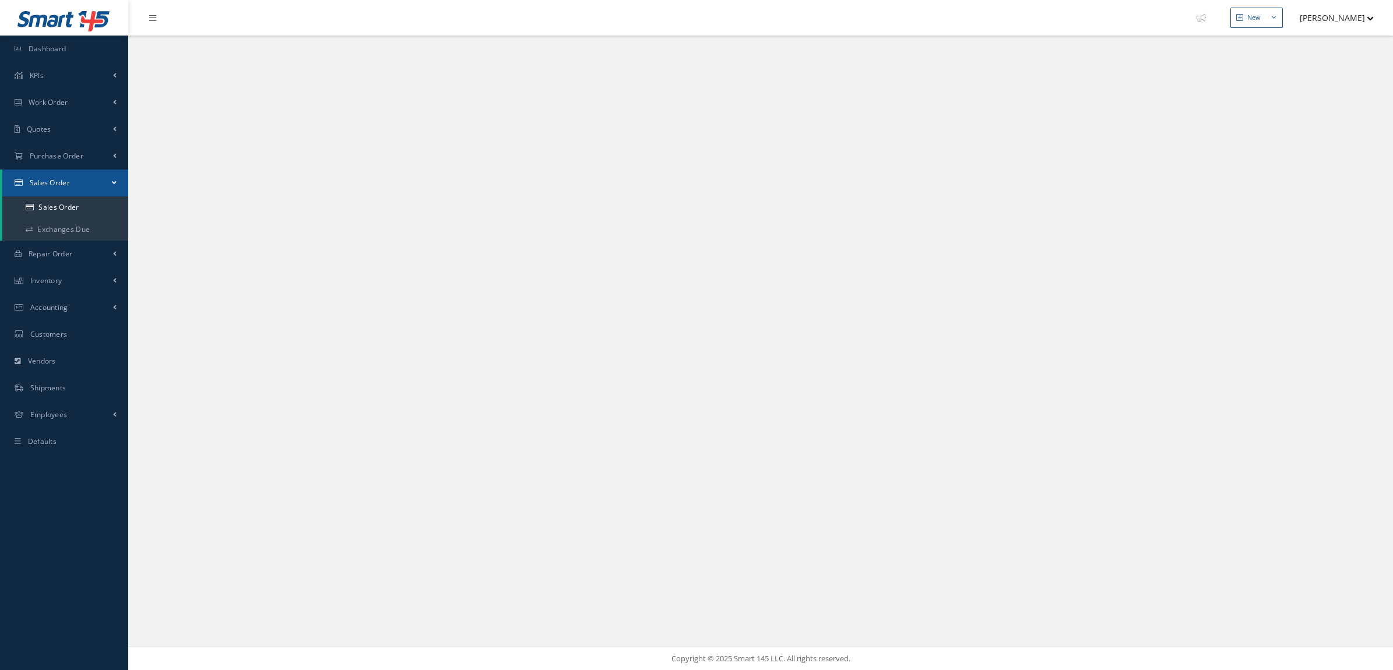
select select "25"
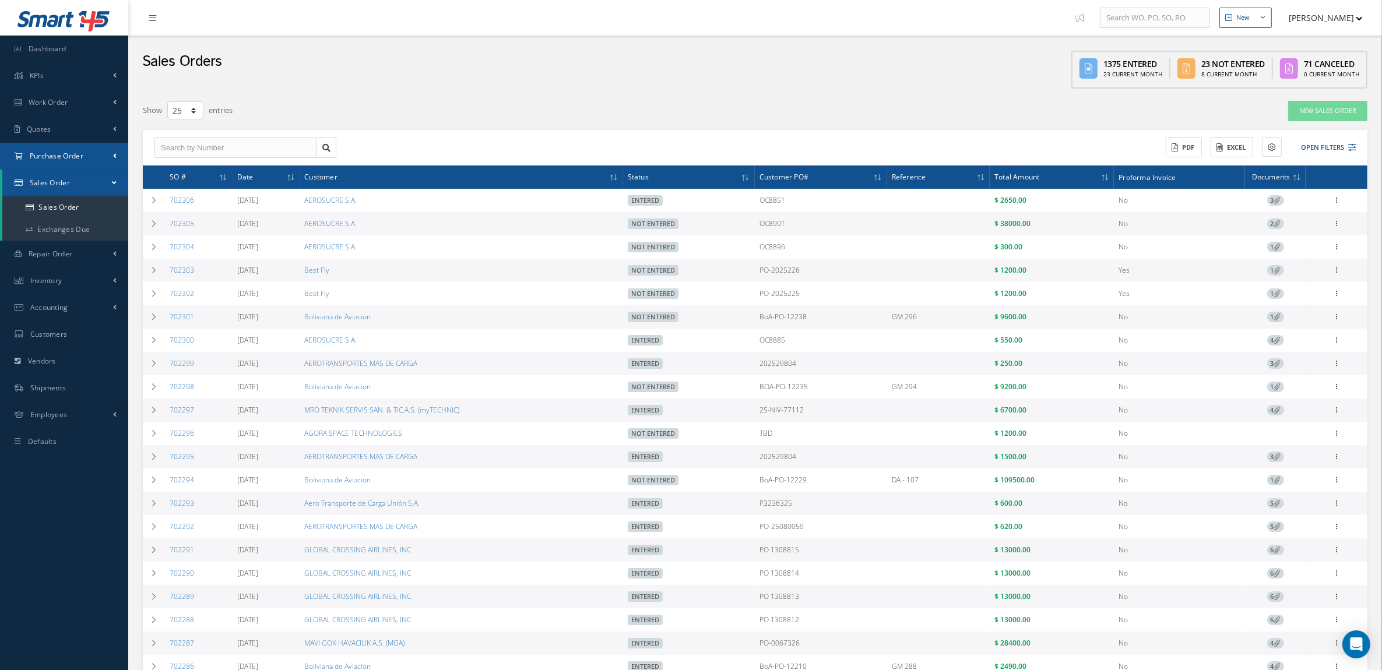
click at [65, 156] on span "Purchase Order" at bounding box center [57, 156] width 54 height 10
click at [71, 175] on a=1&status_id=2&status_id=3&status_id=5&collapsedFilters"] "Purchase Orders" at bounding box center [65, 181] width 126 height 22
select select "25"
click at [1338, 146] on button "Open Filters" at bounding box center [1323, 147] width 66 height 19
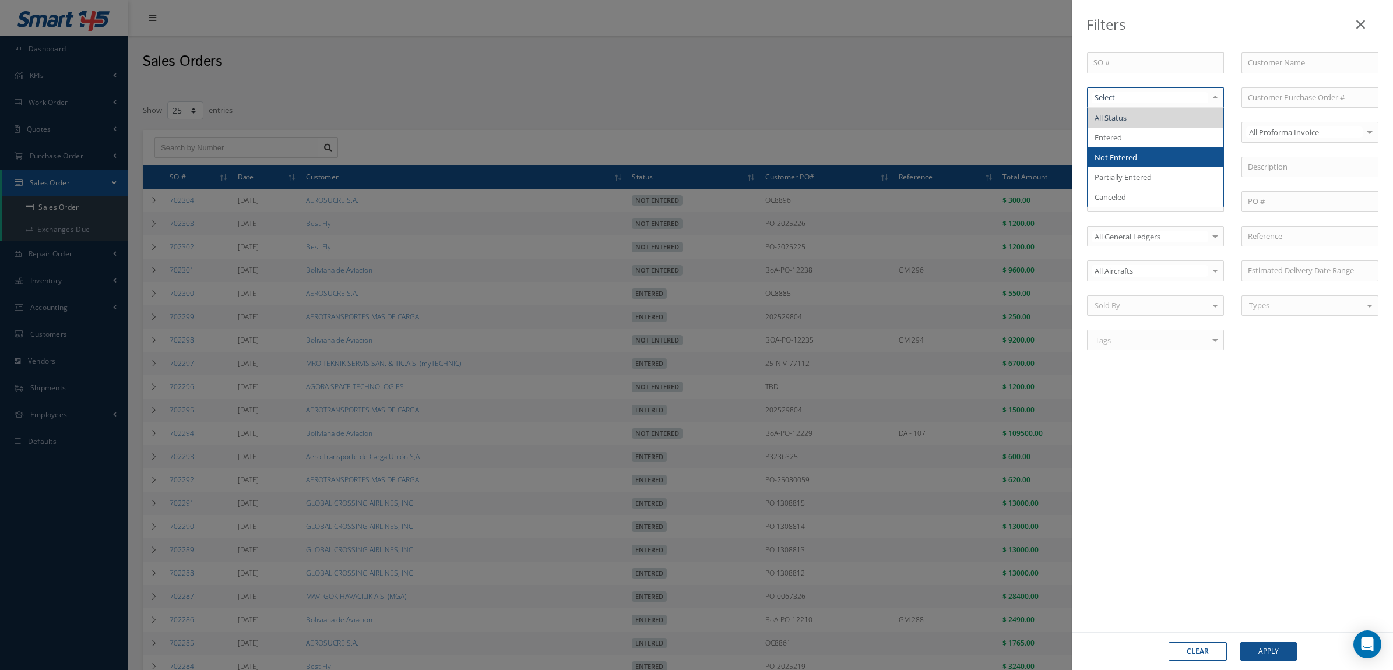
click at [1178, 155] on span "Not Entered" at bounding box center [1155, 157] width 136 height 20
click at [1262, 648] on button "Apply" at bounding box center [1268, 651] width 57 height 19
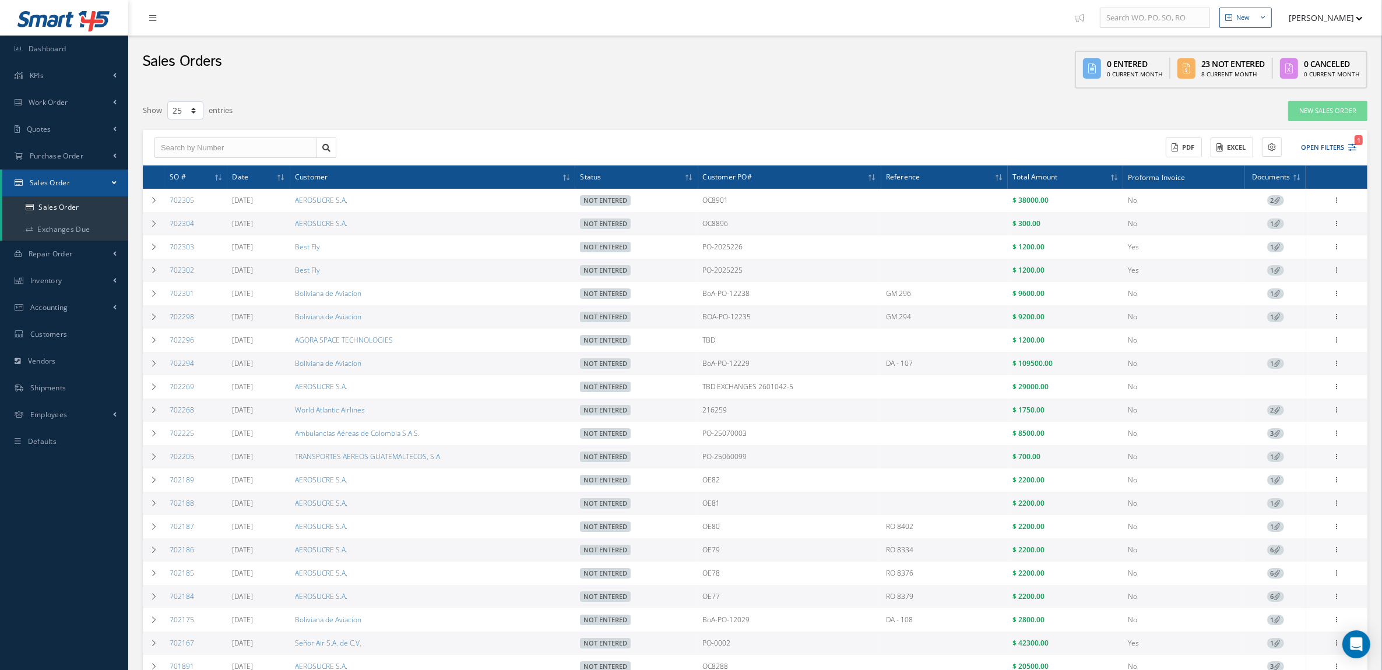
click at [165, 226] on td "702304" at bounding box center [196, 223] width 62 height 23
click at [150, 229] on td at bounding box center [154, 223] width 22 height 23
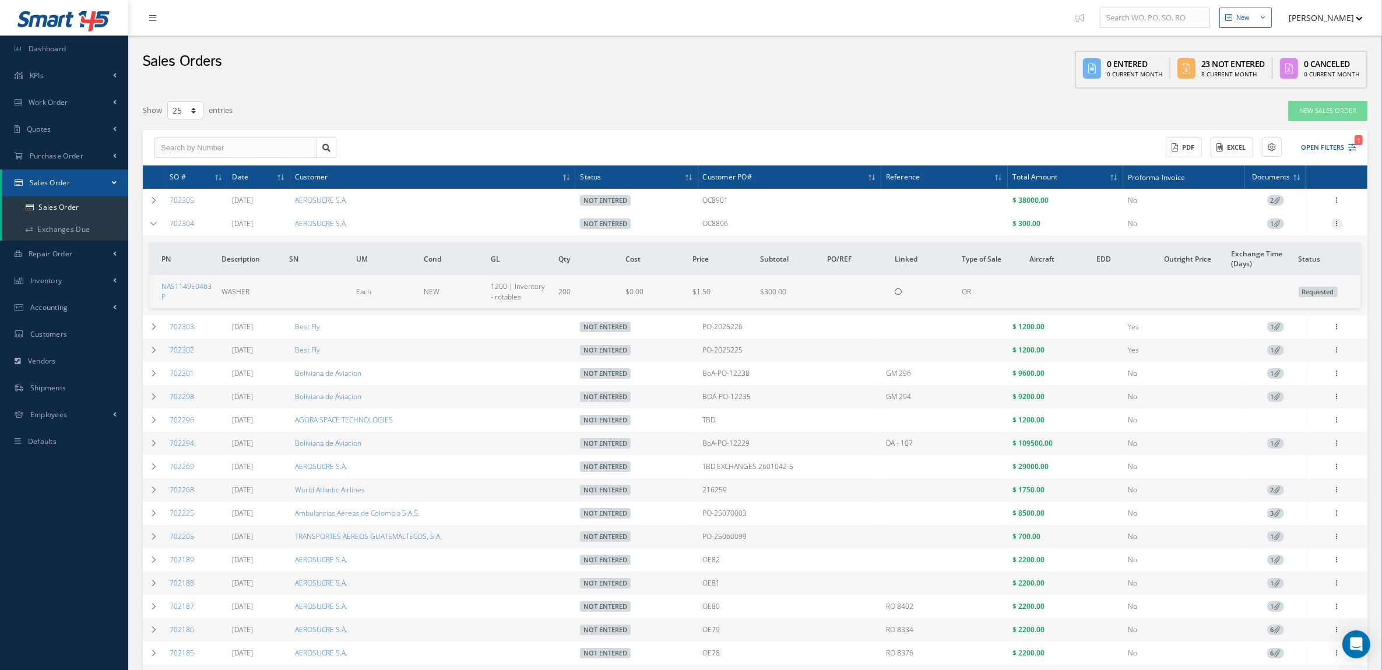
click at [1334, 220] on icon at bounding box center [1337, 222] width 12 height 9
click at [1298, 242] on link "Edit" at bounding box center [1283, 246] width 92 height 15
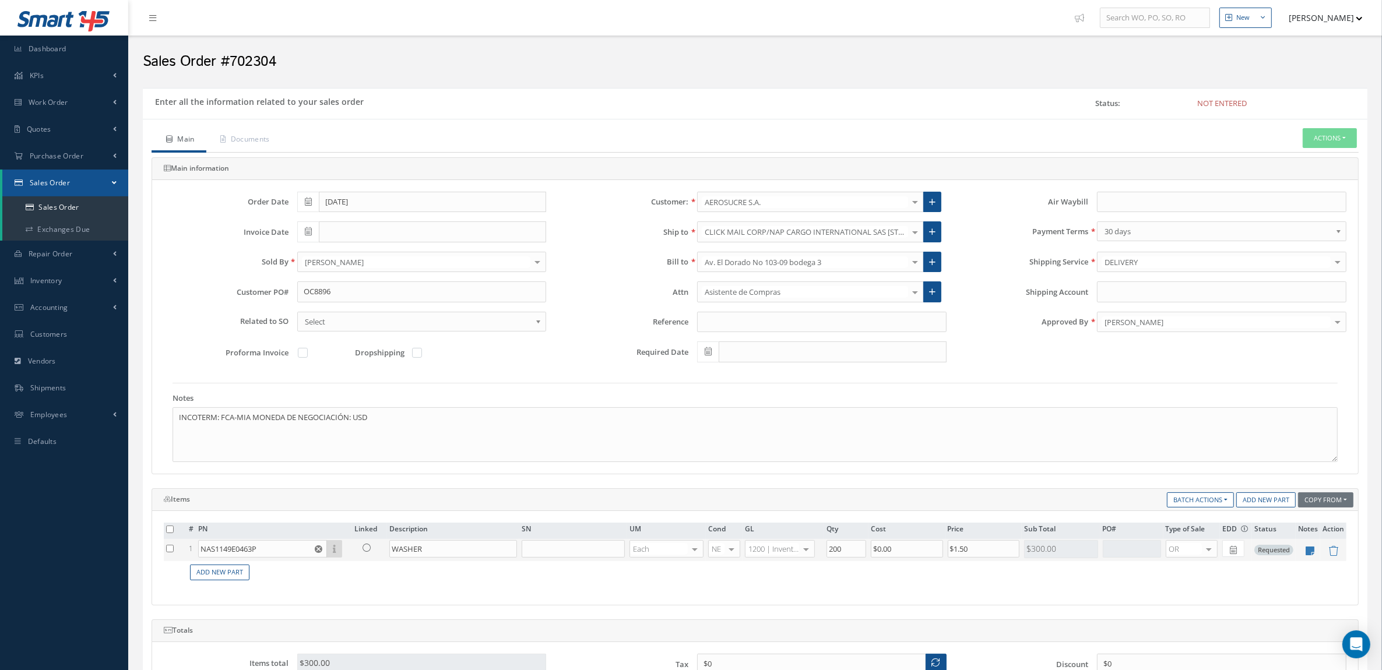
click at [362, 544] on link at bounding box center [369, 547] width 30 height 15
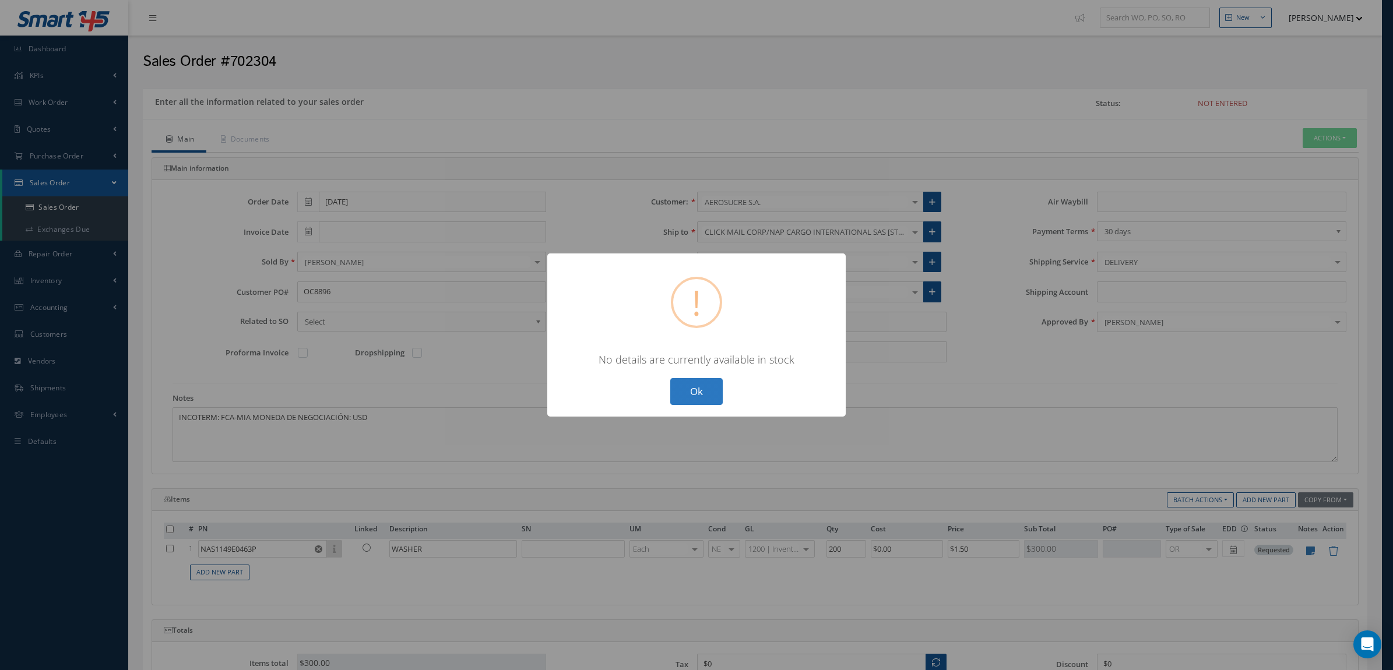
click at [690, 383] on button "Ok" at bounding box center [696, 391] width 52 height 27
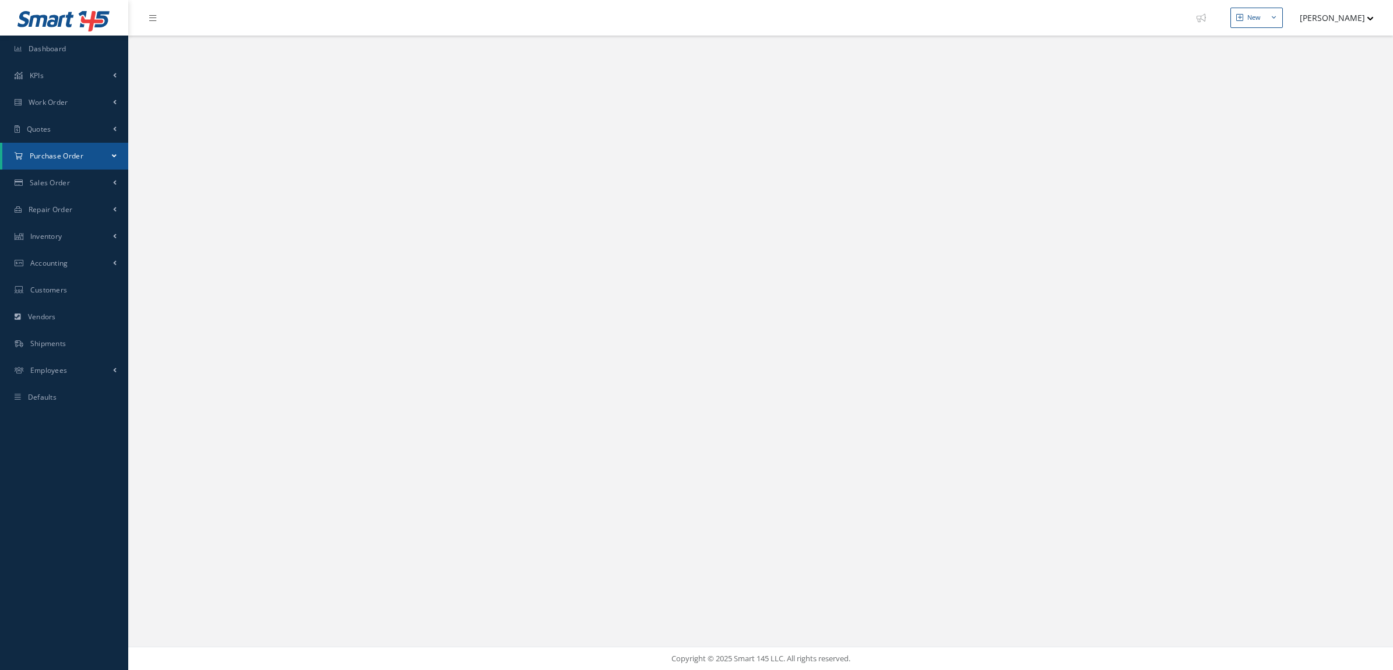
select select "25"
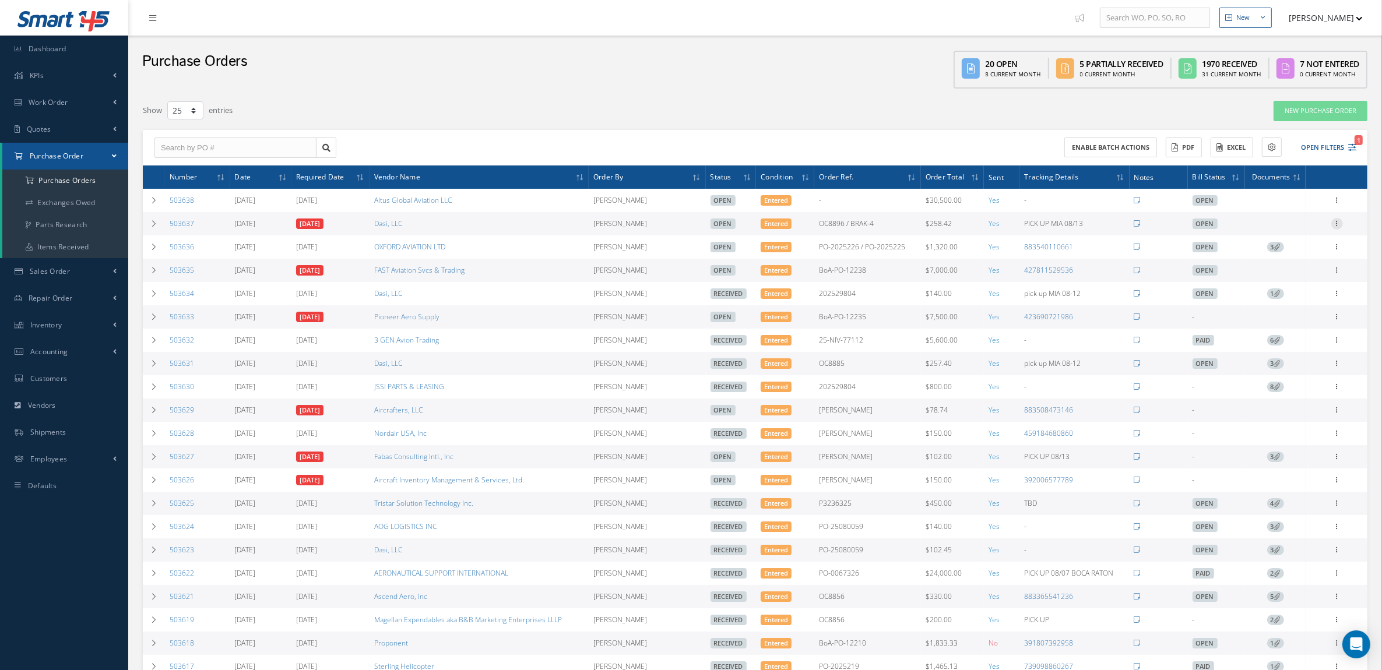
click at [1339, 226] on icon at bounding box center [1337, 222] width 12 height 9
click at [1298, 231] on link "Receive" at bounding box center [1283, 231] width 92 height 15
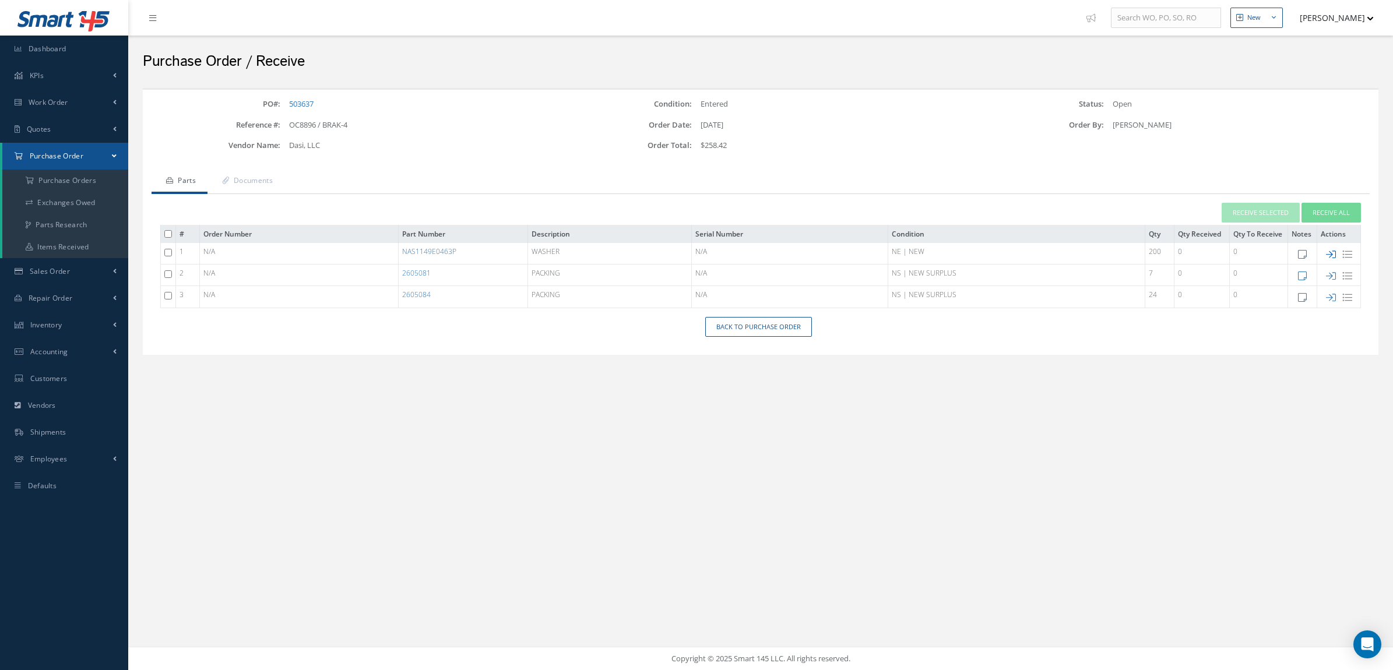
click at [1327, 255] on icon at bounding box center [1331, 254] width 10 height 10
type input "[DATE]"
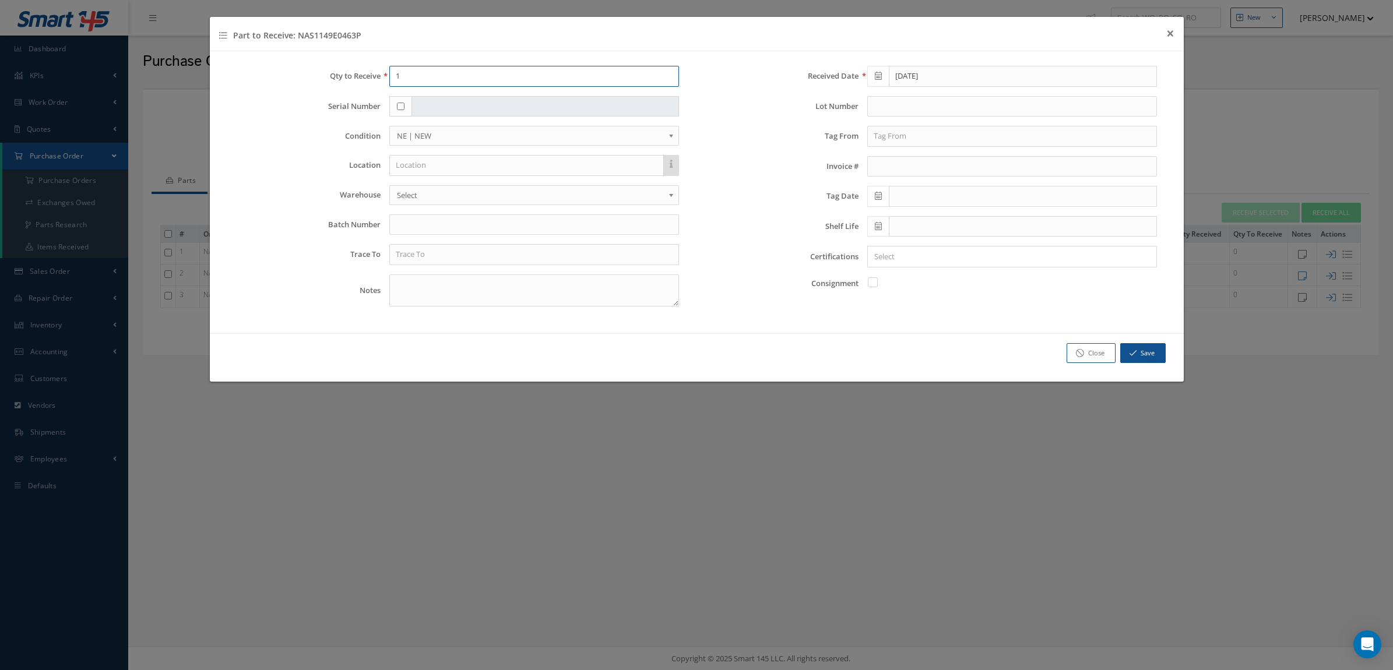
drag, startPoint x: 453, startPoint y: 77, endPoint x: 368, endPoint y: 85, distance: 85.4
click at [368, 85] on div "Qty to Receive 1" at bounding box center [457, 76] width 461 height 21
type input "200"
click at [433, 253] on input "text" at bounding box center [534, 254] width 290 height 21
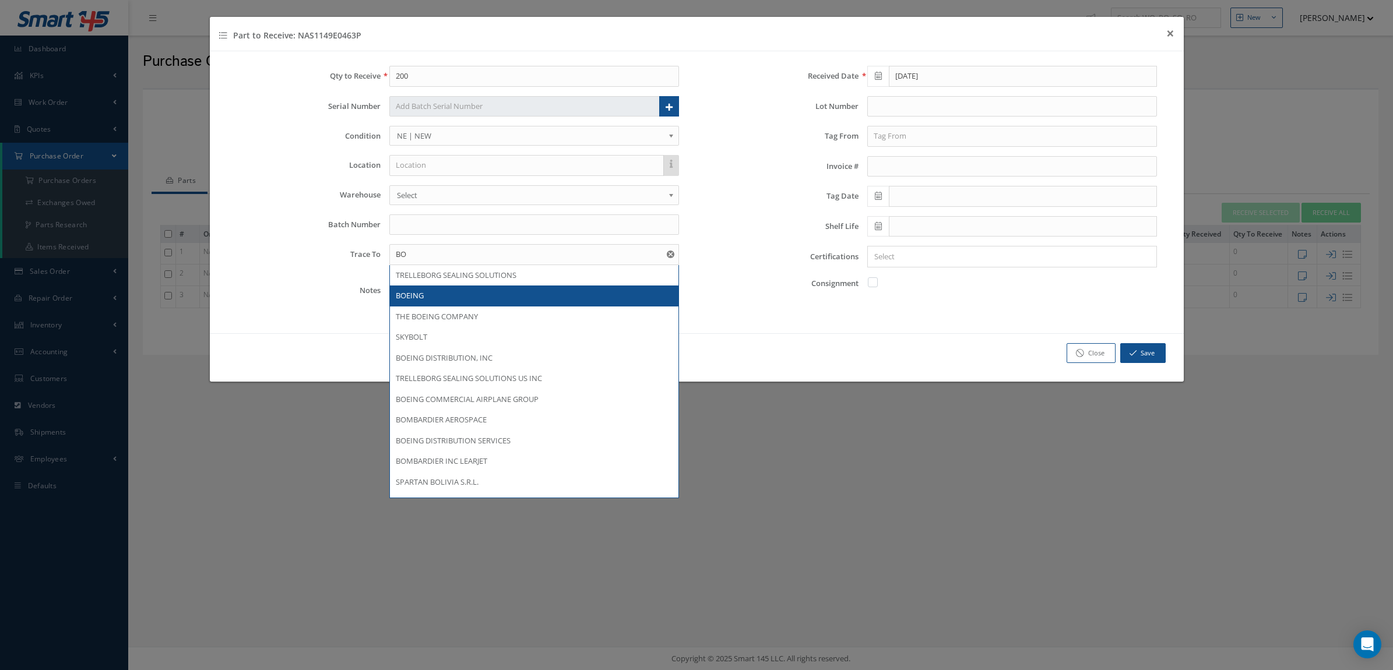
click at [424, 292] on div "BOEING" at bounding box center [534, 296] width 277 height 12
type input "BOEING"
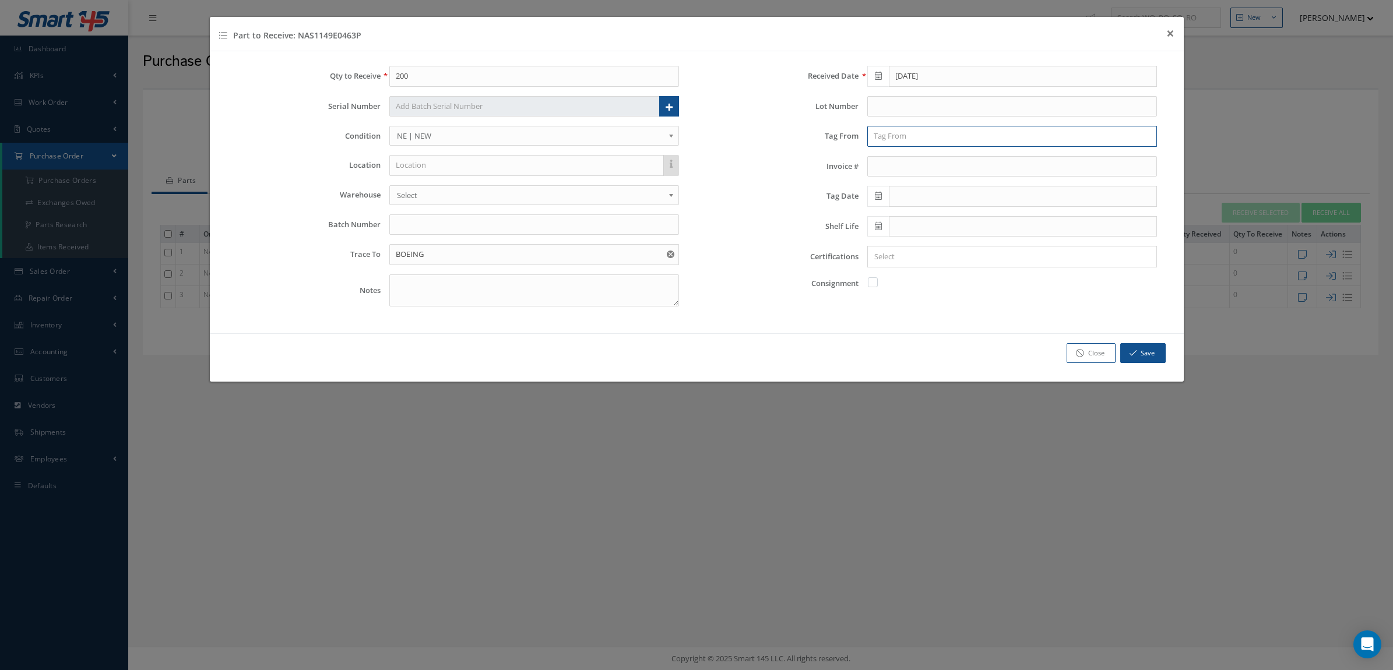
click at [889, 136] on input "text" at bounding box center [1012, 136] width 290 height 21
drag, startPoint x: 917, startPoint y: 156, endPoint x: 910, endPoint y: 143, distance: 14.6
click at [917, 157] on div "Received Date 08/14/2025 Lot Number Tag From BOEI BOEING DISTRIBUTION, INC THE …" at bounding box center [935, 191] width 478 height 250
click at [910, 143] on input "BOEI" at bounding box center [1012, 136] width 290 height 21
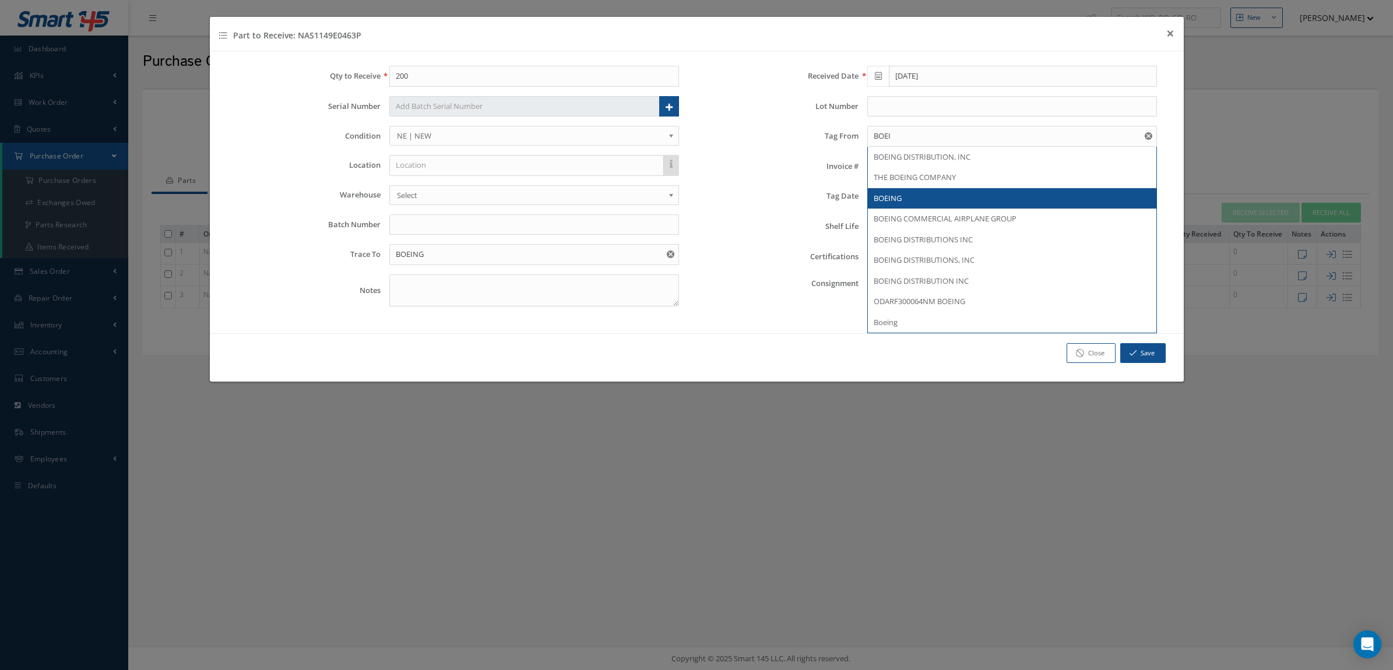
click at [910, 198] on div "BOEING" at bounding box center [1011, 199] width 277 height 12
type input "BOEING"
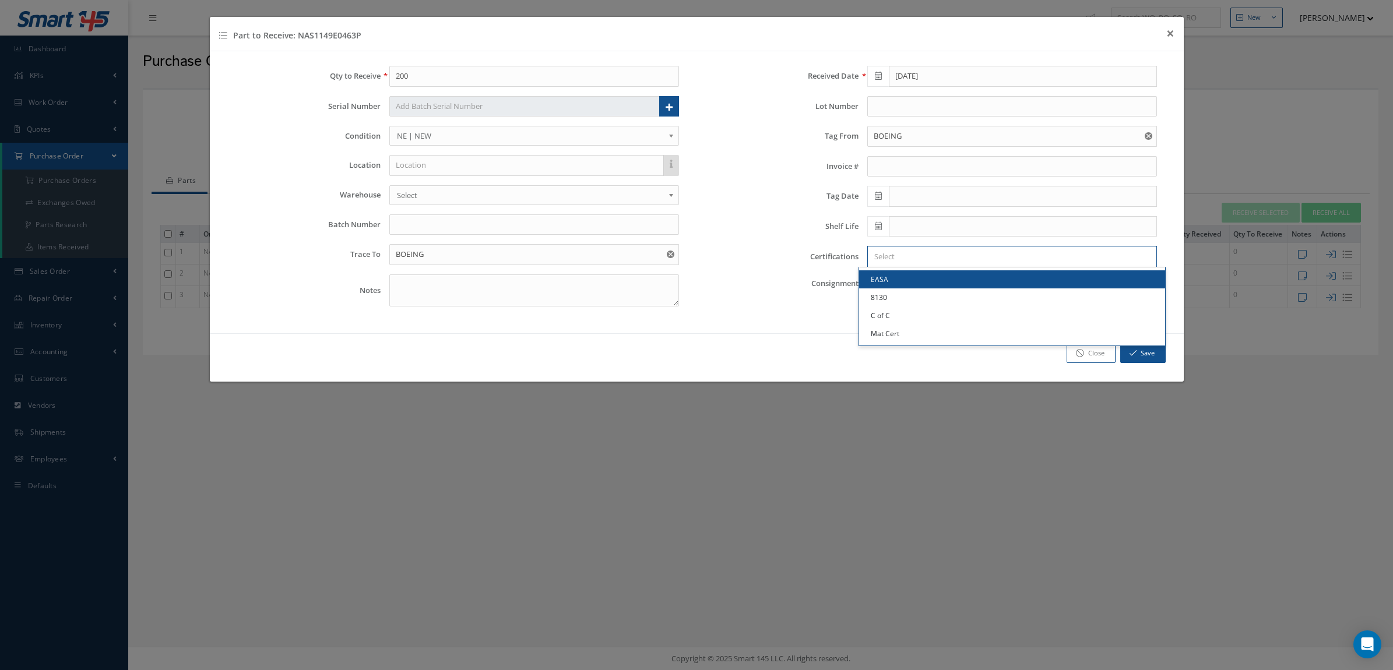
click at [893, 253] on input "Search for option" at bounding box center [1009, 257] width 281 height 12
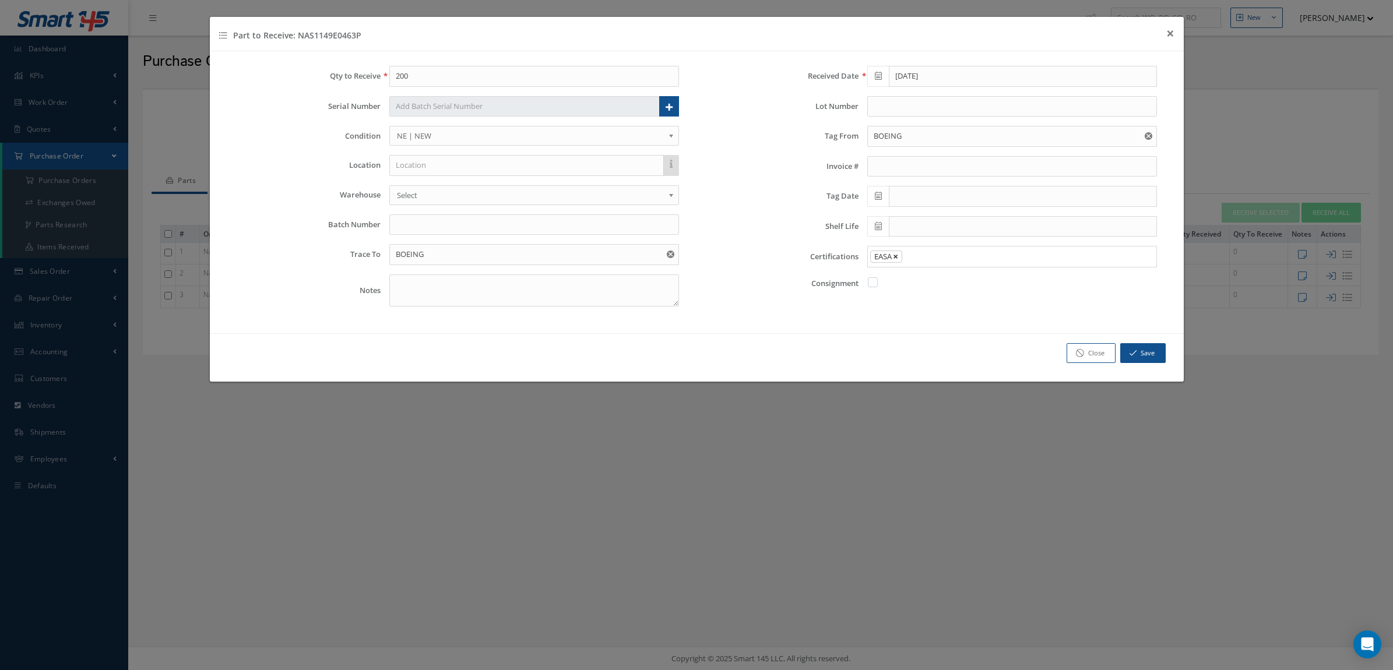
click at [893, 255] on span "×" at bounding box center [895, 256] width 5 height 13
click at [894, 262] on input "Search for option" at bounding box center [1009, 257] width 281 height 12
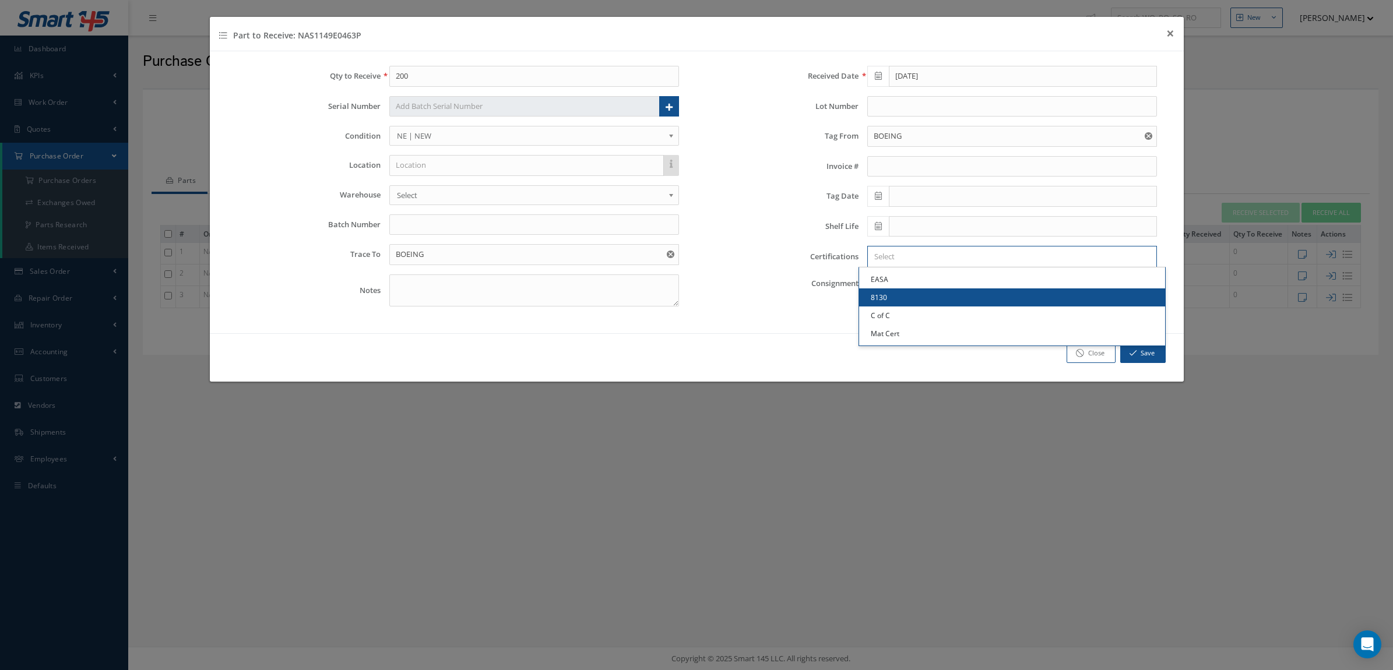
click at [895, 301] on link "8130" at bounding box center [1012, 297] width 306 height 18
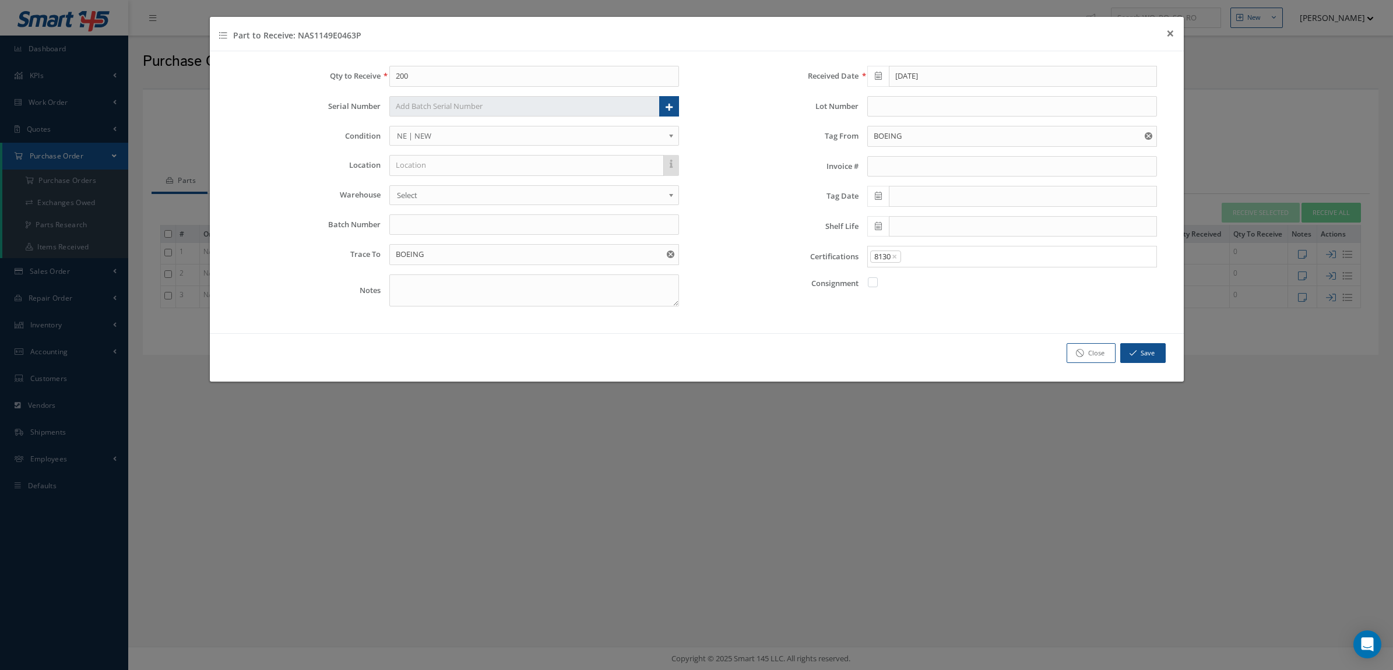
click at [922, 263] on input "Search for option" at bounding box center [1026, 257] width 248 height 12
drag, startPoint x: 899, startPoint y: 316, endPoint x: 936, endPoint y: 277, distance: 54.0
click at [899, 316] on link "C of C" at bounding box center [1012, 315] width 306 height 18
click at [946, 255] on input "Search for option" at bounding box center [1045, 257] width 212 height 12
click at [954, 254] on input "Search for option" at bounding box center [1045, 257] width 212 height 12
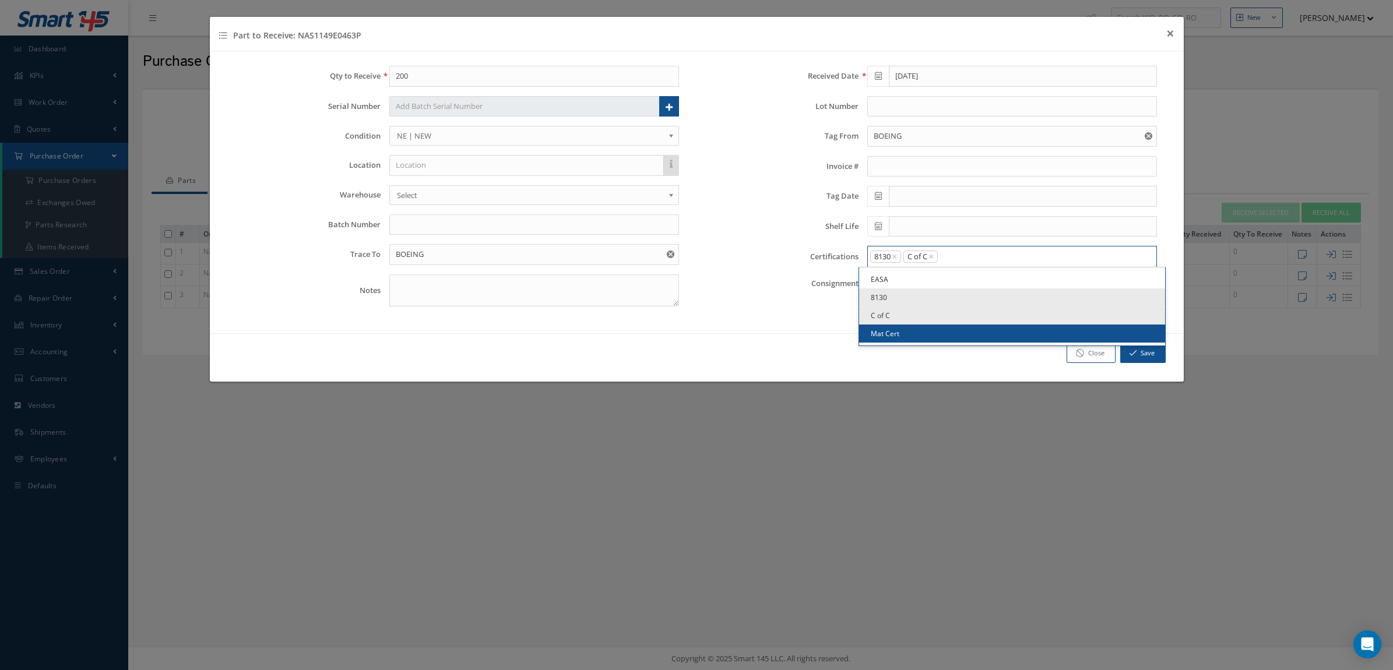
click at [928, 329] on link "Mat Cert" at bounding box center [1012, 334] width 306 height 18
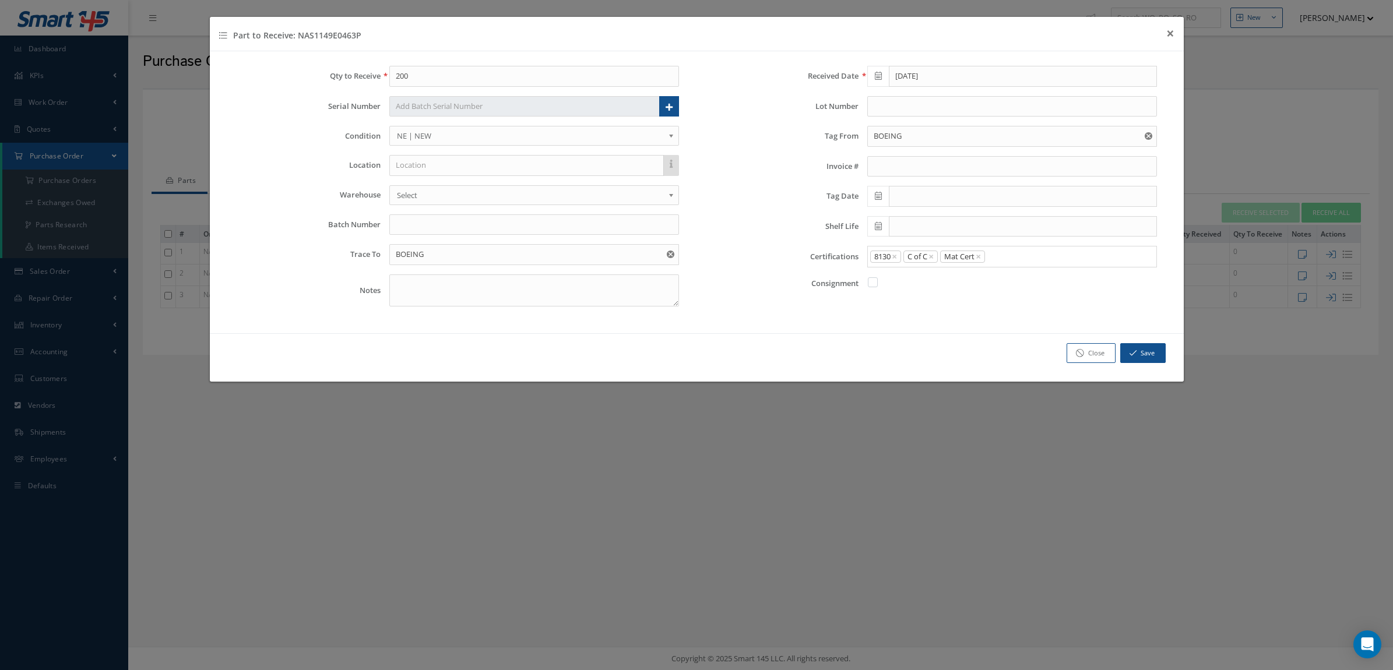
click at [881, 197] on icon at bounding box center [878, 196] width 7 height 8
click at [937, 222] on th "August 2025" at bounding box center [928, 217] width 87 height 17
click at [882, 219] on th "«" at bounding box center [875, 217] width 17 height 17
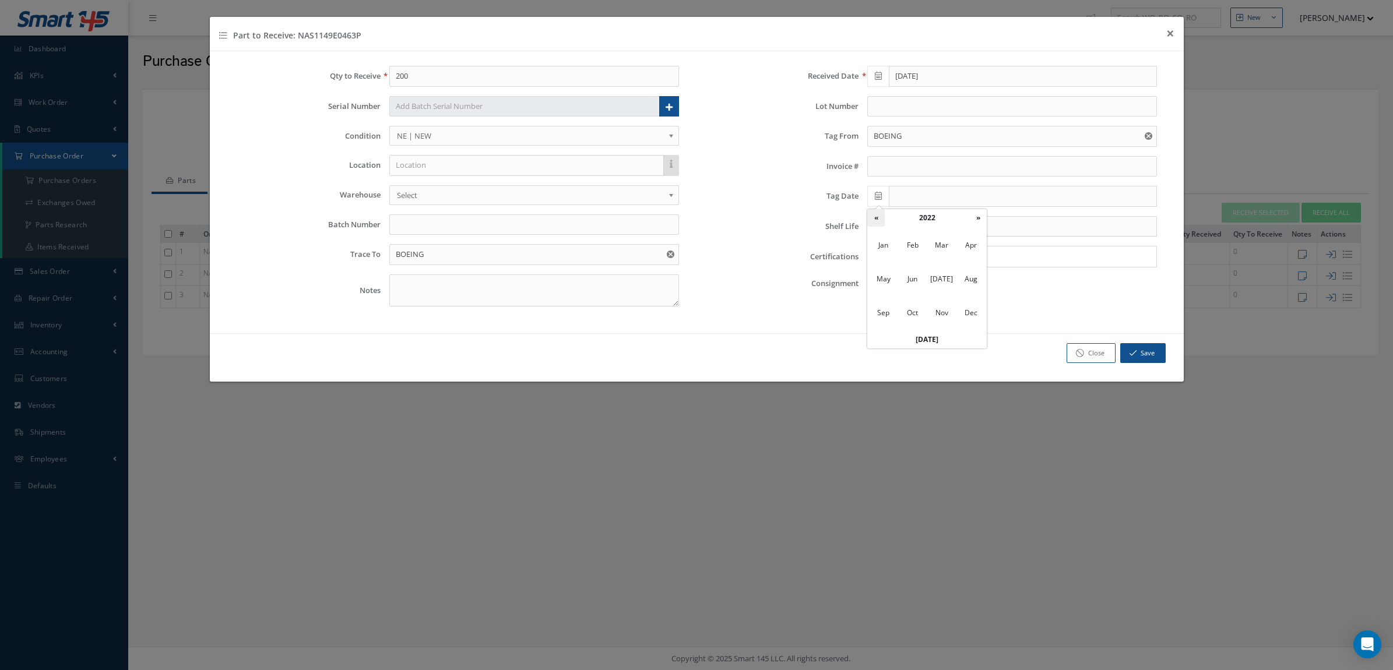
click at [882, 219] on th "«" at bounding box center [875, 217] width 17 height 17
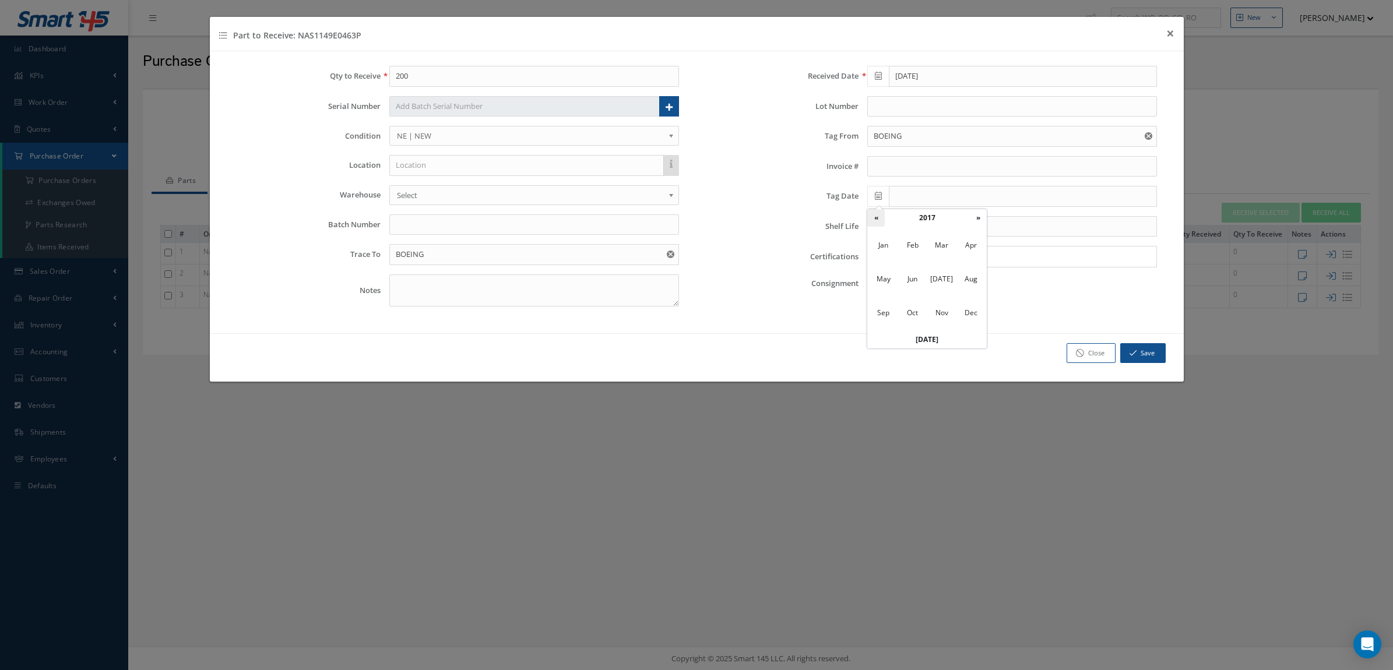
click at [882, 219] on th "«" at bounding box center [875, 217] width 17 height 17
click at [881, 219] on th "«" at bounding box center [875, 217] width 17 height 17
click at [881, 217] on th "«" at bounding box center [875, 217] width 17 height 17
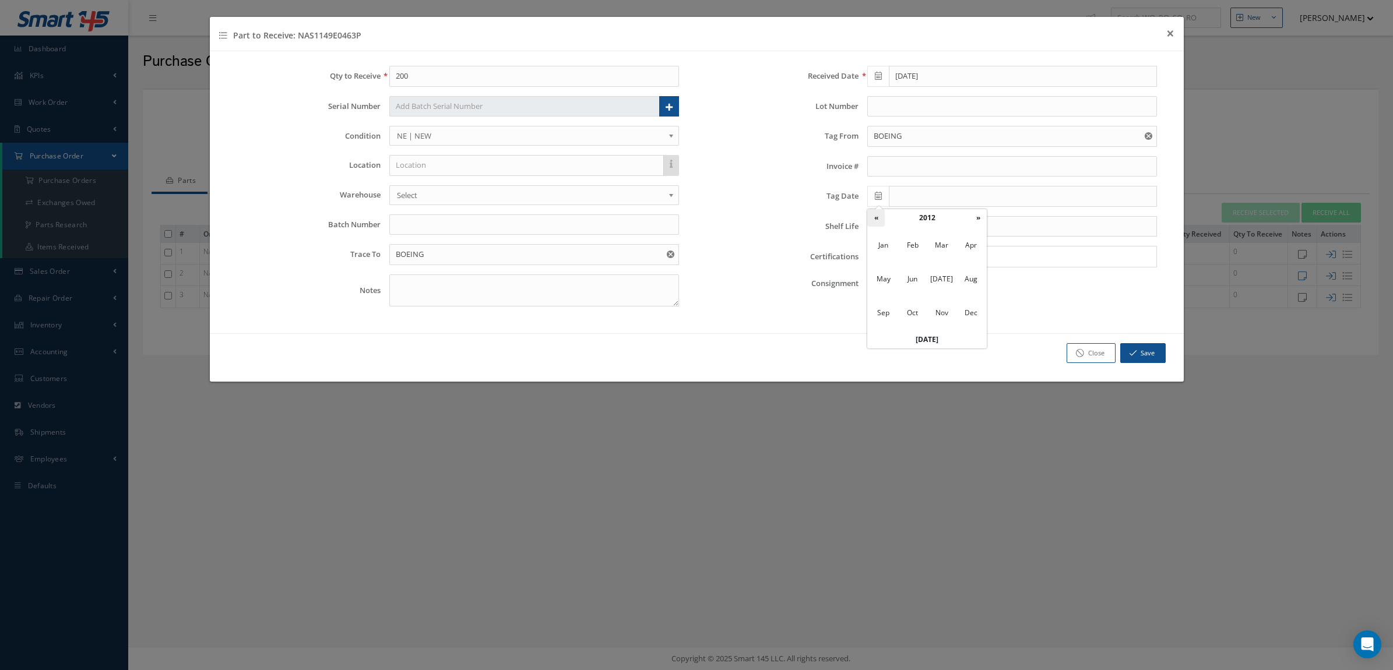
click at [881, 217] on th "«" at bounding box center [875, 217] width 17 height 17
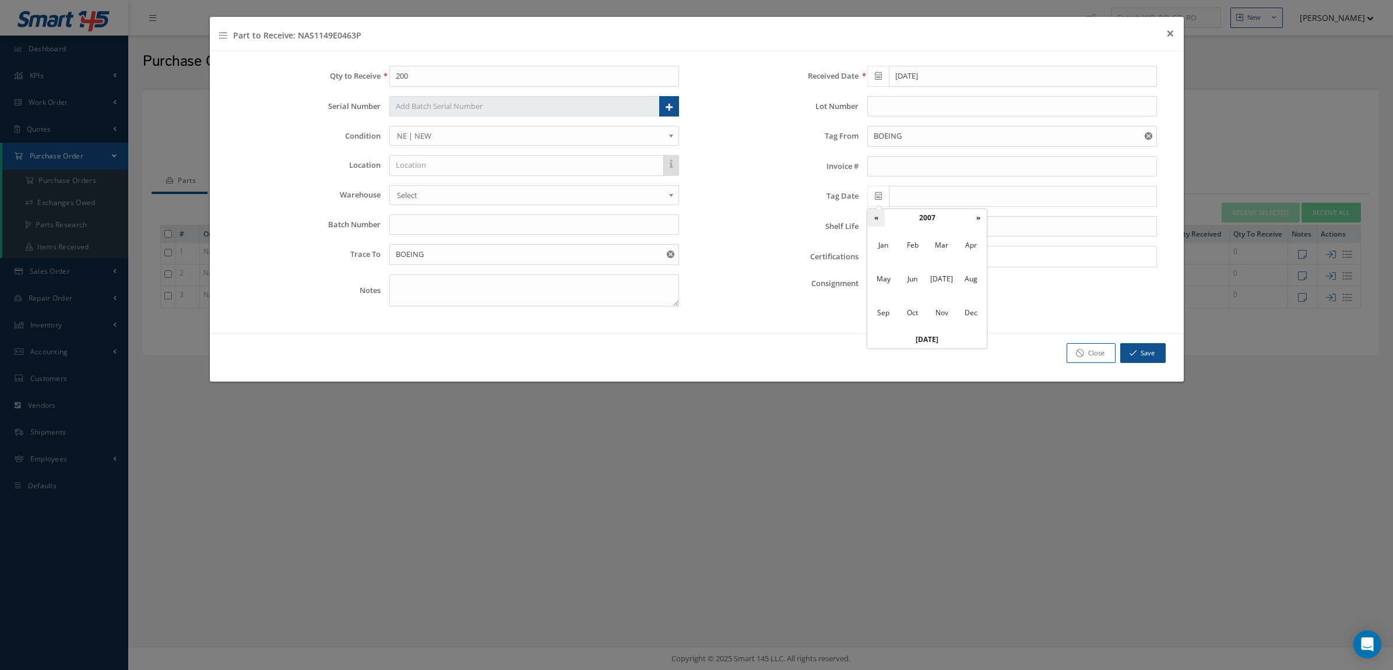
click at [881, 217] on th "«" at bounding box center [875, 217] width 17 height 17
click at [936, 306] on span "Nov" at bounding box center [941, 312] width 27 height 31
click at [931, 288] on td "17" at bounding box center [927, 287] width 17 height 17
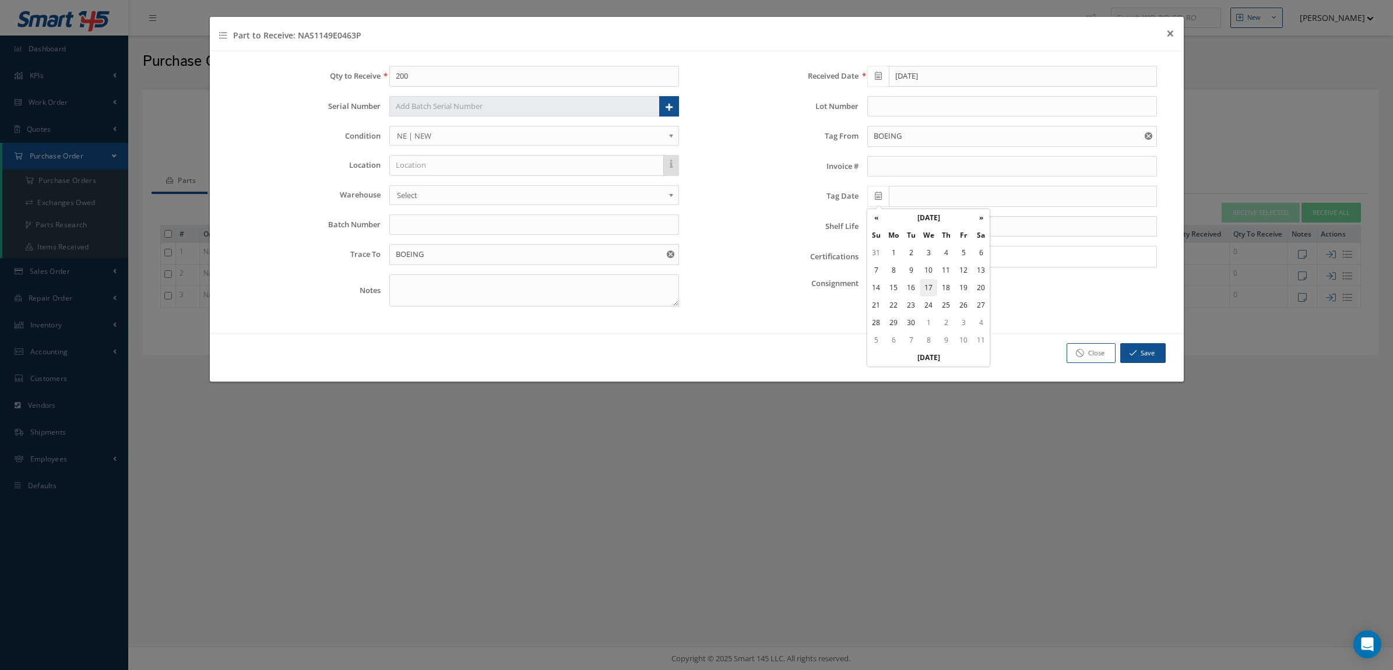
type input "11/17/2004"
click at [1148, 351] on button "Save" at bounding box center [1142, 353] width 45 height 20
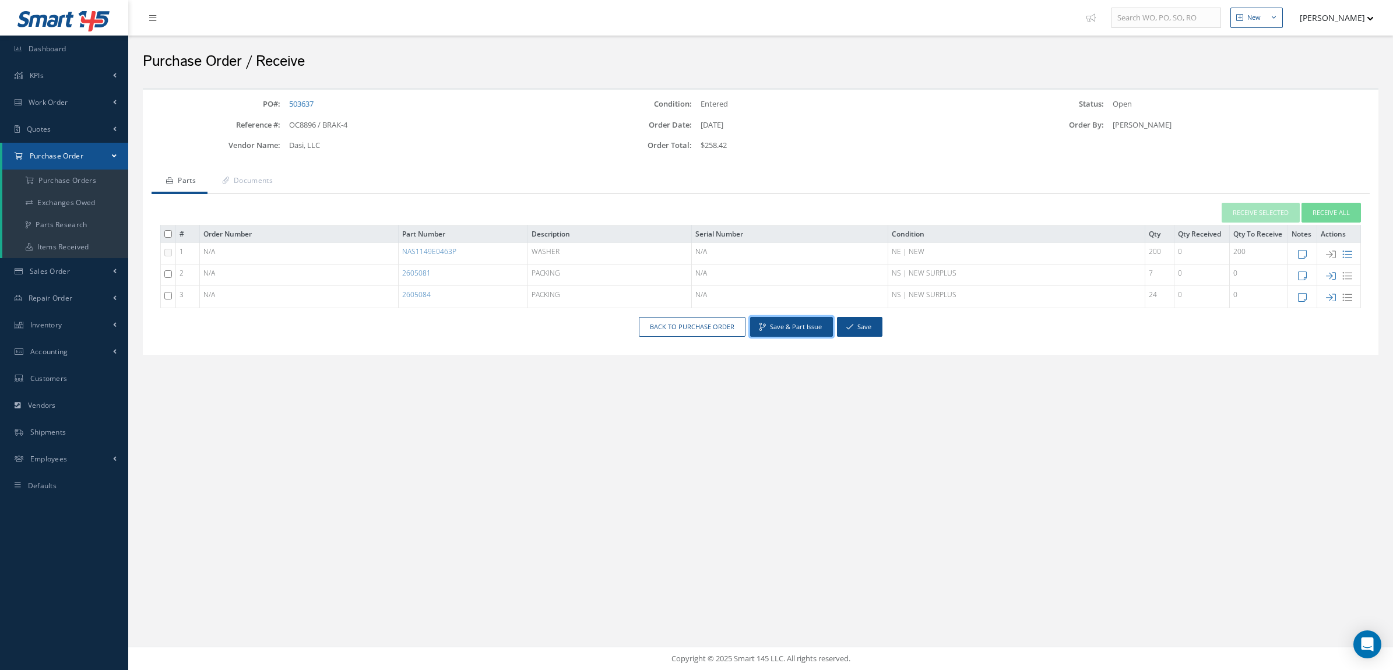
click at [802, 332] on button "Save & Part Issue" at bounding box center [791, 327] width 83 height 20
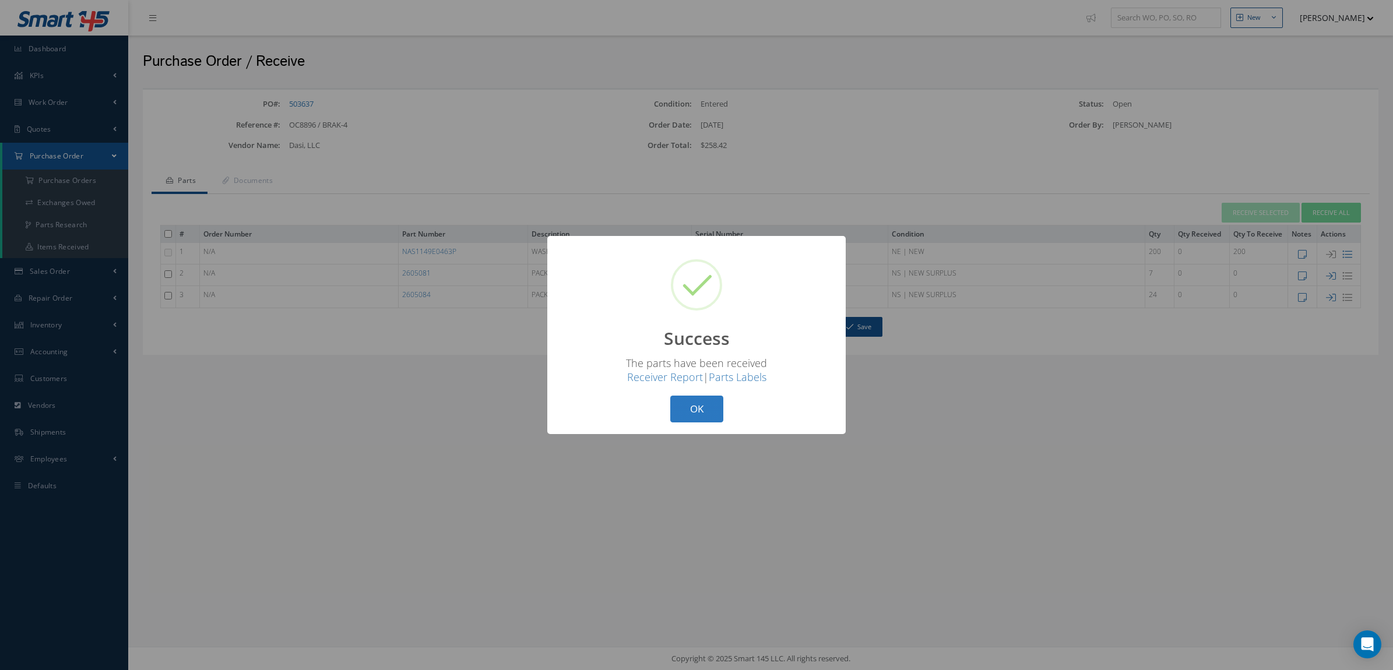
click at [685, 403] on button "OK" at bounding box center [696, 409] width 53 height 27
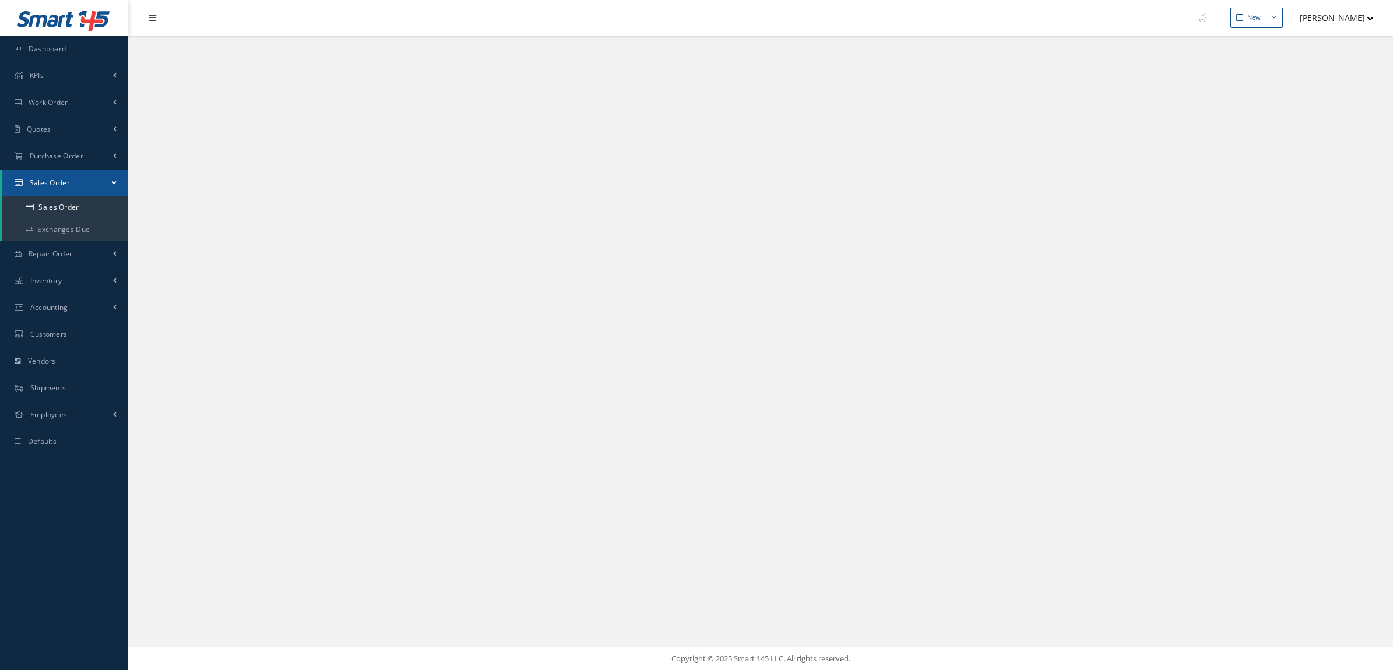
select select "25"
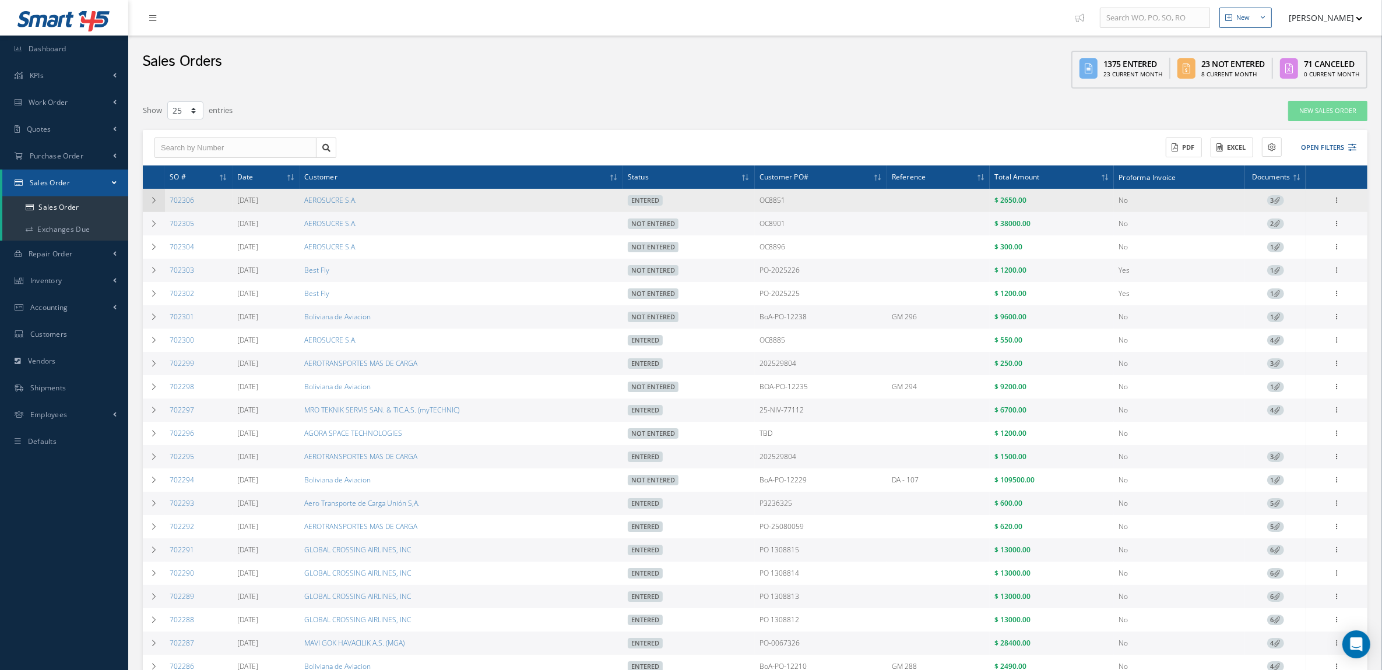
click at [153, 199] on icon at bounding box center [154, 200] width 8 height 7
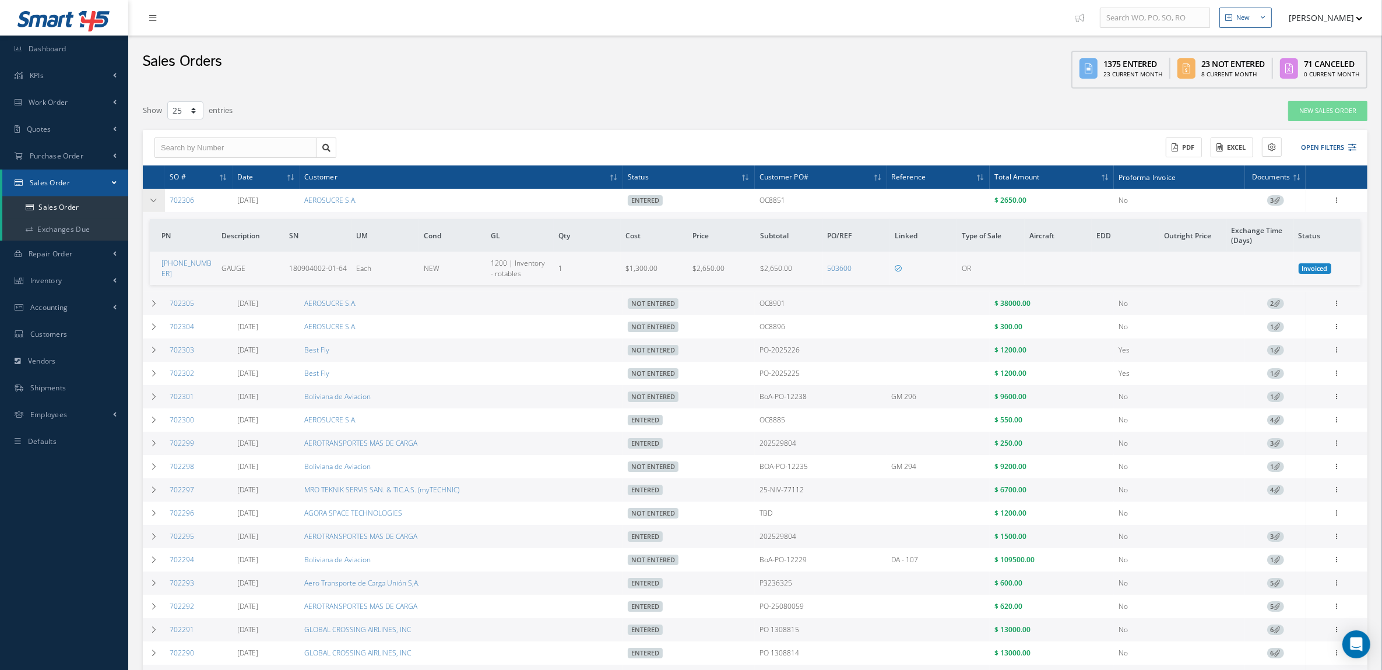
click at [153, 199] on icon at bounding box center [154, 200] width 8 height 7
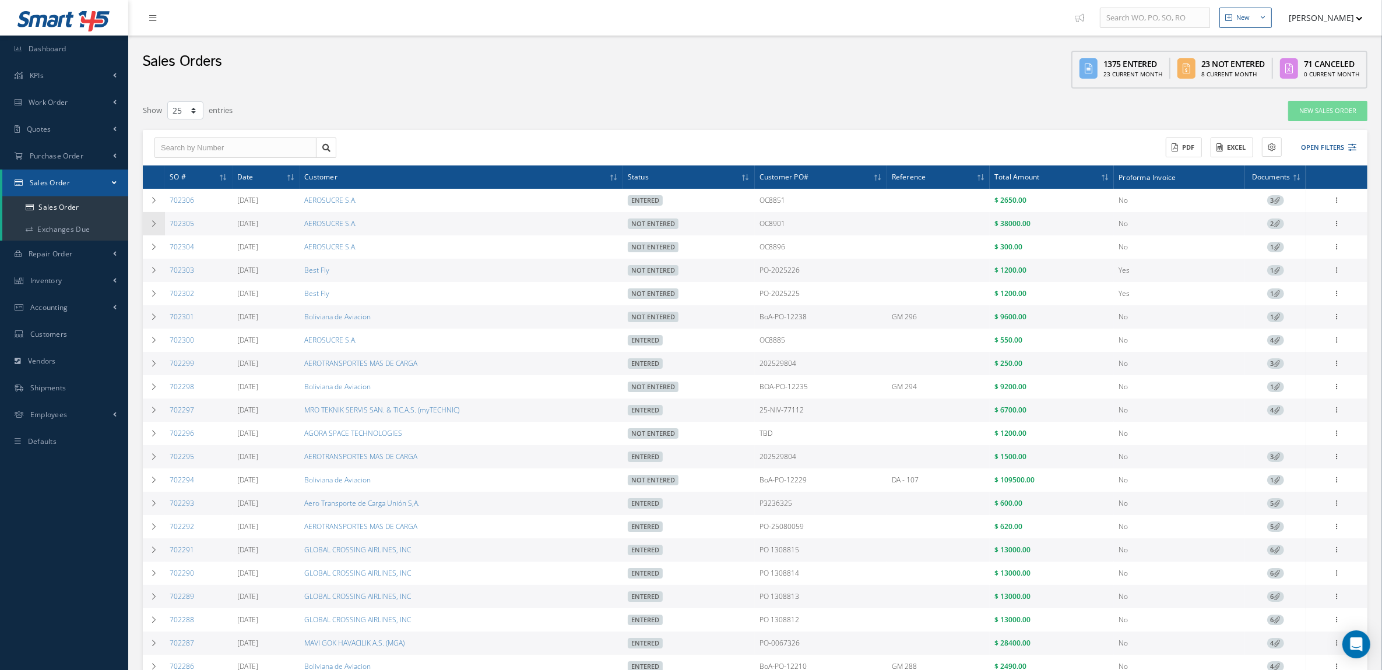
click at [152, 214] on td at bounding box center [154, 223] width 22 height 23
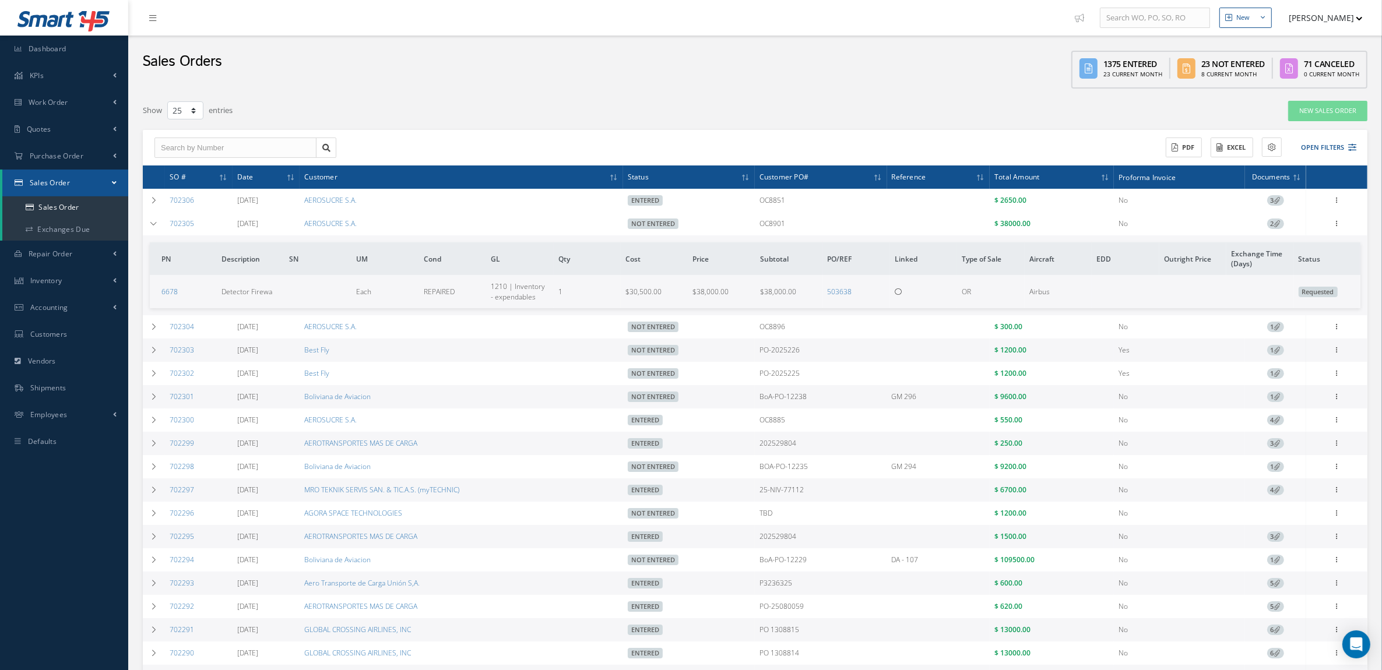
drag, startPoint x: 811, startPoint y: 222, endPoint x: 740, endPoint y: 228, distance: 71.3
click at [0, 0] on tr "702305 [DATE] AEROSUCRE S.A. Not Entered OC8901 $ 38000.00 No 2 Enter/Update Ed…" at bounding box center [0, 0] width 0 height 0
copy tr "OC8901"
drag, startPoint x: 213, startPoint y: 221, endPoint x: 170, endPoint y: 223, distance: 43.7
click at [170, 223] on td "702305" at bounding box center [199, 223] width 68 height 23
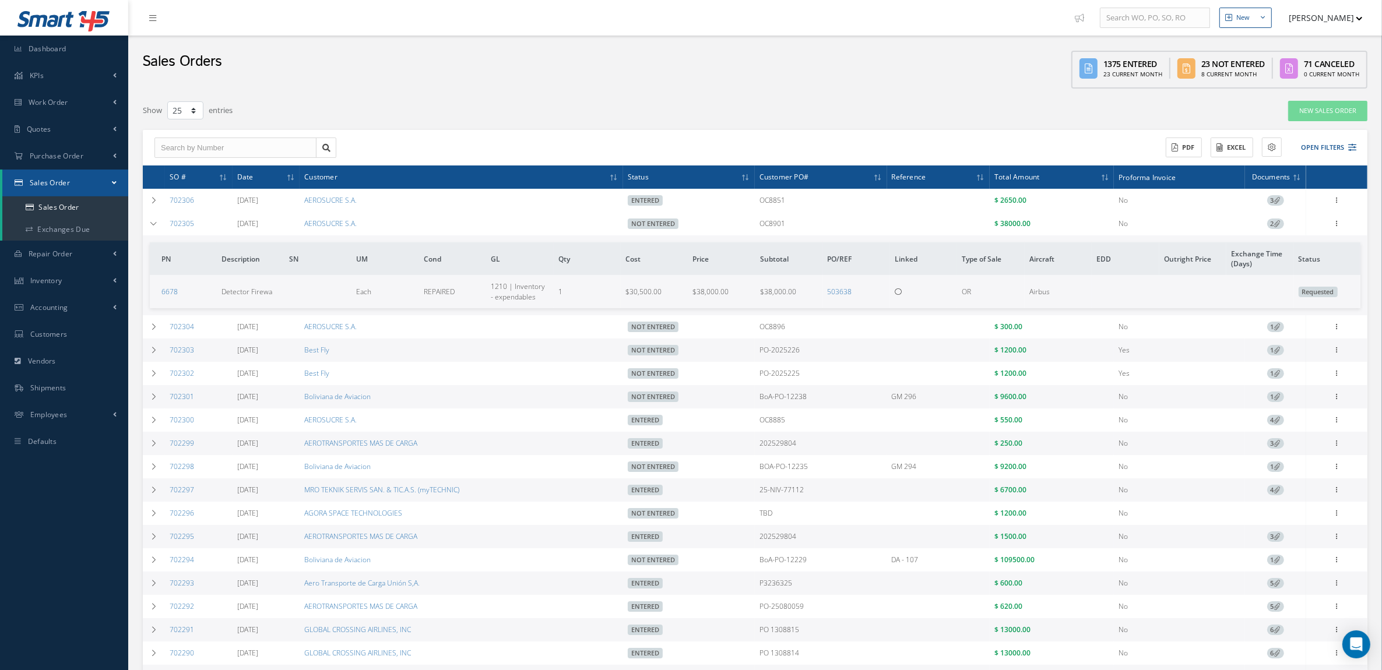
copy link "702305"
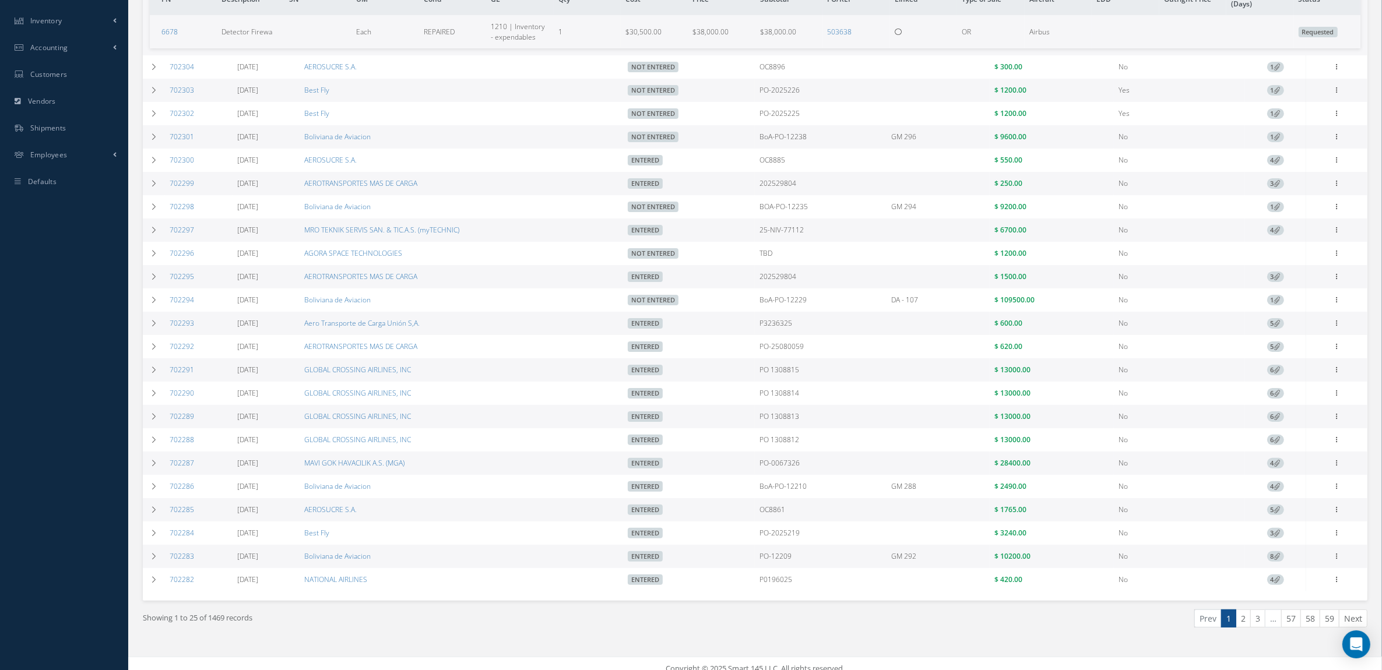
scroll to position [281, 0]
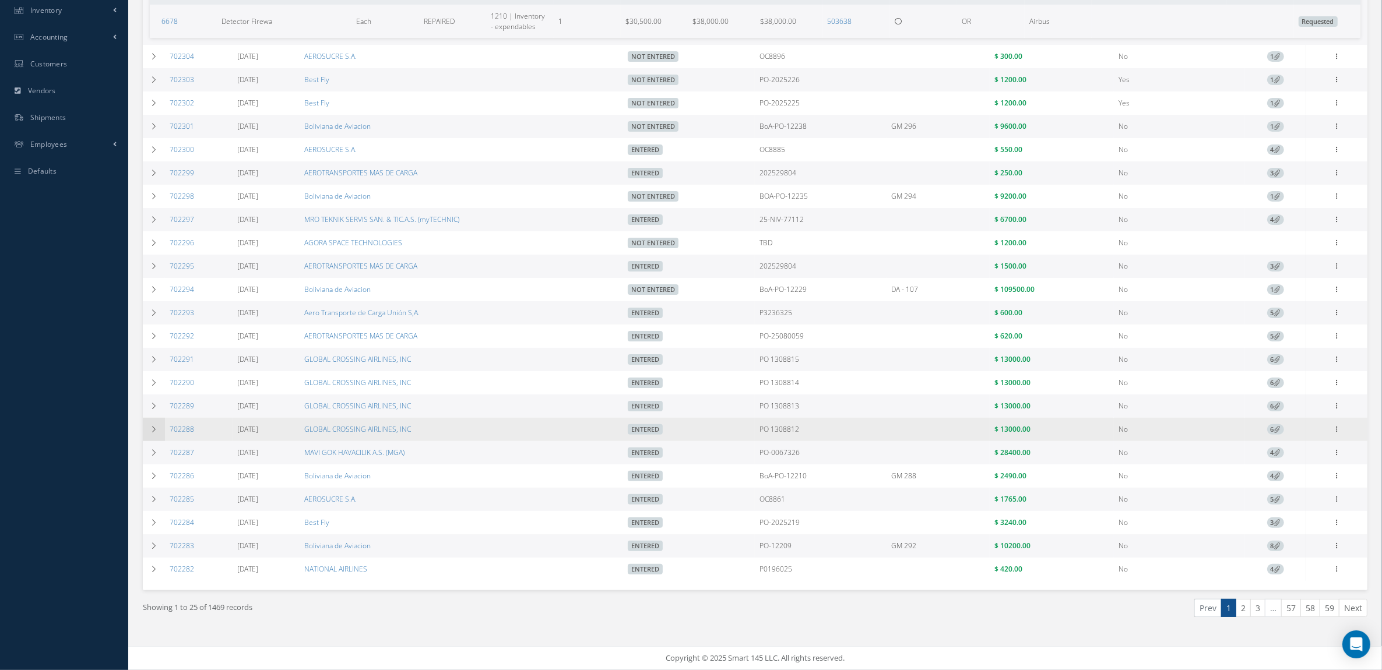
click at [157, 429] on td at bounding box center [154, 429] width 22 height 23
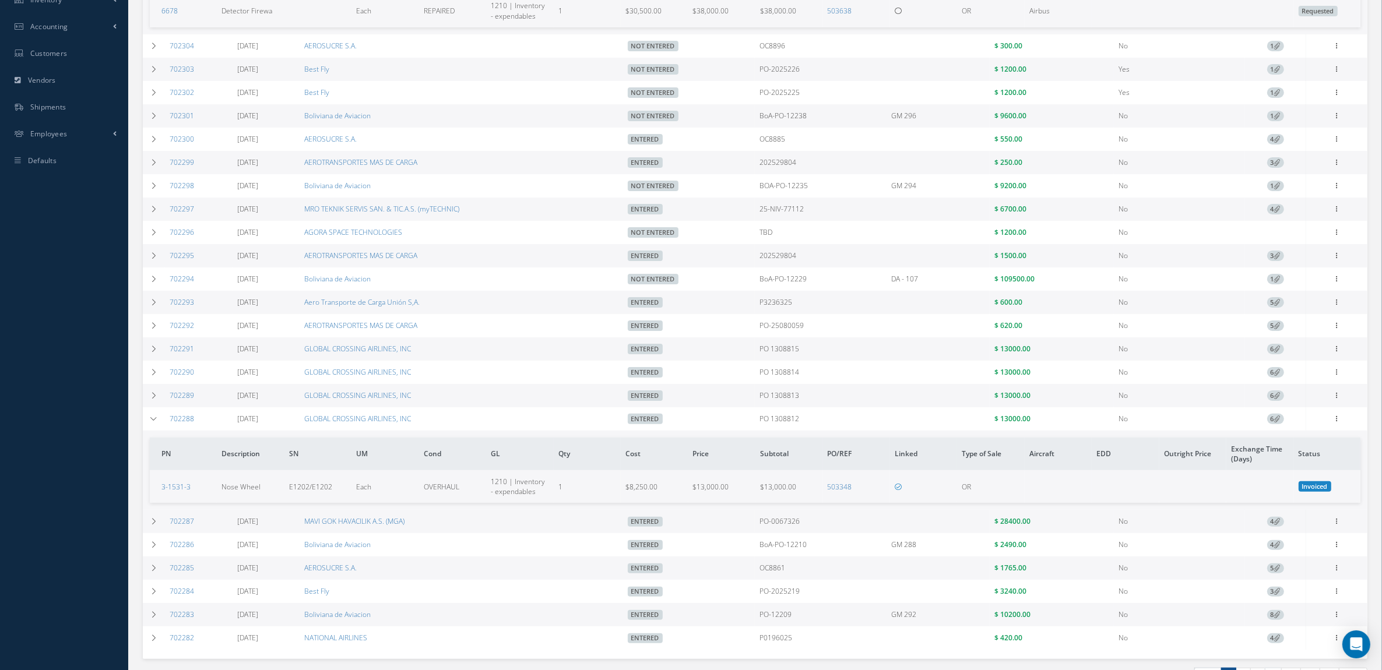
click at [186, 431] on td "702288" at bounding box center [199, 418] width 68 height 23
click at [186, 424] on link "702288" at bounding box center [182, 419] width 24 height 10
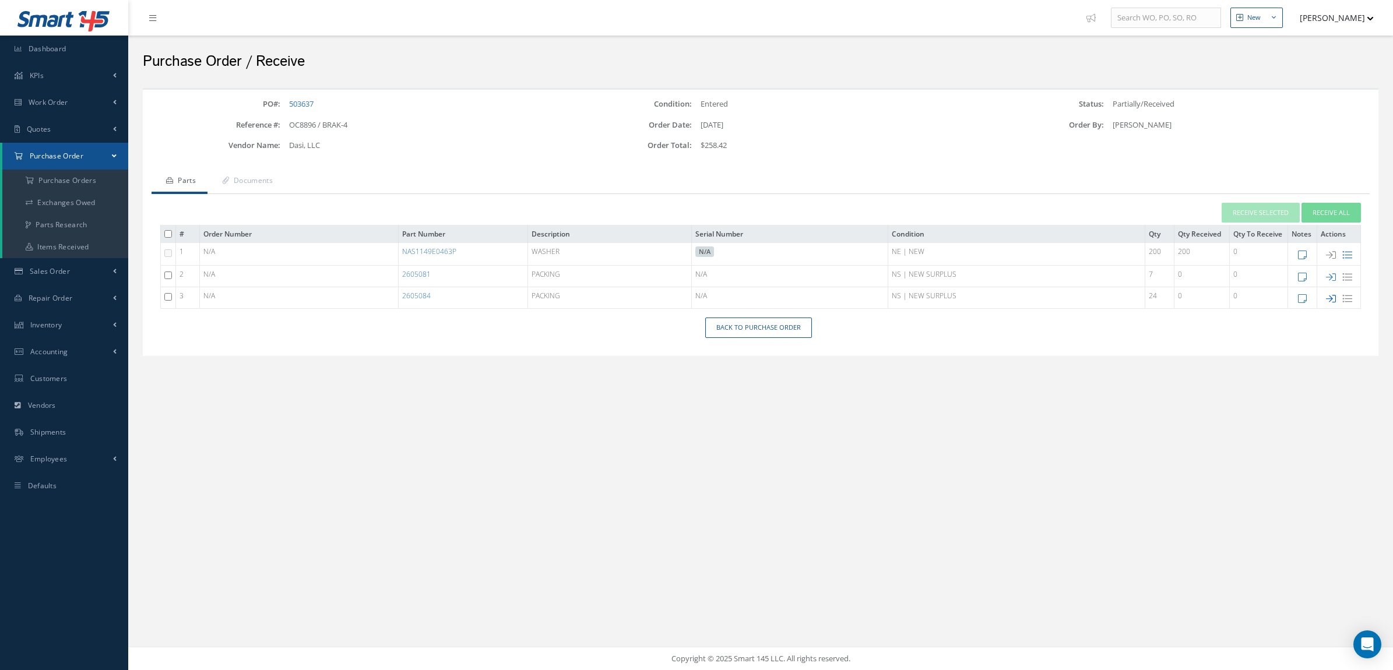
click at [1330, 294] on icon at bounding box center [1331, 299] width 10 height 10
type input "[DATE]"
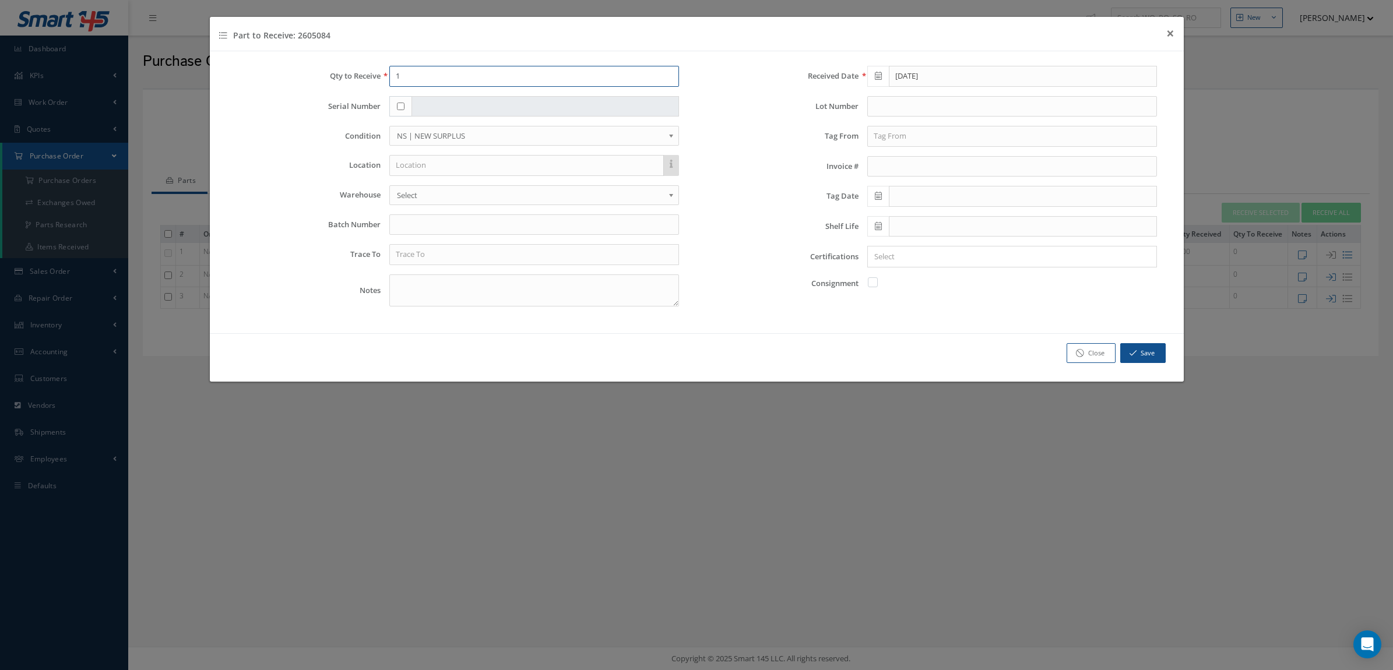
drag, startPoint x: 487, startPoint y: 76, endPoint x: 312, endPoint y: 73, distance: 174.8
click at [312, 76] on div "Qty to Receive 1" at bounding box center [457, 76] width 461 height 21
type input "24"
click at [417, 257] on input "text" at bounding box center [534, 254] width 290 height 21
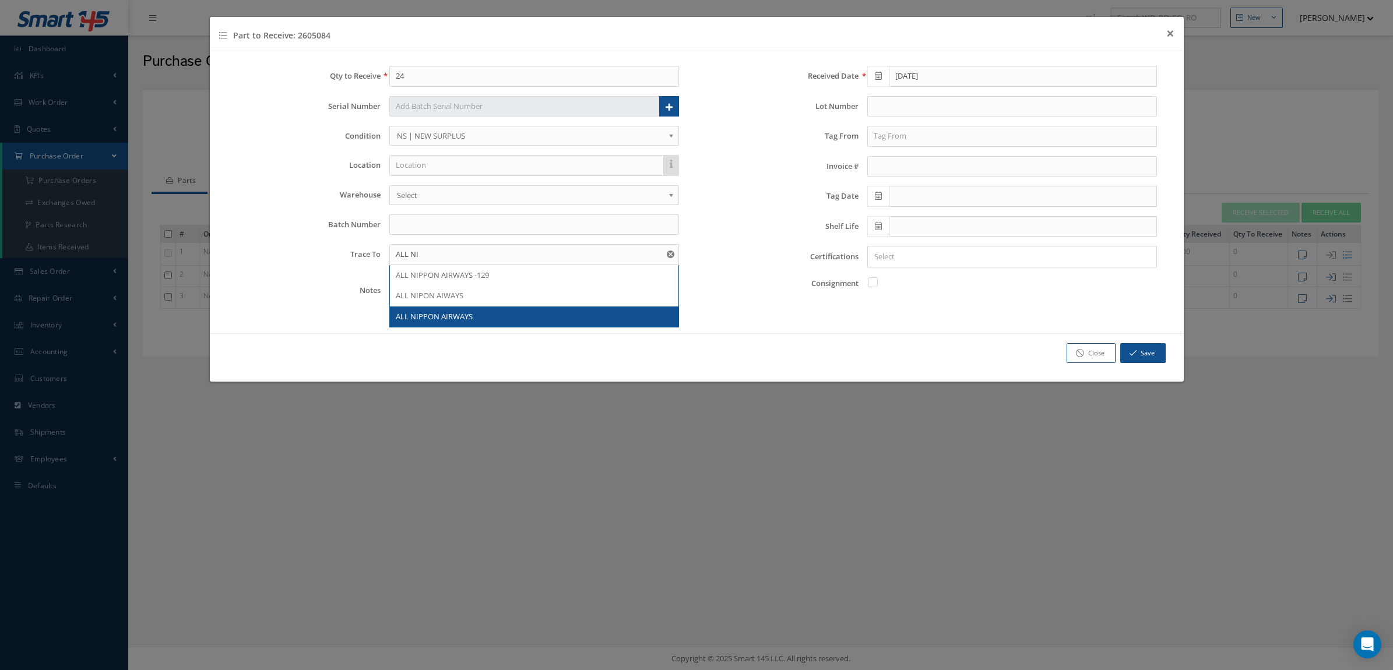
click at [471, 318] on span "ALL NIPPON AIRWAYS" at bounding box center [434, 316] width 77 height 10
type input "ALL NIPPON AIRWAYS"
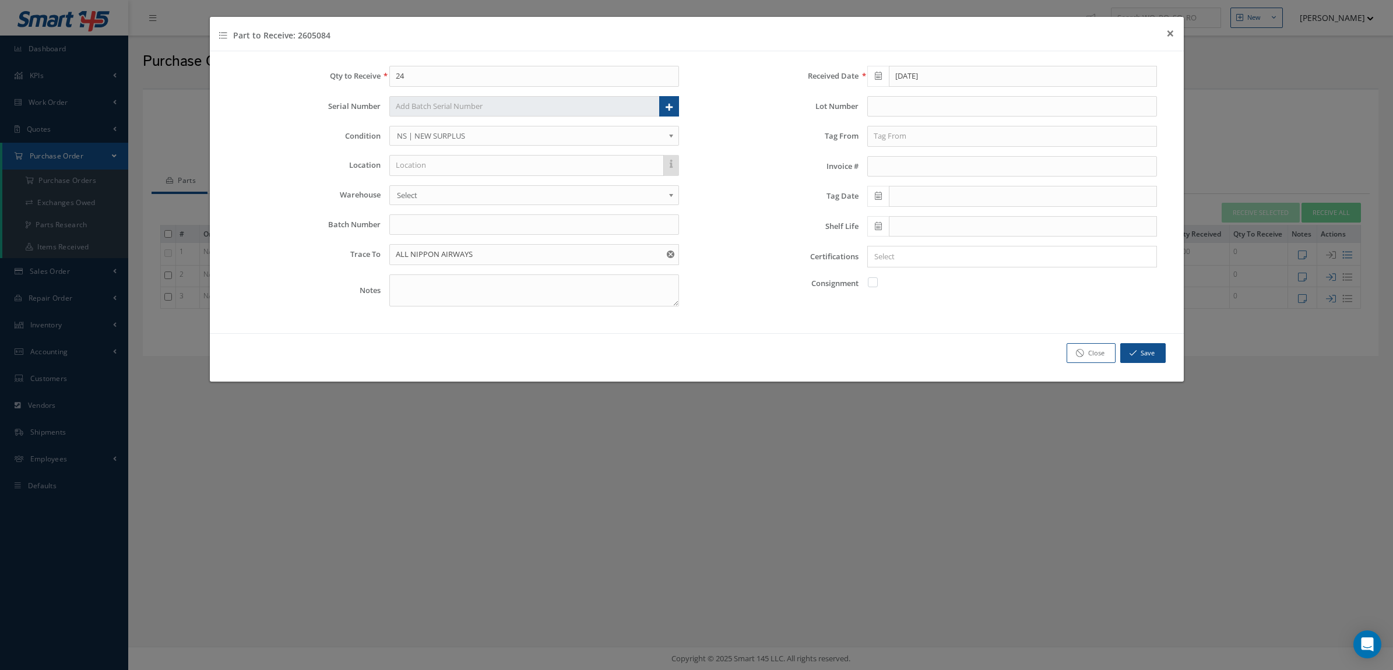
click at [893, 264] on div at bounding box center [1009, 256] width 283 height 15
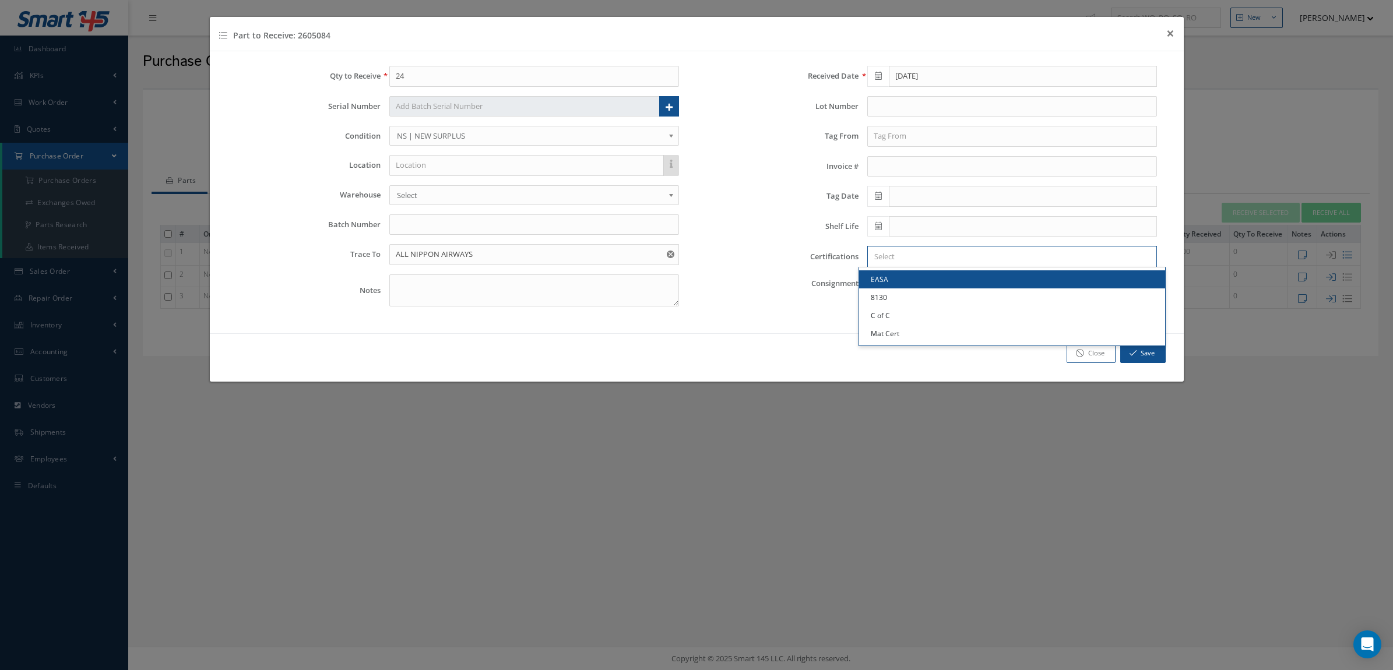
click at [886, 253] on input "Search for option" at bounding box center [1009, 257] width 281 height 12
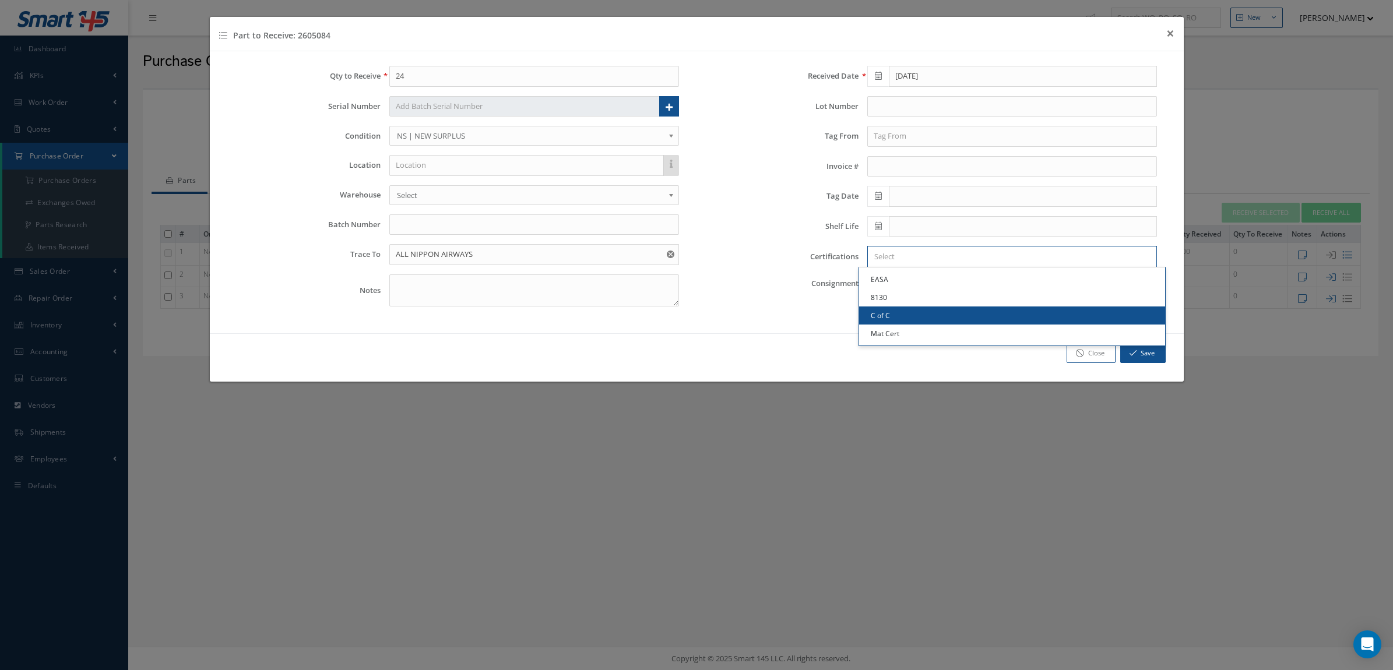
click at [904, 316] on link "C of C" at bounding box center [1012, 315] width 306 height 18
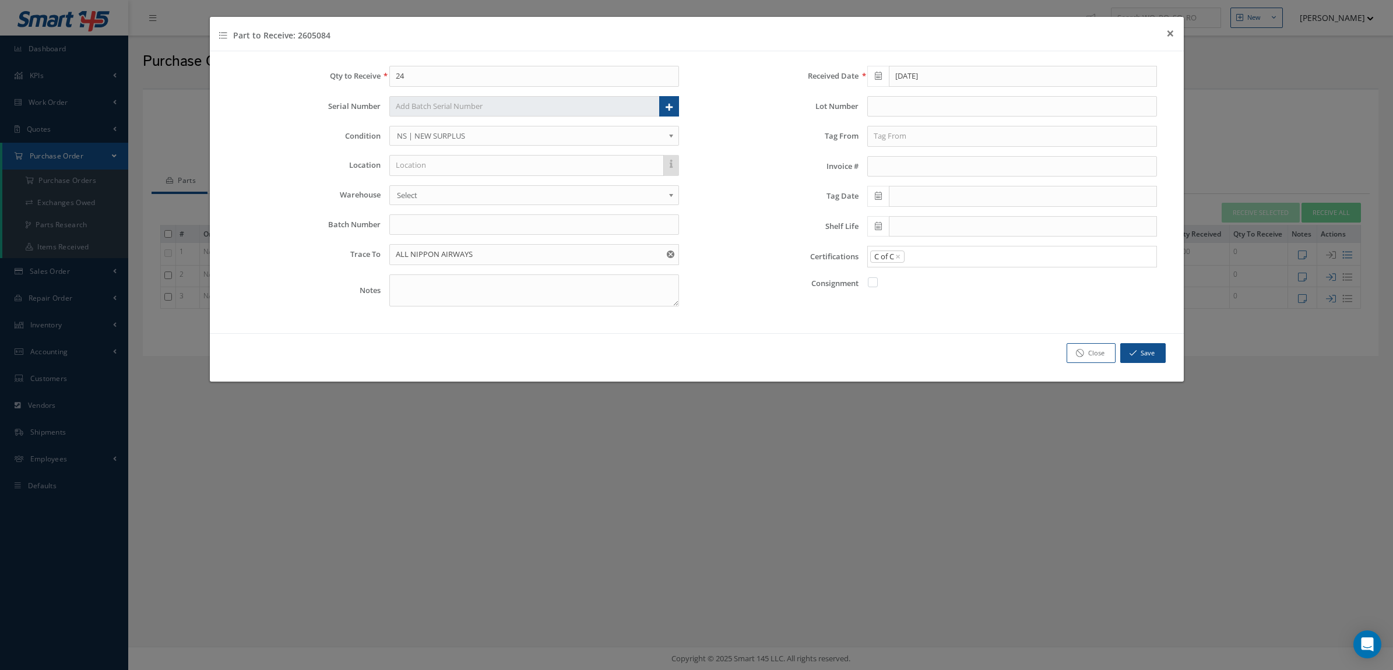
click at [927, 248] on div "C of C × × Loading..." at bounding box center [1012, 257] width 290 height 22
click at [927, 252] on input "Search for option" at bounding box center [1027, 257] width 244 height 12
click at [926, 330] on link "Mat Cert" at bounding box center [1012, 334] width 306 height 18
click at [1125, 351] on button "Save" at bounding box center [1142, 353] width 45 height 20
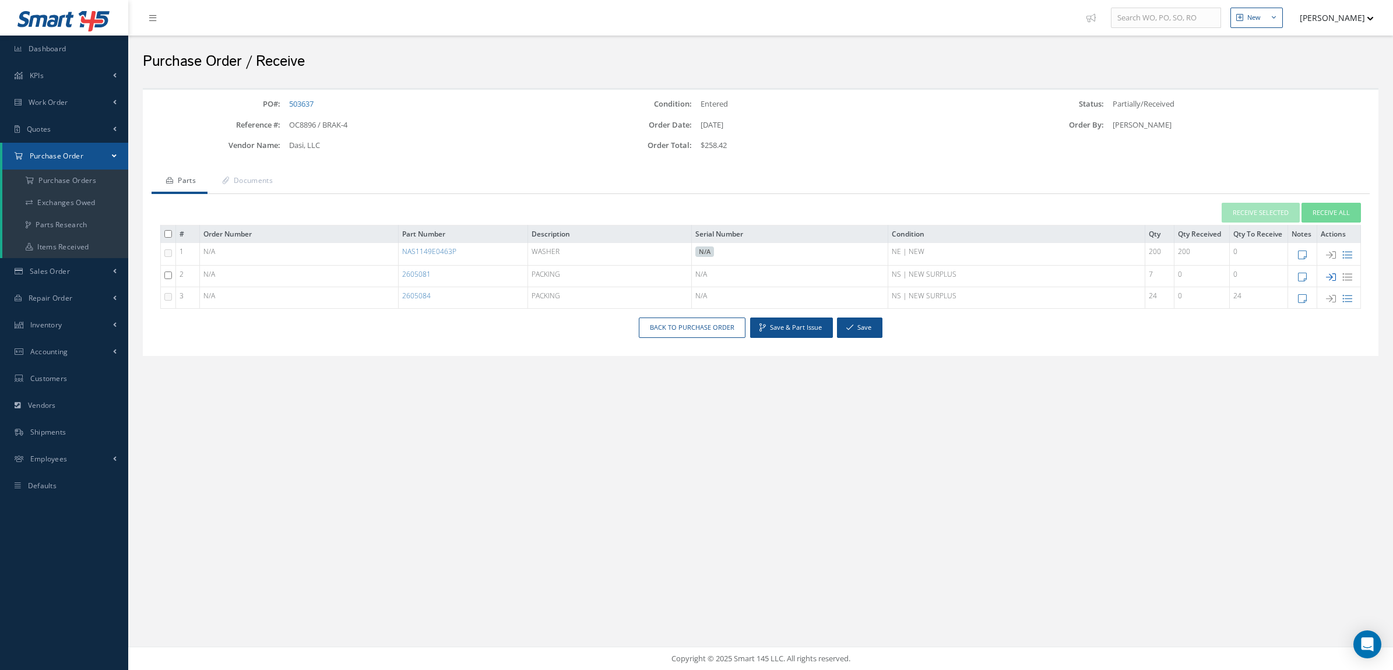
click at [1326, 272] on icon at bounding box center [1331, 277] width 10 height 10
type input "1"
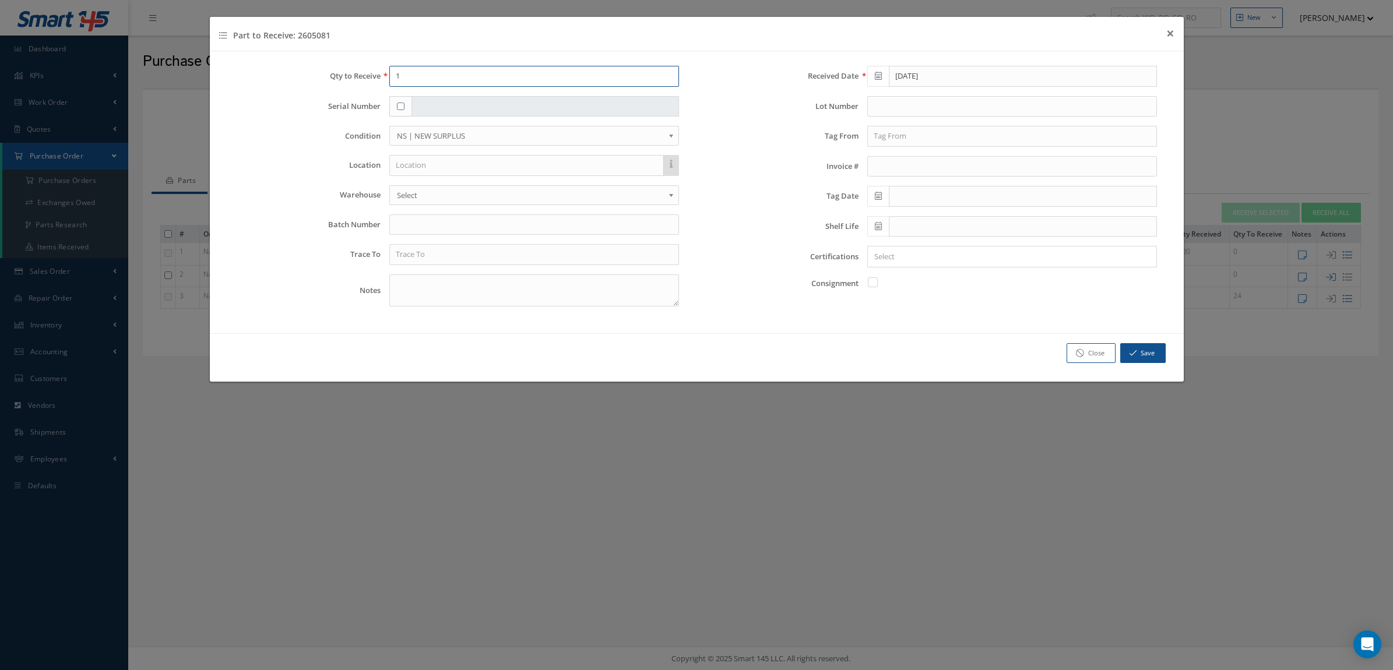
drag, startPoint x: 507, startPoint y: 71, endPoint x: 316, endPoint y: 71, distance: 191.1
click at [312, 71] on div "Qty to Receive 1" at bounding box center [457, 76] width 461 height 21
type input "7"
click at [417, 252] on input "text" at bounding box center [534, 254] width 290 height 21
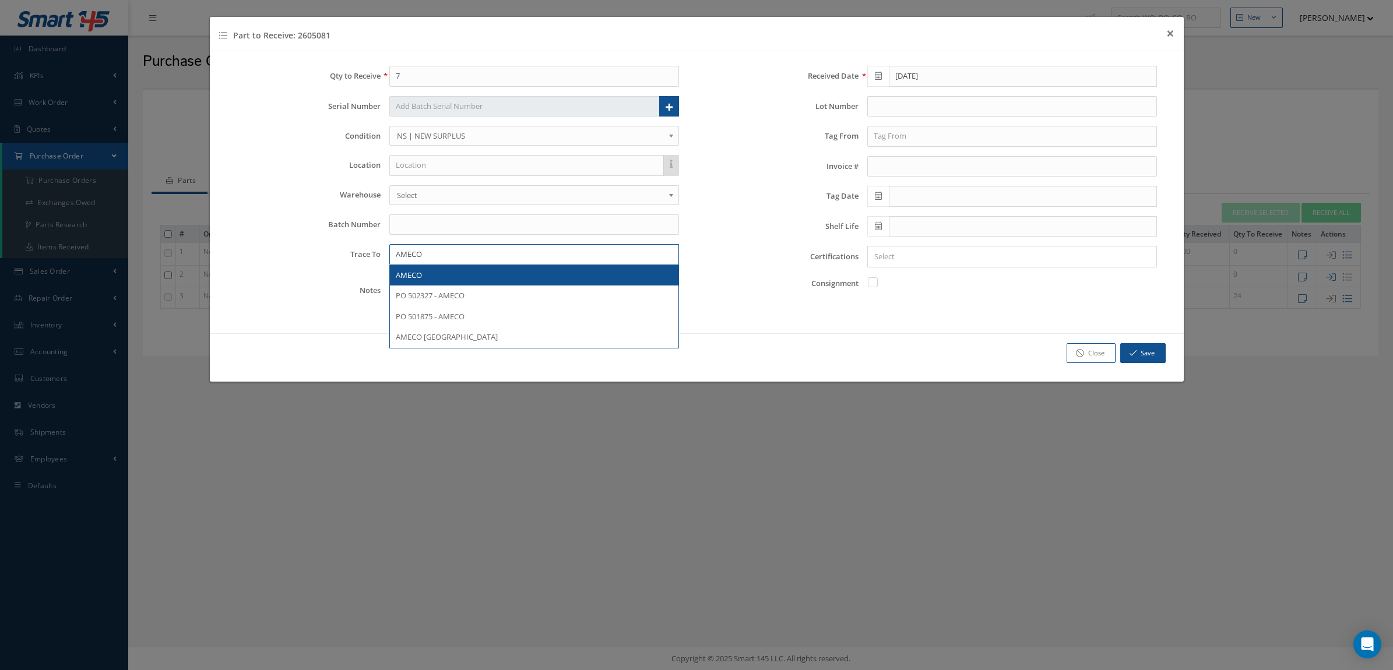
type input "AMECO"
click at [902, 253] on input "Search for option" at bounding box center [1009, 257] width 281 height 12
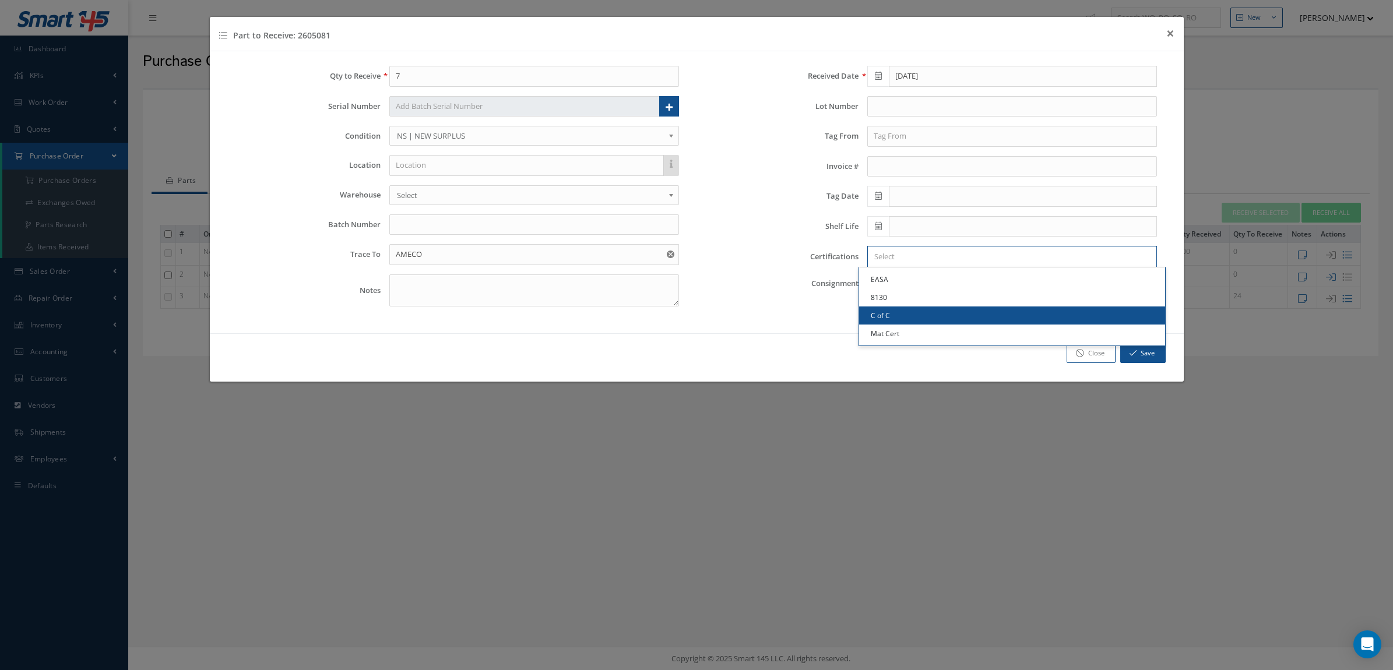
click at [912, 309] on link "C of C" at bounding box center [1012, 315] width 306 height 18
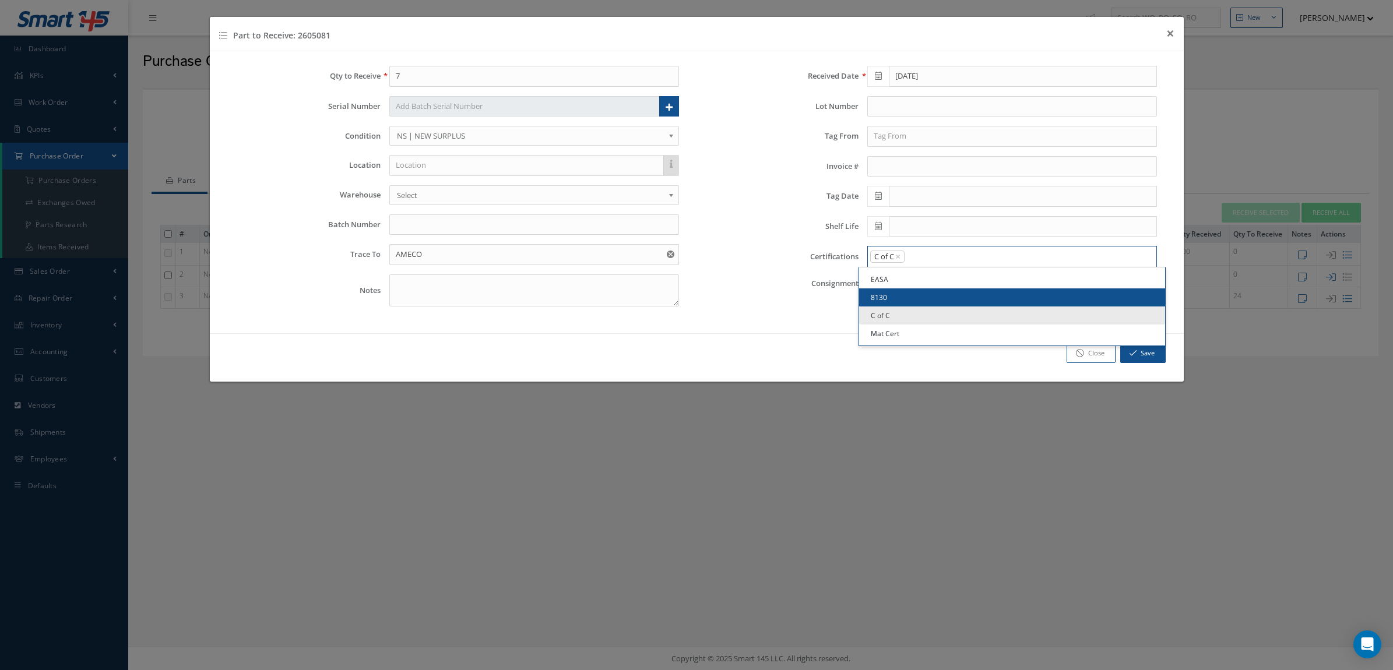
click at [926, 260] on input "Search for option" at bounding box center [1027, 257] width 244 height 12
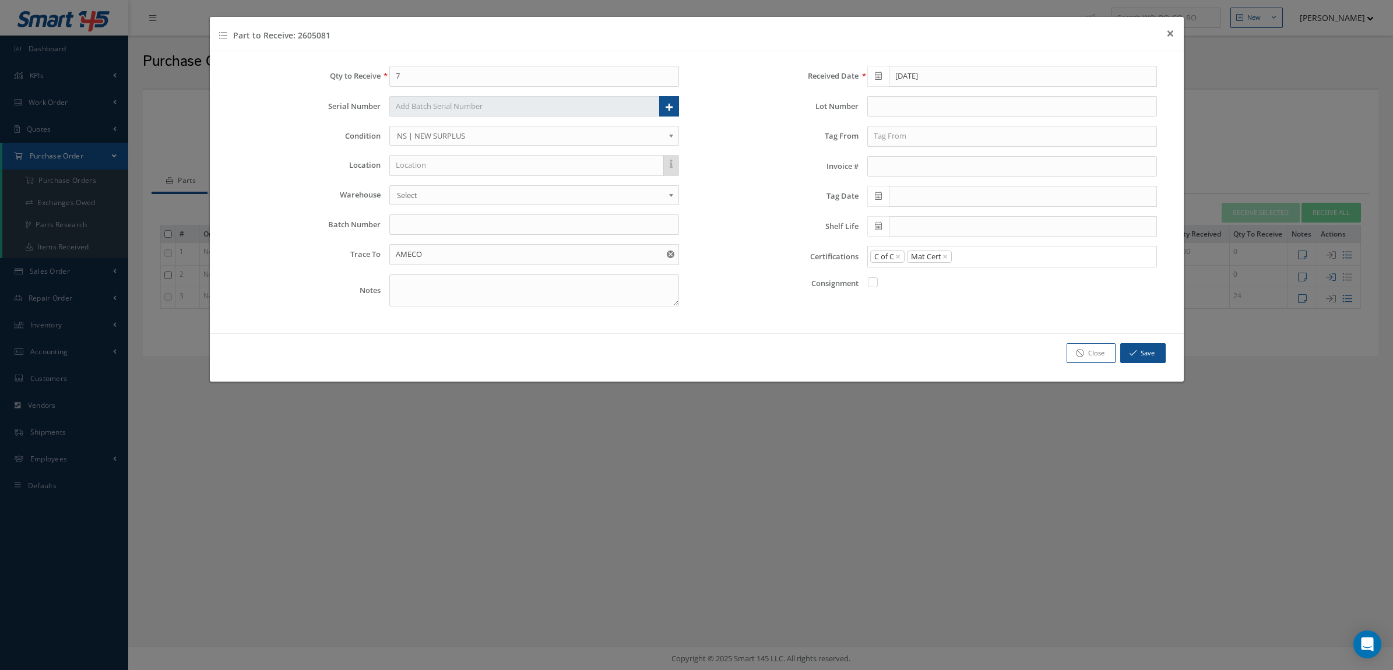
click at [918, 333] on link "Mat Cert" at bounding box center [1012, 334] width 306 height 18
click at [1140, 356] on button "Save" at bounding box center [1142, 353] width 45 height 20
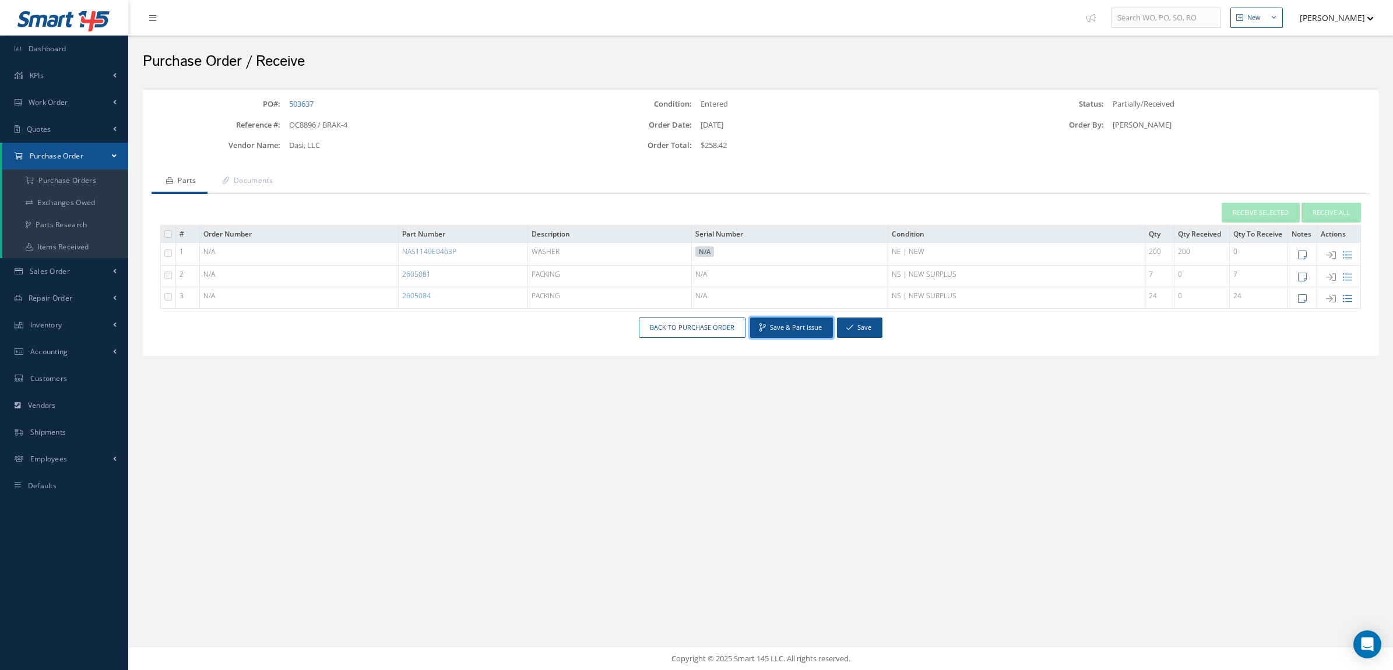
click at [790, 327] on button "Save & Part Issue" at bounding box center [791, 328] width 83 height 20
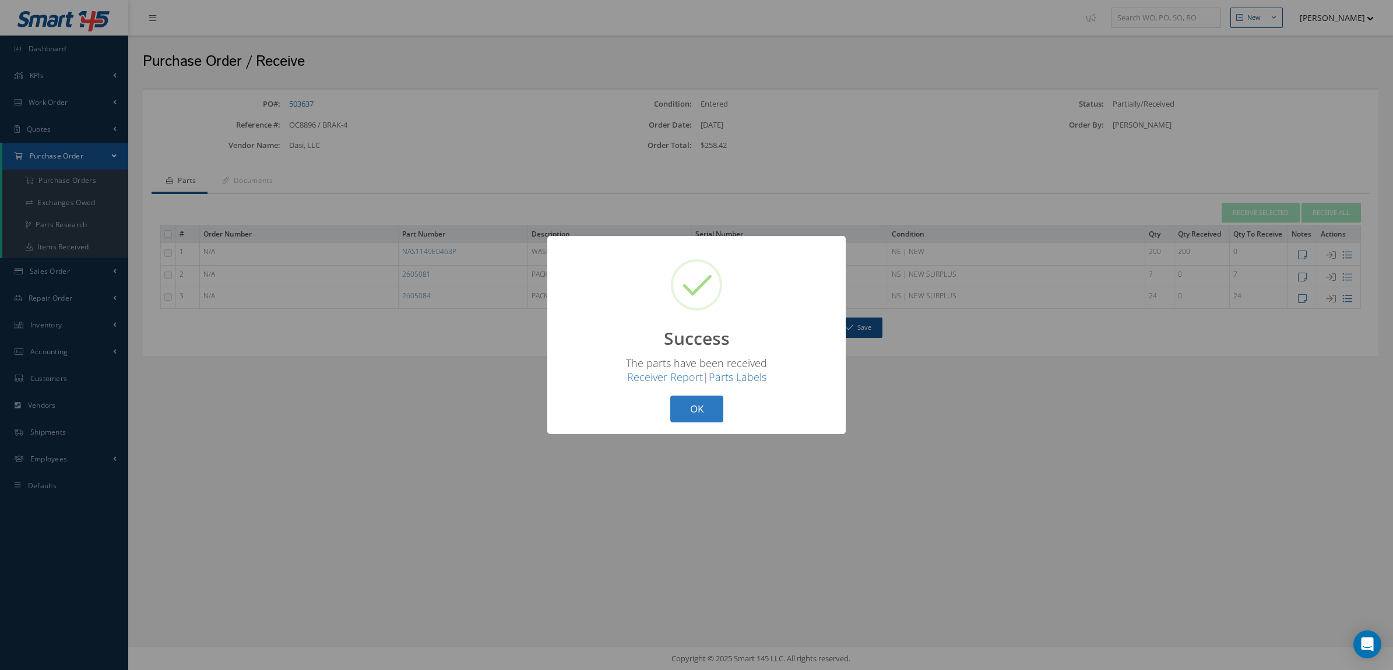
click at [677, 408] on button "OK" at bounding box center [696, 409] width 53 height 27
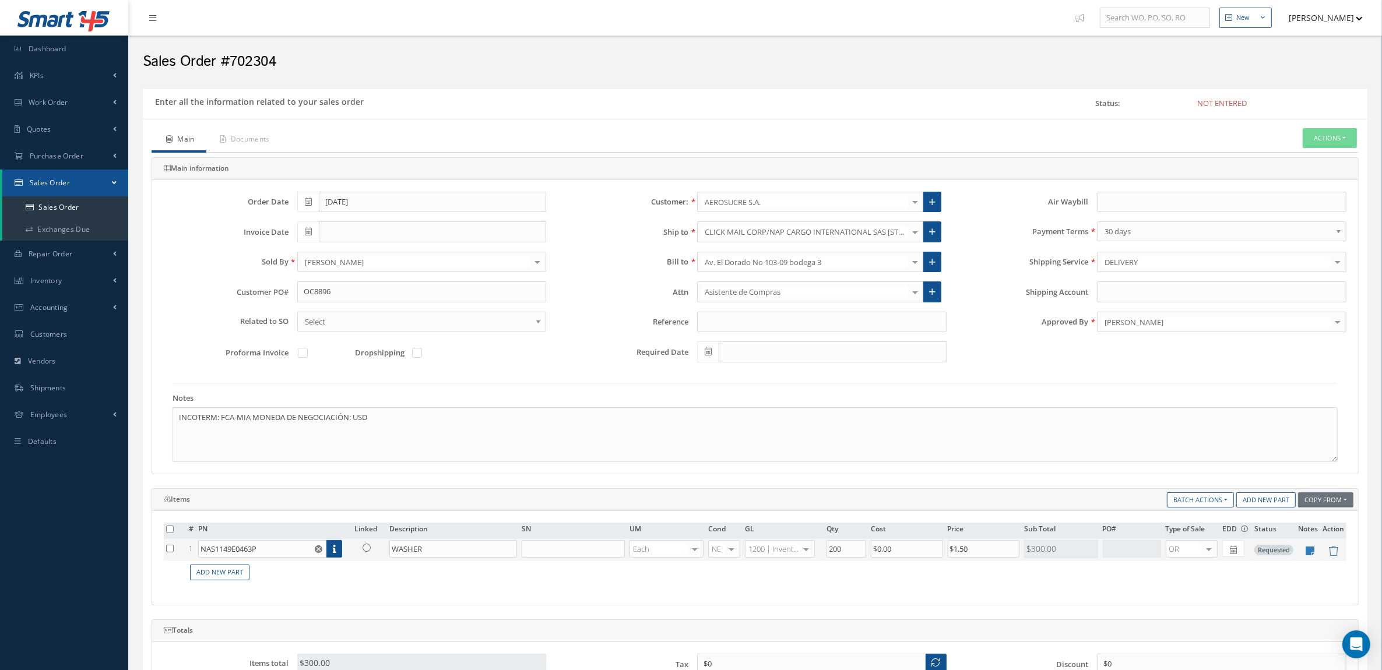
click at [365, 548] on icon at bounding box center [366, 548] width 8 height 8
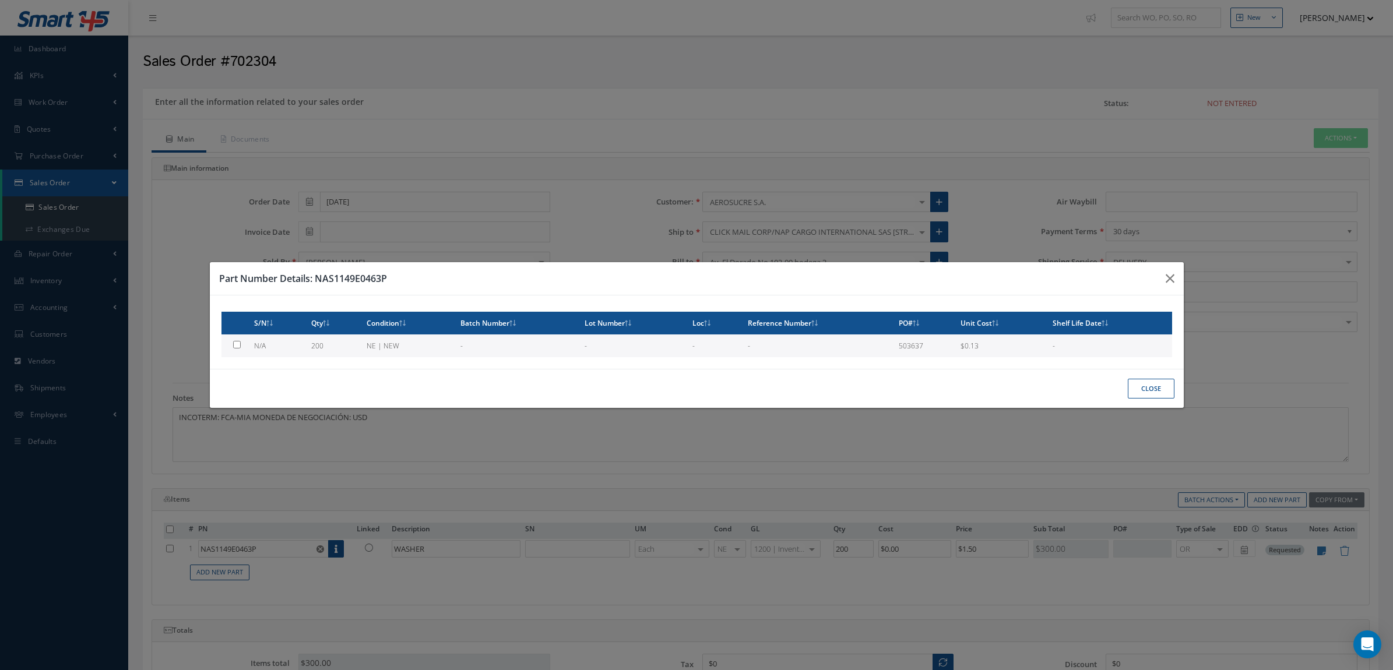
click at [391, 339] on td "NE | NEW" at bounding box center [409, 345] width 94 height 23
type input "$0.13"
checkbox input "true"
click at [1139, 379] on button "Close" at bounding box center [1150, 389] width 47 height 20
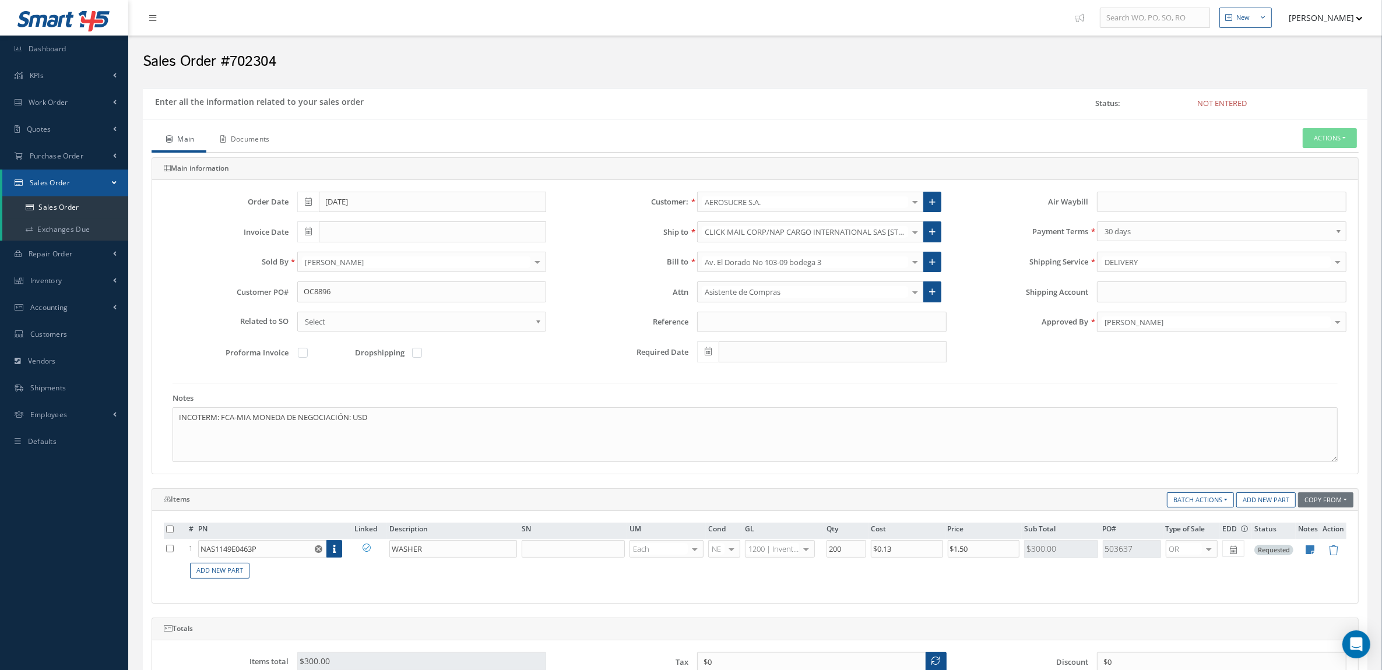
click at [274, 144] on link "Documents" at bounding box center [243, 140] width 75 height 24
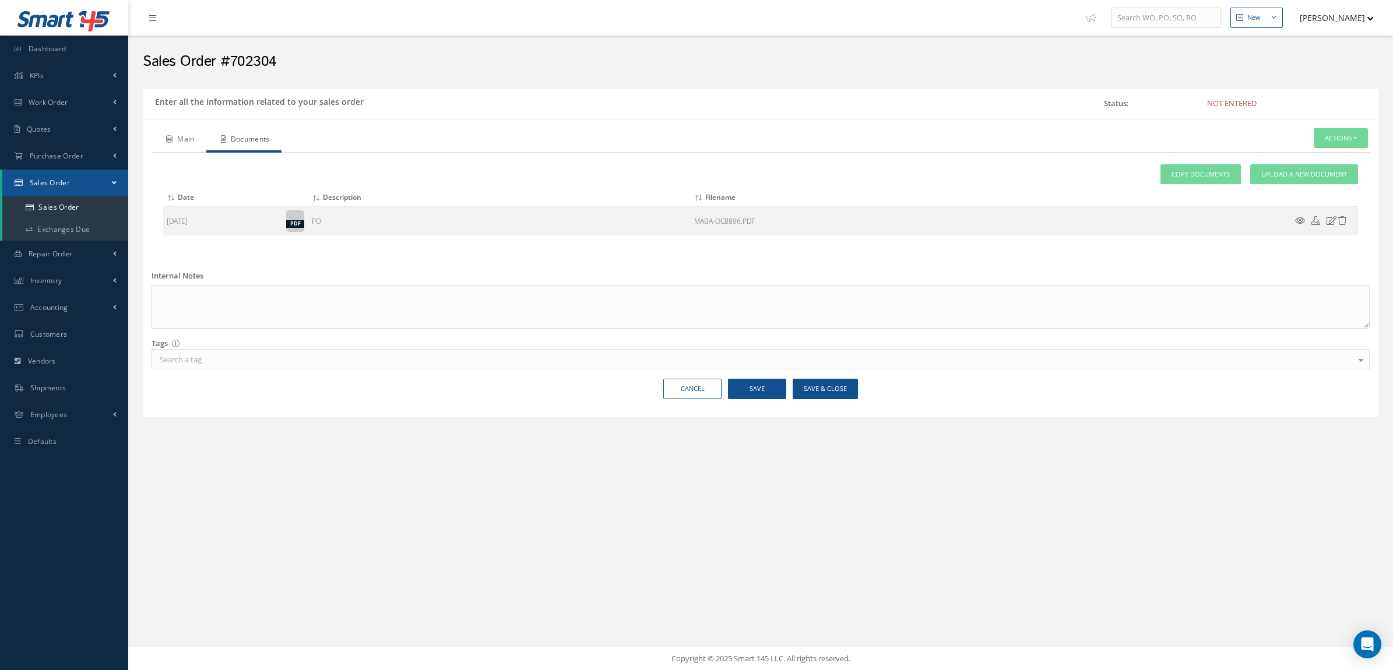
click at [174, 135] on link "Main" at bounding box center [178, 140] width 55 height 24
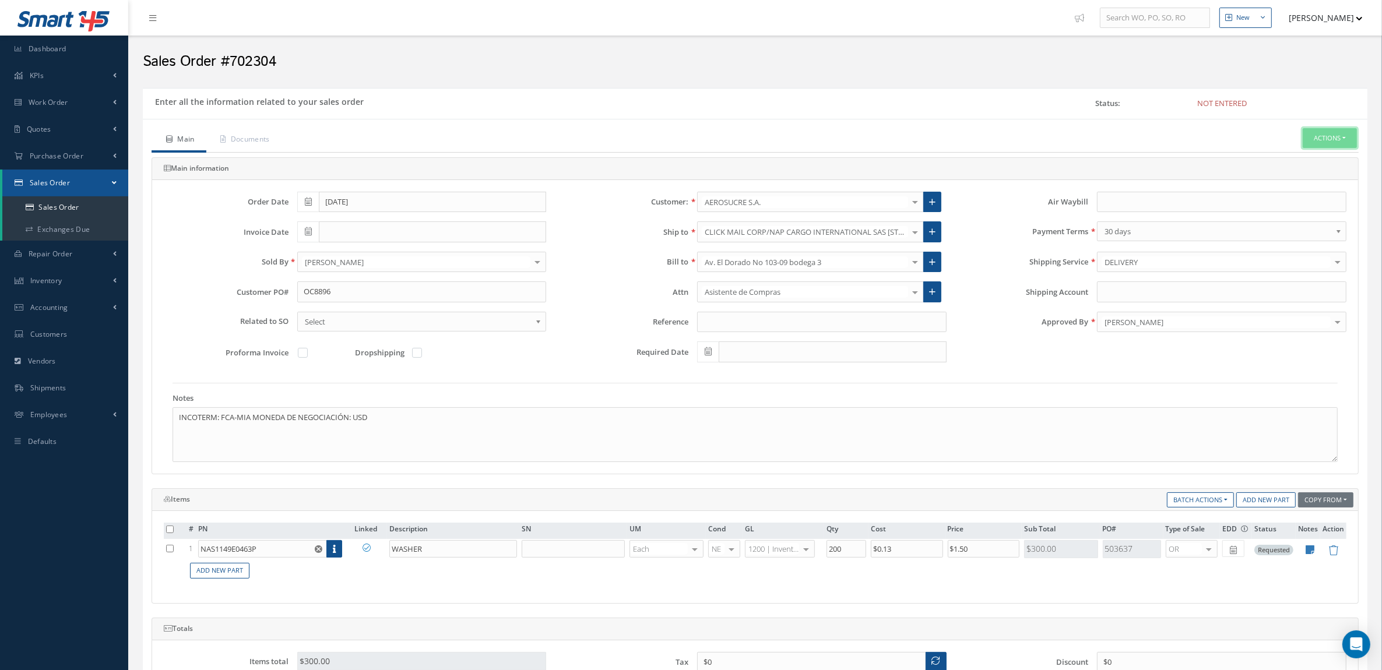
click at [1323, 132] on button "Actions" at bounding box center [1329, 138] width 54 height 20
click at [1284, 161] on link "Enter/Update" at bounding box center [1311, 158] width 93 height 16
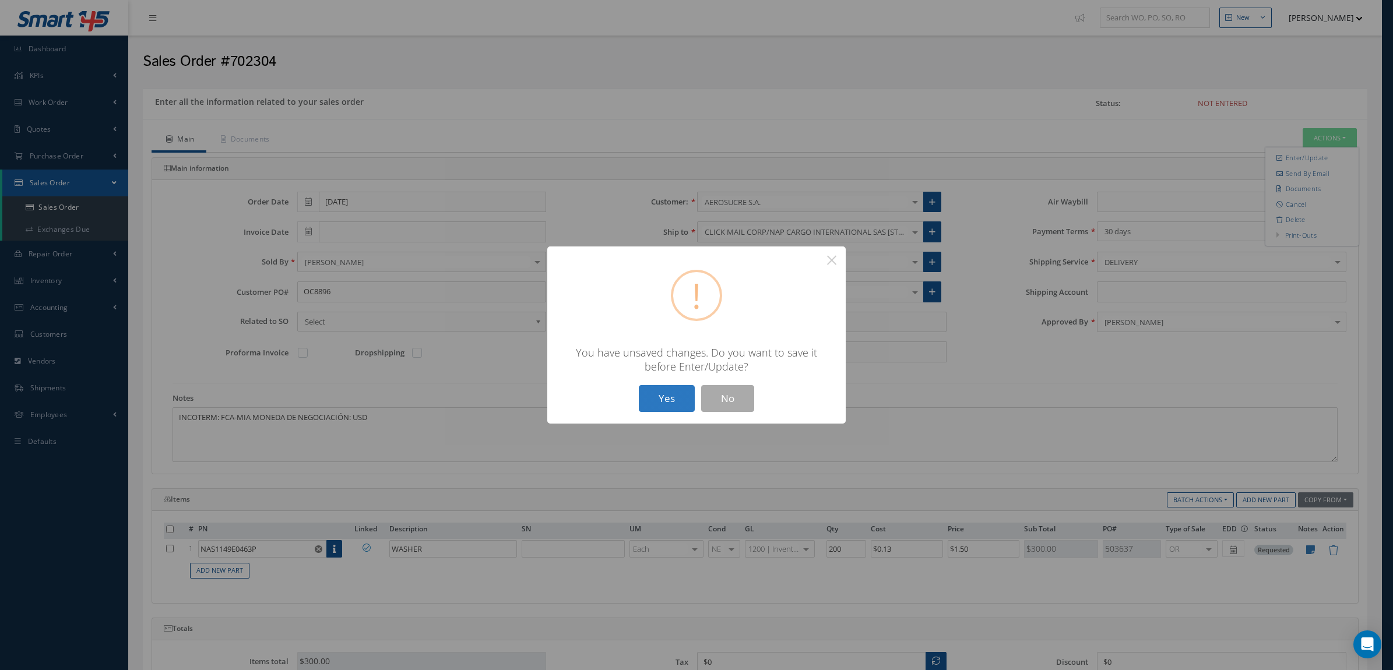
click at [683, 392] on button "Yes" at bounding box center [667, 398] width 56 height 27
click at [676, 398] on button "Yes" at bounding box center [667, 398] width 56 height 27
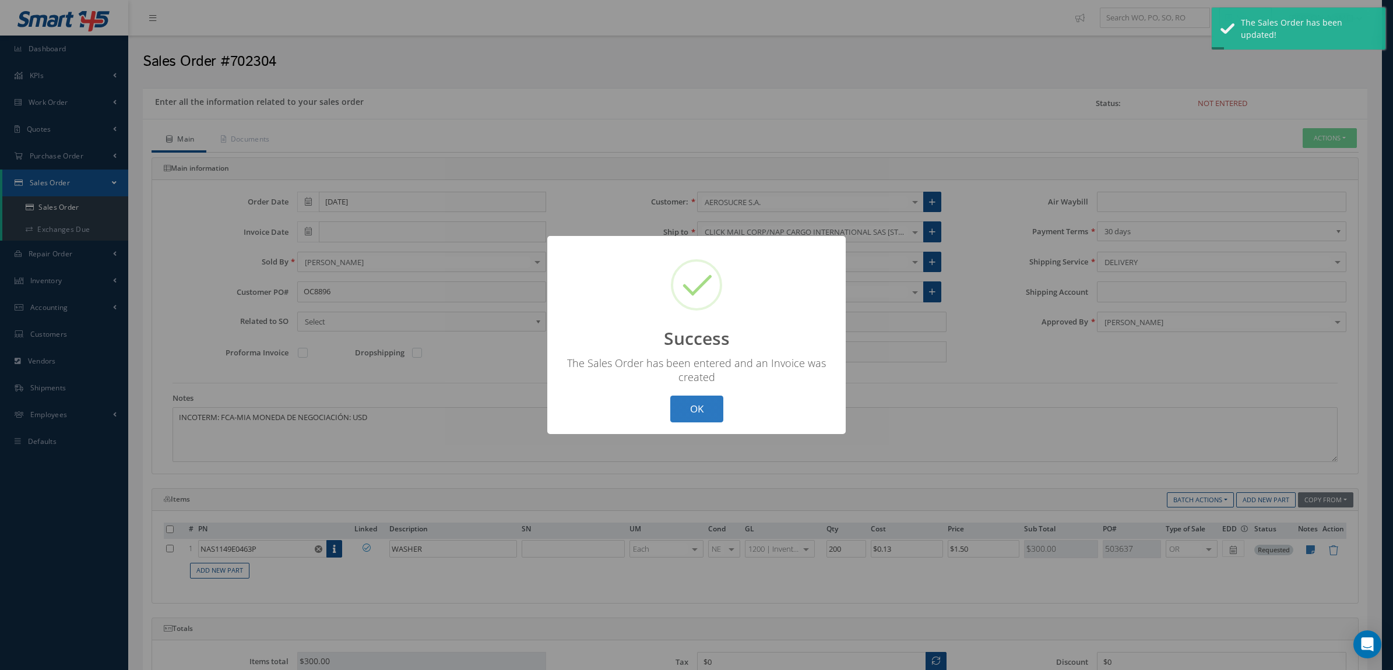
click at [706, 408] on button "OK" at bounding box center [696, 409] width 53 height 27
type input "[DATE]"
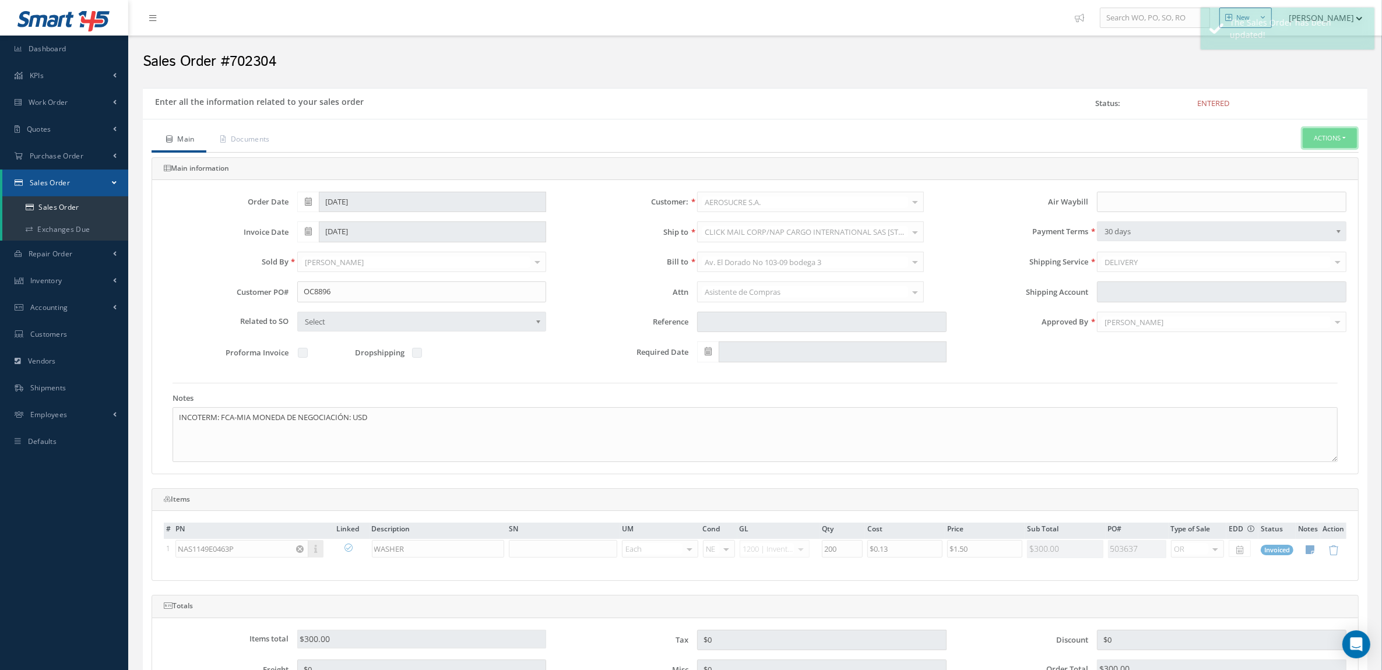
click at [1327, 135] on button "Actions" at bounding box center [1329, 138] width 54 height 20
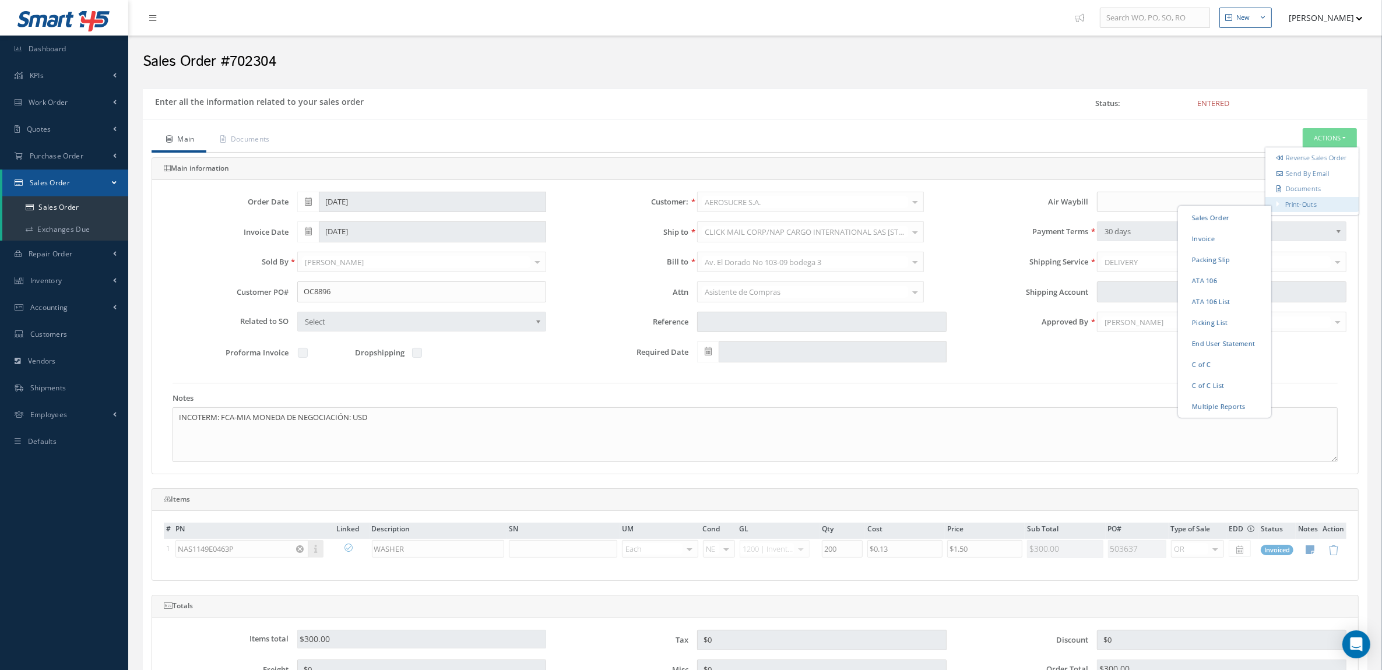
click at [1218, 406] on li "Multiple Reports" at bounding box center [1224, 406] width 93 height 18
click at [1303, 149] on ul "Main Documents Actions Reverse Sales Order Send By Email Documents Print-Outs S…" at bounding box center [754, 140] width 1207 height 24
click at [1322, 141] on button "Actions" at bounding box center [1329, 138] width 54 height 20
click at [1225, 412] on link "Multiple Reports" at bounding box center [1224, 406] width 89 height 18
checkbox input "true"
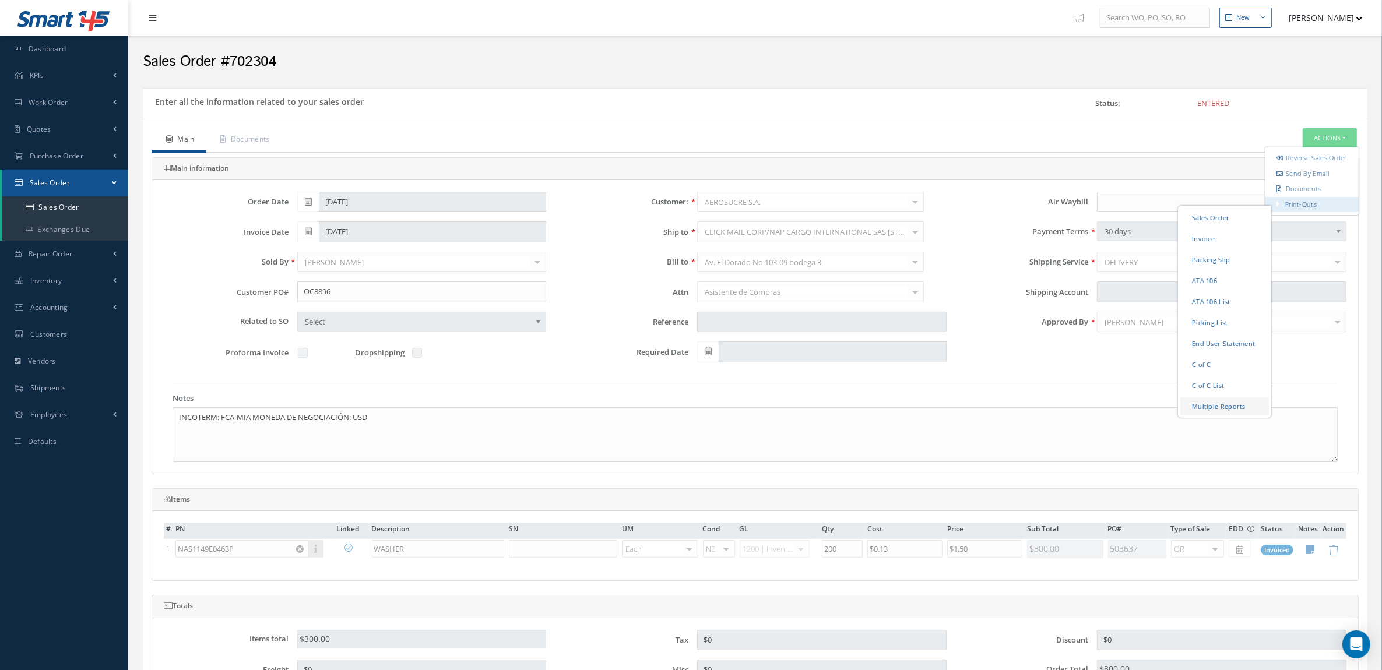
checkbox input "true"
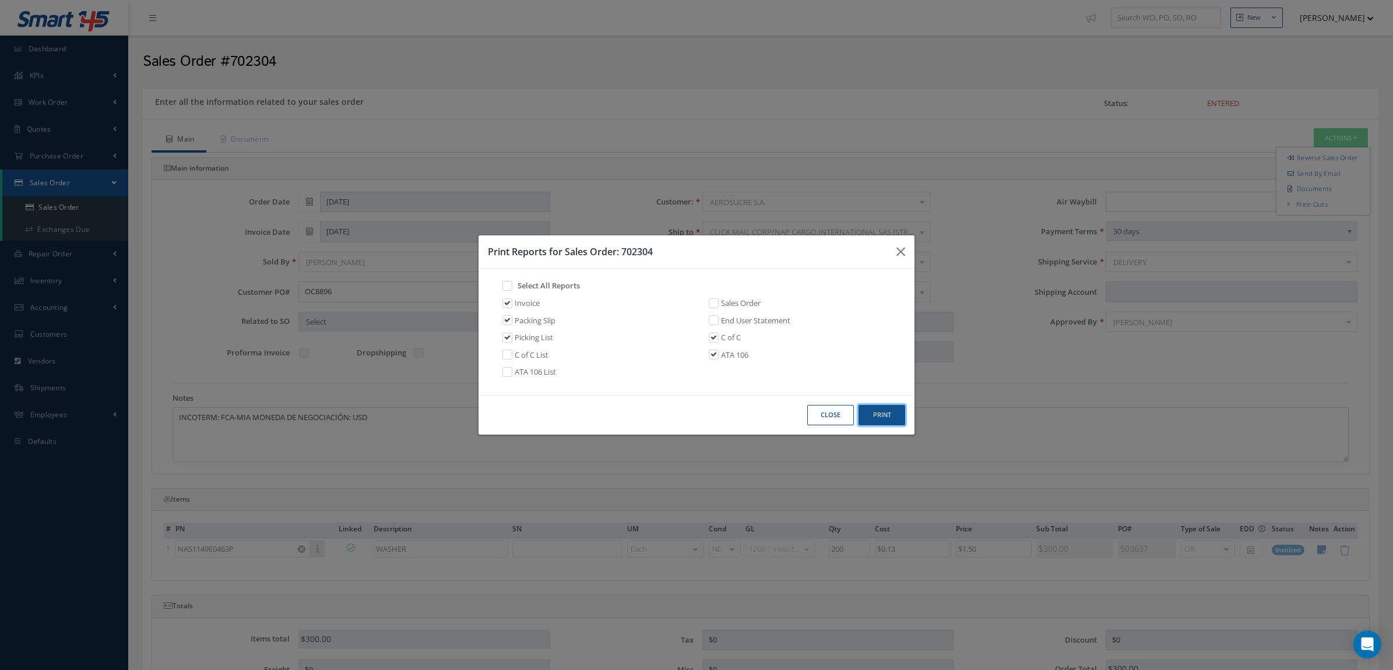
click at [883, 415] on button "Print" at bounding box center [881, 415] width 47 height 20
click at [516, 301] on link "Invoice" at bounding box center [527, 304] width 25 height 12
checkbox input "false"
click at [879, 415] on button "Print" at bounding box center [881, 415] width 47 height 20
click at [904, 252] on icon "button" at bounding box center [900, 252] width 9 height 14
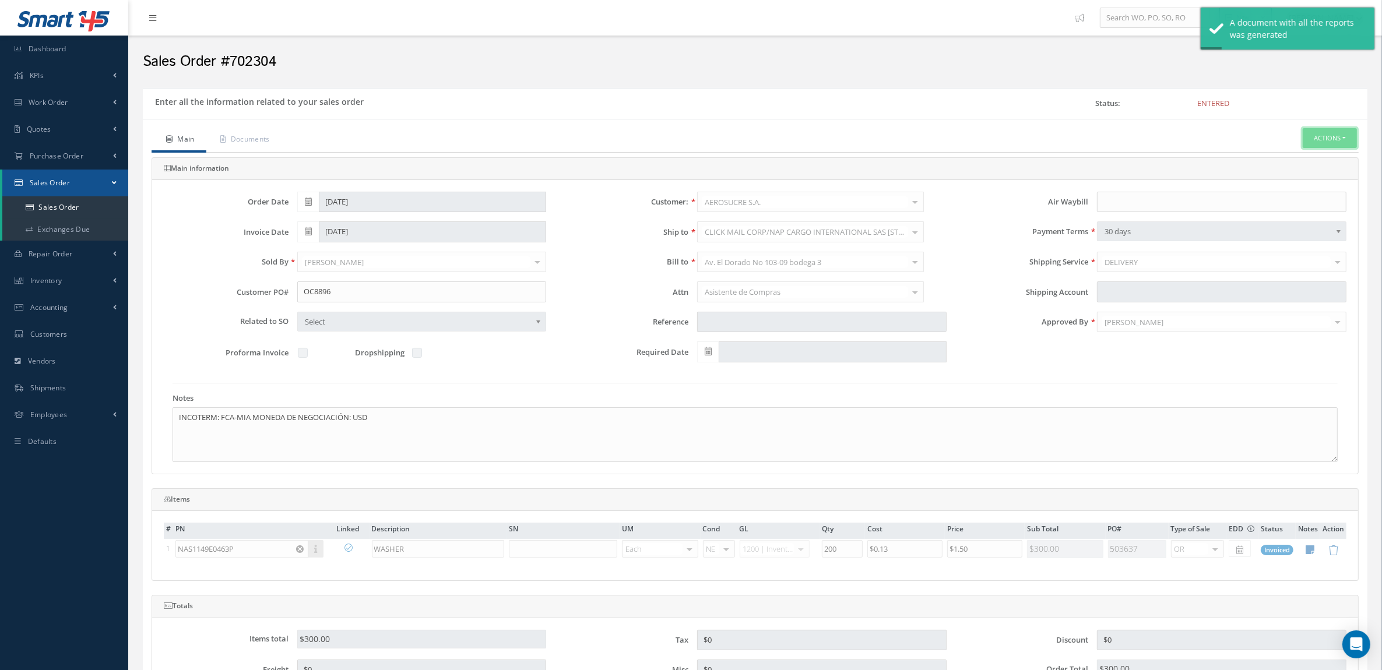
click at [1331, 147] on button "Actions" at bounding box center [1329, 138] width 54 height 20
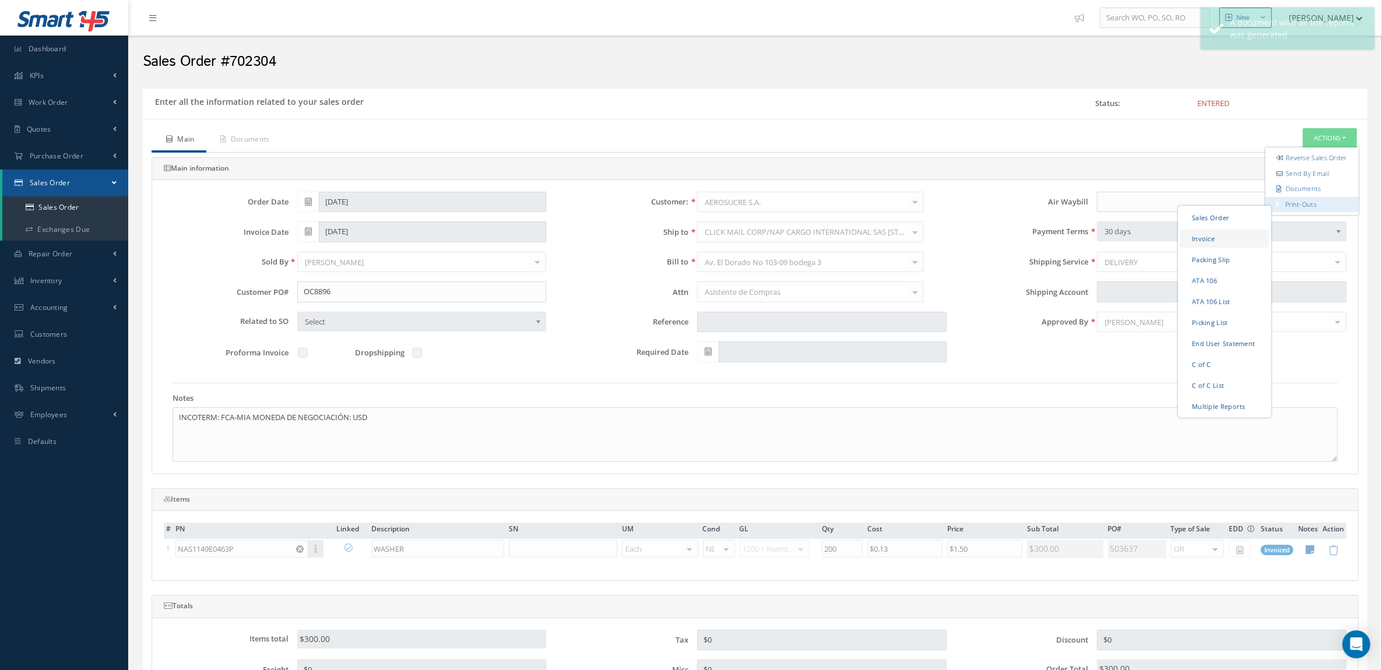
click at [1217, 245] on link "Invoice" at bounding box center [1224, 238] width 89 height 18
click at [1218, 266] on link "Packing Slip" at bounding box center [1224, 259] width 89 height 18
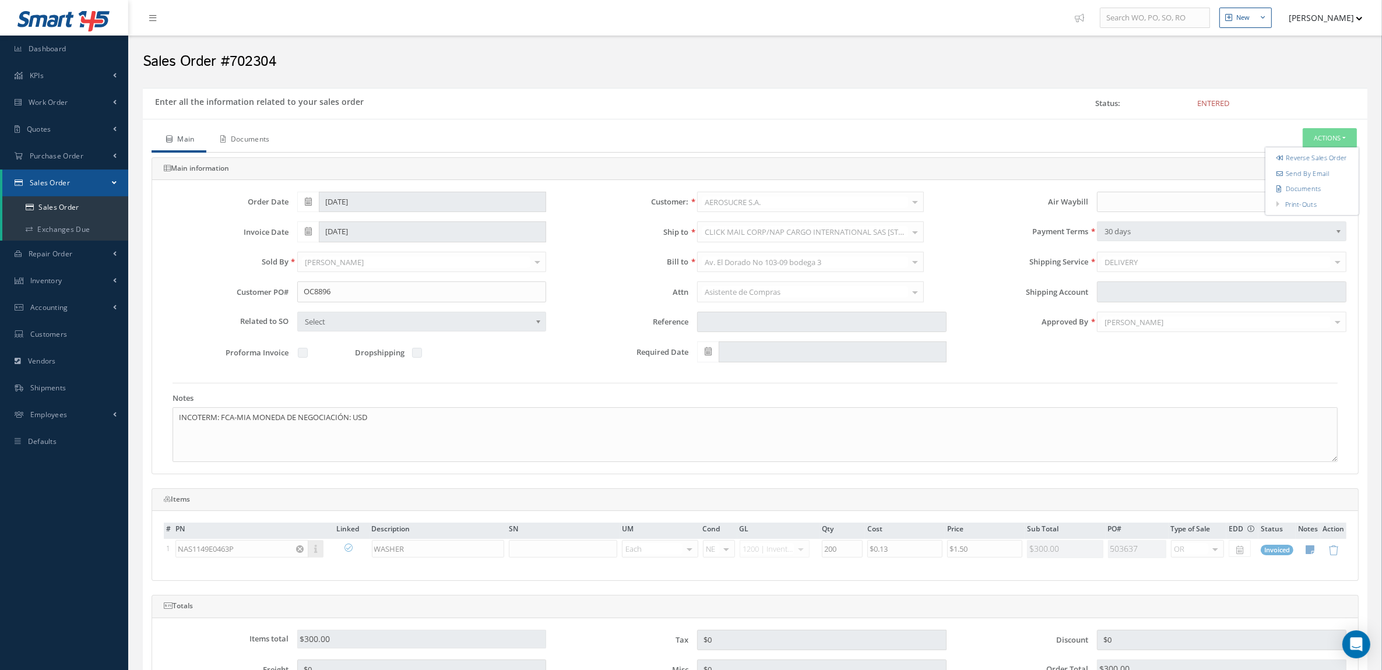
click at [269, 140] on link "Documents" at bounding box center [243, 140] width 75 height 24
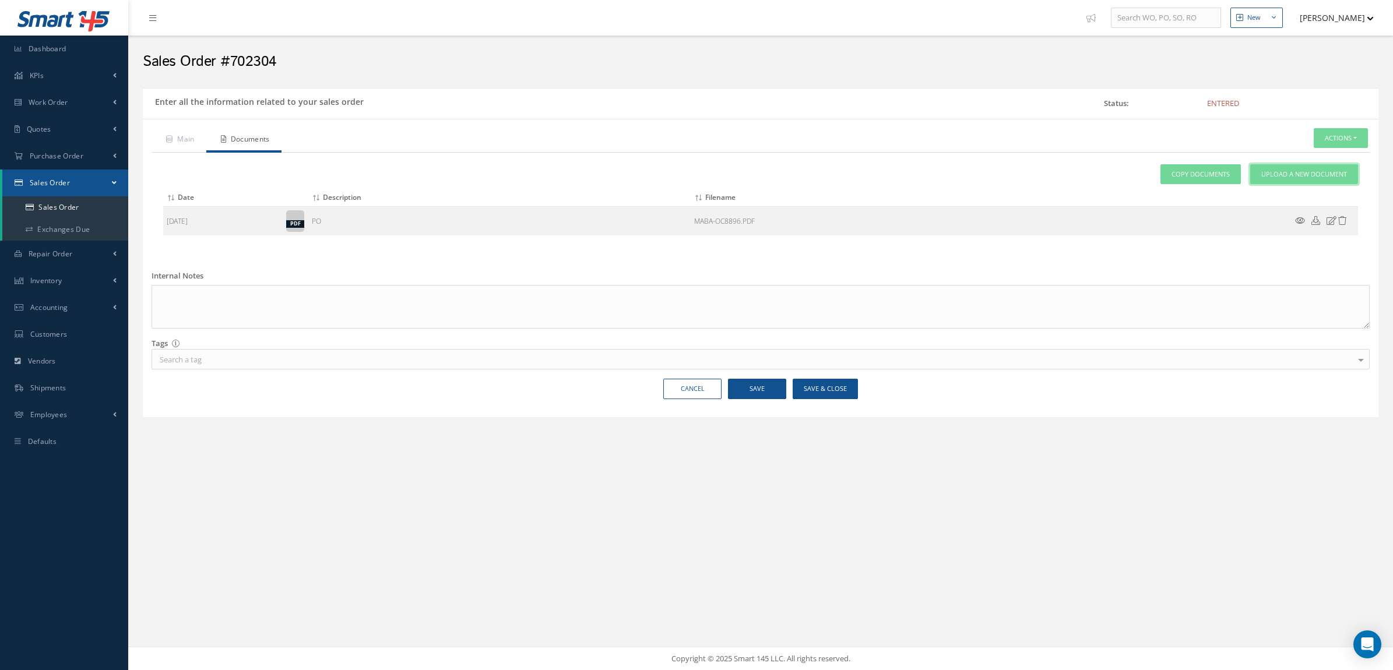
click at [1262, 178] on span "Upload a New Document" at bounding box center [1304, 175] width 86 height 10
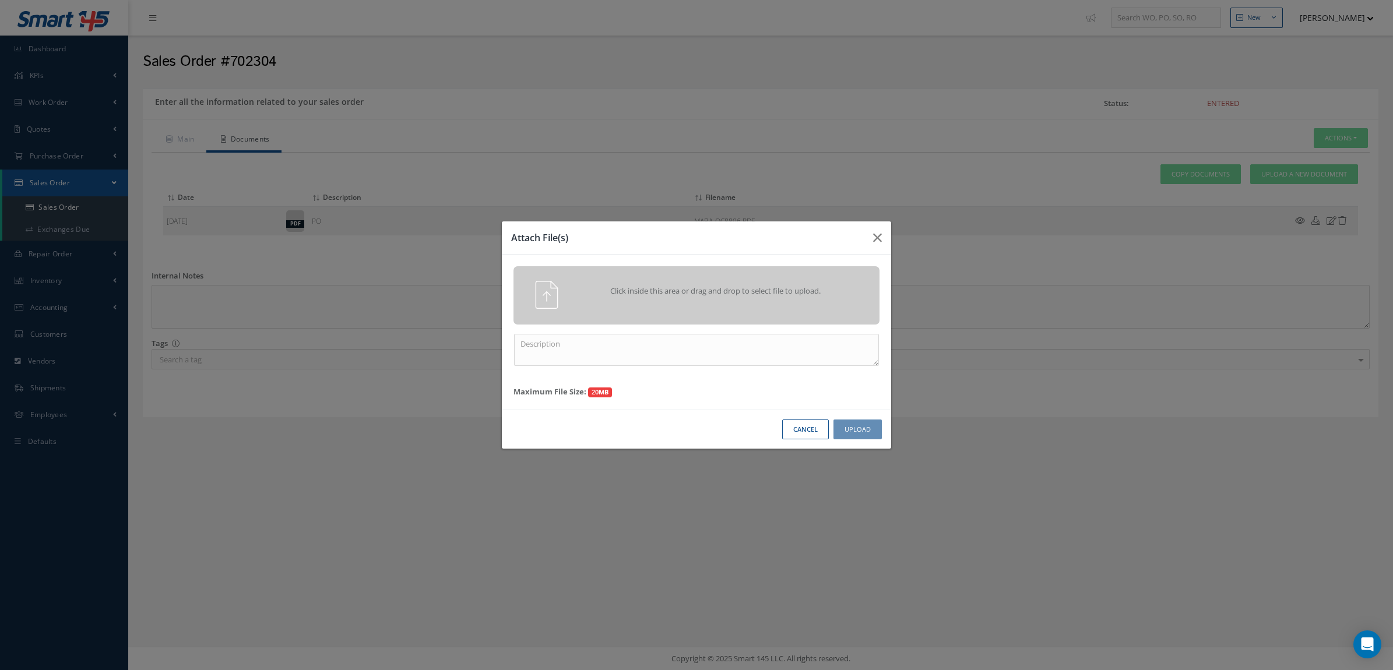
click at [808, 280] on div "Click inside this area or drag and drop to select file to upload." at bounding box center [696, 295] width 366 height 58
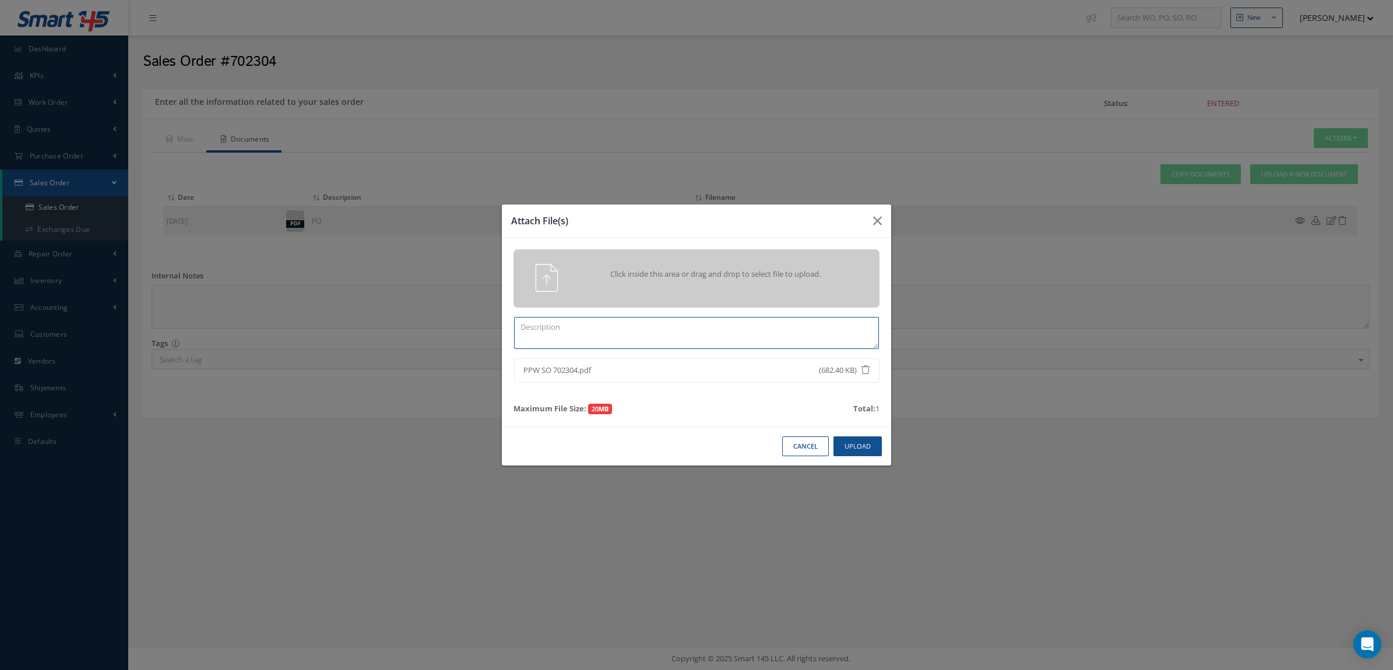
click at [749, 343] on textarea at bounding box center [696, 333] width 365 height 32
drag, startPoint x: 755, startPoint y: 333, endPoint x: 445, endPoint y: 333, distance: 310.6
click at [445, 333] on div "Attach File(s) Click inside this area or drag and drop to select file to upload…" at bounding box center [696, 335] width 1393 height 670
type textarea "PPW SO 702304"
click at [847, 444] on button "Upload" at bounding box center [857, 446] width 48 height 20
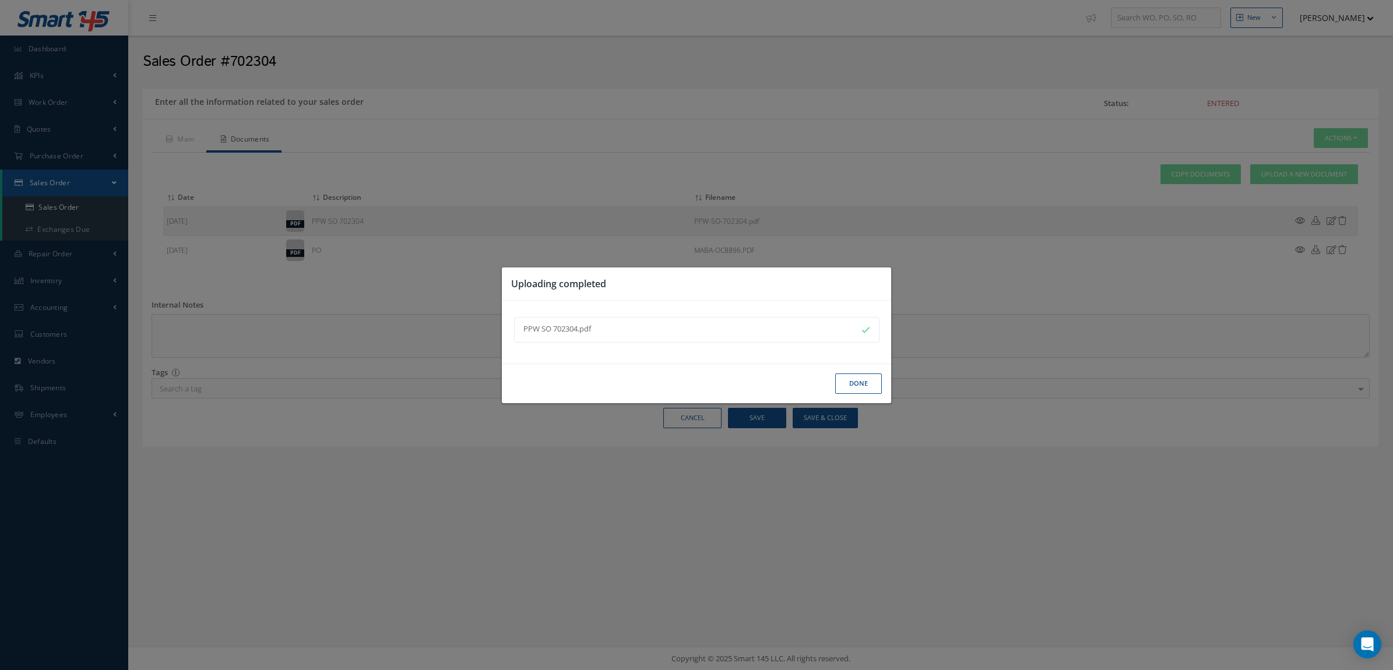
click at [846, 385] on button "Done" at bounding box center [858, 383] width 47 height 20
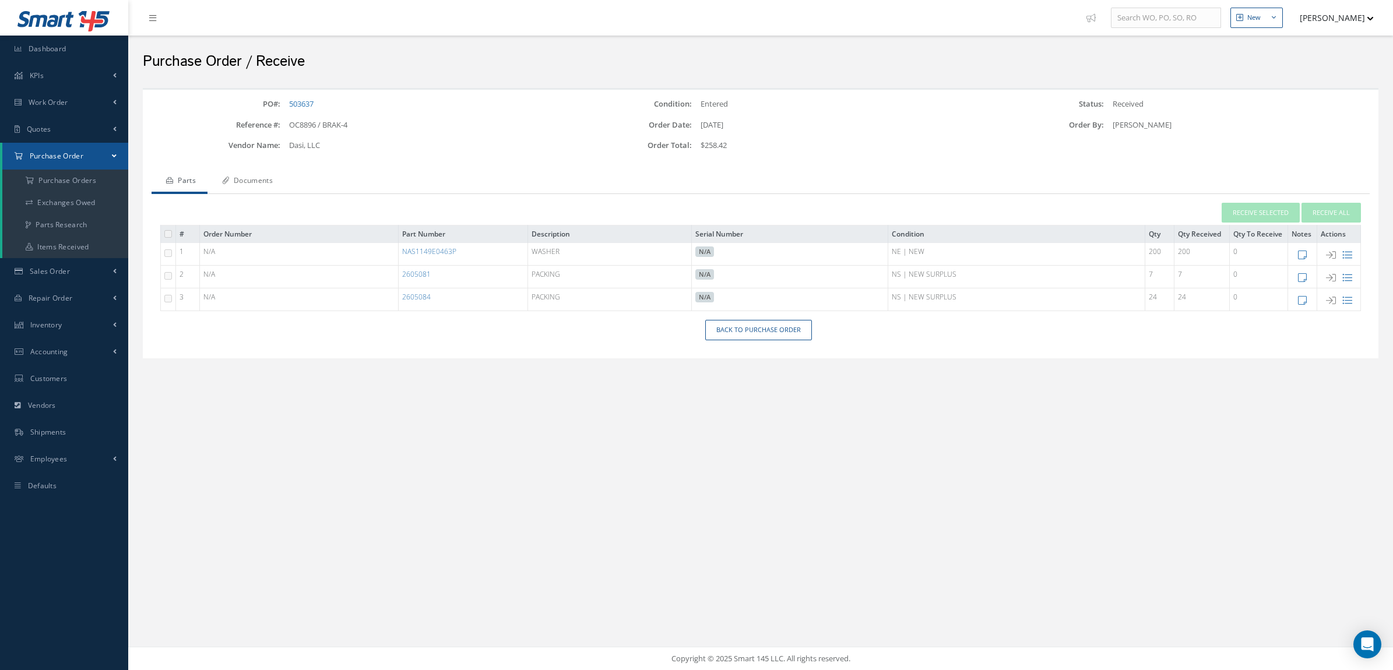
click at [257, 181] on link "Documents" at bounding box center [245, 182] width 77 height 24
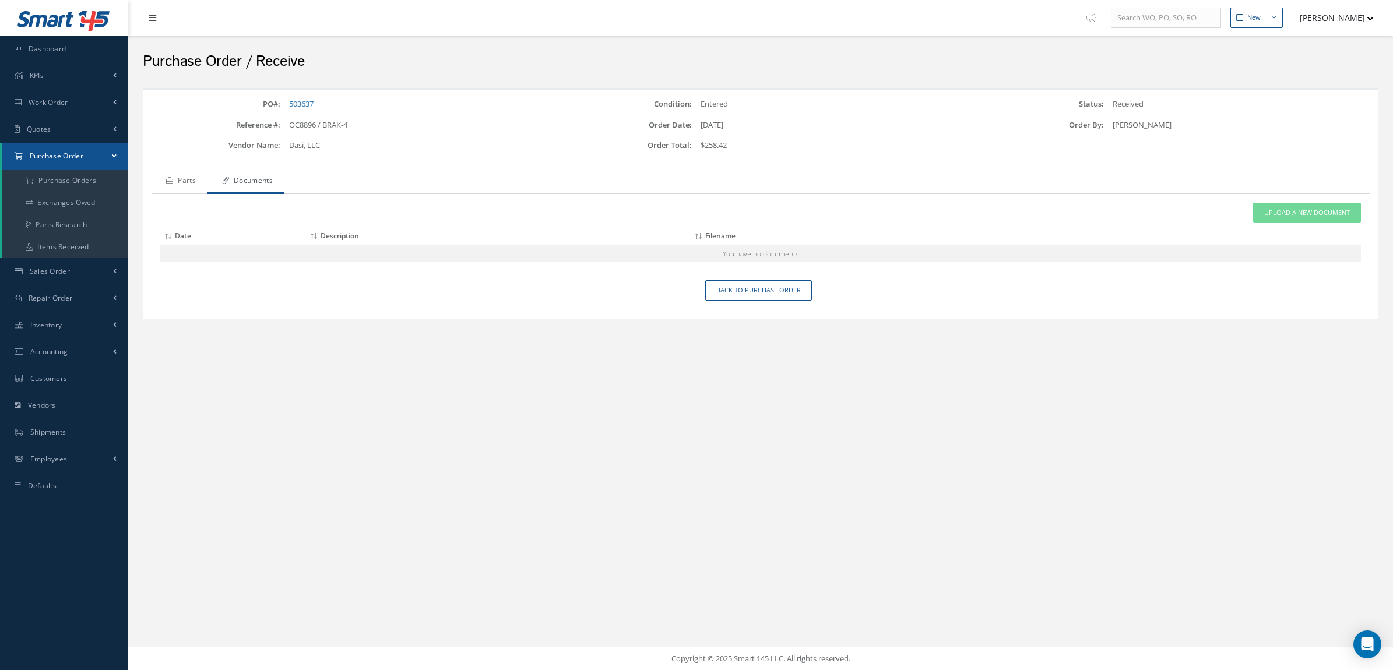
click at [199, 186] on link "Parts" at bounding box center [179, 182] width 56 height 24
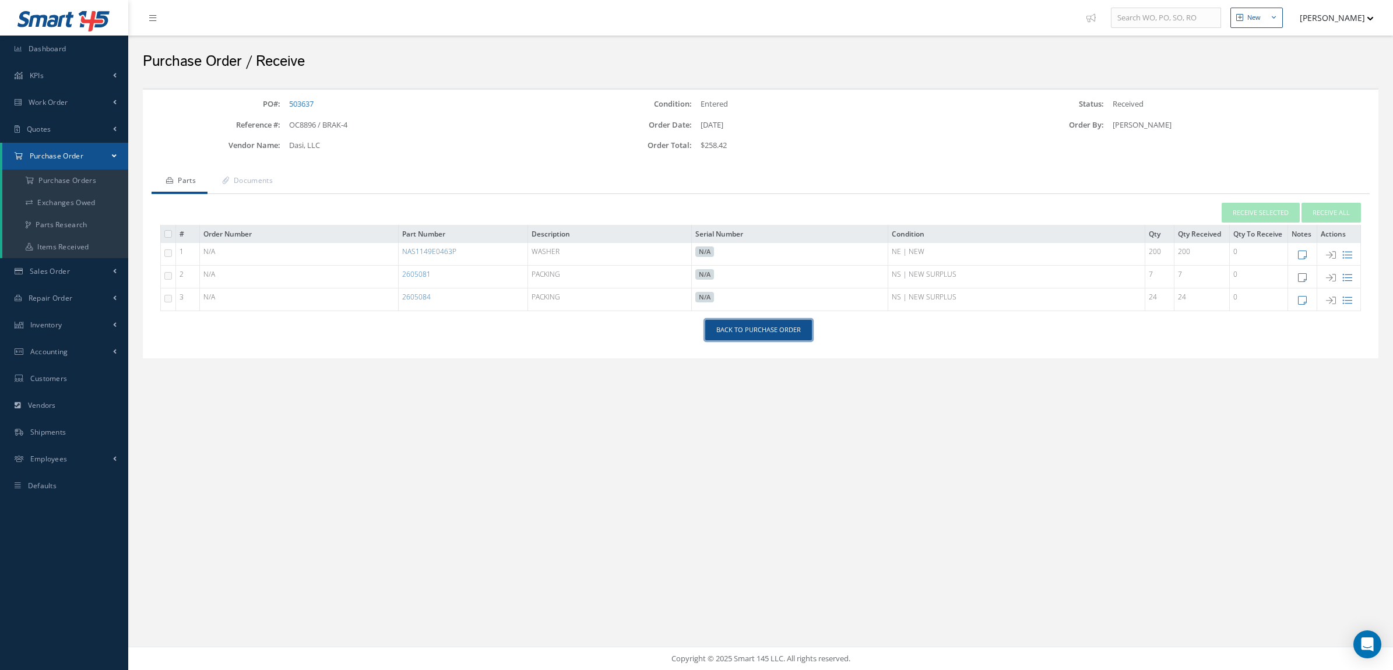
click at [738, 323] on link "Back to Purchase Order" at bounding box center [758, 330] width 107 height 20
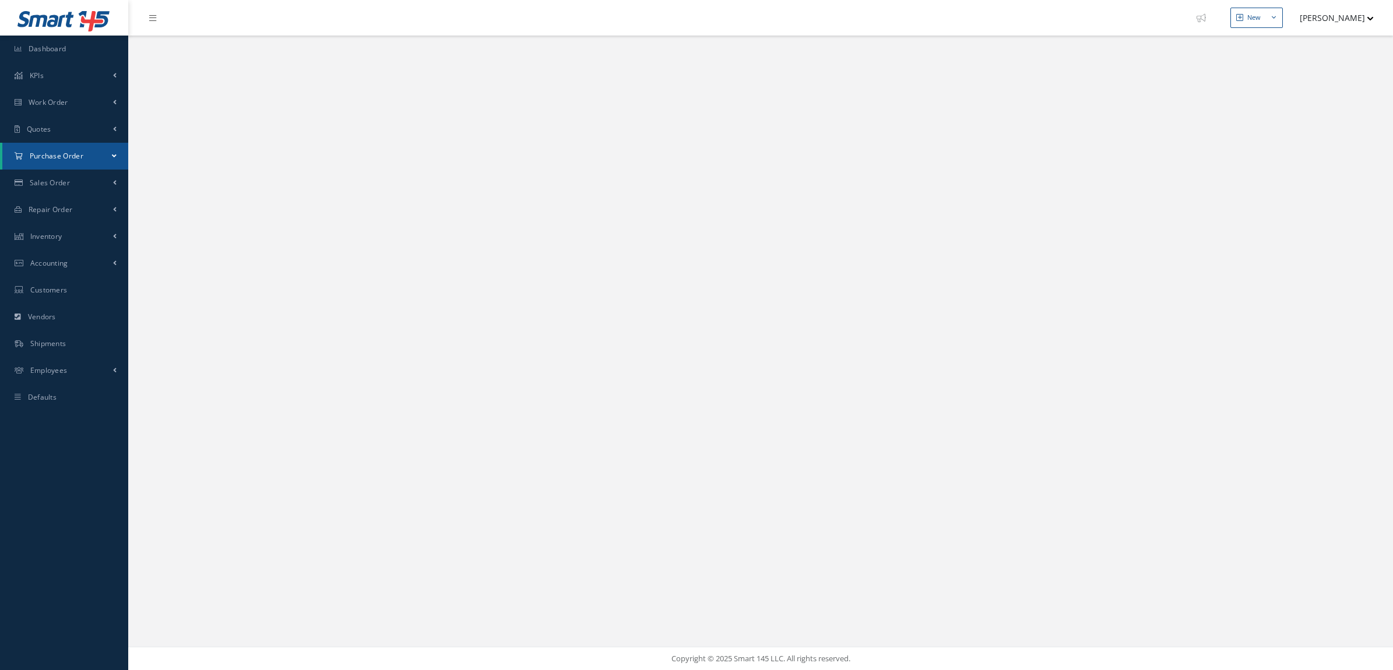
select select "25"
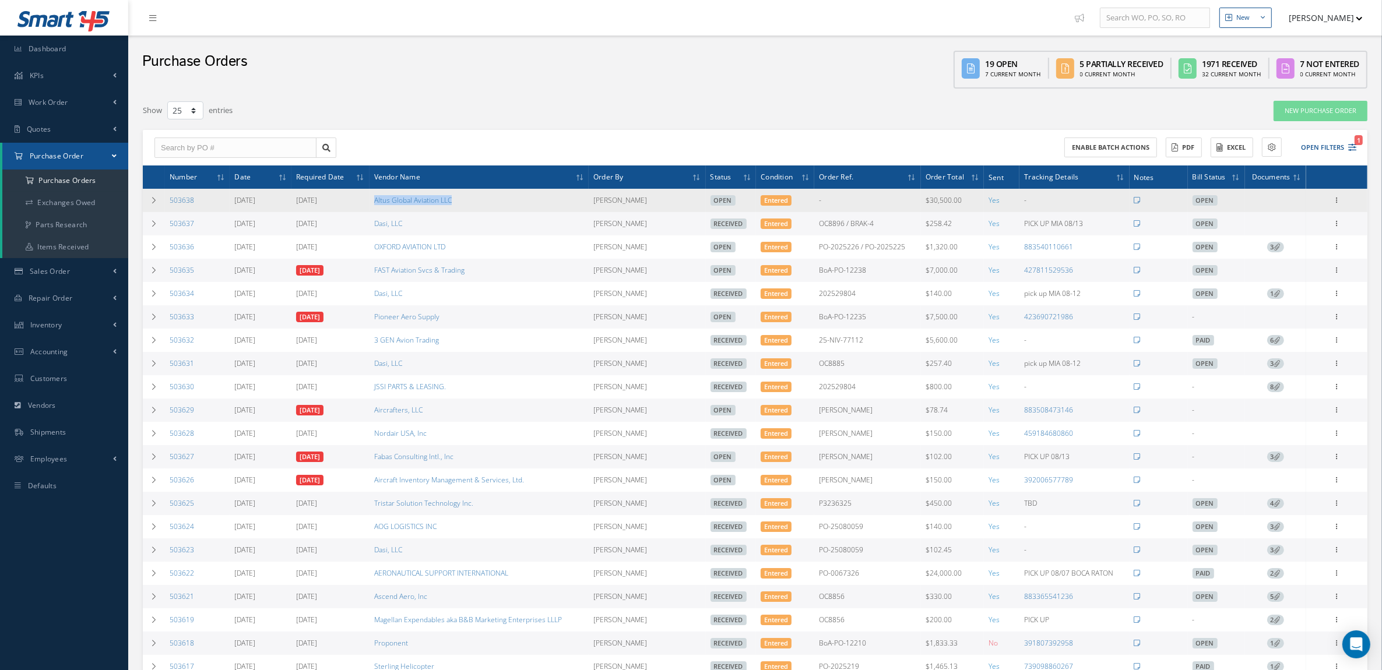
drag, startPoint x: 462, startPoint y: 199, endPoint x: 373, endPoint y: 204, distance: 89.3
click at [373, 204] on td "Altus Global Aviation LLC" at bounding box center [478, 200] width 219 height 23
copy link "Altus Global Aviation LLC"
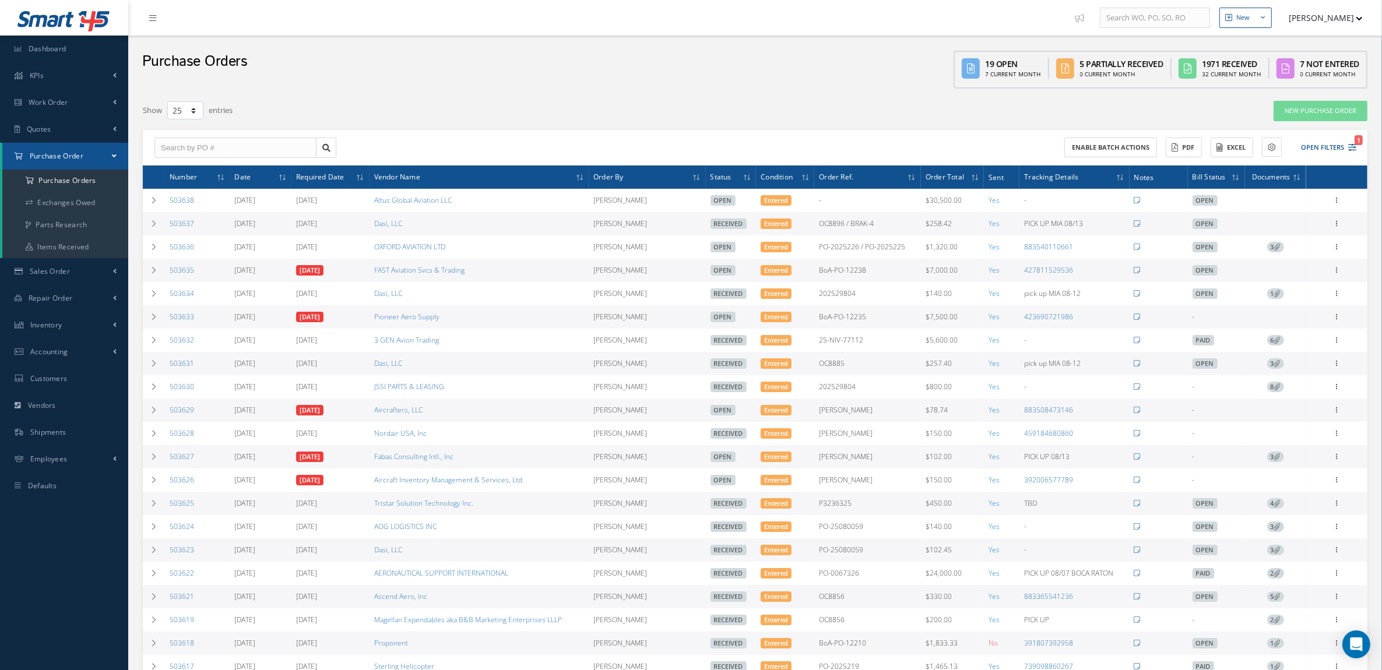
click at [539, 74] on div "Purchase Orders 19 Open 7 Current Month 5 Partially Received 0 Current Month 19…" at bounding box center [754, 65] width 1253 height 59
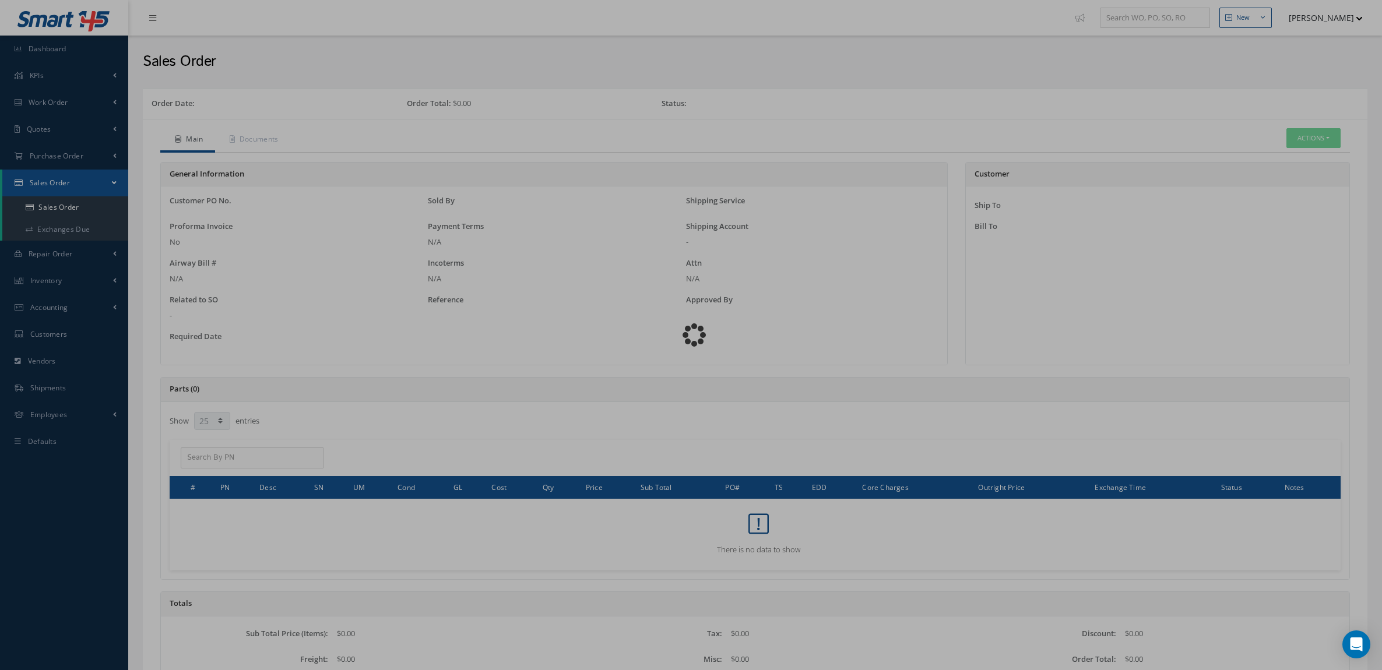
select select "25"
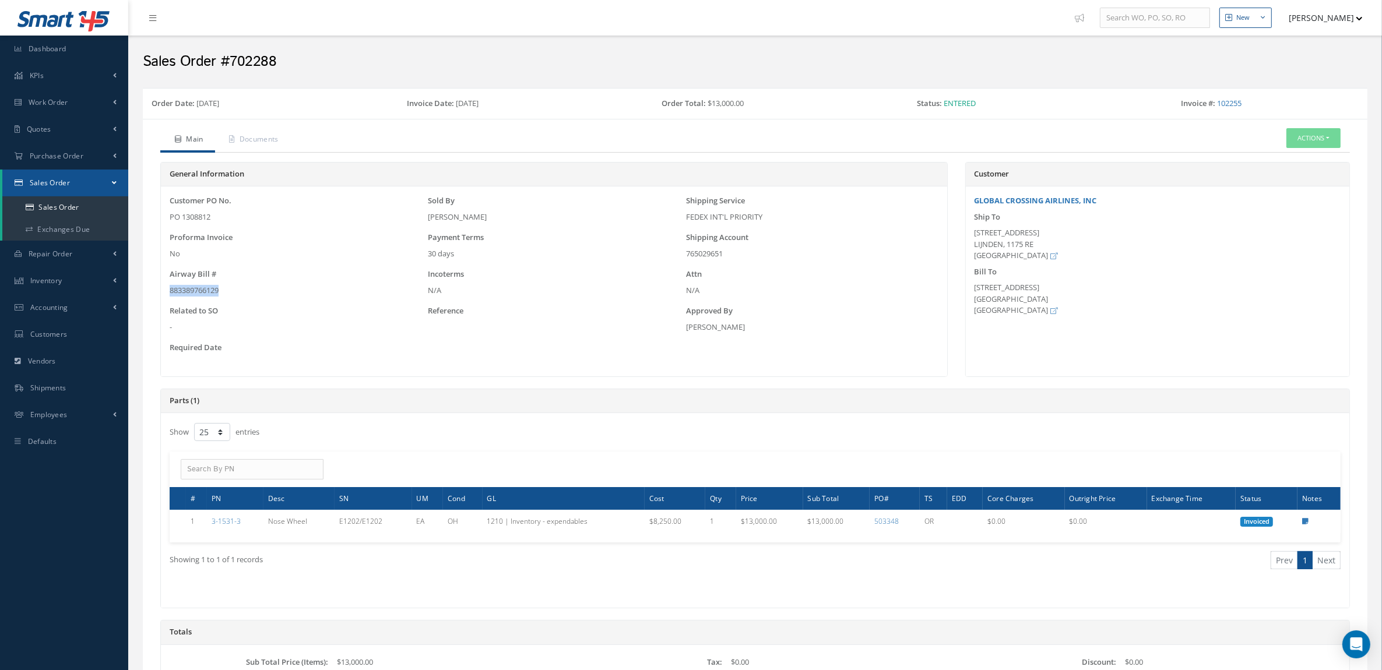
drag, startPoint x: 251, startPoint y: 293, endPoint x: 164, endPoint y: 292, distance: 86.2
click at [164, 292] on div "Customer PO No. PO 1308812 Sold By [PERSON_NAME] Shipping Service FEDEX INT'L P…" at bounding box center [554, 281] width 786 height 190
copy div "883389766129"
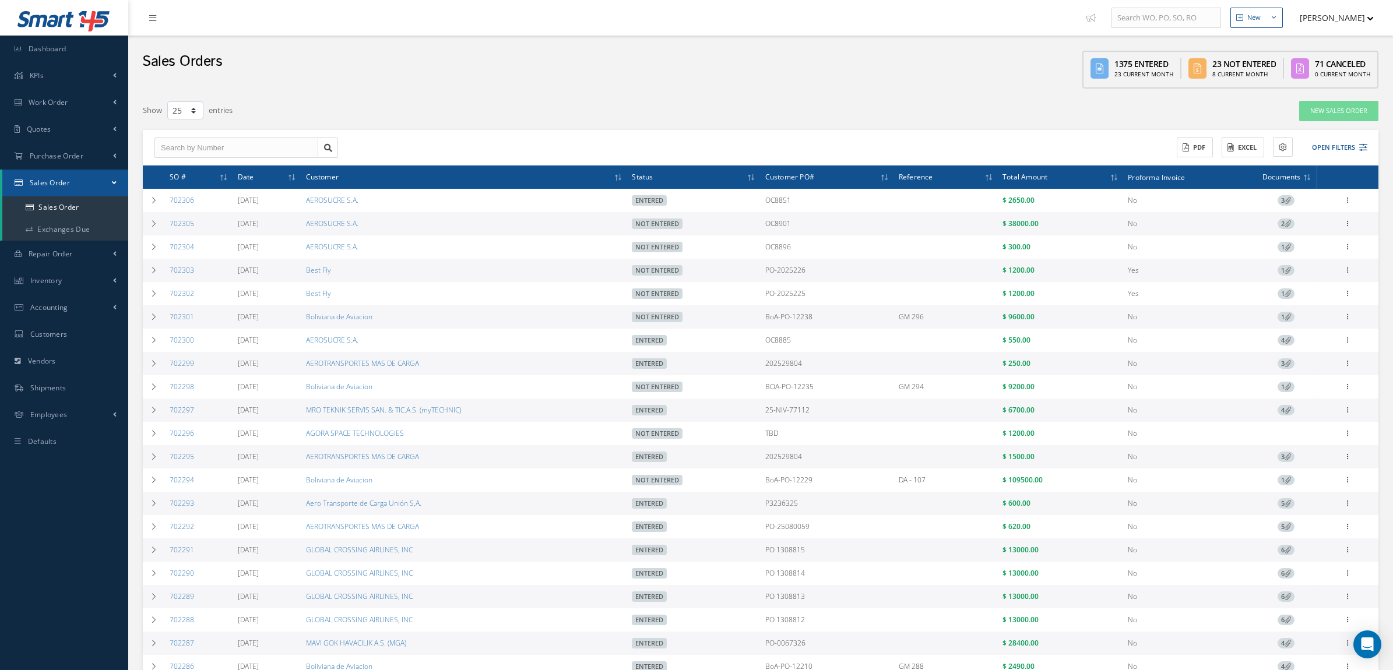
select select "25"
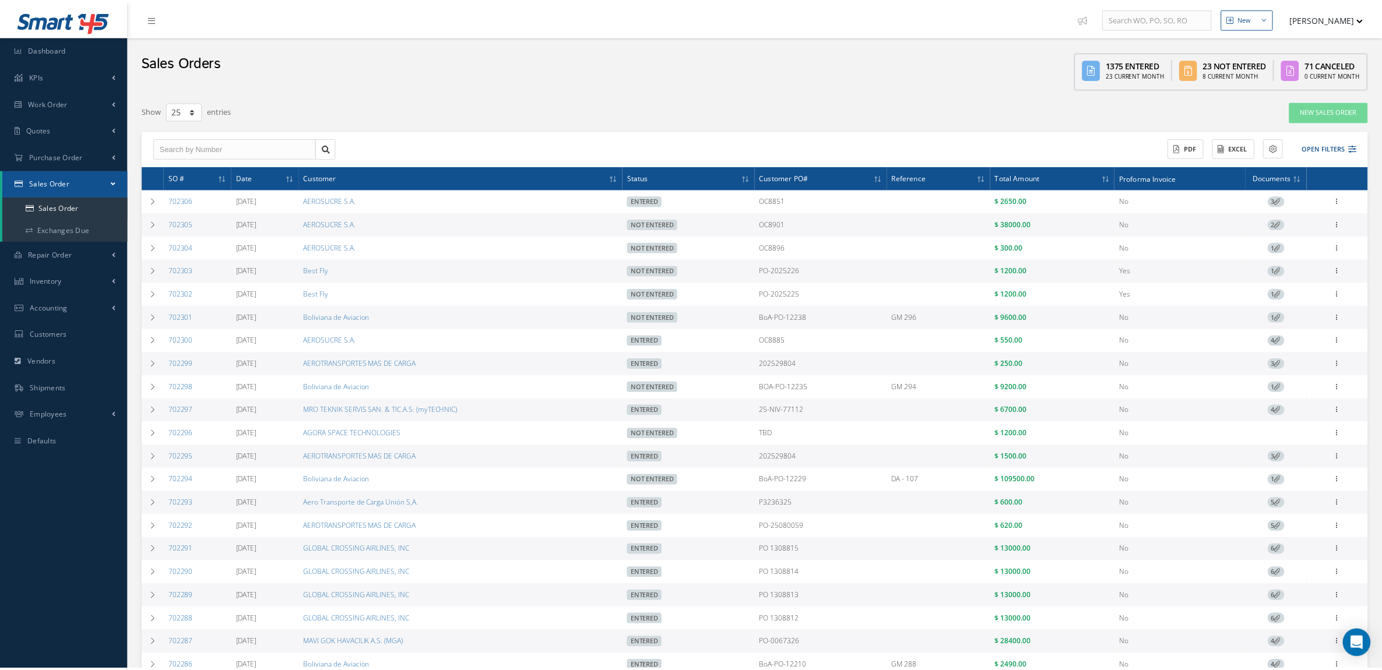
scroll to position [201, 0]
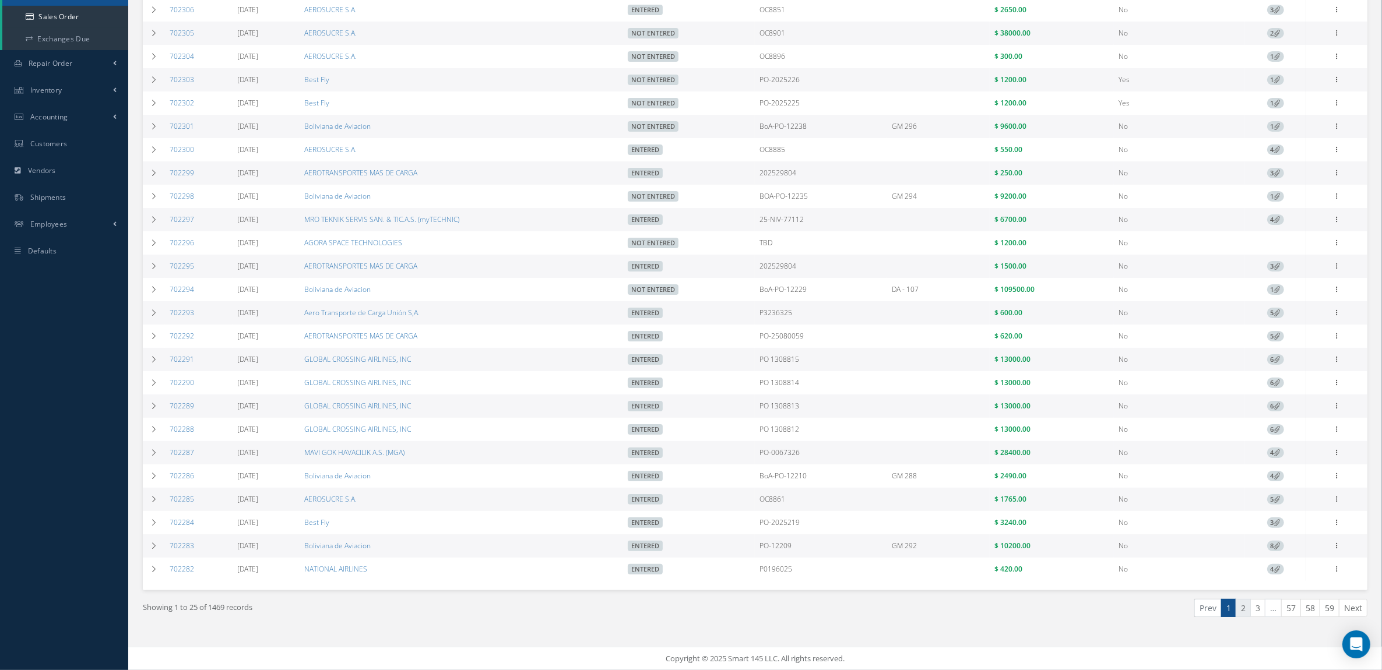
click at [1242, 605] on link "2" at bounding box center [1242, 608] width 15 height 18
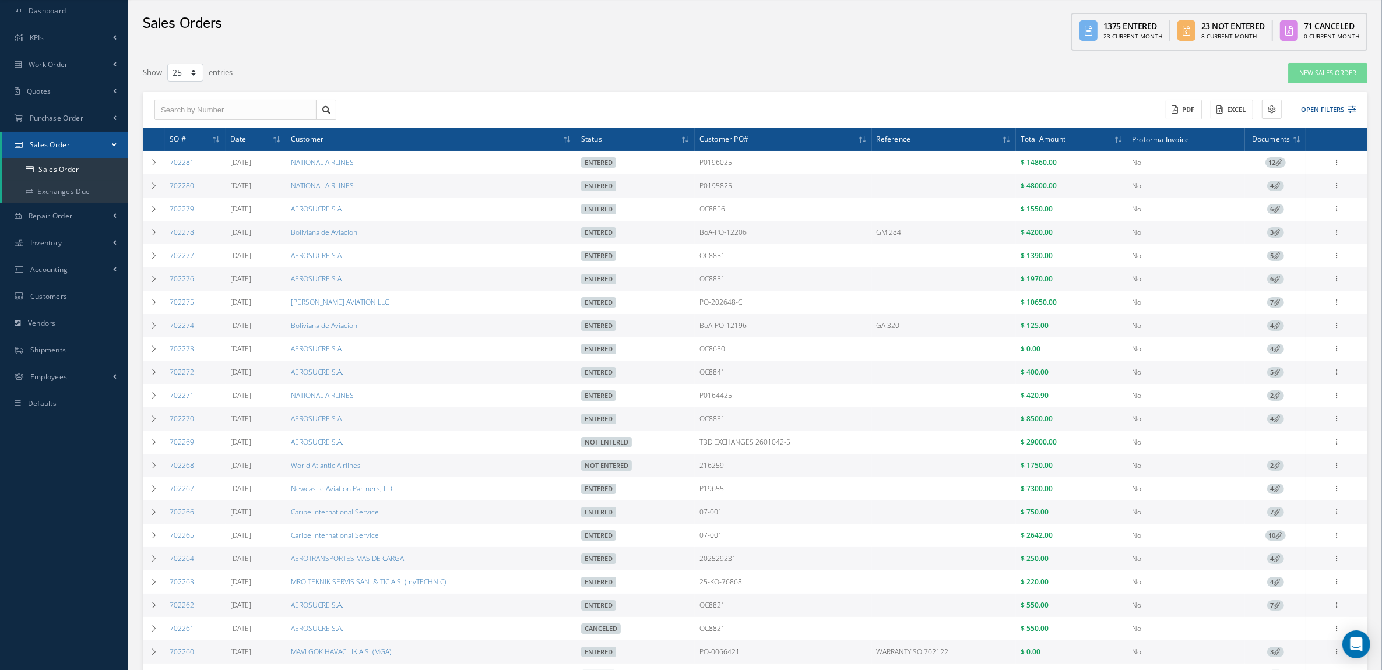
scroll to position [73, 0]
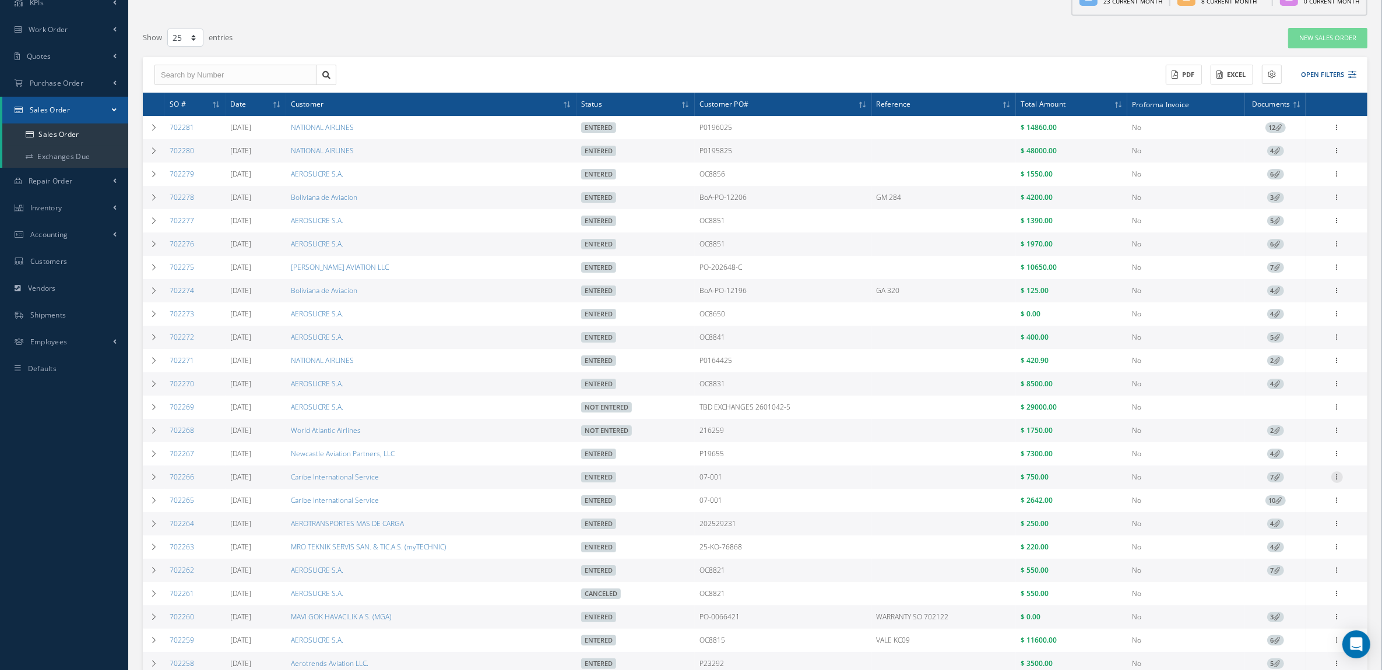
click at [1338, 131] on icon at bounding box center [1337, 126] width 12 height 9
click at [1186, 398] on link "Invoice" at bounding box center [1197, 389] width 87 height 18
